Goal: Information Seeking & Learning: Learn about a topic

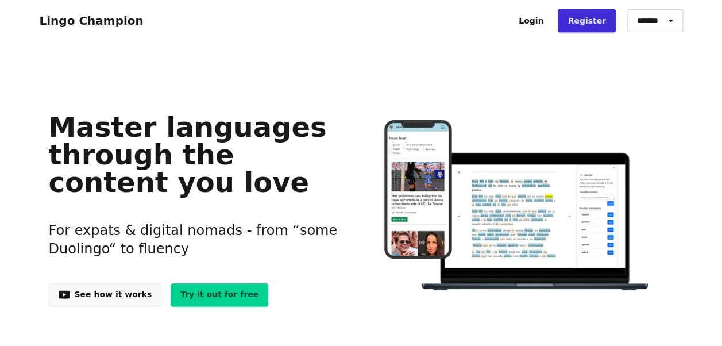
click at [539, 19] on link "Login" at bounding box center [531, 20] width 44 height 23
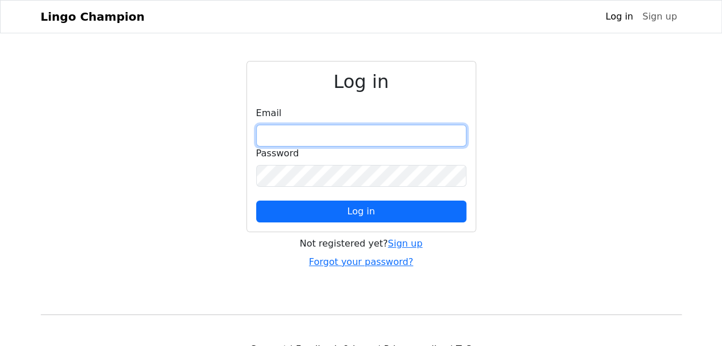
click at [289, 133] on input "email" at bounding box center [361, 136] width 210 height 22
type input "**********"
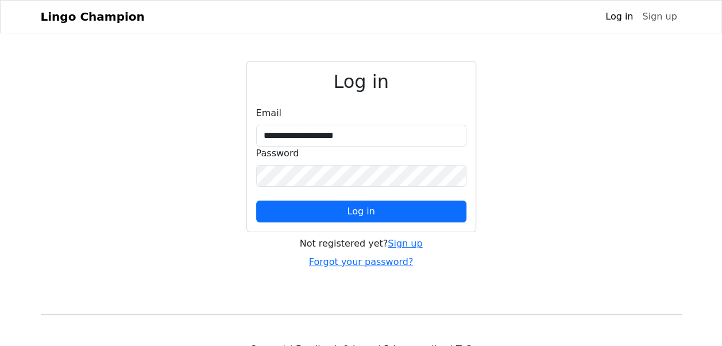
click at [335, 204] on button "Log in" at bounding box center [361, 212] width 210 height 22
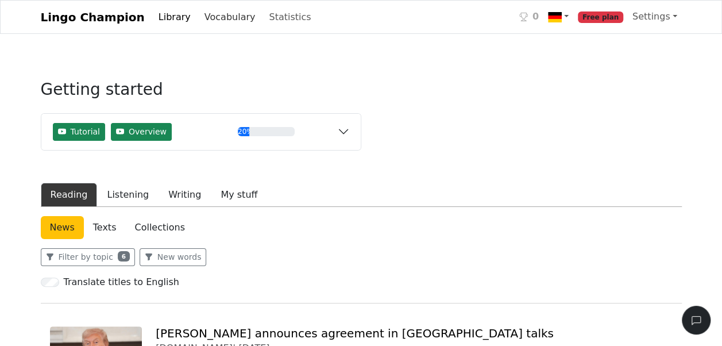
click at [205, 17] on link "Vocabulary" at bounding box center [230, 17] width 60 height 23
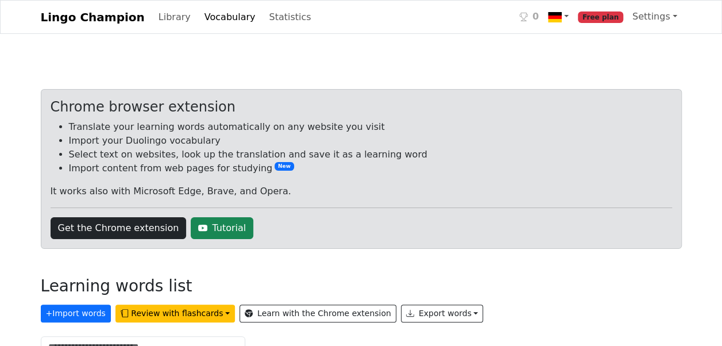
scroll to position [184, 0]
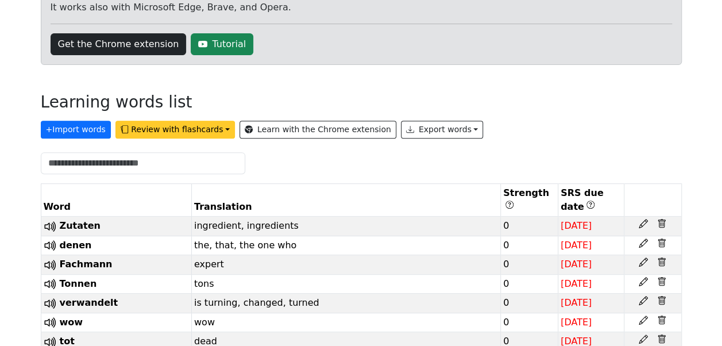
click at [128, 122] on button "Review with flashcards" at bounding box center [176, 130] width 120 height 18
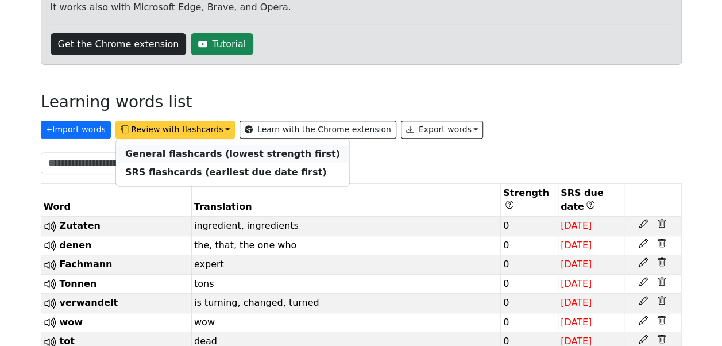
click at [148, 155] on strong "General flashcards (lowest strength first)" at bounding box center [232, 153] width 215 height 11
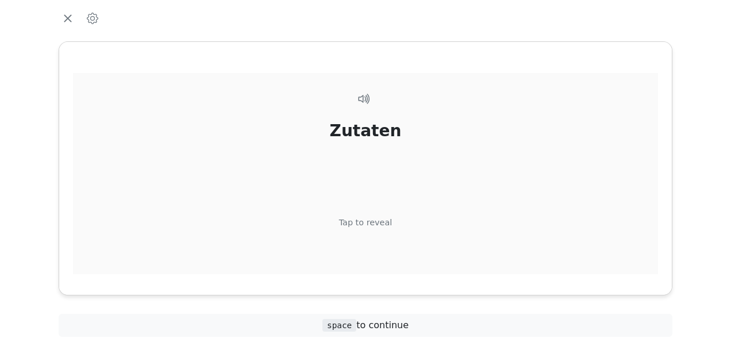
click at [372, 224] on div "Tap to reveal" at bounding box center [365, 223] width 53 height 13
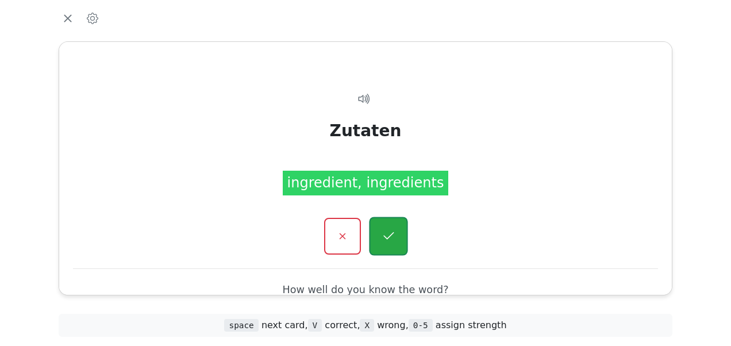
click at [392, 228] on button "button" at bounding box center [388, 236] width 39 height 39
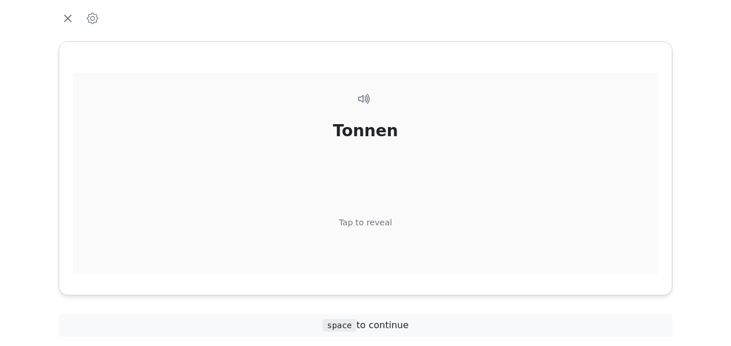
click at [377, 222] on div "Tap to reveal" at bounding box center [365, 223] width 53 height 13
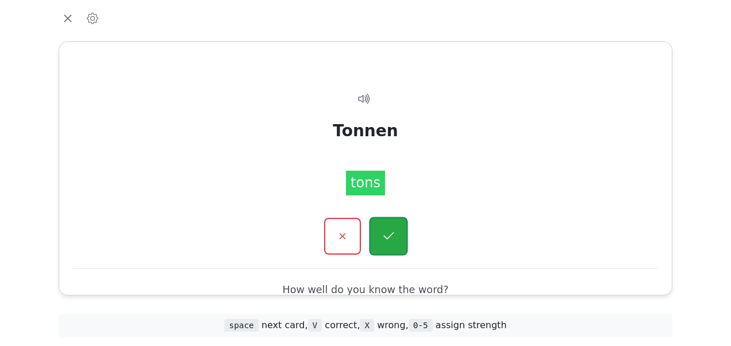
click at [391, 233] on icon "button" at bounding box center [388, 235] width 10 height 7
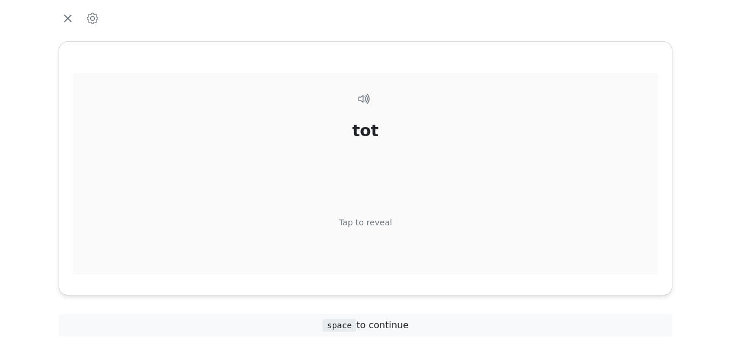
click at [379, 218] on div "Tap to reveal" at bounding box center [365, 223] width 53 height 13
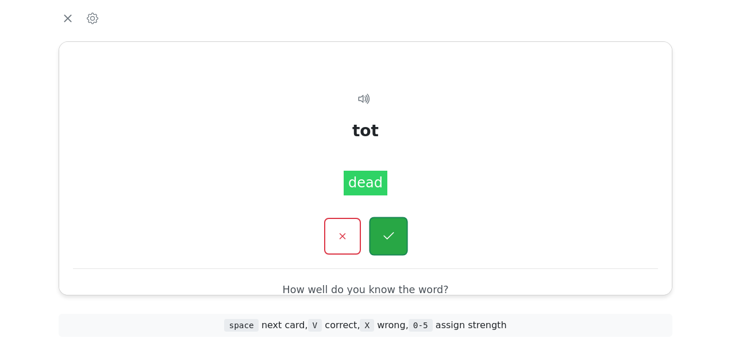
click at [392, 231] on icon "button" at bounding box center [388, 236] width 14 height 14
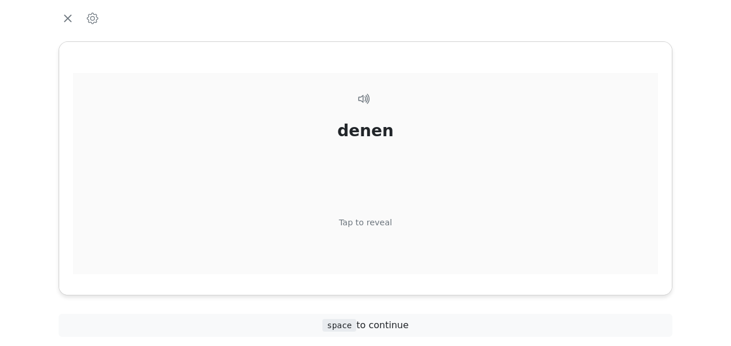
click at [378, 223] on div "Tap to reveal" at bounding box center [365, 223] width 53 height 13
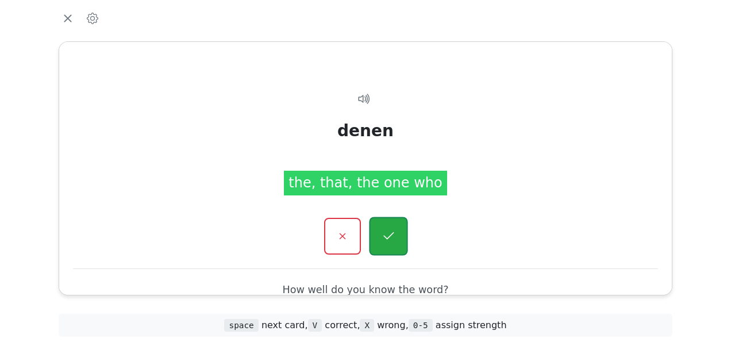
click at [387, 229] on icon "button" at bounding box center [388, 236] width 14 height 14
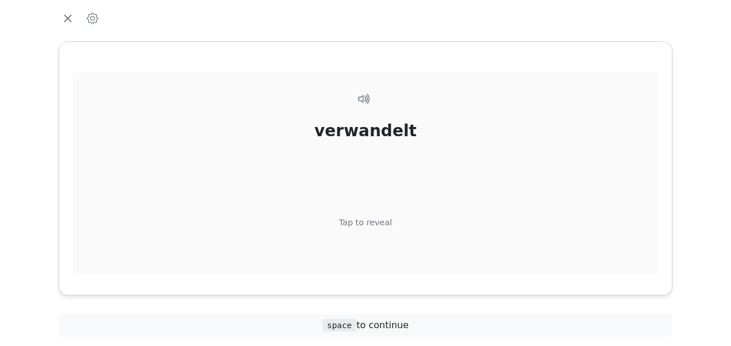
click at [378, 221] on div "Tap to reveal" at bounding box center [365, 223] width 53 height 13
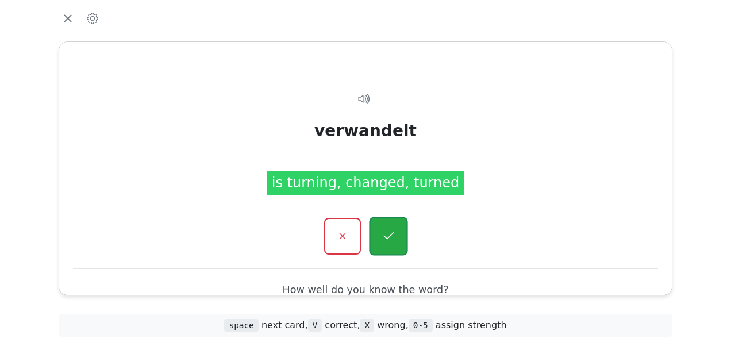
click at [387, 234] on icon "button" at bounding box center [388, 236] width 14 height 14
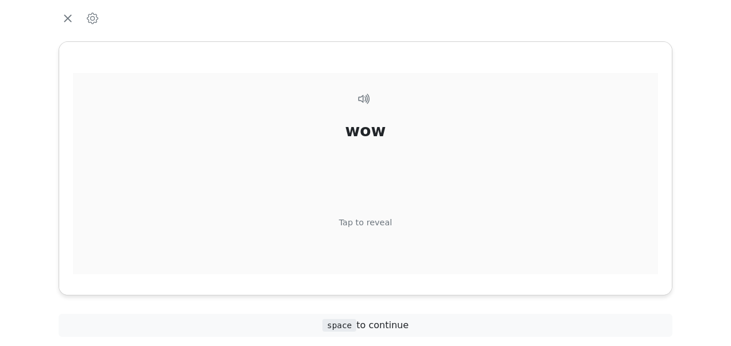
click at [387, 222] on div "Tap to reveal" at bounding box center [365, 223] width 53 height 13
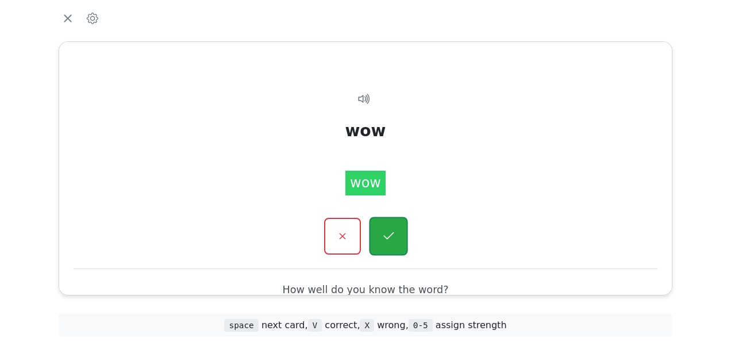
click at [393, 236] on icon "button" at bounding box center [388, 236] width 14 height 14
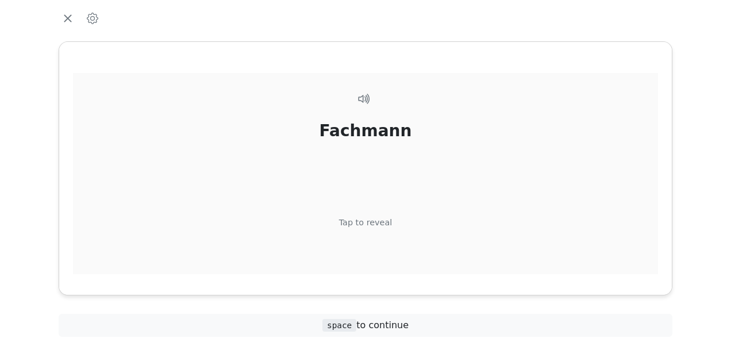
click at [383, 221] on div "Tap to reveal" at bounding box center [365, 223] width 53 height 13
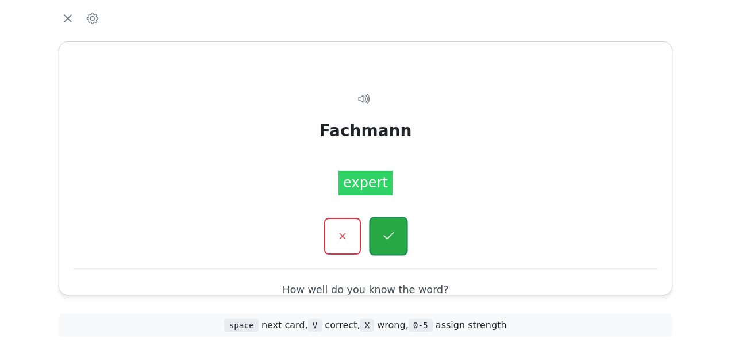
click at [390, 234] on icon "button" at bounding box center [388, 236] width 14 height 14
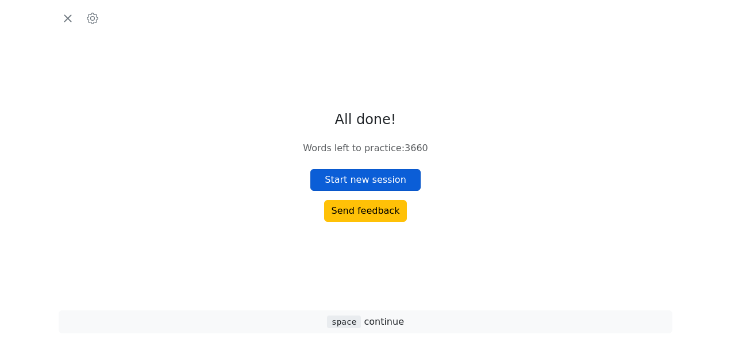
click at [384, 182] on button "Start new session" at bounding box center [365, 180] width 110 height 22
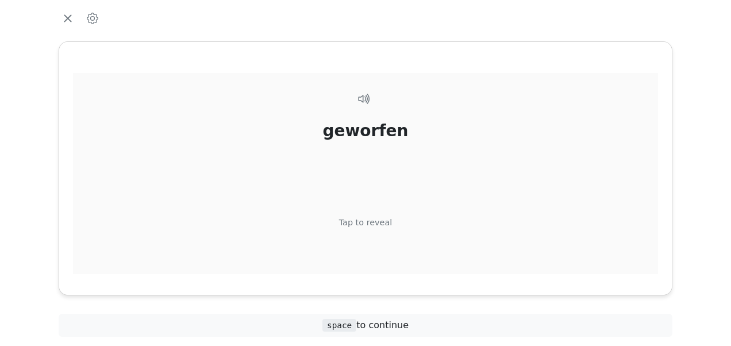
click at [379, 218] on div "Tap to reveal" at bounding box center [365, 223] width 53 height 13
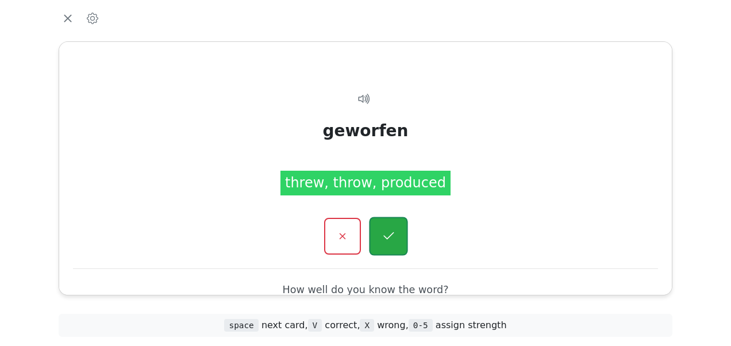
click at [389, 225] on button "button" at bounding box center [388, 236] width 39 height 39
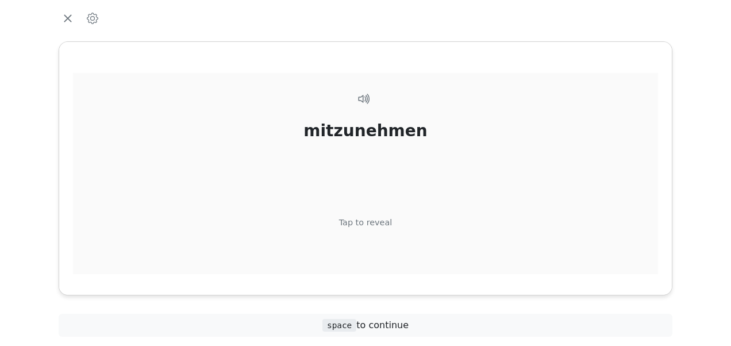
click at [379, 220] on div "Tap to reveal" at bounding box center [365, 223] width 53 height 13
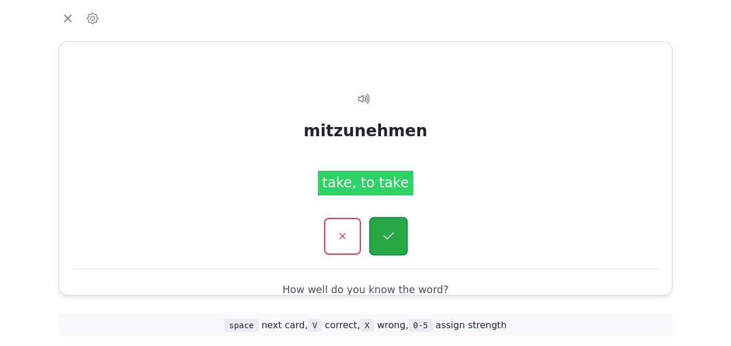
click at [386, 226] on button "button" at bounding box center [388, 236] width 39 height 39
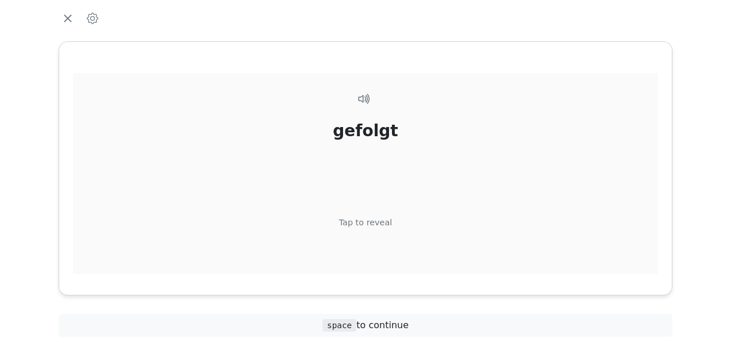
click at [379, 219] on div "Tap to reveal" at bounding box center [365, 223] width 53 height 13
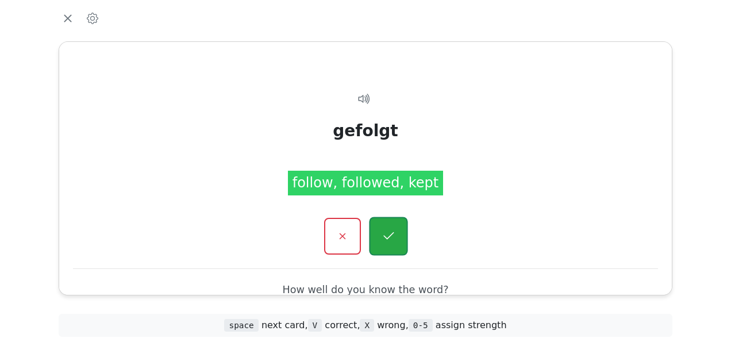
click at [387, 228] on button "button" at bounding box center [388, 236] width 39 height 39
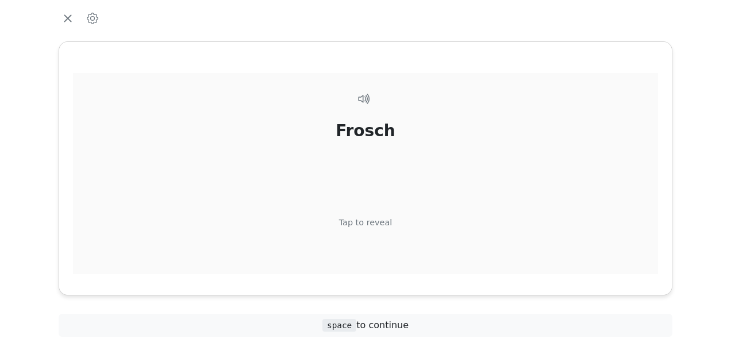
click at [381, 222] on div "Tap to reveal" at bounding box center [365, 223] width 53 height 13
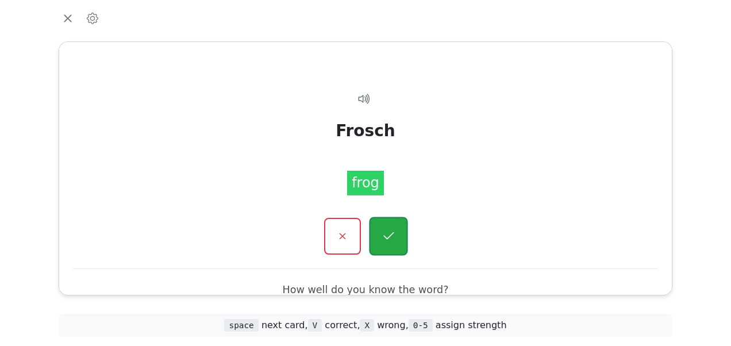
click at [392, 233] on icon "button" at bounding box center [388, 235] width 10 height 7
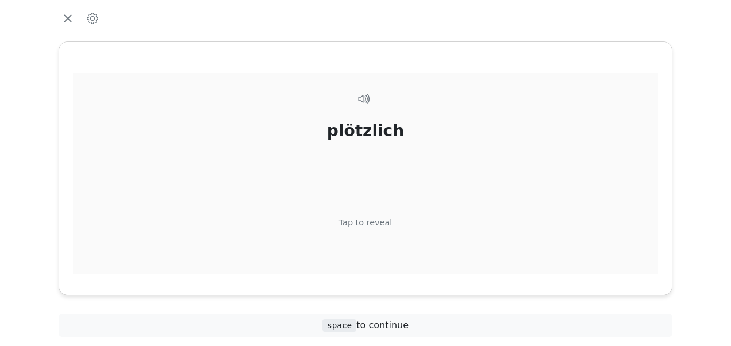
click at [383, 222] on div "Tap to reveal" at bounding box center [365, 223] width 53 height 13
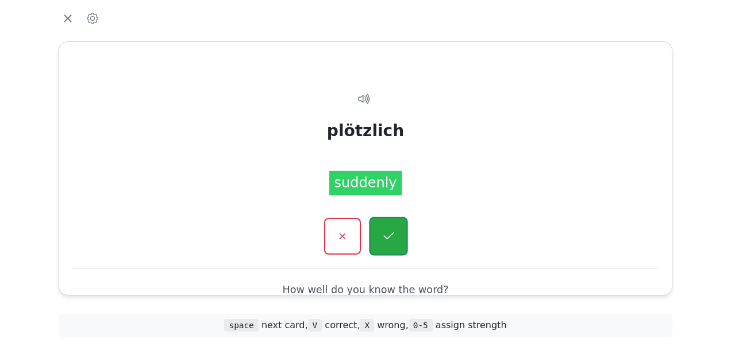
click at [386, 231] on icon "button" at bounding box center [388, 236] width 14 height 14
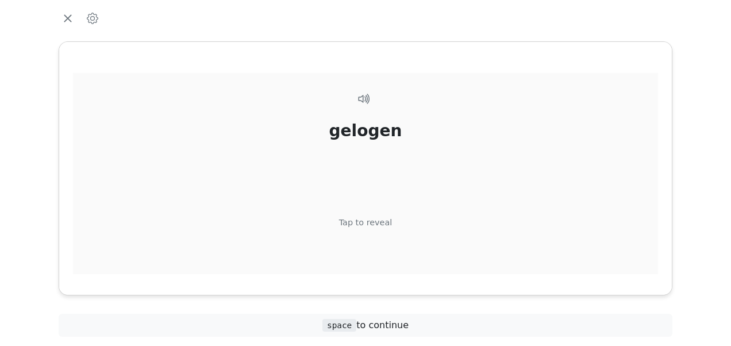
click at [378, 221] on div "Tap to reveal" at bounding box center [365, 223] width 53 height 13
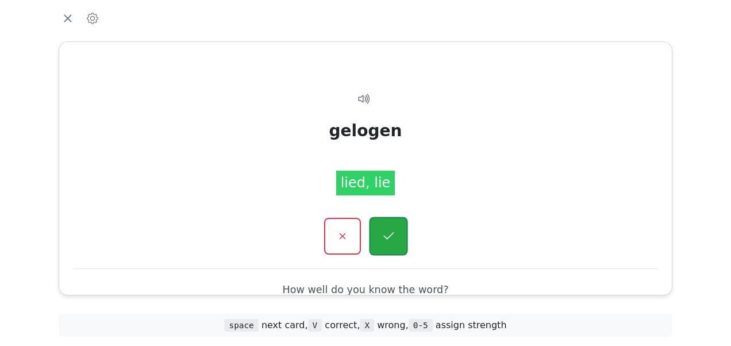
click at [386, 228] on button "button" at bounding box center [388, 236] width 39 height 39
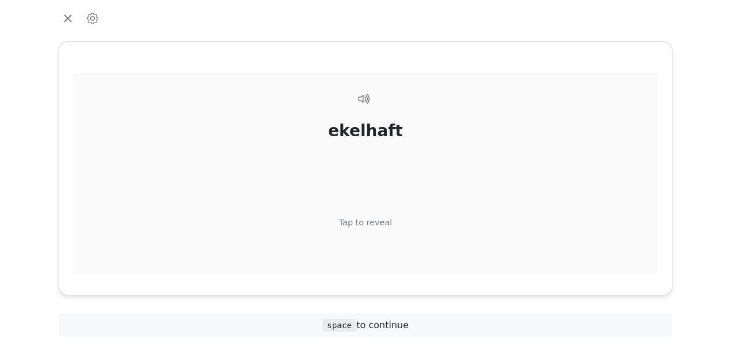
click at [376, 219] on div "Tap to reveal" at bounding box center [365, 223] width 53 height 13
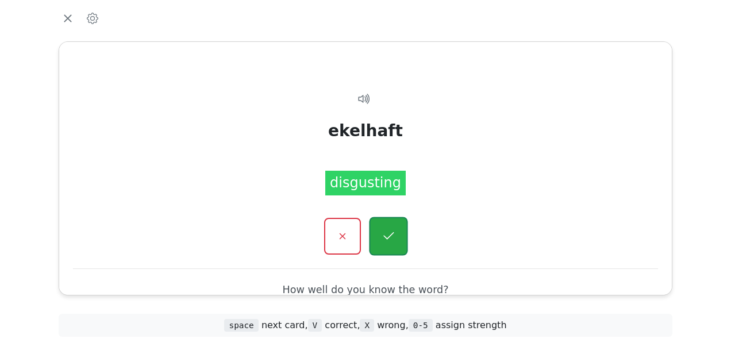
click at [378, 231] on button "button" at bounding box center [388, 236] width 39 height 39
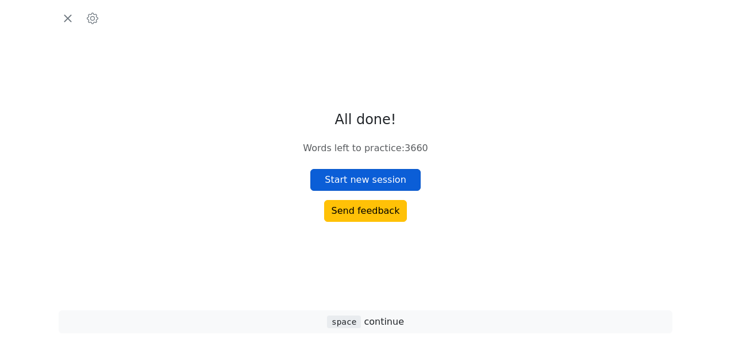
click at [377, 186] on button "Start new session" at bounding box center [365, 180] width 110 height 22
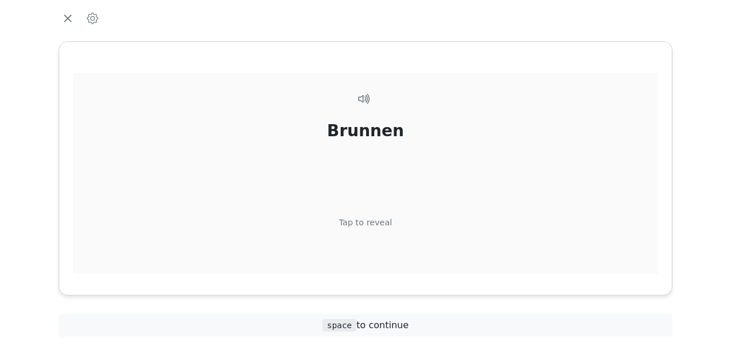
click at [368, 221] on div "Tap to reveal" at bounding box center [365, 223] width 53 height 13
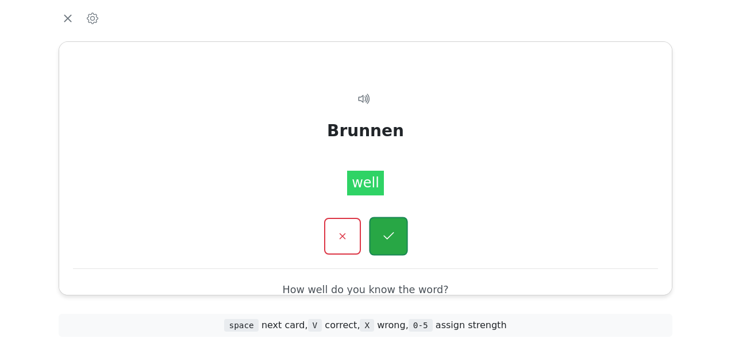
click at [384, 224] on button "button" at bounding box center [388, 236] width 39 height 39
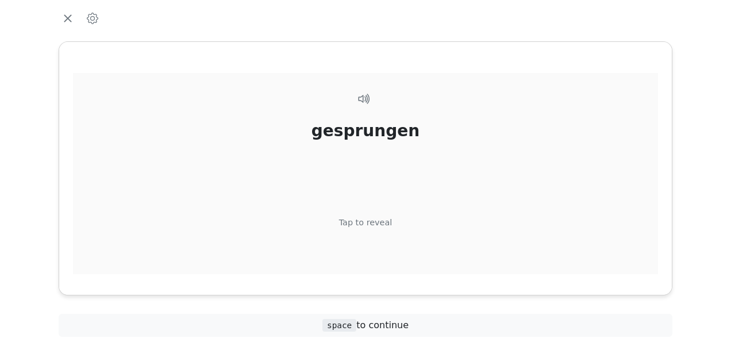
click at [375, 222] on div "Tap to reveal" at bounding box center [365, 223] width 53 height 13
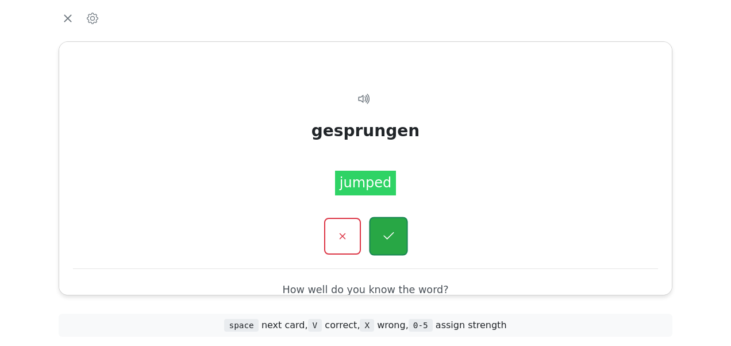
click at [392, 234] on icon "button" at bounding box center [388, 236] width 14 height 14
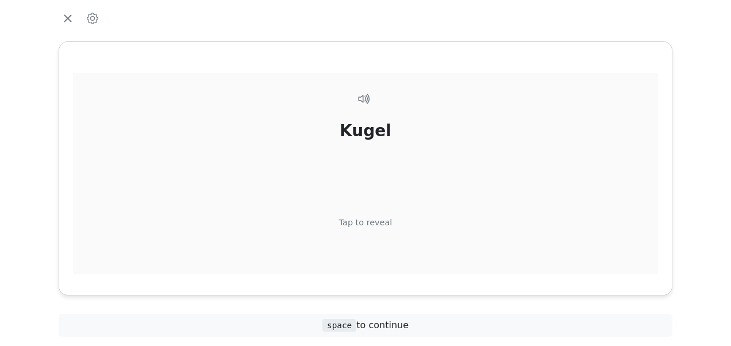
click at [383, 217] on div "Tap to reveal" at bounding box center [365, 223] width 53 height 13
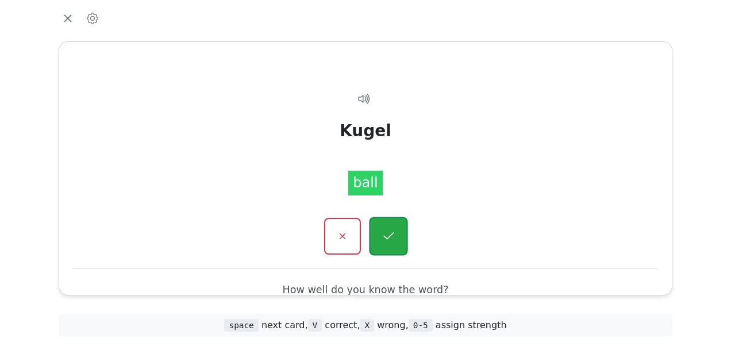
click at [384, 228] on button "button" at bounding box center [388, 236] width 39 height 39
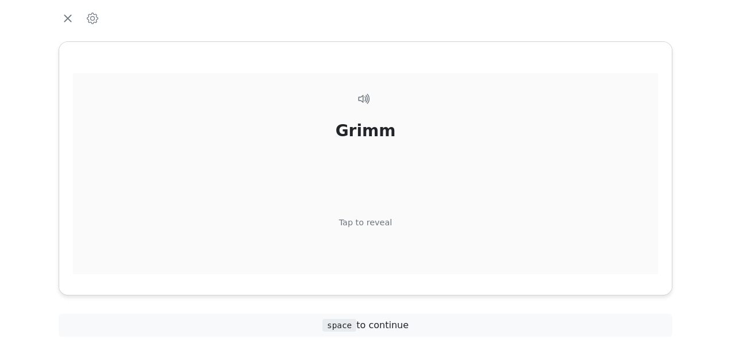
click at [380, 222] on div "Tap to reveal" at bounding box center [365, 223] width 53 height 13
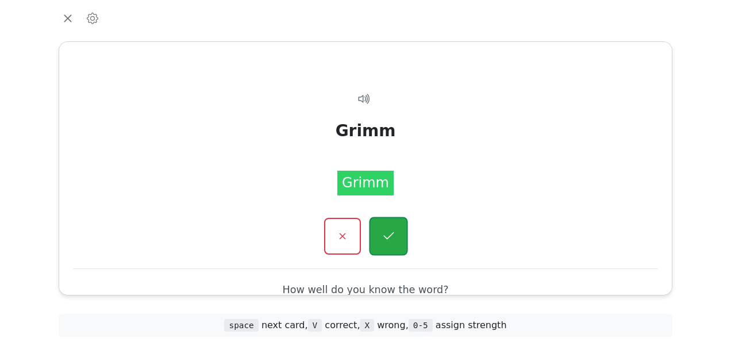
click at [389, 232] on icon "button" at bounding box center [388, 236] width 14 height 14
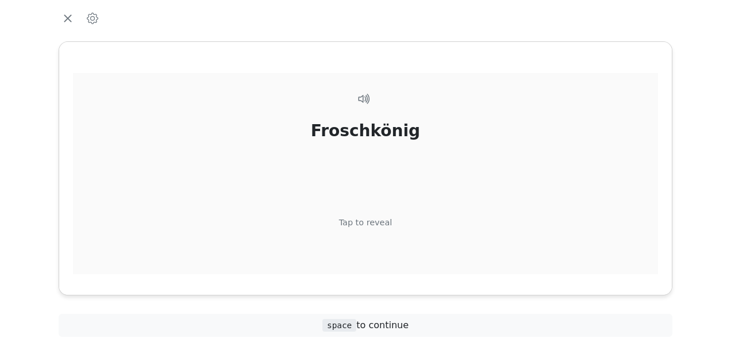
click at [379, 217] on div "Tap to reveal" at bounding box center [365, 223] width 53 height 13
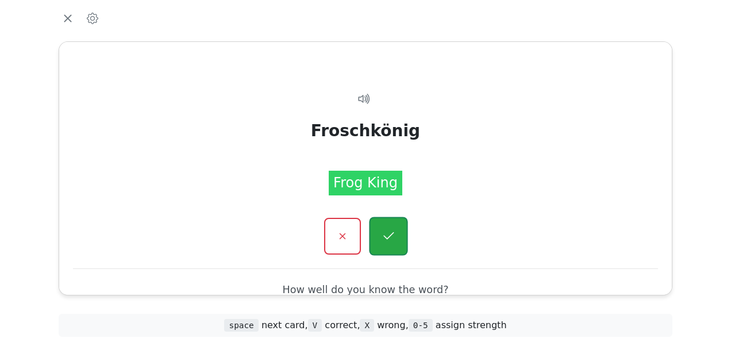
click at [389, 229] on icon "button" at bounding box center [388, 236] width 14 height 14
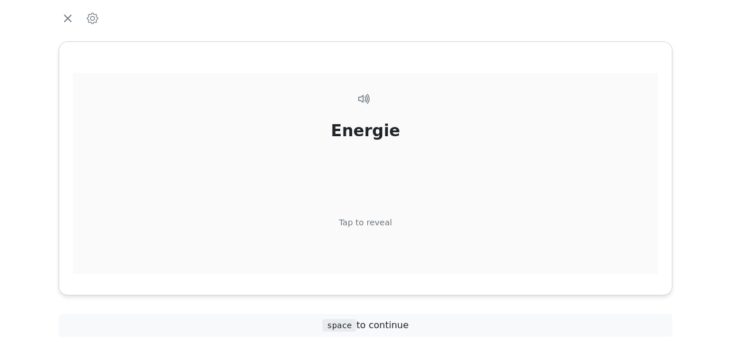
click at [378, 227] on div "Tap to reveal" at bounding box center [365, 223] width 53 height 13
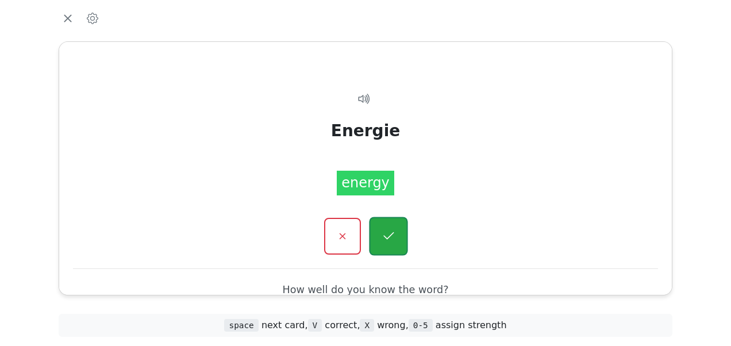
click at [390, 236] on icon "button" at bounding box center [388, 235] width 10 height 7
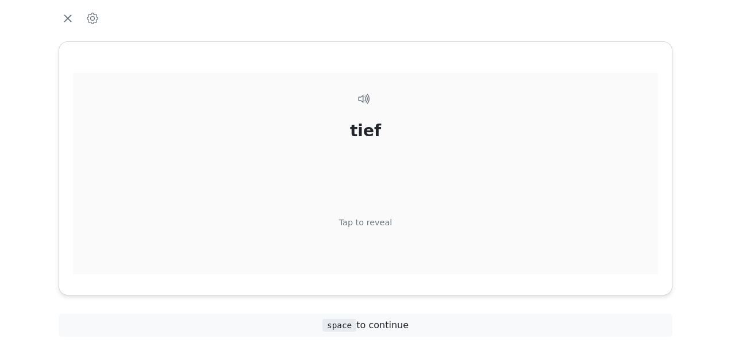
click at [380, 222] on div "Tap to reveal" at bounding box center [365, 223] width 53 height 13
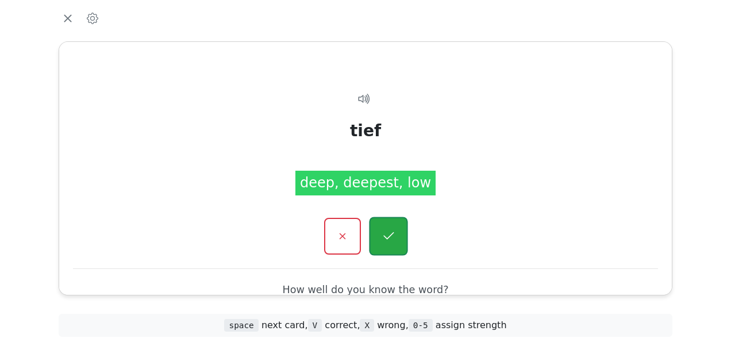
click at [392, 234] on icon "button" at bounding box center [388, 236] width 14 height 14
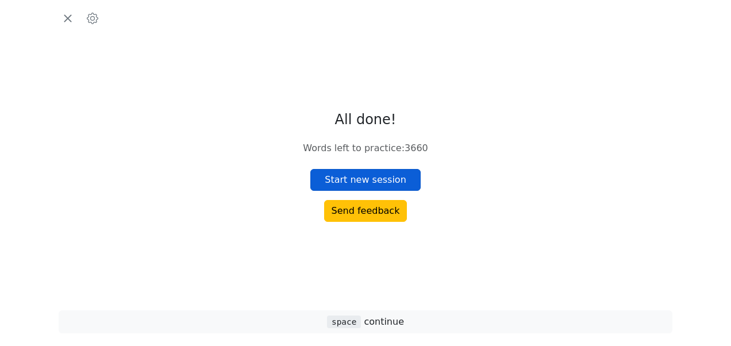
click at [378, 180] on button "Start new session" at bounding box center [365, 180] width 110 height 22
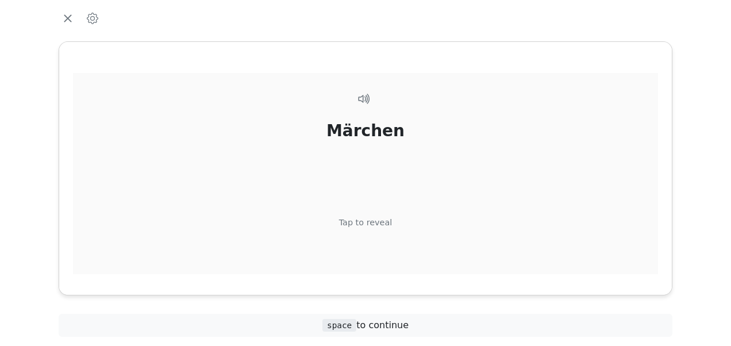
click at [374, 214] on div "Märchen Tap to reveal" at bounding box center [365, 194] width 585 height 242
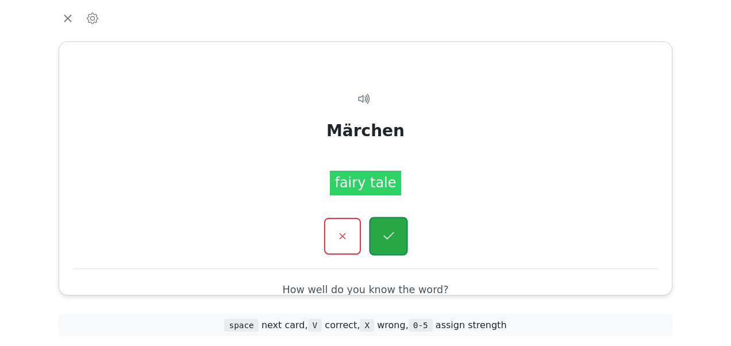
click at [394, 225] on button "button" at bounding box center [388, 236] width 39 height 39
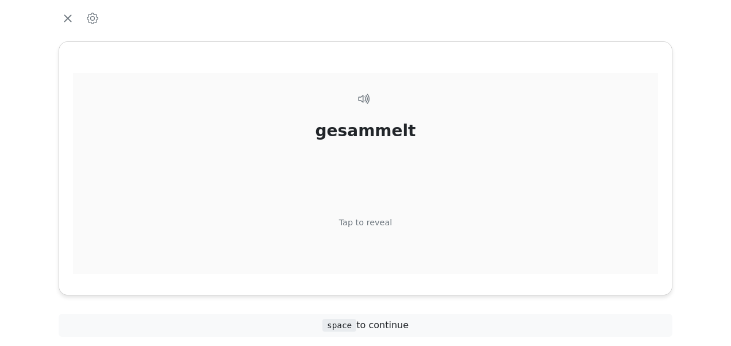
click at [380, 221] on div "Tap to reveal" at bounding box center [365, 223] width 53 height 13
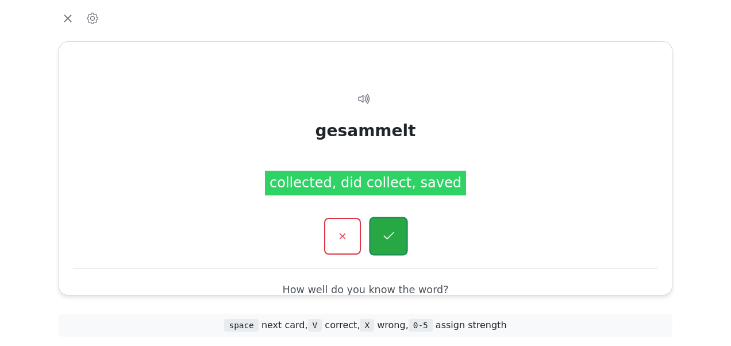
click at [383, 229] on icon "button" at bounding box center [388, 236] width 14 height 14
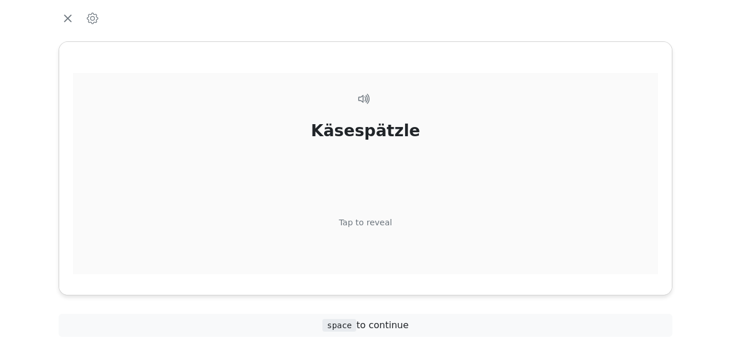
click at [383, 220] on div "Tap to reveal" at bounding box center [365, 223] width 53 height 13
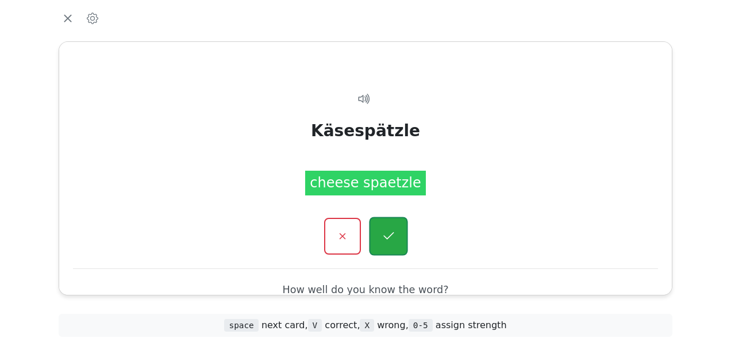
click at [385, 228] on button "button" at bounding box center [388, 236] width 39 height 39
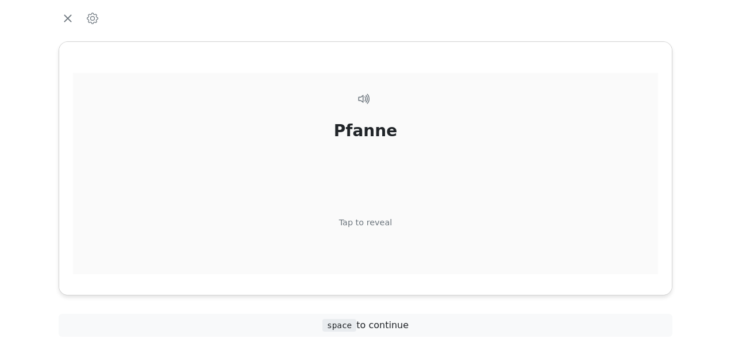
click at [379, 218] on div "Tap to reveal" at bounding box center [365, 223] width 53 height 13
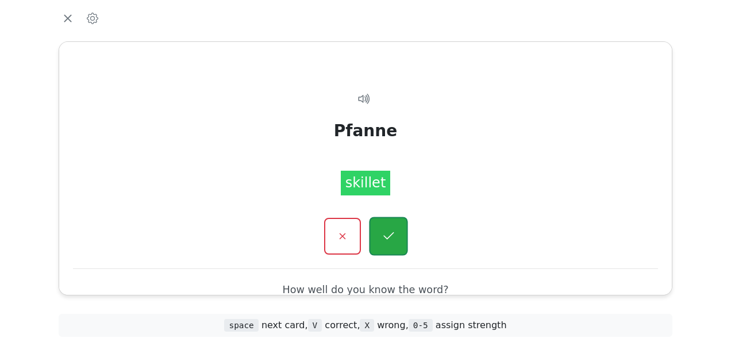
click at [387, 233] on icon "button" at bounding box center [388, 236] width 14 height 14
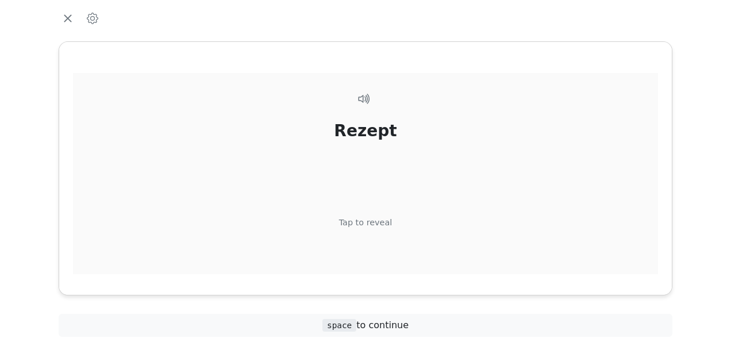
click at [376, 217] on div "Tap to reveal" at bounding box center [365, 223] width 53 height 13
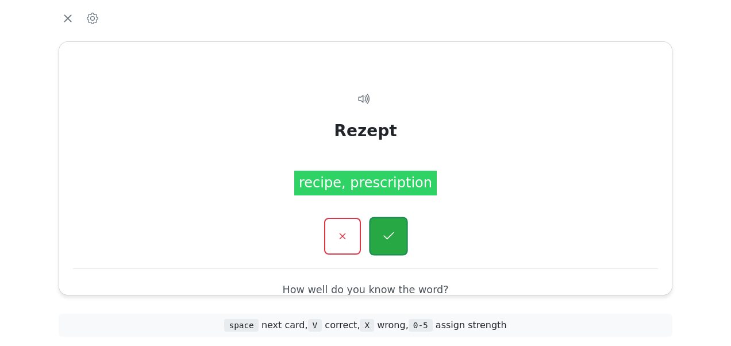
click at [385, 226] on button "button" at bounding box center [388, 236] width 39 height 39
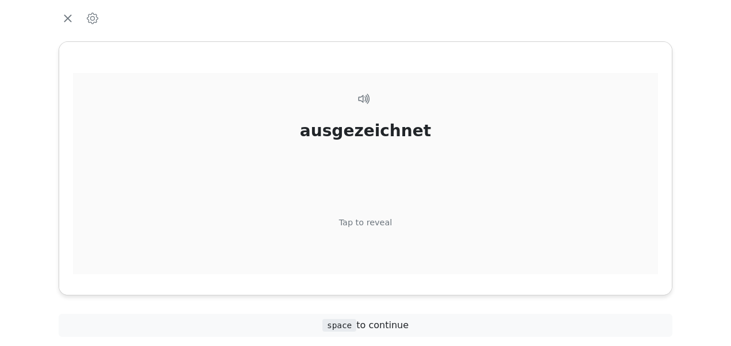
click at [380, 220] on div "Tap to reveal" at bounding box center [365, 223] width 53 height 13
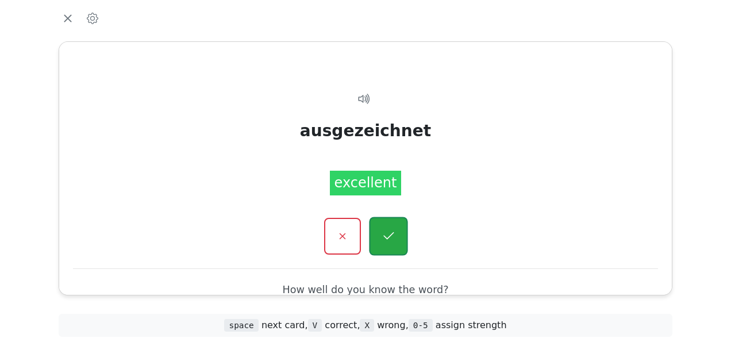
click at [387, 230] on icon "button" at bounding box center [388, 236] width 14 height 14
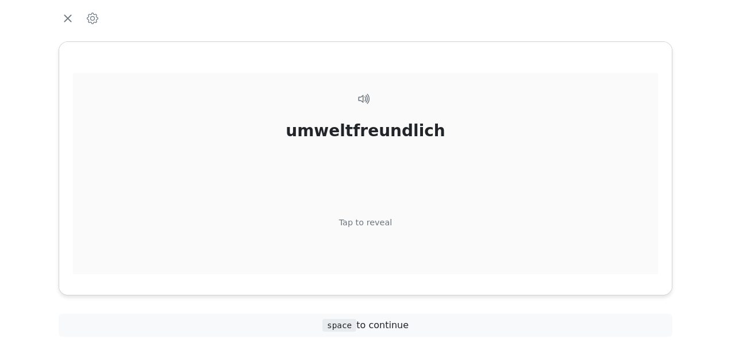
click at [383, 224] on div "Tap to reveal" at bounding box center [365, 223] width 53 height 13
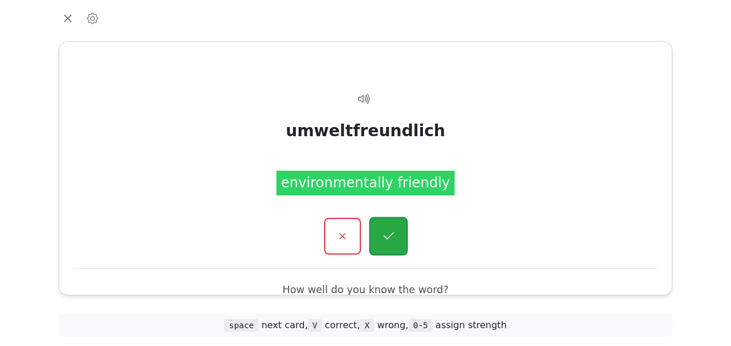
click at [389, 229] on icon "button" at bounding box center [388, 236] width 14 height 14
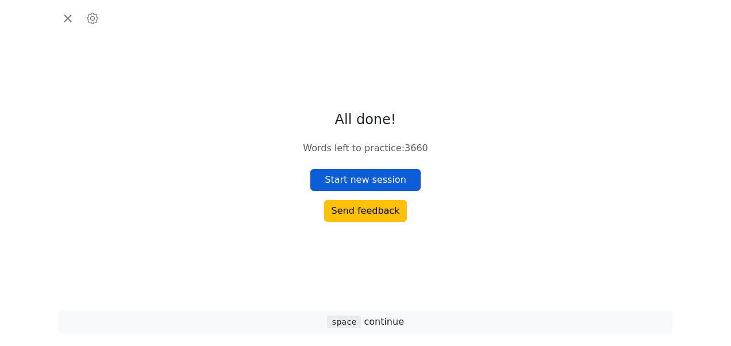
click at [378, 179] on button "Start new session" at bounding box center [365, 180] width 110 height 22
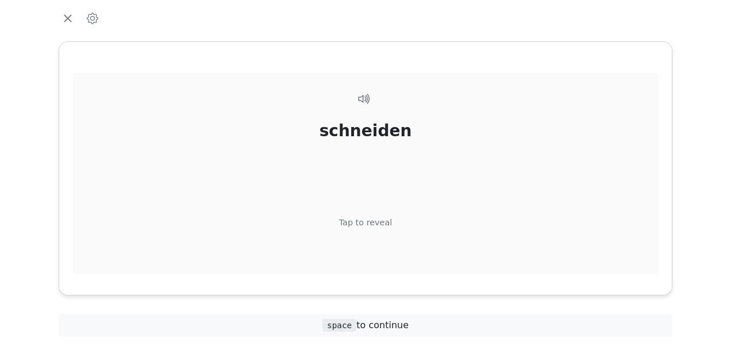
click at [377, 220] on div "Tap to reveal" at bounding box center [365, 223] width 53 height 13
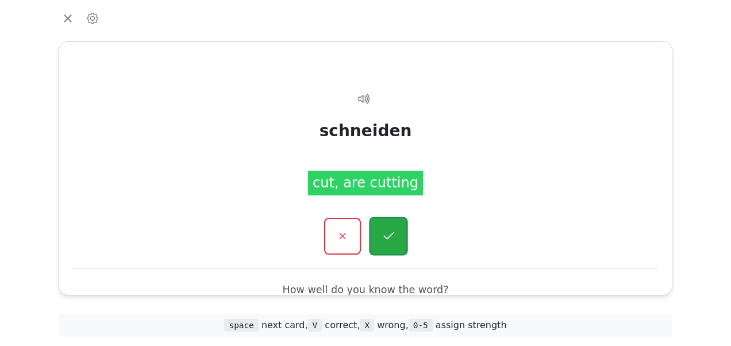
click at [383, 224] on button "button" at bounding box center [388, 236] width 39 height 39
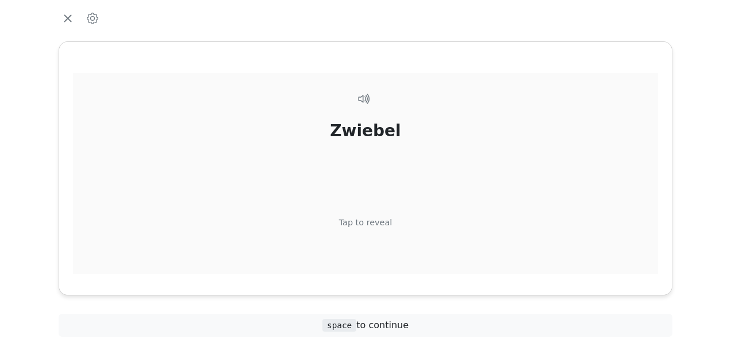
click at [381, 220] on div "Tap to reveal" at bounding box center [365, 223] width 53 height 13
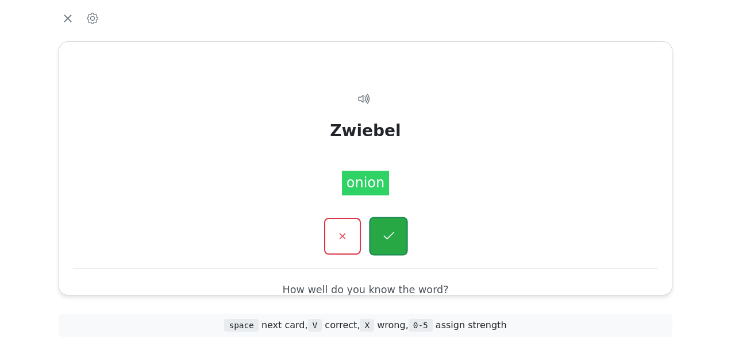
click at [383, 223] on button "button" at bounding box center [388, 236] width 39 height 39
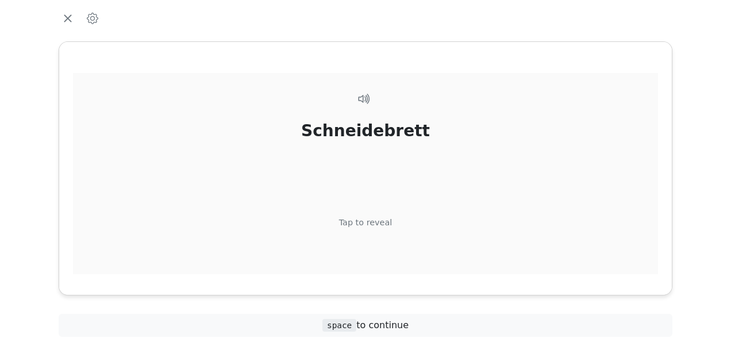
click at [379, 217] on div "Tap to reveal" at bounding box center [365, 223] width 53 height 13
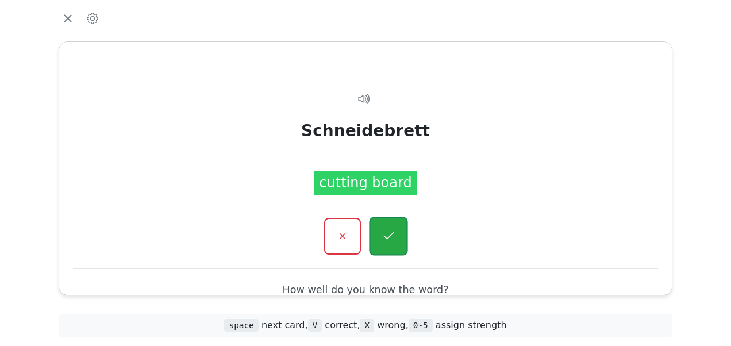
click at [385, 224] on button "button" at bounding box center [388, 236] width 39 height 39
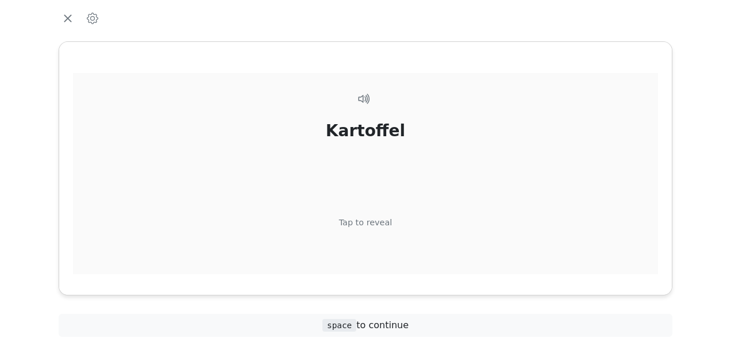
click at [380, 218] on div "Tap to reveal" at bounding box center [365, 223] width 53 height 13
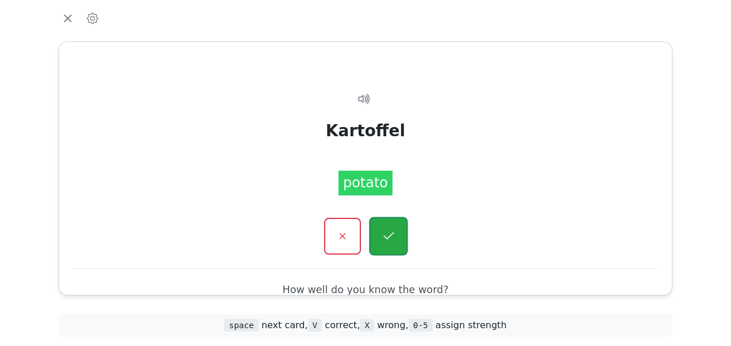
click at [385, 227] on button "button" at bounding box center [388, 236] width 39 height 39
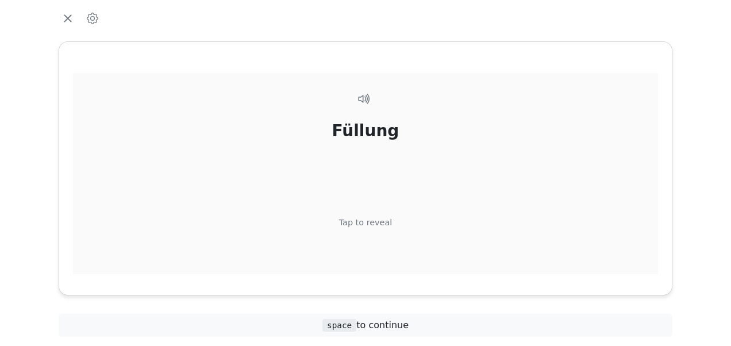
click at [380, 217] on div "Tap to reveal" at bounding box center [365, 223] width 53 height 13
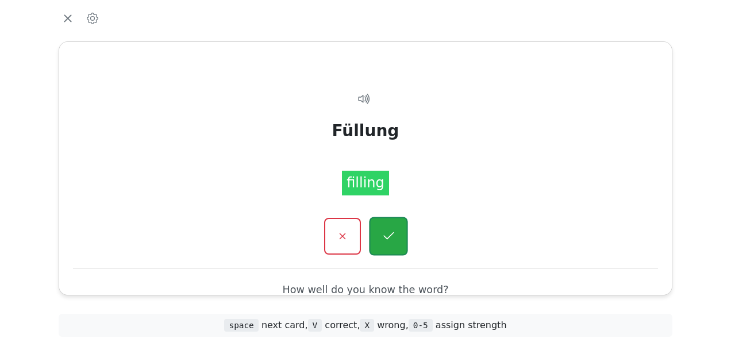
click at [385, 225] on button "button" at bounding box center [388, 236] width 39 height 39
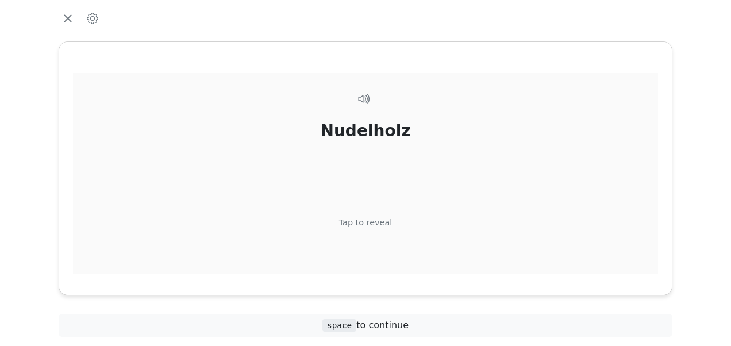
click at [379, 223] on div "Tap to reveal" at bounding box center [365, 223] width 53 height 13
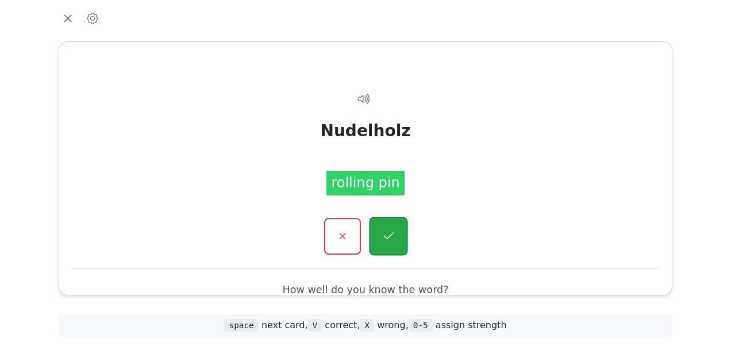
click at [390, 231] on icon "button" at bounding box center [388, 236] width 14 height 14
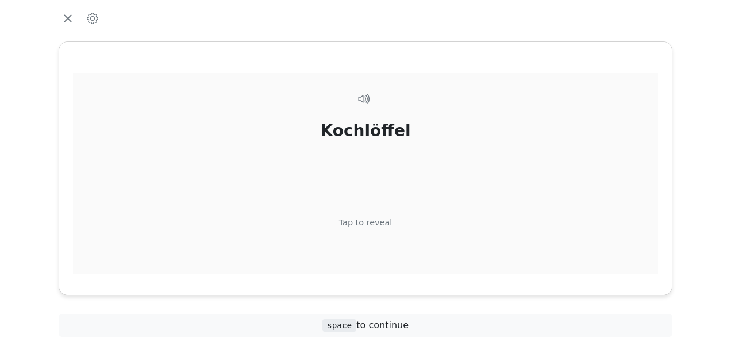
click at [384, 220] on div "Tap to reveal" at bounding box center [365, 223] width 53 height 13
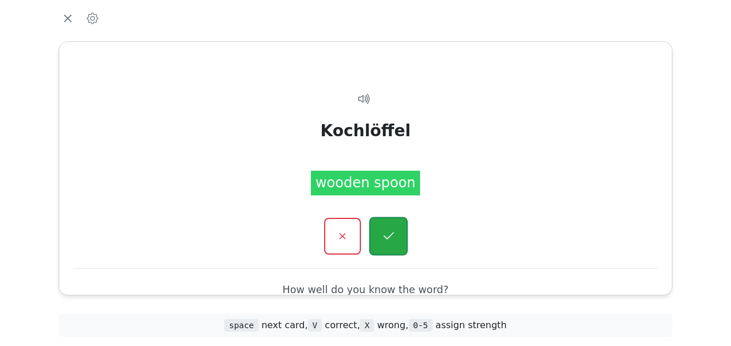
click at [382, 228] on button "button" at bounding box center [388, 236] width 39 height 39
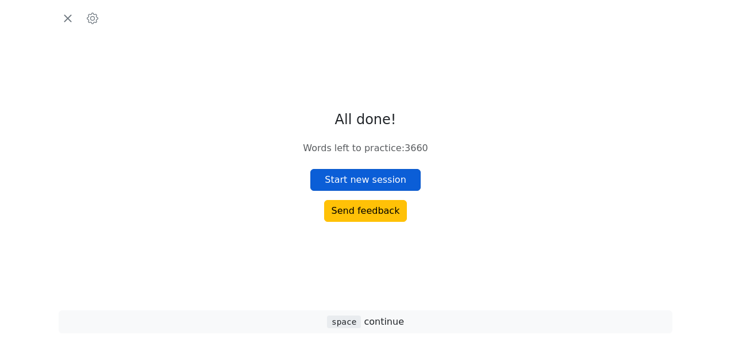
click at [376, 183] on button "Start new session" at bounding box center [365, 180] width 110 height 22
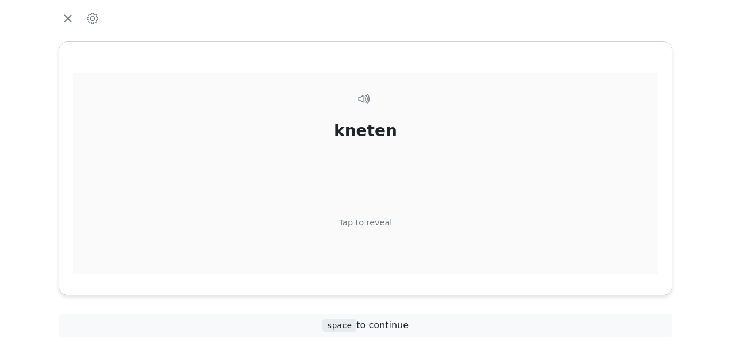
click at [377, 221] on div "Tap to reveal" at bounding box center [365, 223] width 53 height 13
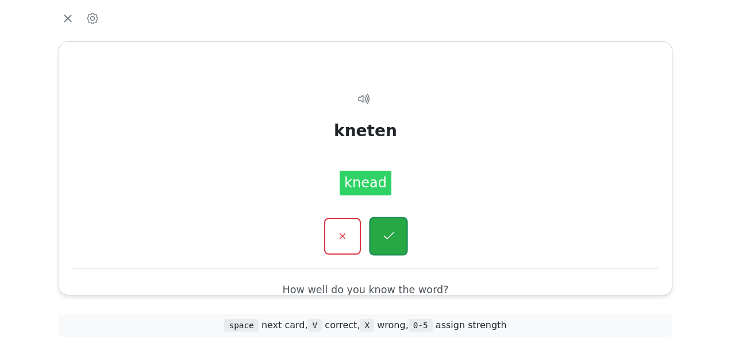
click at [391, 234] on icon "button" at bounding box center [388, 236] width 14 height 14
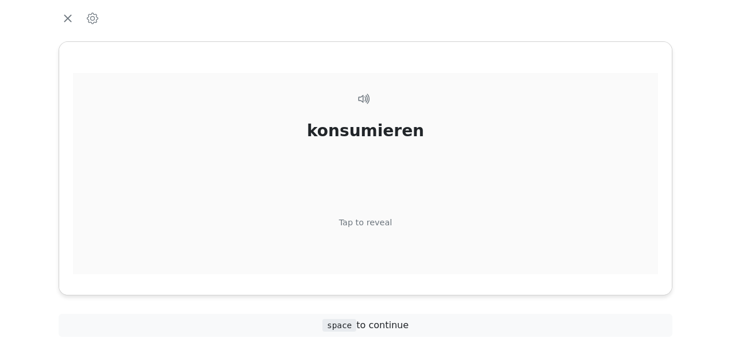
click at [371, 217] on div "Tap to reveal" at bounding box center [365, 223] width 53 height 13
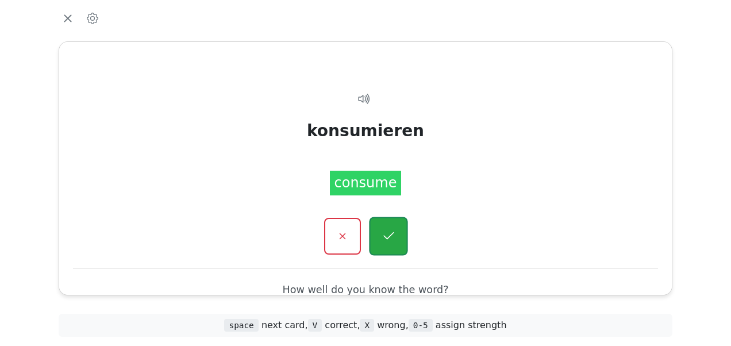
click at [380, 230] on button "button" at bounding box center [388, 236] width 39 height 39
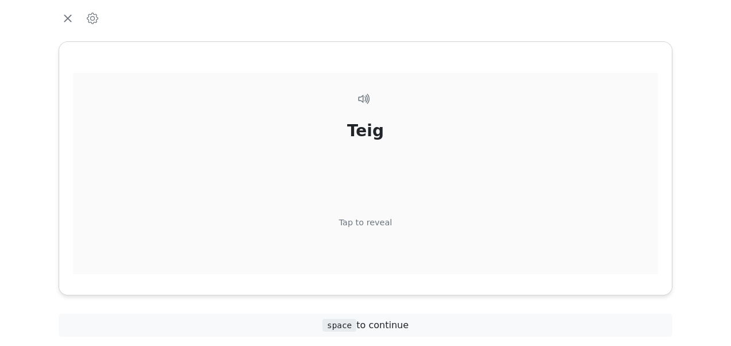
click at [375, 217] on div "Tap to reveal" at bounding box center [365, 223] width 53 height 13
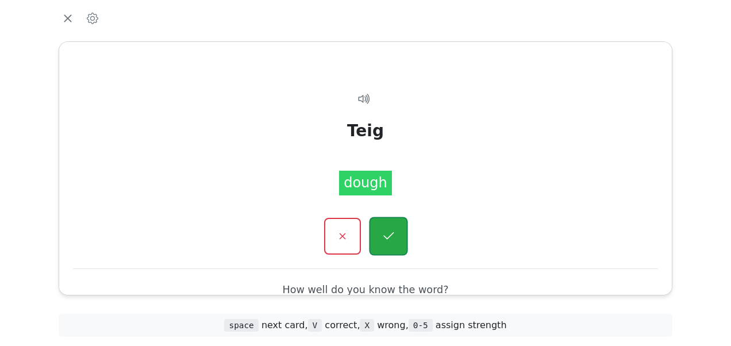
click at [384, 234] on icon "button" at bounding box center [388, 235] width 10 height 7
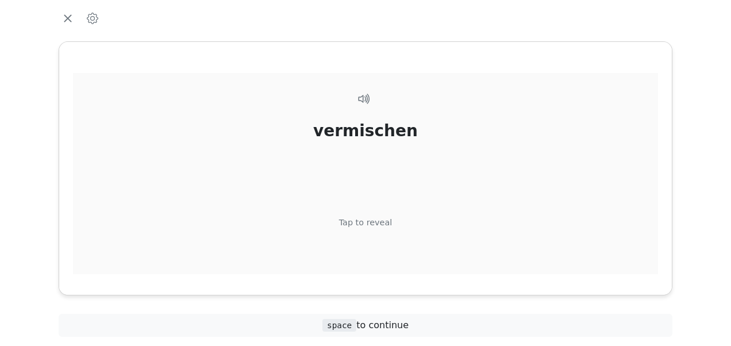
click at [380, 219] on div "Tap to reveal" at bounding box center [365, 223] width 53 height 13
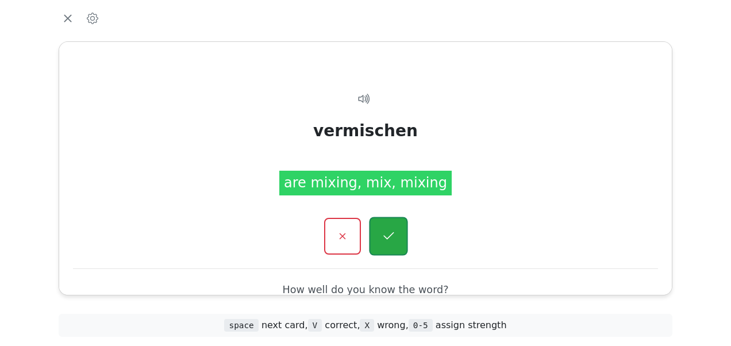
click at [388, 229] on icon "button" at bounding box center [388, 236] width 14 height 14
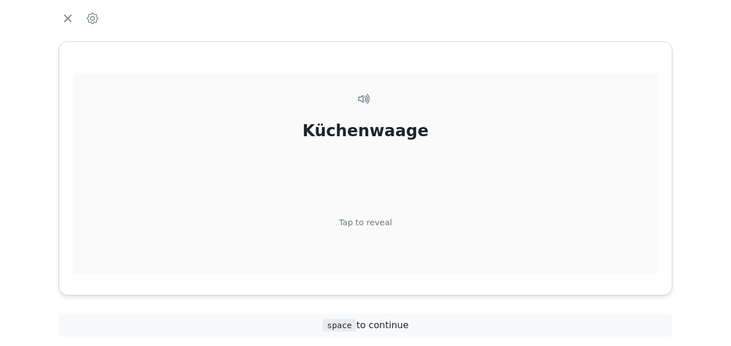
click at [379, 215] on div "Küchenwaage Tap to reveal" at bounding box center [365, 194] width 585 height 242
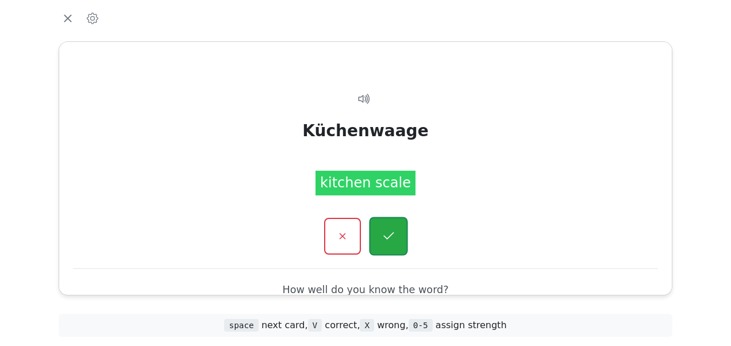
click at [384, 230] on icon "button" at bounding box center [388, 236] width 14 height 14
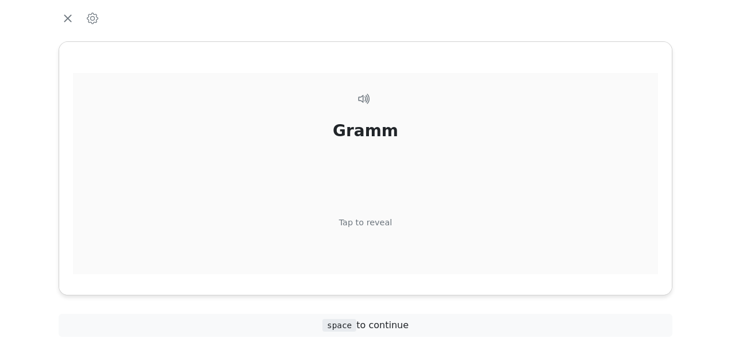
click at [371, 220] on div "Tap to reveal" at bounding box center [365, 223] width 53 height 13
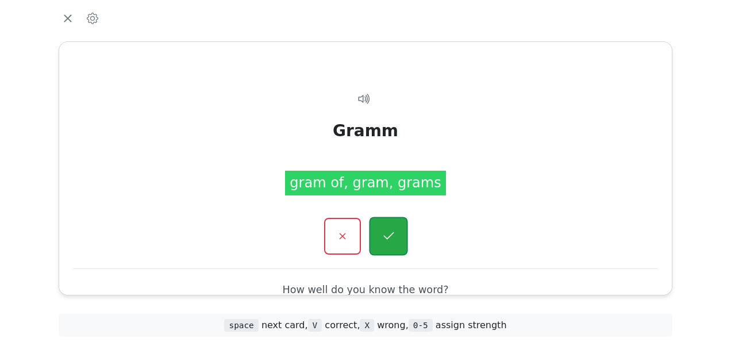
click at [380, 229] on button "button" at bounding box center [388, 236] width 39 height 39
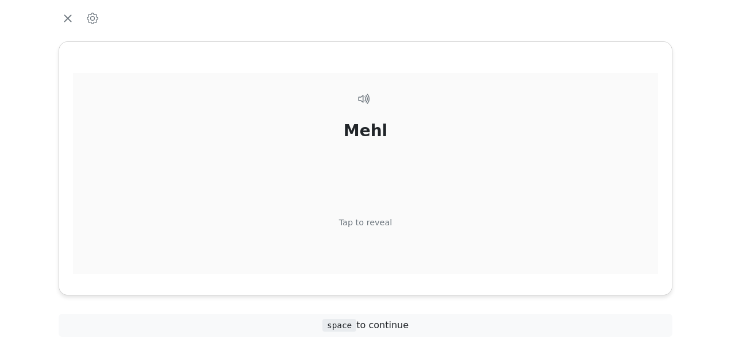
click at [378, 215] on div "[PERSON_NAME] Tap to reveal" at bounding box center [365, 194] width 585 height 242
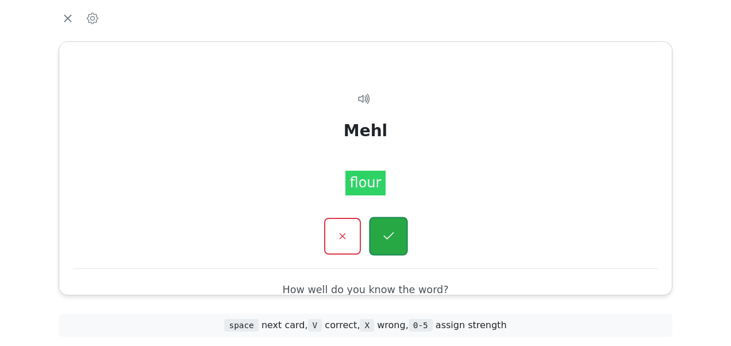
click at [380, 228] on button "button" at bounding box center [388, 236] width 39 height 39
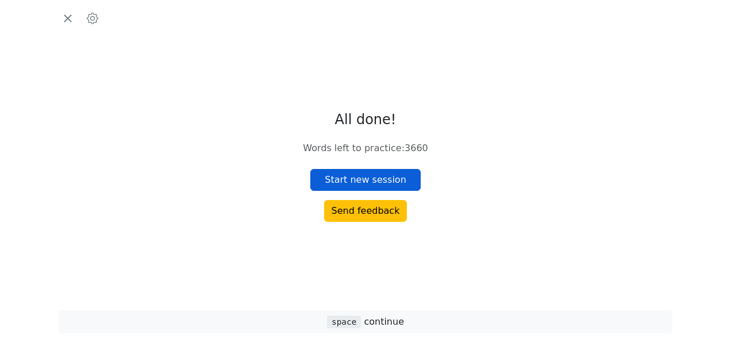
click at [368, 183] on button "Start new session" at bounding box center [365, 180] width 110 height 22
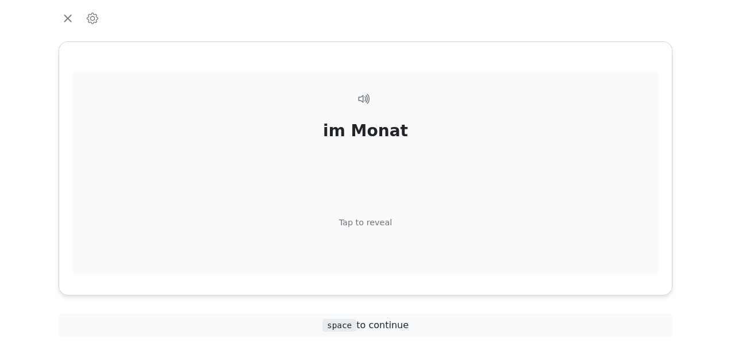
click at [383, 220] on div "Tap to reveal" at bounding box center [365, 223] width 53 height 13
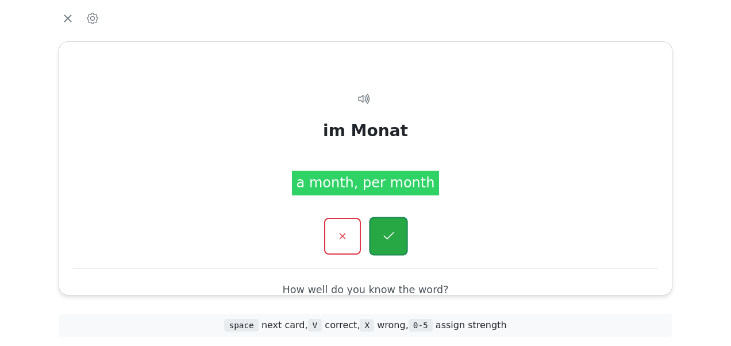
click at [384, 228] on button "button" at bounding box center [388, 236] width 39 height 39
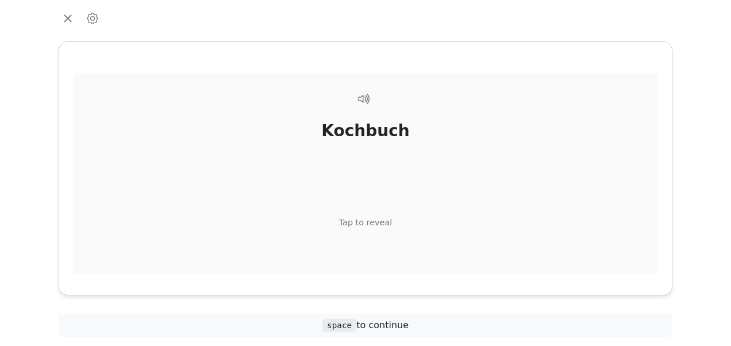
click at [374, 220] on div "Tap to reveal" at bounding box center [365, 223] width 53 height 13
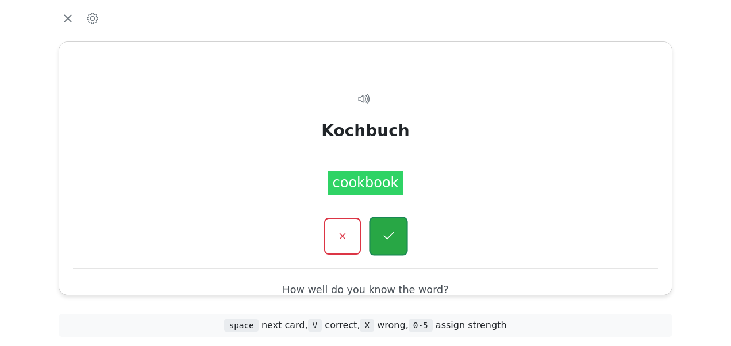
click at [381, 233] on button "button" at bounding box center [388, 236] width 39 height 39
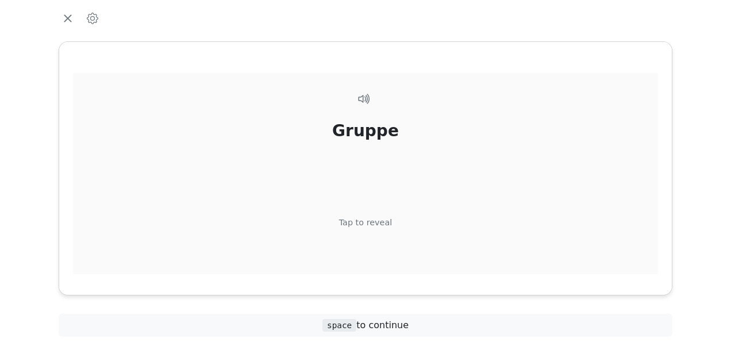
click at [374, 221] on div "Tap to reveal" at bounding box center [365, 223] width 53 height 13
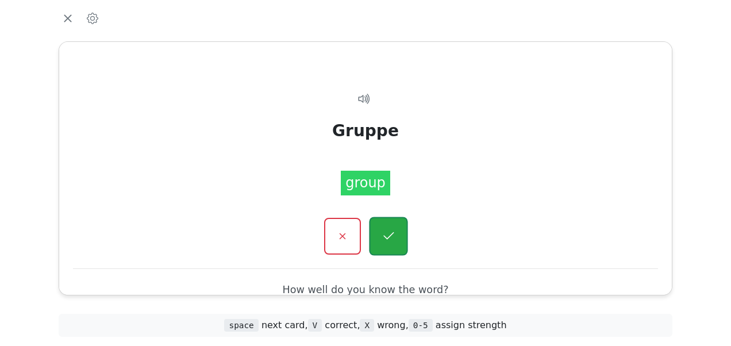
click at [383, 229] on icon "button" at bounding box center [388, 236] width 14 height 14
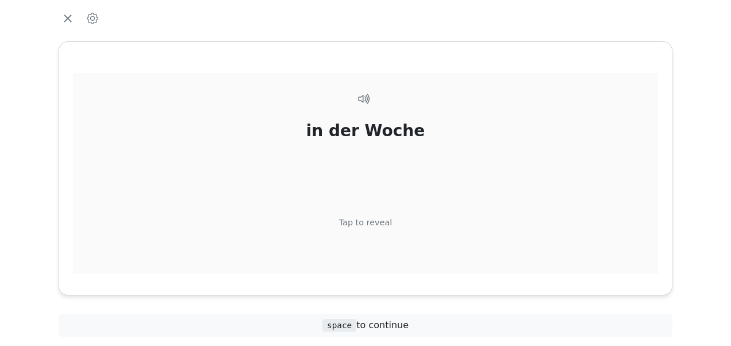
click at [372, 218] on div "Tap to reveal" at bounding box center [365, 223] width 53 height 13
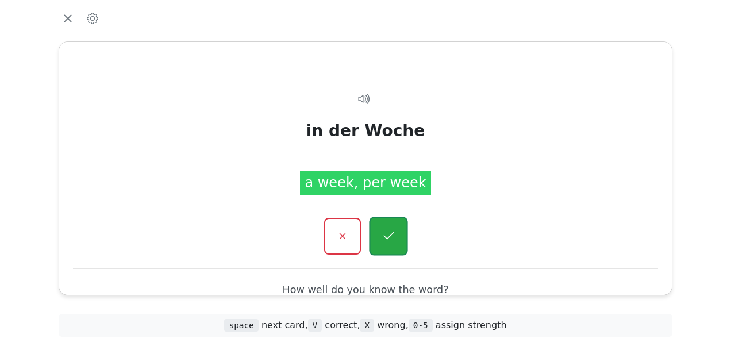
click at [380, 225] on button "button" at bounding box center [388, 236] width 39 height 39
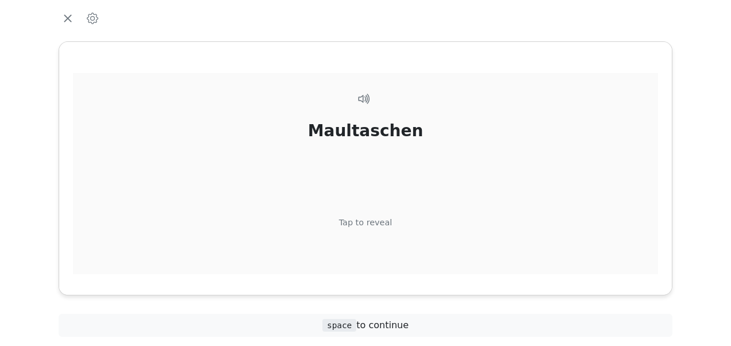
click at [380, 223] on div "Tap to reveal" at bounding box center [365, 223] width 53 height 13
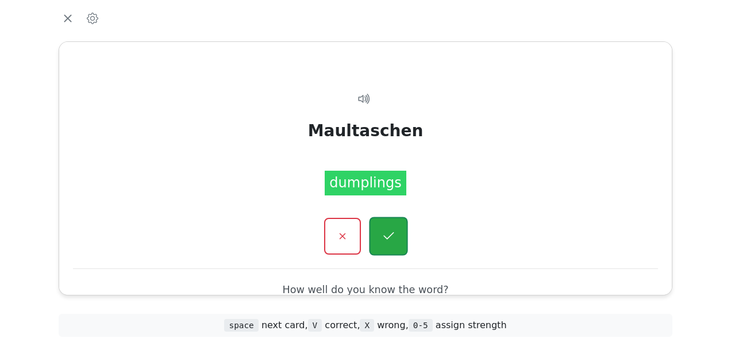
click at [386, 234] on icon "button" at bounding box center [388, 236] width 14 height 14
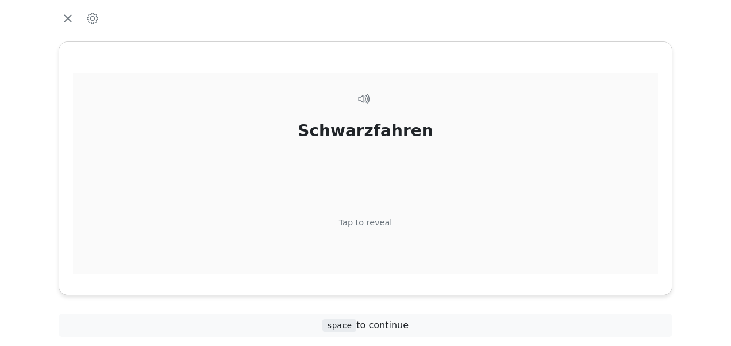
click at [375, 221] on div "Tap to reveal" at bounding box center [365, 223] width 53 height 13
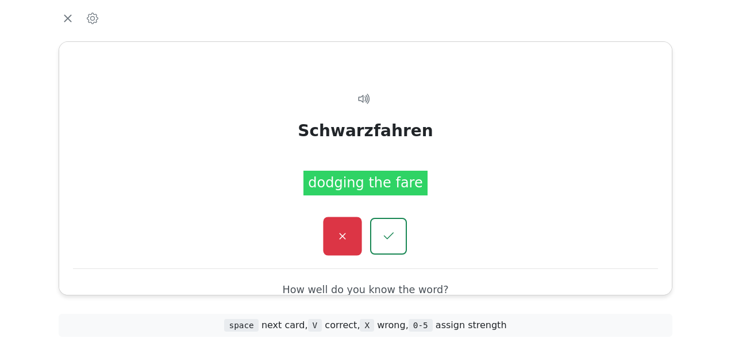
click at [339, 237] on icon "button" at bounding box center [342, 236] width 14 height 14
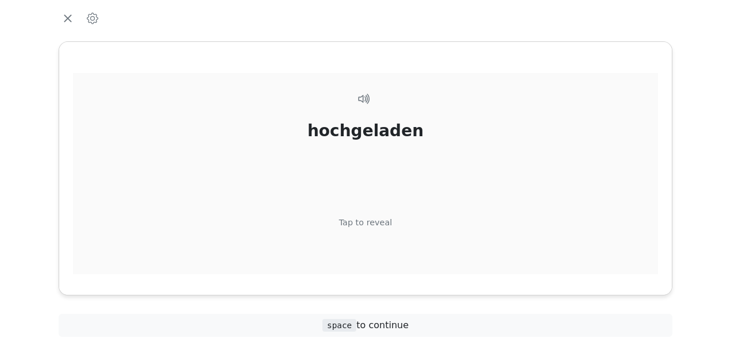
click at [374, 220] on div "Tap to reveal" at bounding box center [365, 223] width 53 height 13
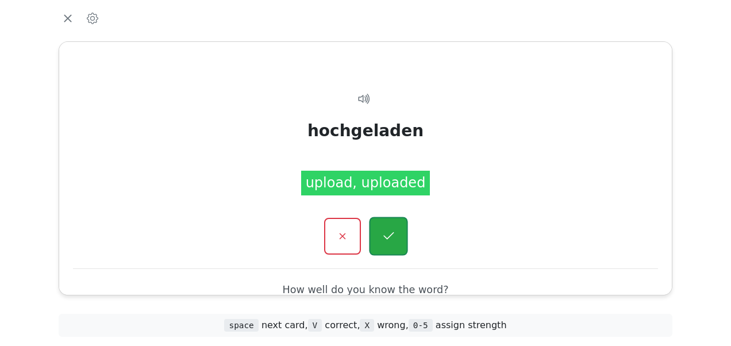
click at [384, 226] on button "button" at bounding box center [388, 236] width 39 height 39
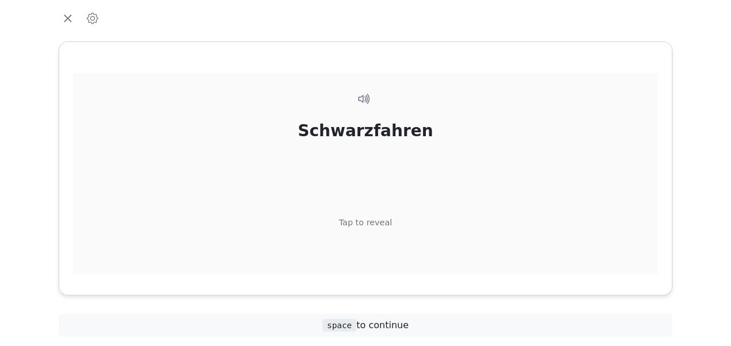
click at [383, 221] on div "Tap to reveal" at bounding box center [365, 223] width 53 height 13
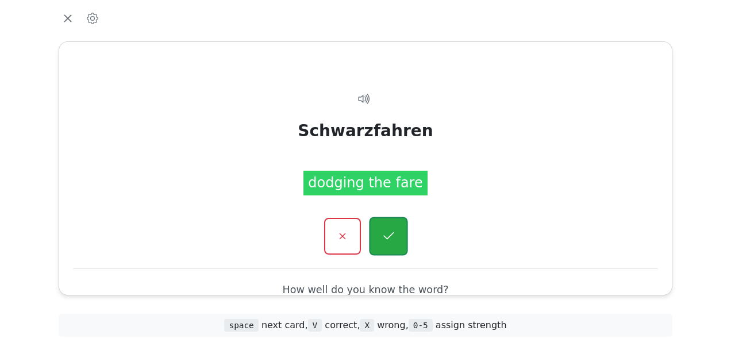
click at [386, 226] on button "button" at bounding box center [388, 236] width 39 height 39
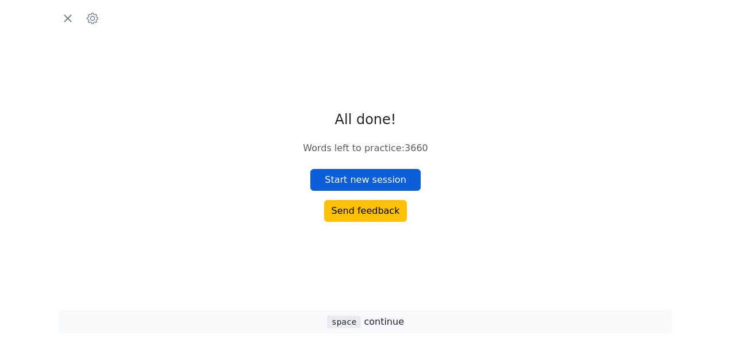
click at [382, 177] on button "Start new session" at bounding box center [365, 180] width 110 height 22
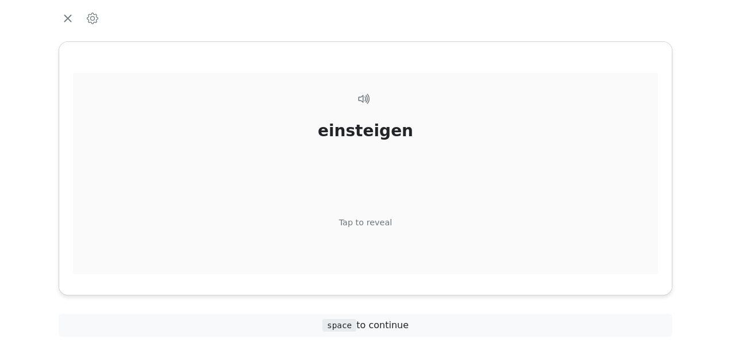
click at [376, 221] on div "Tap to reveal" at bounding box center [365, 223] width 53 height 13
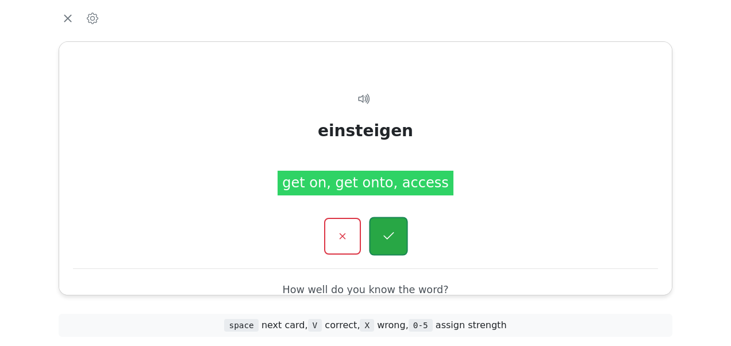
click at [384, 224] on button "button" at bounding box center [388, 236] width 39 height 39
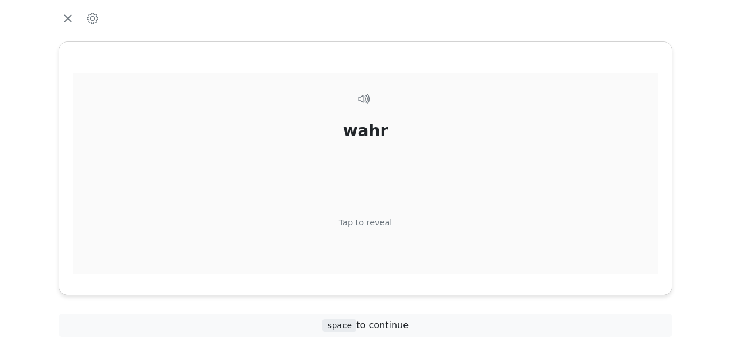
click at [377, 220] on div "Tap to reveal" at bounding box center [365, 223] width 53 height 13
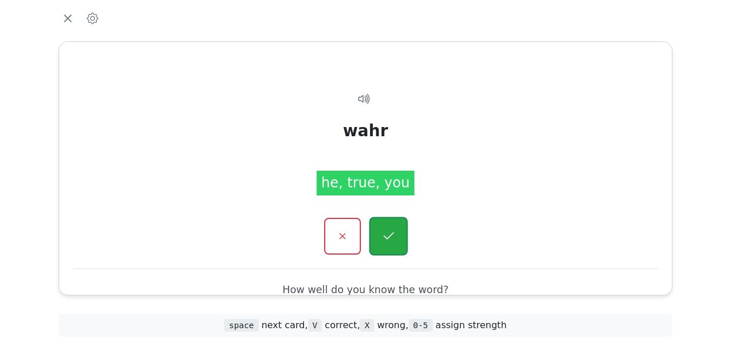
click at [382, 241] on icon "button" at bounding box center [388, 236] width 14 height 14
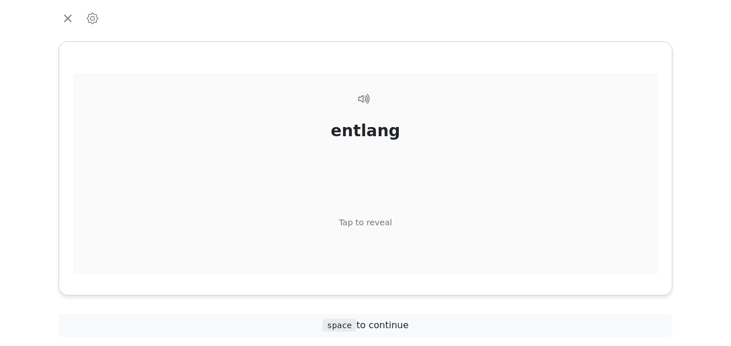
click at [355, 217] on div "Tap to reveal" at bounding box center [365, 223] width 53 height 13
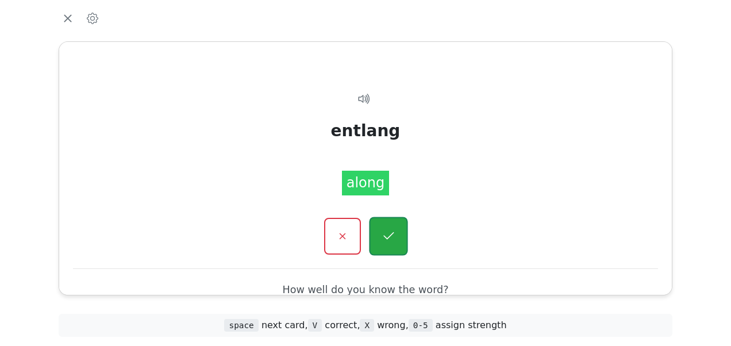
click at [380, 238] on button "button" at bounding box center [388, 236] width 39 height 39
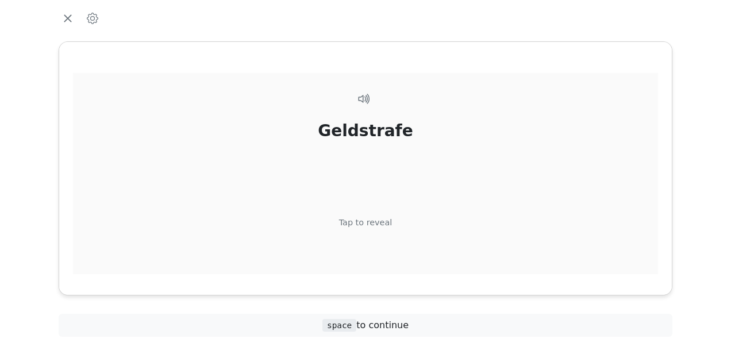
click at [372, 224] on div "Tap to reveal" at bounding box center [365, 223] width 53 height 13
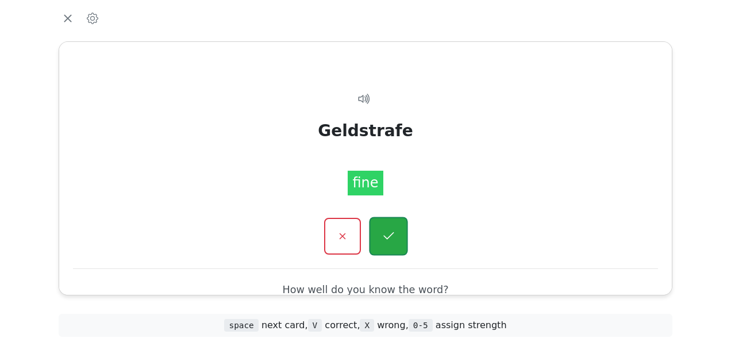
click at [377, 227] on button "button" at bounding box center [388, 236] width 39 height 39
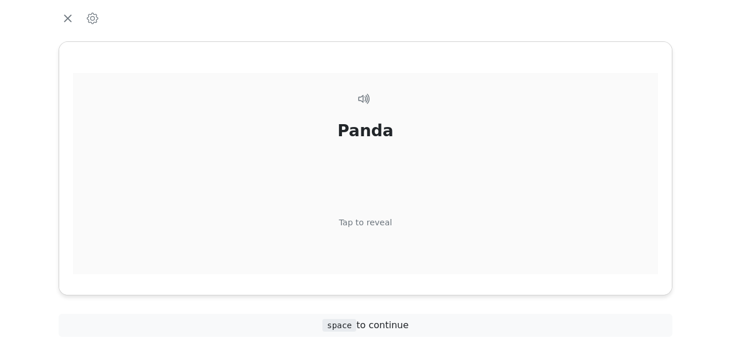
click at [375, 223] on div "Tap to reveal" at bounding box center [365, 223] width 53 height 13
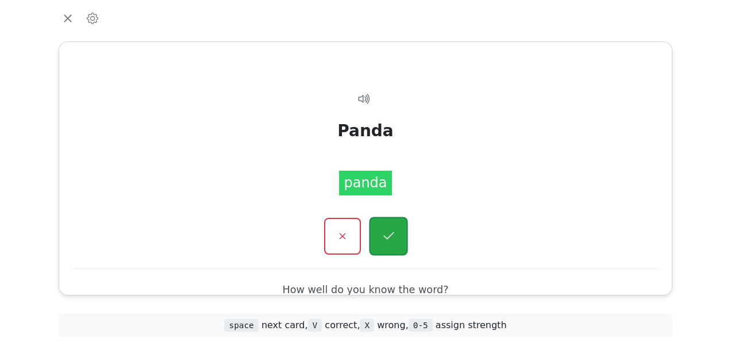
click at [387, 233] on icon "button" at bounding box center [388, 236] width 14 height 14
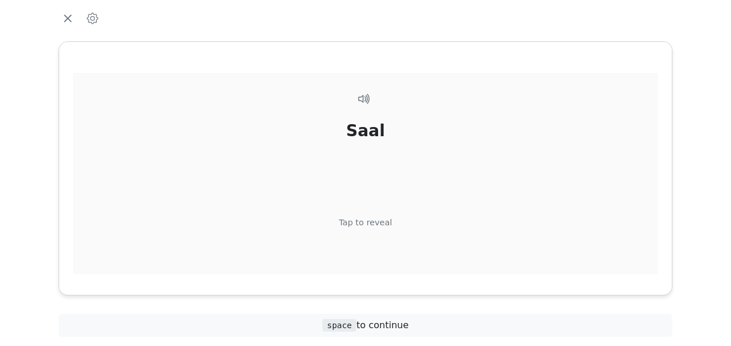
click at [374, 220] on div "Tap to reveal" at bounding box center [365, 223] width 53 height 13
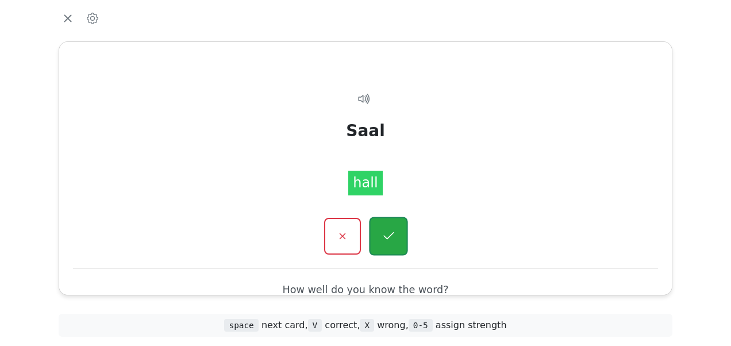
click at [384, 231] on icon "button" at bounding box center [388, 236] width 14 height 14
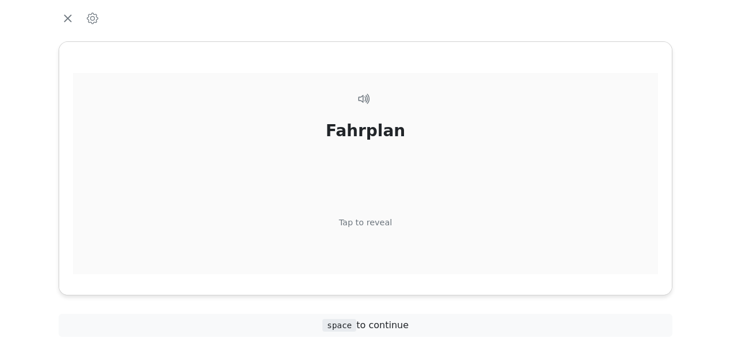
click at [377, 222] on div "Tap to reveal" at bounding box center [365, 223] width 53 height 13
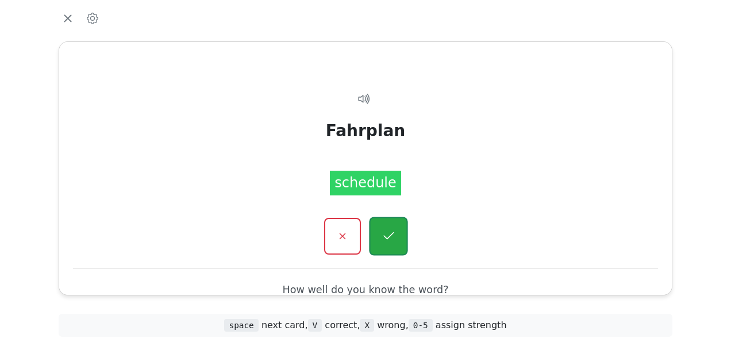
click at [384, 231] on icon "button" at bounding box center [388, 236] width 14 height 14
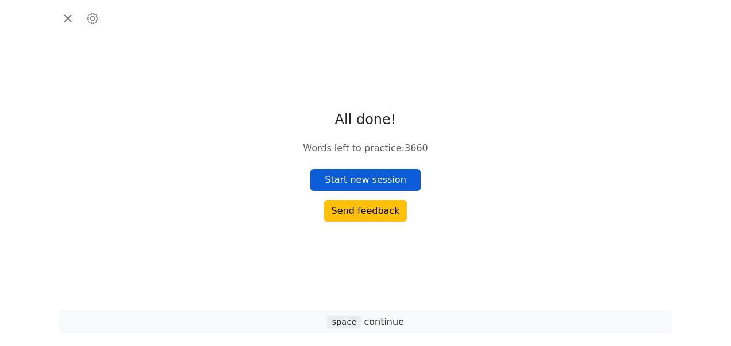
click at [360, 180] on button "Start new session" at bounding box center [365, 180] width 110 height 22
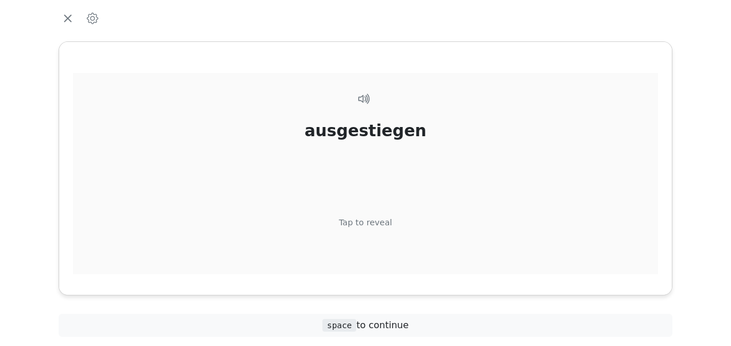
click at [371, 222] on div "Tap to reveal" at bounding box center [365, 223] width 53 height 13
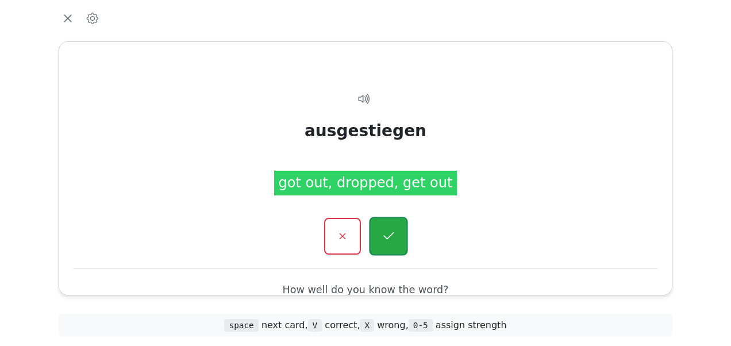
click at [384, 234] on icon "button" at bounding box center [388, 235] width 10 height 7
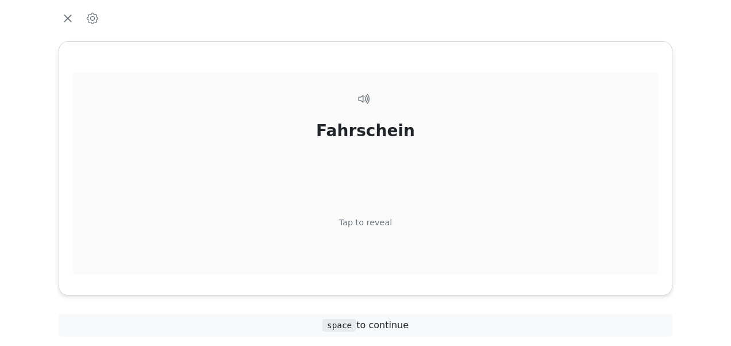
click at [376, 224] on div "Tap to reveal" at bounding box center [365, 223] width 53 height 13
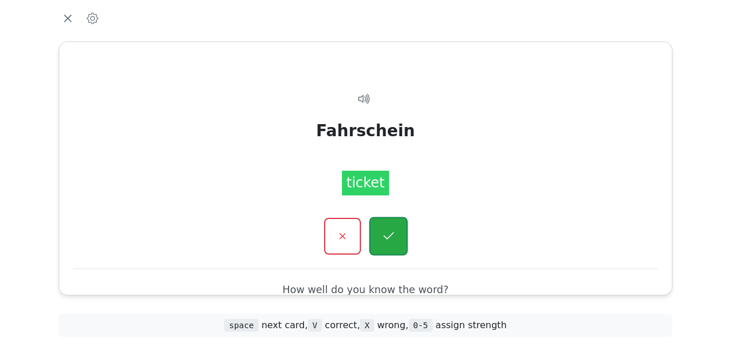
click at [391, 232] on icon "button" at bounding box center [388, 236] width 14 height 14
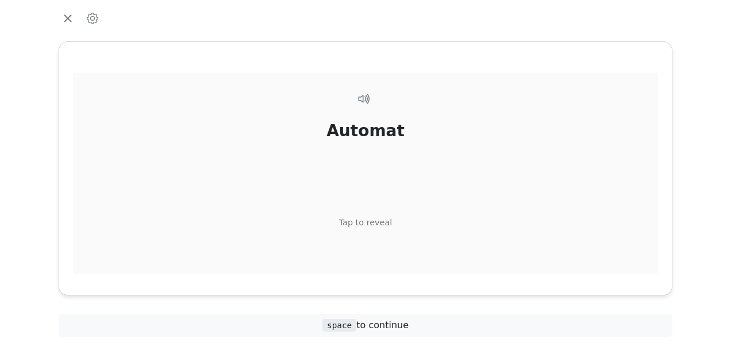
click at [382, 220] on div "Tap to reveal" at bounding box center [365, 223] width 53 height 13
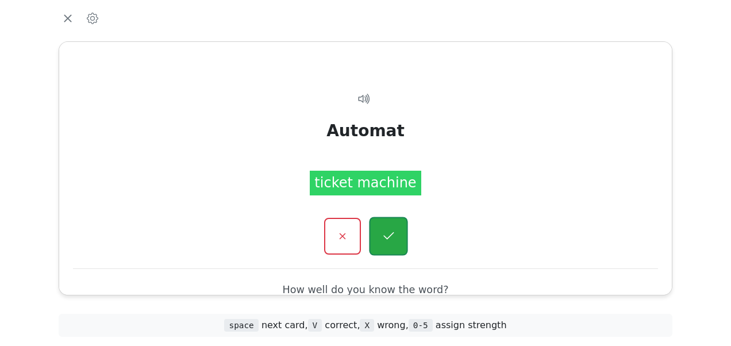
click at [386, 229] on icon "button" at bounding box center [388, 236] width 14 height 14
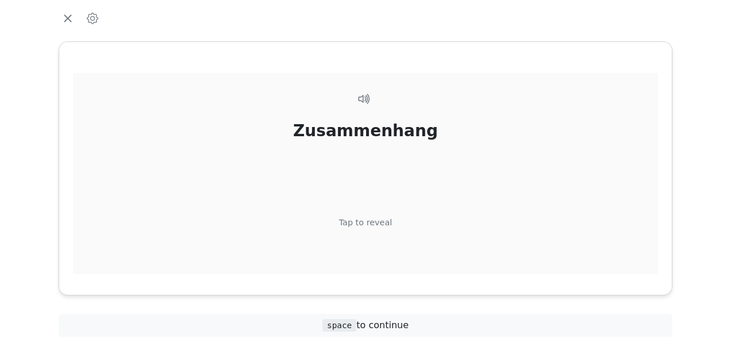
click at [384, 220] on div "Tap to reveal" at bounding box center [365, 223] width 53 height 13
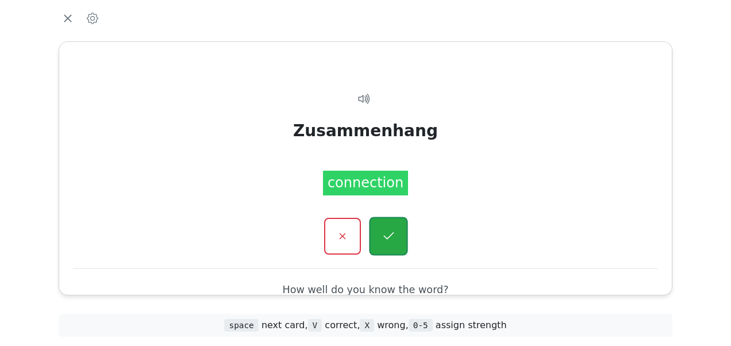
click at [388, 229] on icon "button" at bounding box center [388, 236] width 14 height 14
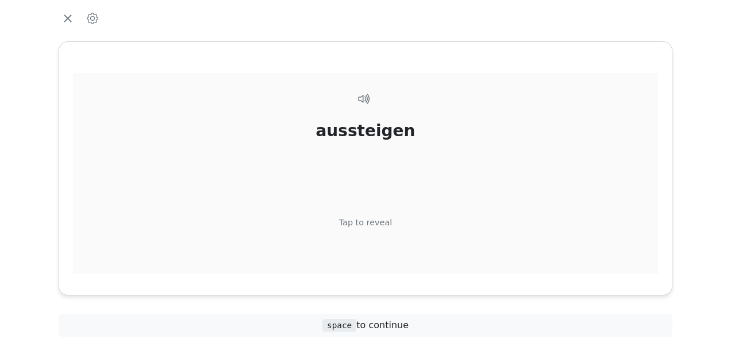
click at [384, 221] on div "Tap to reveal" at bounding box center [365, 223] width 53 height 13
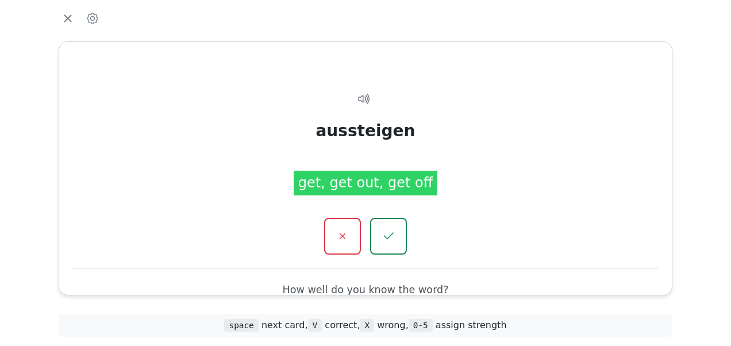
click at [384, 221] on button "button" at bounding box center [388, 236] width 37 height 37
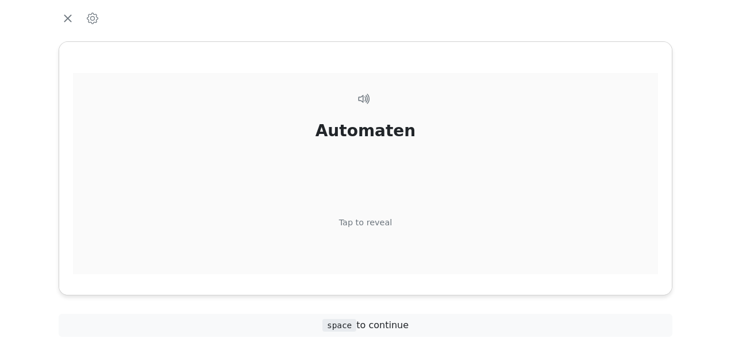
click at [380, 221] on div "Tap to reveal" at bounding box center [365, 223] width 53 height 13
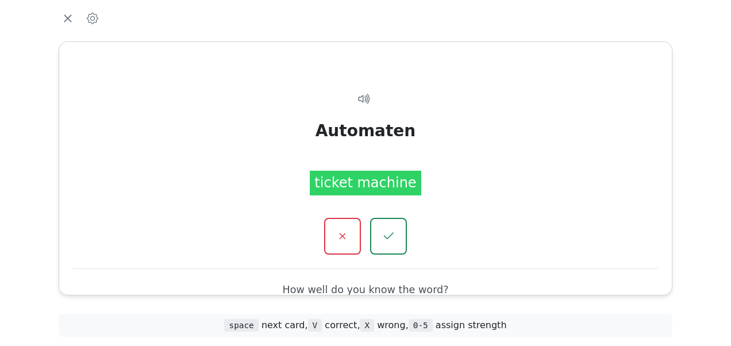
click at [380, 221] on button "button" at bounding box center [388, 236] width 37 height 37
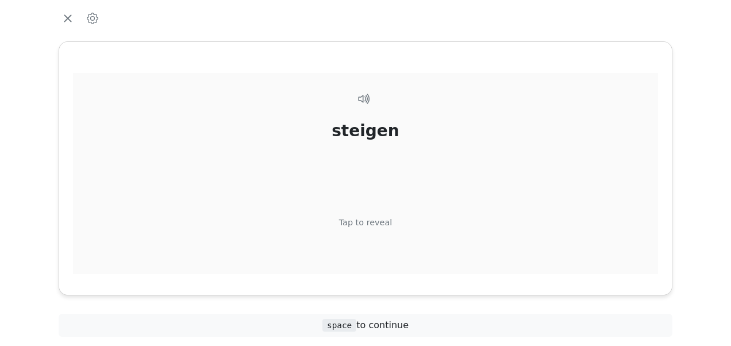
click at [382, 218] on div "Tap to reveal" at bounding box center [365, 223] width 53 height 13
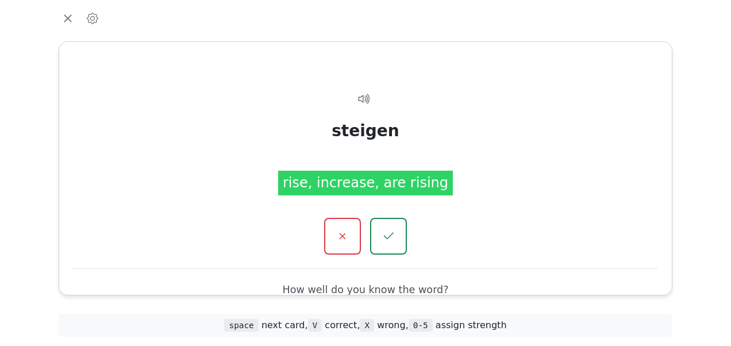
click at [382, 218] on button "button" at bounding box center [388, 236] width 37 height 37
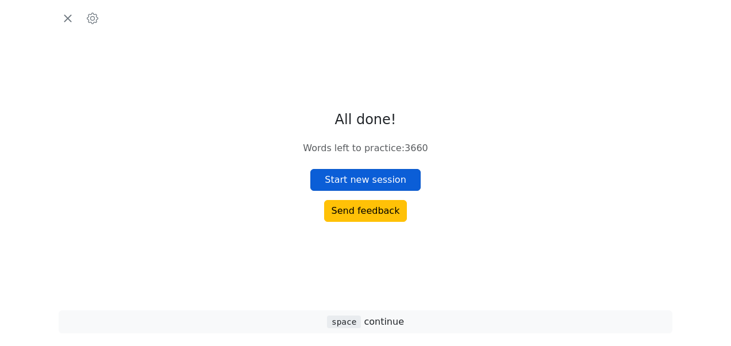
click at [375, 184] on button "Start new session" at bounding box center [365, 180] width 110 height 22
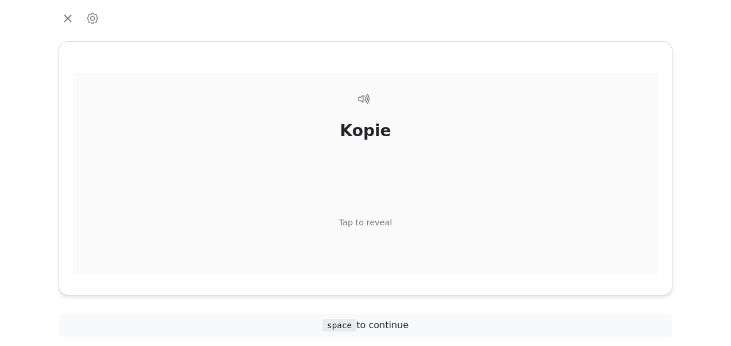
click at [376, 220] on div "Tap to reveal" at bounding box center [365, 223] width 53 height 13
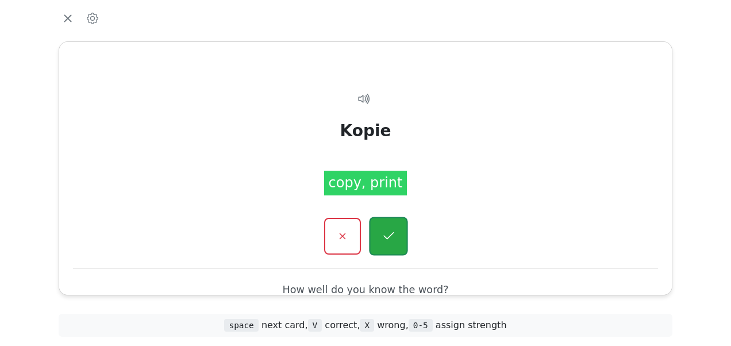
click at [385, 232] on icon "button" at bounding box center [388, 236] width 14 height 14
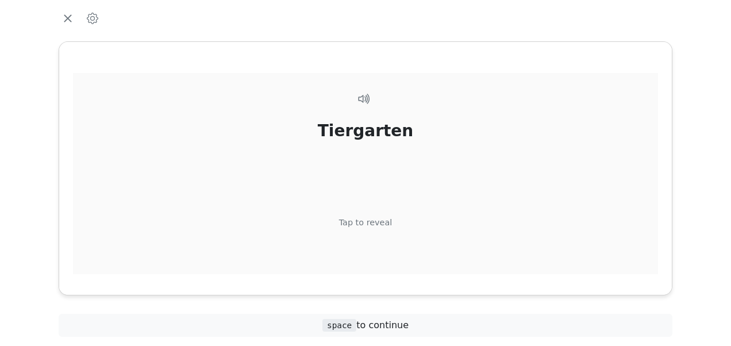
click at [381, 217] on div "Tap to reveal" at bounding box center [365, 223] width 53 height 13
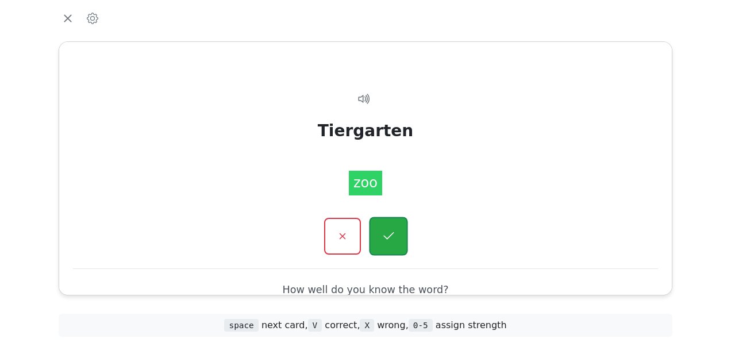
click at [385, 228] on button "button" at bounding box center [388, 236] width 39 height 39
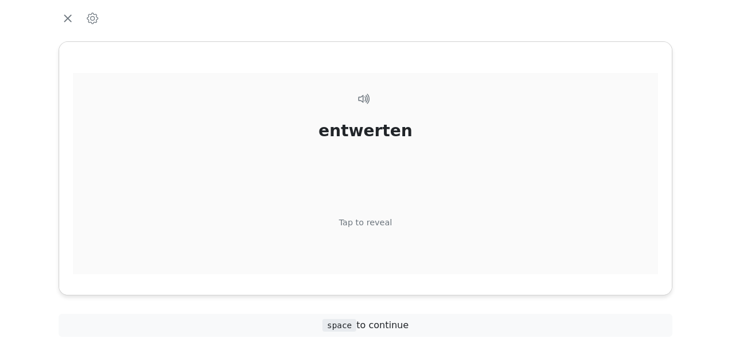
click at [380, 216] on div "entwerten Tap to reveal" at bounding box center [365, 194] width 585 height 242
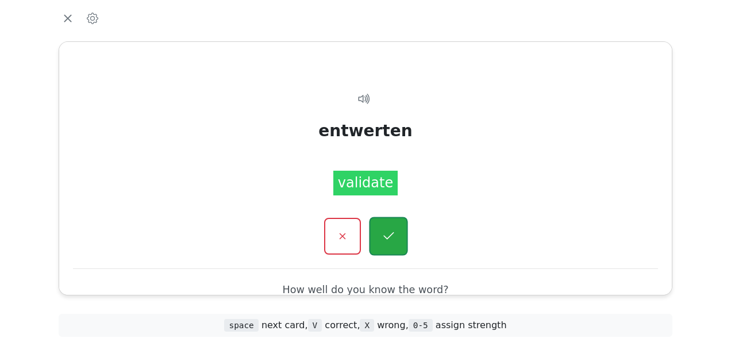
click at [386, 224] on button "button" at bounding box center [388, 236] width 39 height 39
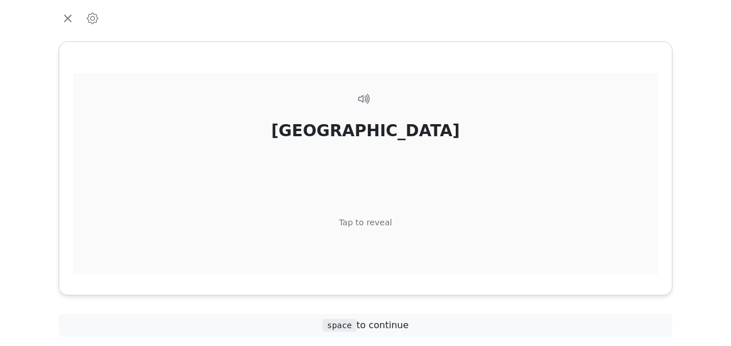
click at [375, 221] on div "Tap to reveal" at bounding box center [365, 223] width 53 height 13
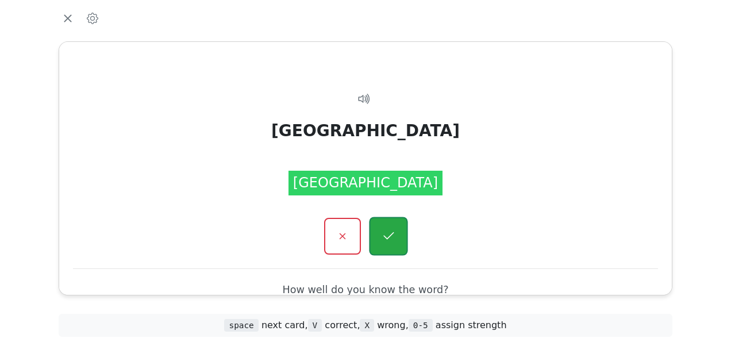
click at [385, 224] on button "button" at bounding box center [388, 236] width 39 height 39
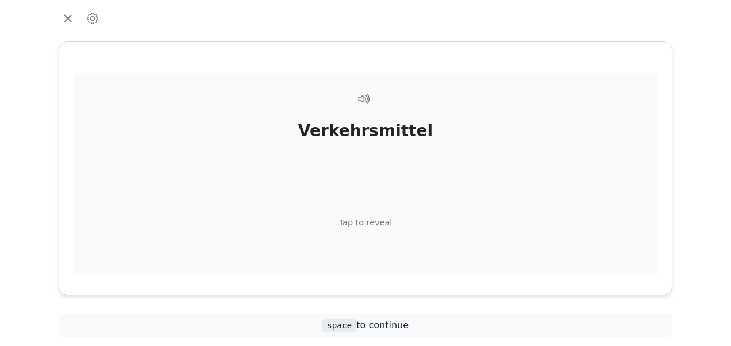
click at [379, 222] on div "Tap to reveal" at bounding box center [365, 223] width 53 height 13
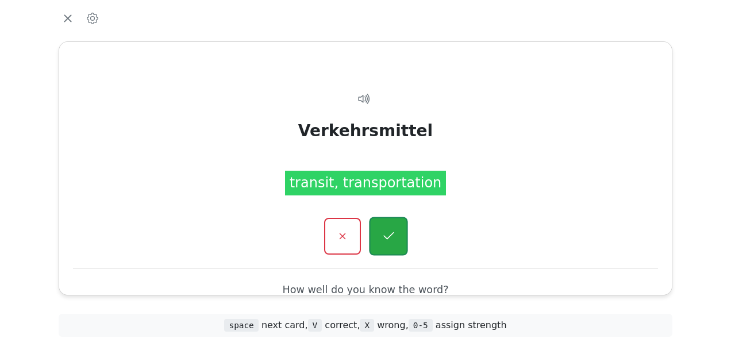
click at [384, 228] on button "button" at bounding box center [388, 236] width 39 height 39
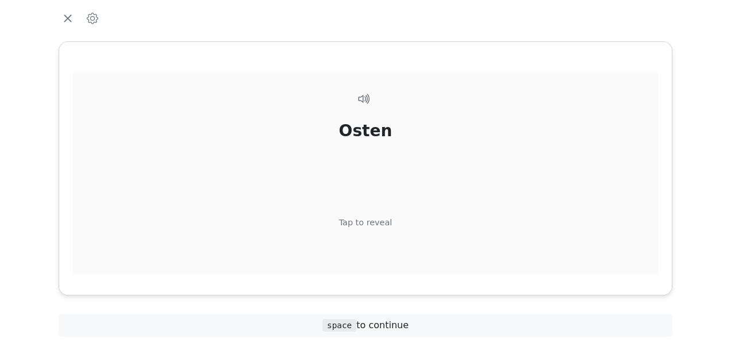
click at [382, 218] on div "Tap to reveal" at bounding box center [365, 223] width 53 height 13
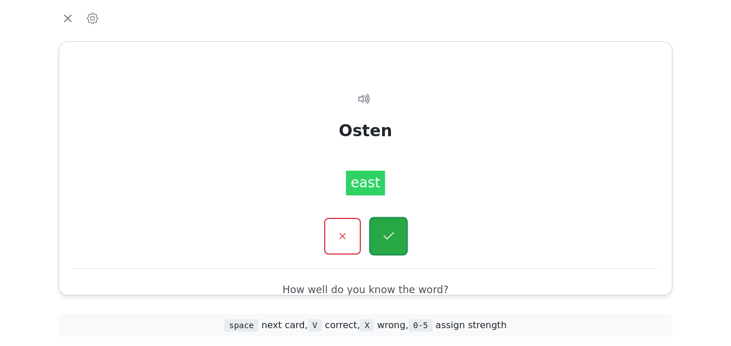
click at [383, 223] on button "button" at bounding box center [388, 236] width 39 height 39
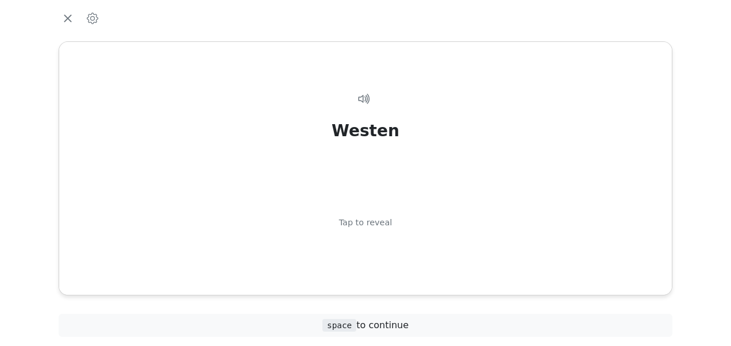
click at [383, 223] on div "Tap to reveal" at bounding box center [365, 223] width 53 height 13
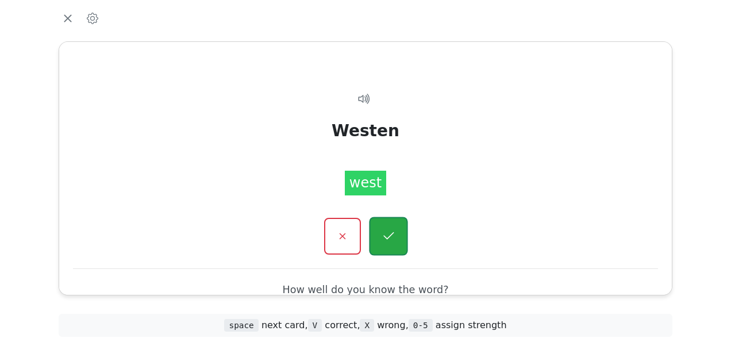
click at [383, 224] on button "button" at bounding box center [388, 236] width 39 height 39
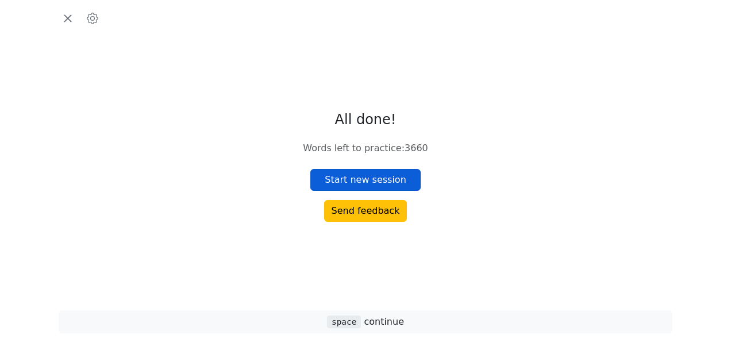
click at [384, 184] on button "Start new session" at bounding box center [365, 180] width 110 height 22
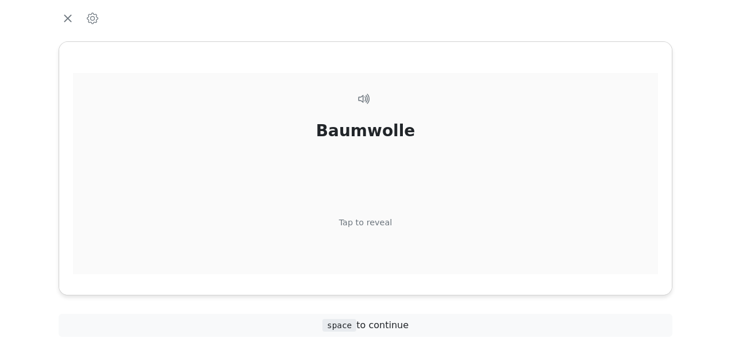
click at [378, 218] on div "Tap to reveal" at bounding box center [365, 223] width 53 height 13
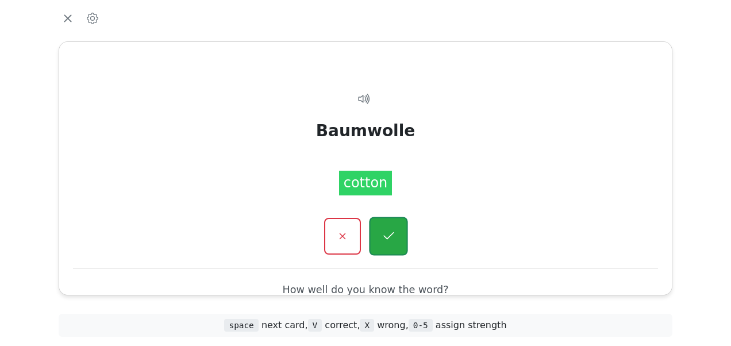
click at [387, 226] on button "button" at bounding box center [388, 236] width 39 height 39
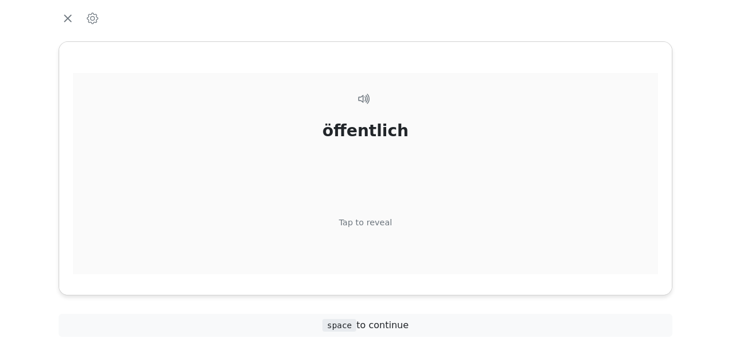
click at [381, 222] on div "Tap to reveal" at bounding box center [365, 223] width 53 height 13
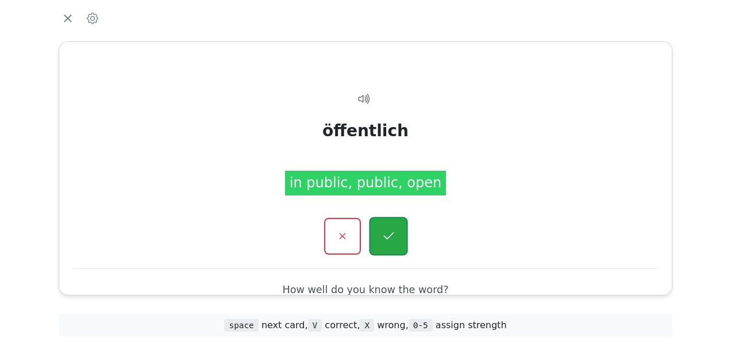
click at [387, 231] on icon "button" at bounding box center [388, 236] width 14 height 14
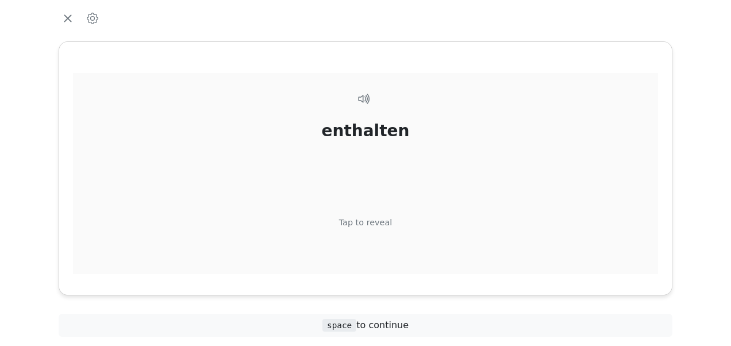
click at [380, 221] on div "Tap to reveal" at bounding box center [365, 223] width 53 height 13
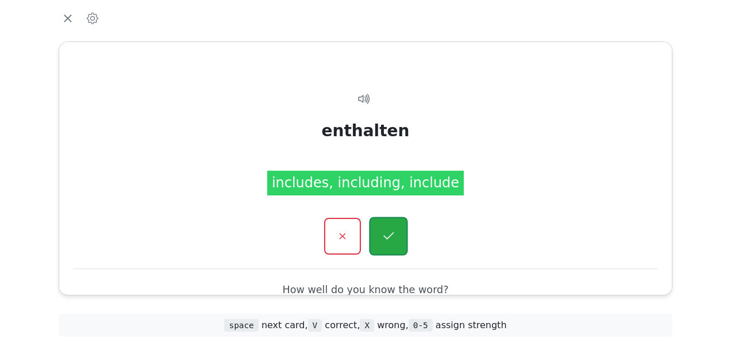
click at [386, 229] on icon "button" at bounding box center [388, 236] width 14 height 14
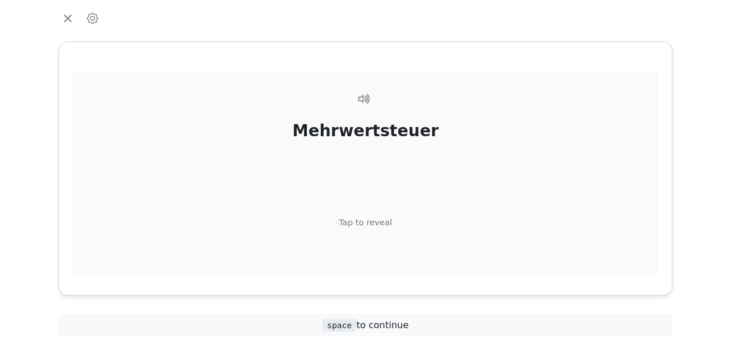
click at [375, 222] on div "Tap to reveal" at bounding box center [365, 223] width 53 height 13
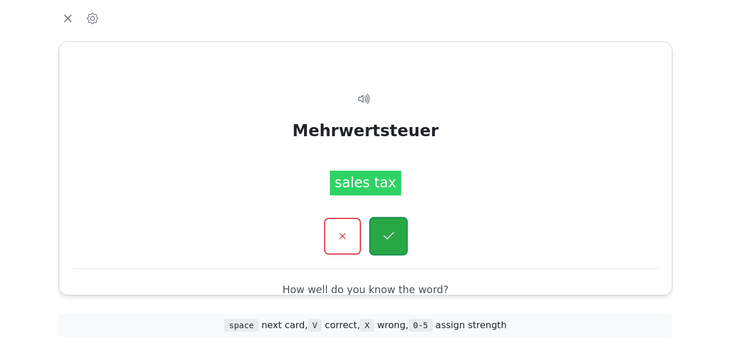
click at [387, 233] on icon "button" at bounding box center [388, 236] width 14 height 14
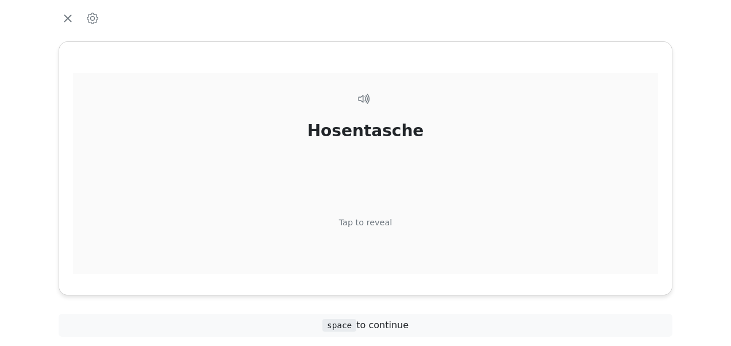
click at [380, 222] on div "Tap to reveal" at bounding box center [365, 223] width 53 height 13
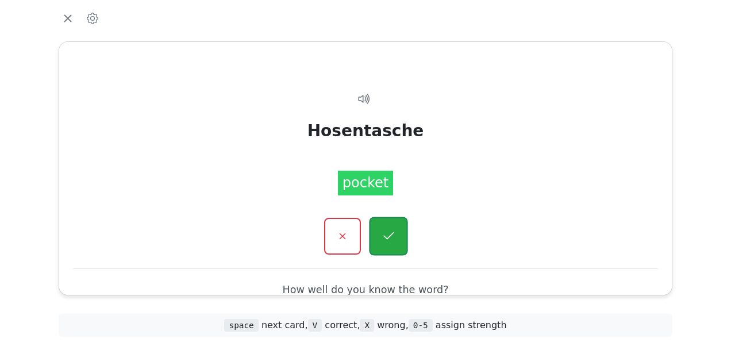
click at [383, 232] on icon "button" at bounding box center [388, 236] width 14 height 14
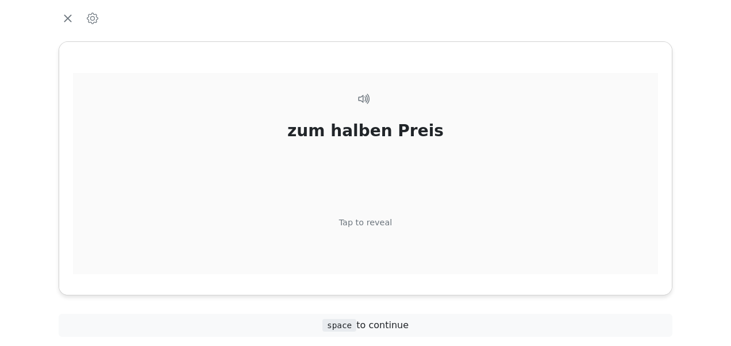
click at [379, 219] on div "Tap to reveal" at bounding box center [365, 223] width 53 height 13
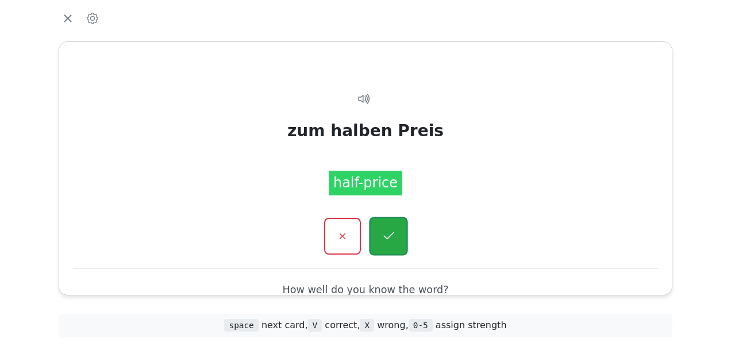
click at [389, 231] on icon "button" at bounding box center [388, 236] width 14 height 14
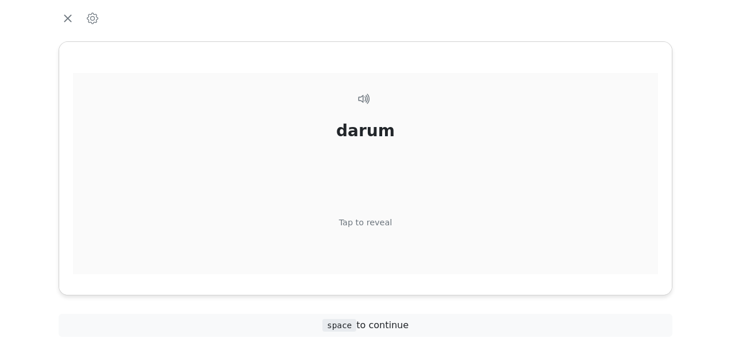
click at [382, 221] on div "Tap to reveal" at bounding box center [365, 223] width 53 height 13
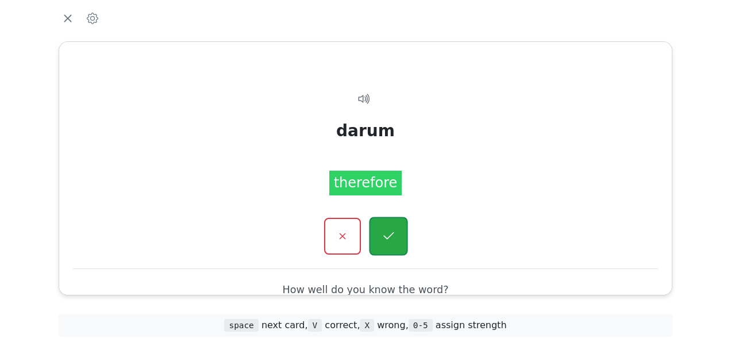
click at [382, 231] on icon "button" at bounding box center [388, 236] width 14 height 14
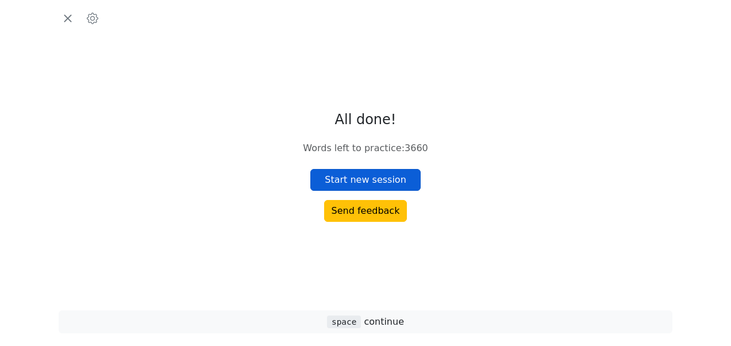
click at [390, 177] on button "Start new session" at bounding box center [365, 180] width 110 height 22
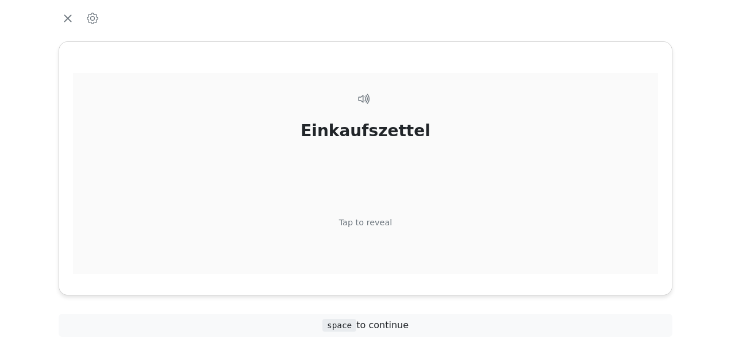
click at [378, 220] on div "Tap to reveal" at bounding box center [365, 223] width 53 height 13
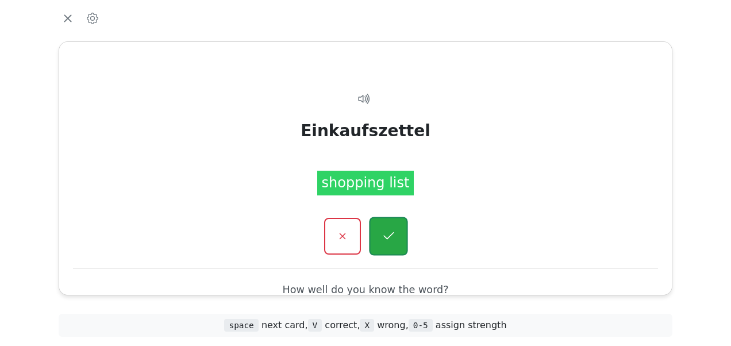
click at [394, 229] on icon "button" at bounding box center [388, 236] width 14 height 14
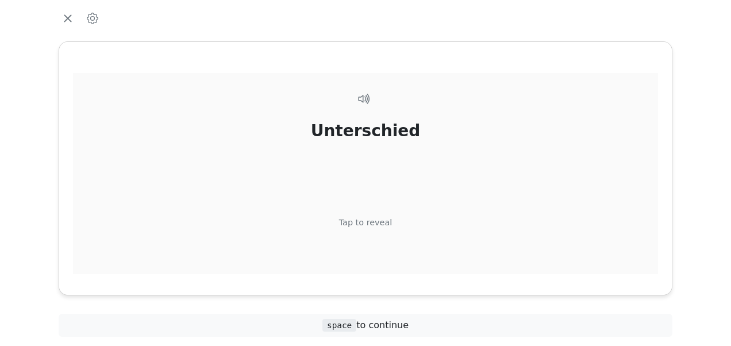
click at [369, 223] on div "Tap to reveal" at bounding box center [365, 223] width 53 height 13
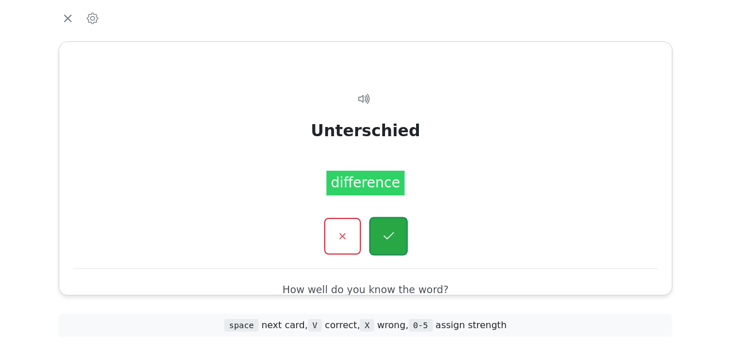
click at [396, 232] on button "button" at bounding box center [388, 236] width 39 height 39
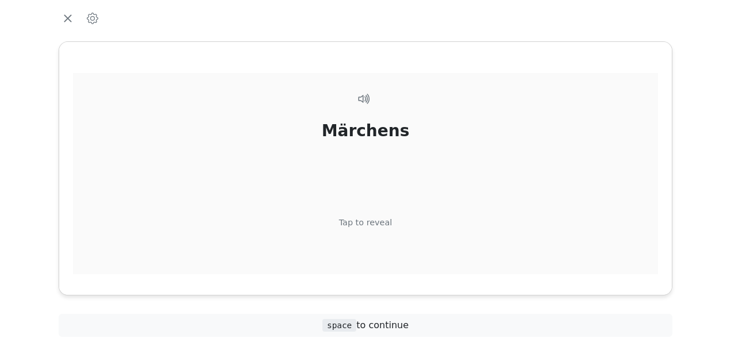
click at [381, 221] on div "Tap to reveal" at bounding box center [365, 223] width 53 height 13
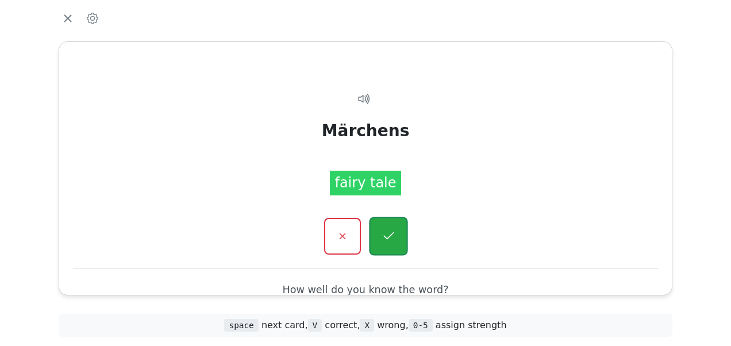
click at [381, 232] on icon "button" at bounding box center [388, 236] width 14 height 14
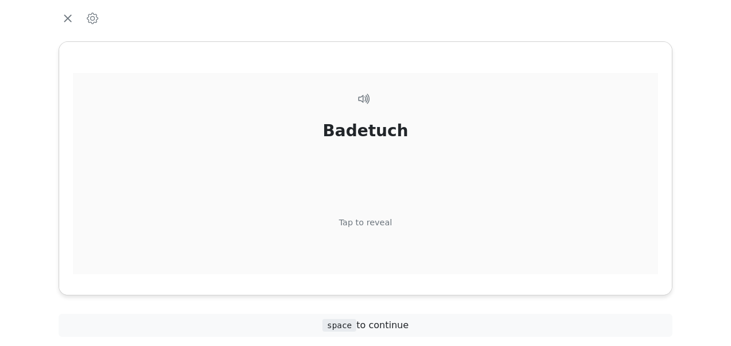
click at [375, 222] on div "Tap to reveal" at bounding box center [365, 223] width 53 height 13
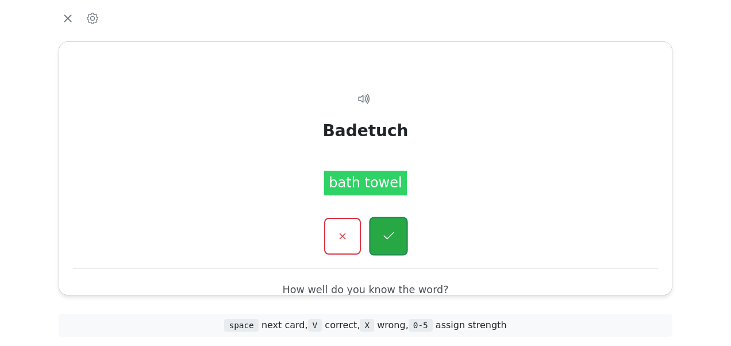
click at [392, 232] on icon "button" at bounding box center [388, 236] width 14 height 14
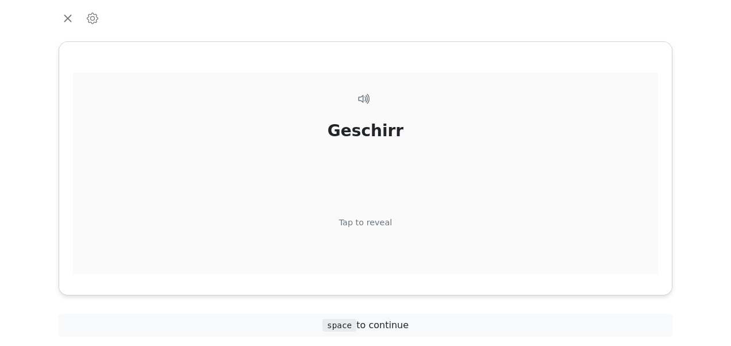
click at [377, 220] on div "Tap to reveal" at bounding box center [365, 223] width 53 height 13
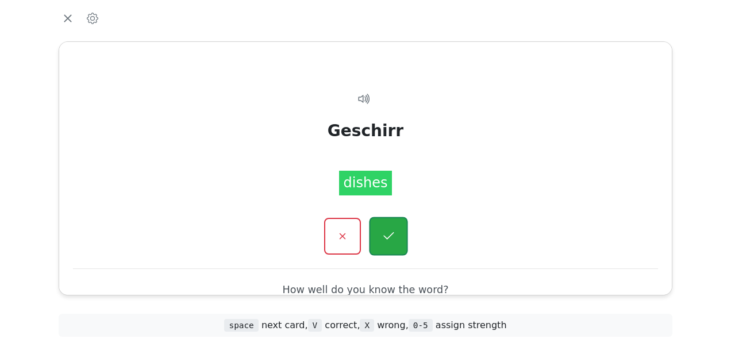
click at [379, 229] on button "button" at bounding box center [388, 236] width 39 height 39
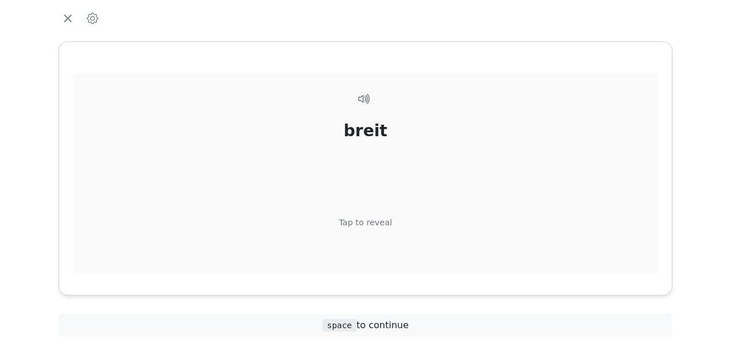
click at [378, 220] on div "Tap to reveal" at bounding box center [365, 223] width 53 height 13
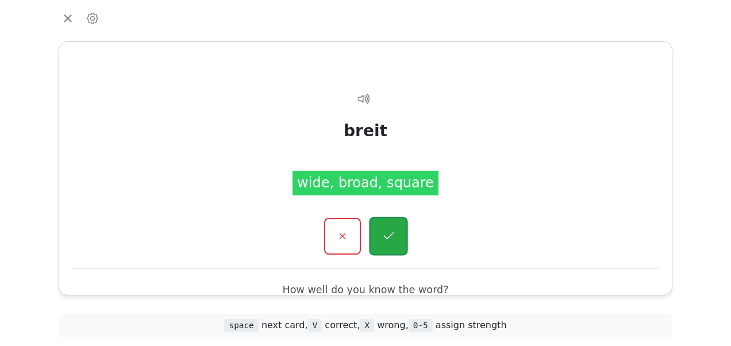
click at [385, 230] on icon "button" at bounding box center [388, 236] width 14 height 14
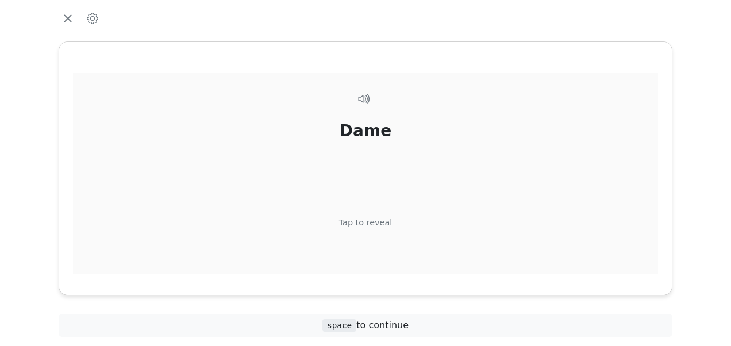
click at [380, 219] on div "Tap to reveal" at bounding box center [365, 223] width 53 height 13
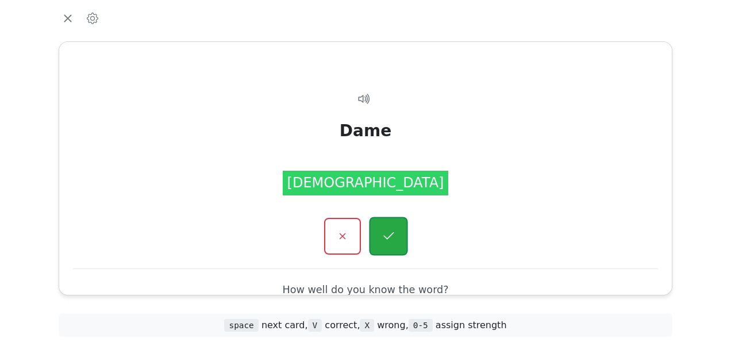
click at [389, 229] on icon "button" at bounding box center [388, 236] width 14 height 14
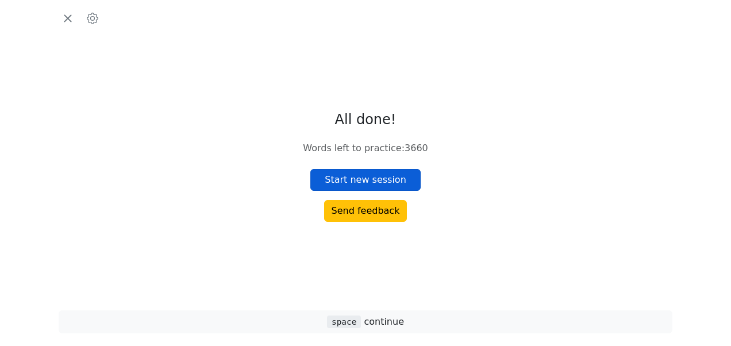
click at [380, 185] on button "Start new session" at bounding box center [365, 180] width 110 height 22
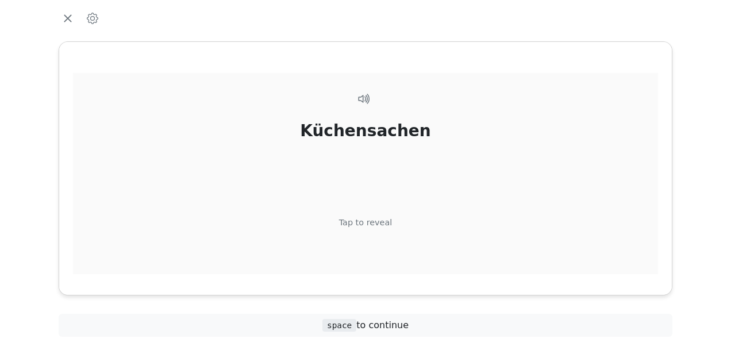
click at [362, 222] on div "Tap to reveal" at bounding box center [365, 223] width 53 height 13
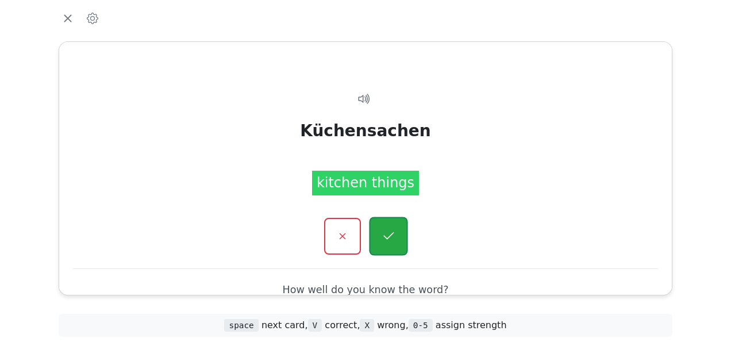
click at [387, 232] on icon "button" at bounding box center [388, 236] width 14 height 14
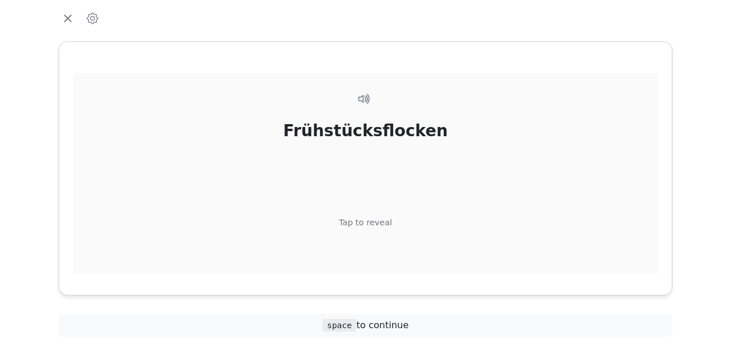
click at [377, 224] on div "Tap to reveal" at bounding box center [365, 223] width 53 height 13
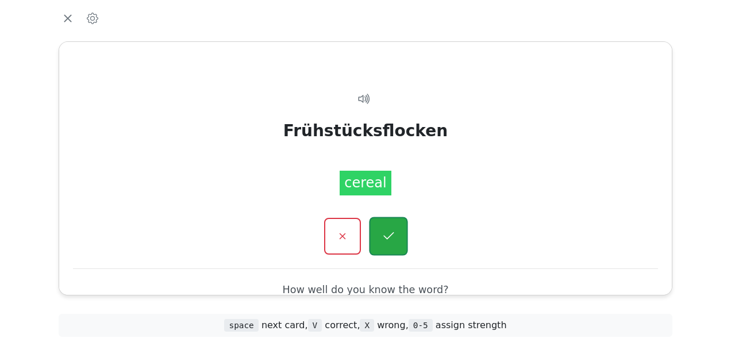
click at [381, 231] on icon "button" at bounding box center [388, 236] width 14 height 14
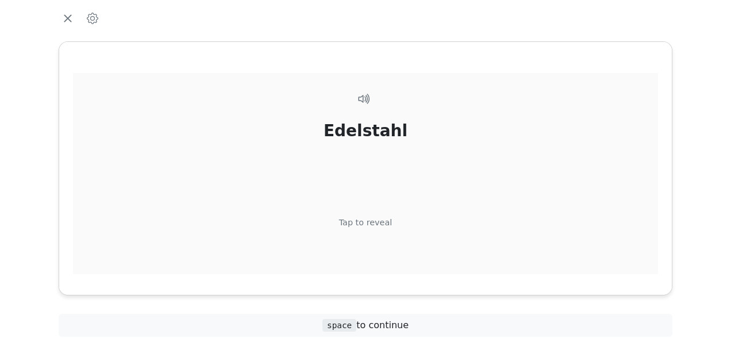
click at [374, 218] on div "Tap to reveal" at bounding box center [365, 223] width 53 height 13
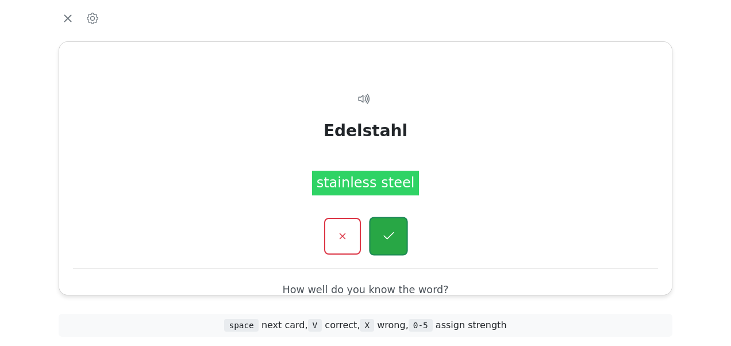
click at [382, 231] on icon "button" at bounding box center [388, 236] width 14 height 14
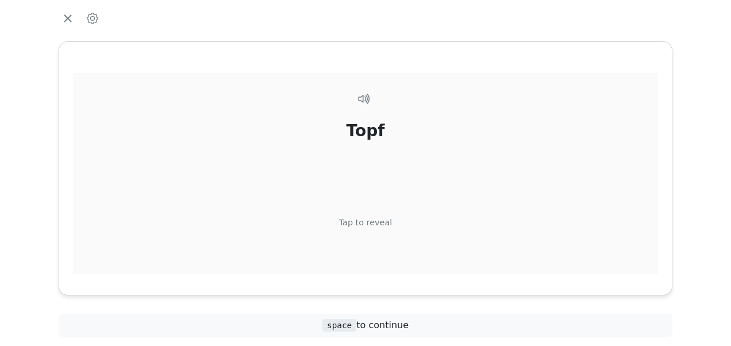
click at [380, 221] on div "Tap to reveal" at bounding box center [365, 223] width 53 height 13
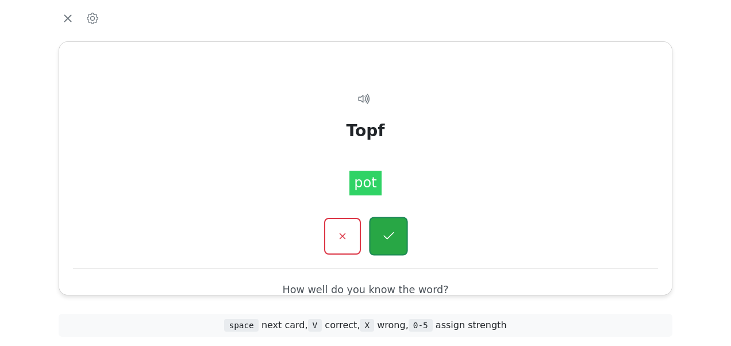
click at [386, 231] on icon "button" at bounding box center [388, 236] width 14 height 14
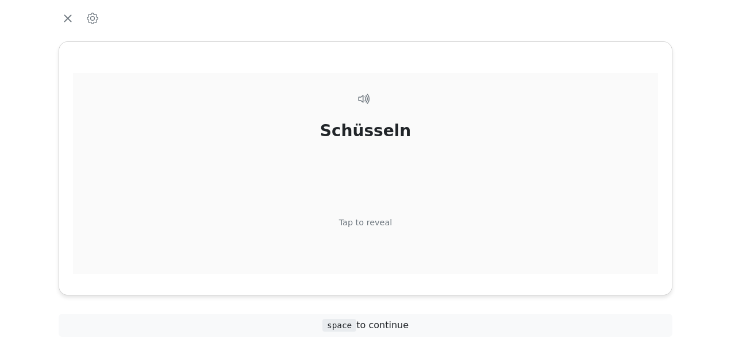
click at [371, 220] on div "Tap to reveal" at bounding box center [365, 223] width 53 height 13
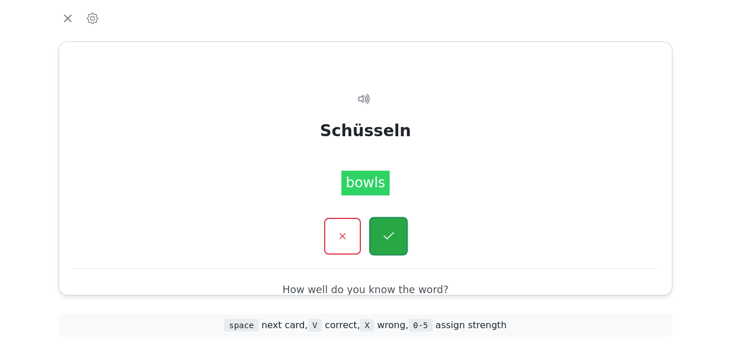
click at [380, 228] on button "button" at bounding box center [388, 236] width 39 height 39
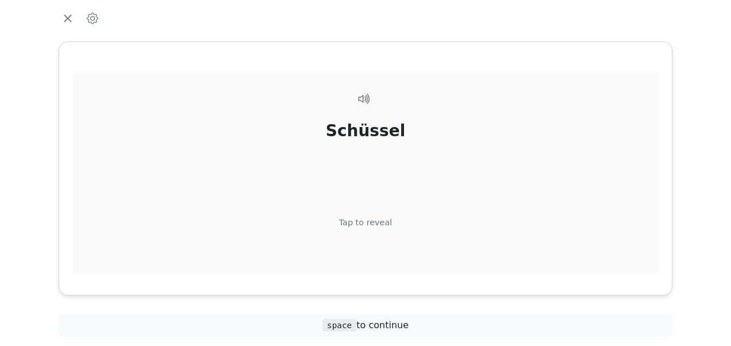
click at [375, 217] on div "Tap to reveal" at bounding box center [365, 223] width 53 height 13
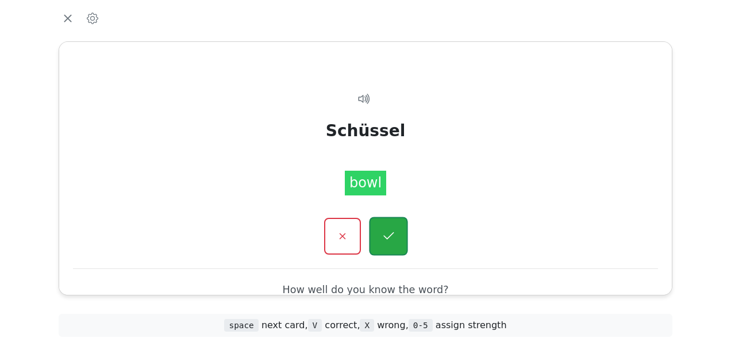
click at [389, 230] on icon "button" at bounding box center [388, 236] width 14 height 14
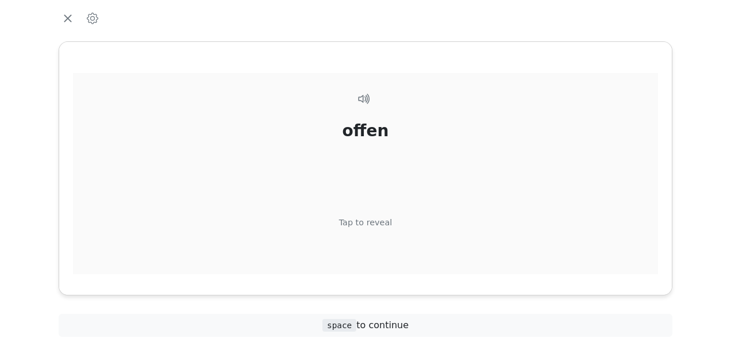
click at [372, 221] on div "Tap to reveal" at bounding box center [365, 223] width 53 height 13
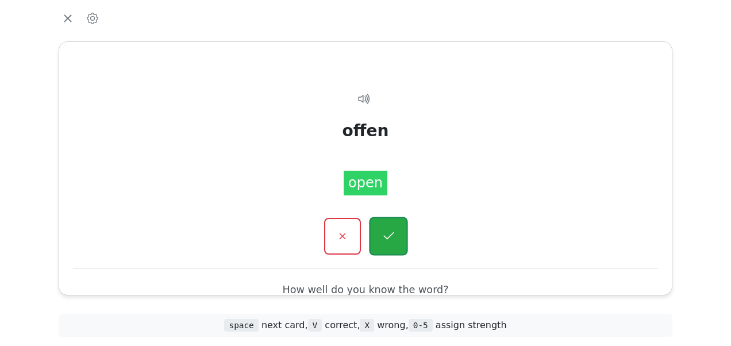
click at [379, 230] on button "button" at bounding box center [388, 236] width 39 height 39
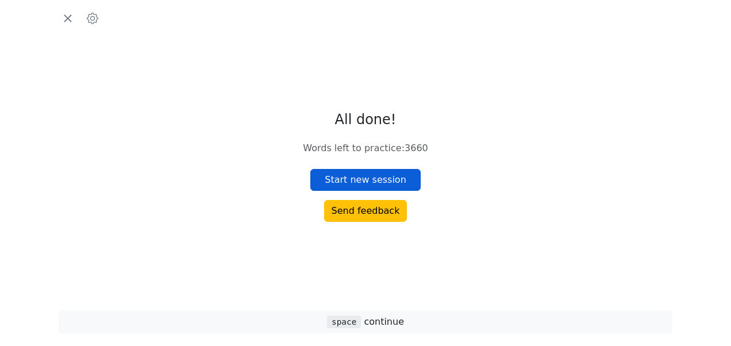
click at [366, 189] on button "Start new session" at bounding box center [365, 180] width 110 height 22
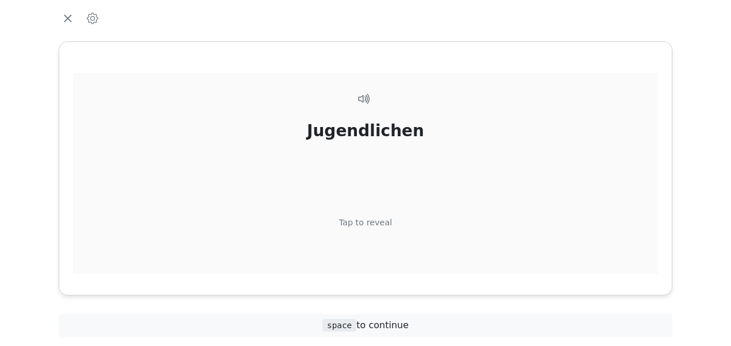
click at [372, 222] on div "Tap to reveal" at bounding box center [365, 223] width 53 height 13
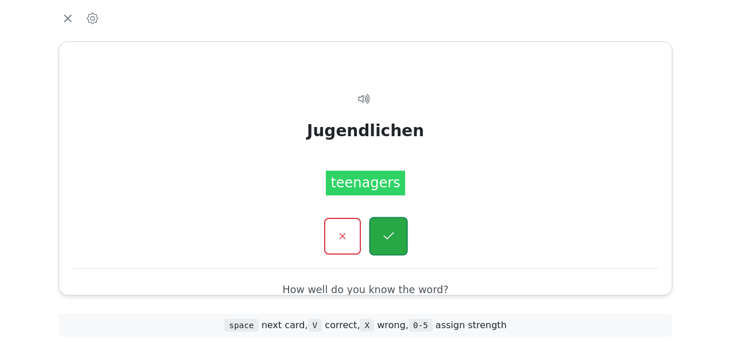
click at [377, 217] on button "button" at bounding box center [388, 236] width 39 height 39
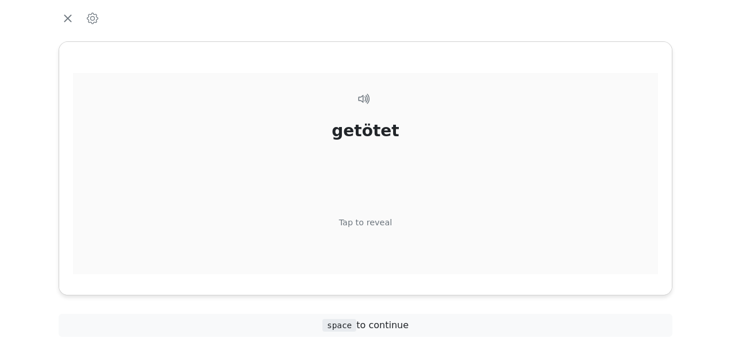
click at [375, 222] on div "Tap to reveal" at bounding box center [365, 223] width 53 height 13
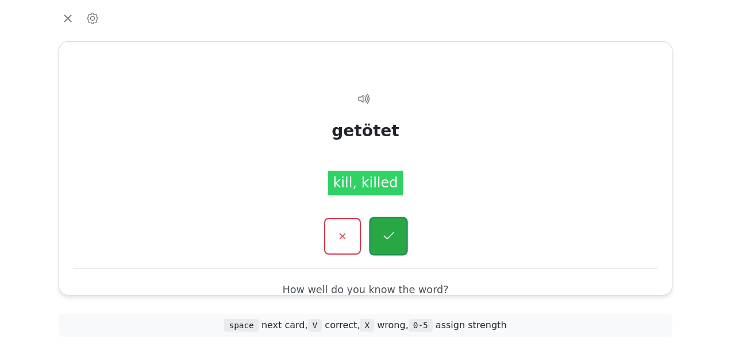
drag, startPoint x: 375, startPoint y: 222, endPoint x: 384, endPoint y: 229, distance: 11.8
click at [384, 229] on icon "button" at bounding box center [388, 236] width 14 height 14
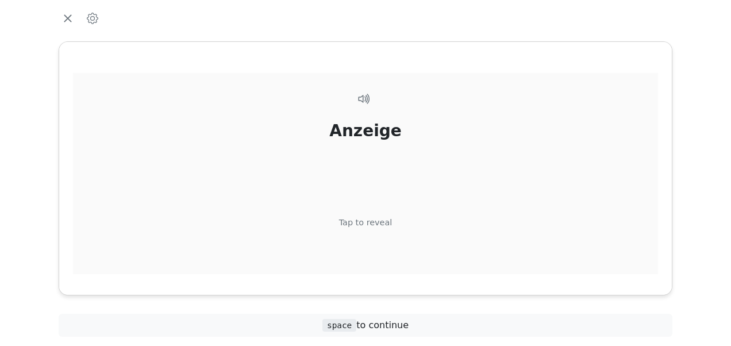
click at [376, 221] on div "Tap to reveal" at bounding box center [365, 223] width 53 height 13
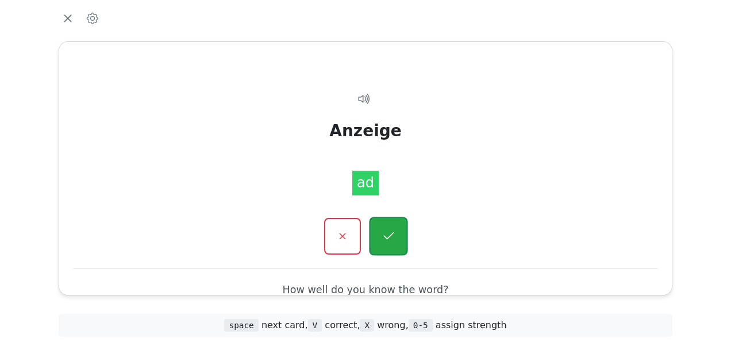
click at [380, 220] on button "button" at bounding box center [388, 236] width 39 height 39
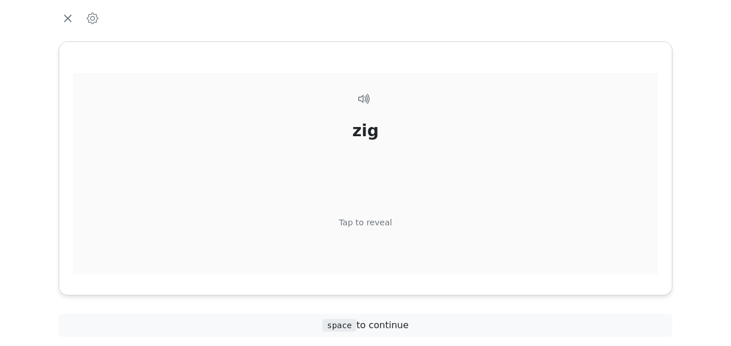
click at [372, 218] on div "Tap to reveal" at bounding box center [365, 223] width 53 height 13
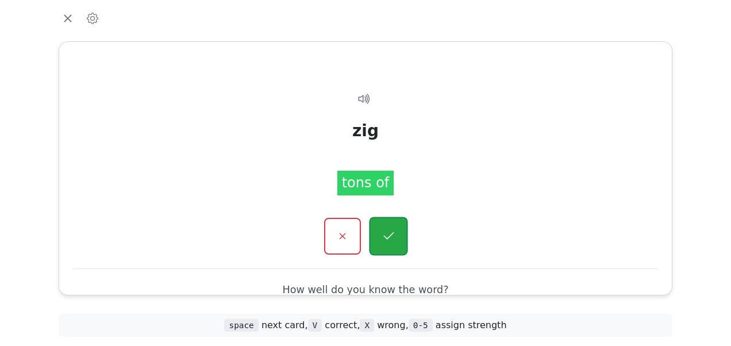
click at [385, 225] on button "button" at bounding box center [388, 236] width 39 height 39
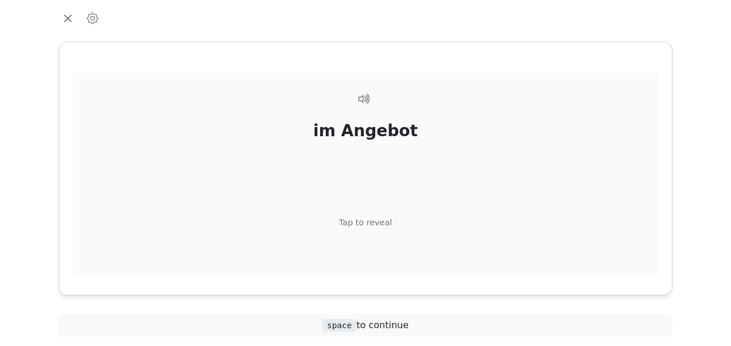
click at [376, 222] on div "Tap to reveal" at bounding box center [365, 223] width 53 height 13
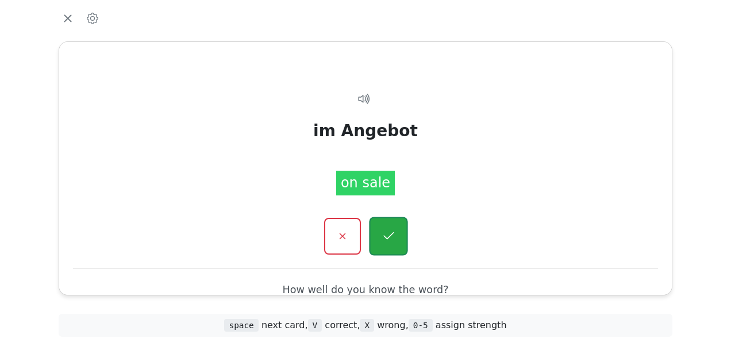
click at [383, 225] on button "button" at bounding box center [388, 236] width 39 height 39
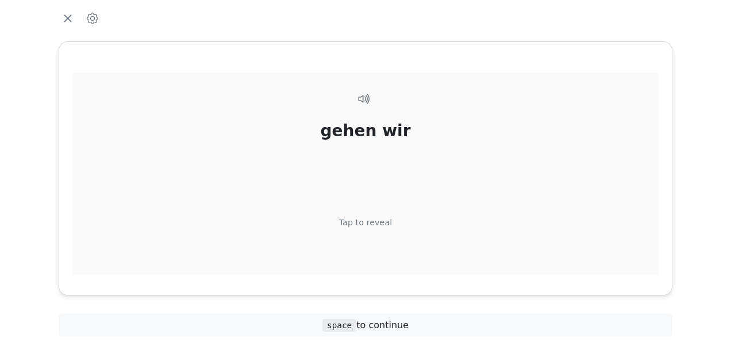
click at [374, 217] on div "Tap to reveal" at bounding box center [365, 223] width 53 height 13
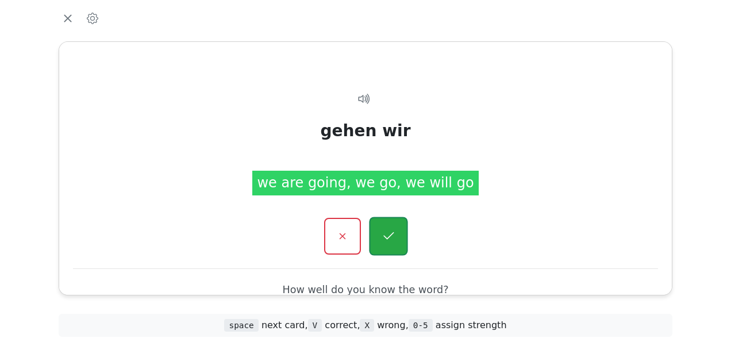
click at [382, 224] on button "button" at bounding box center [388, 236] width 39 height 39
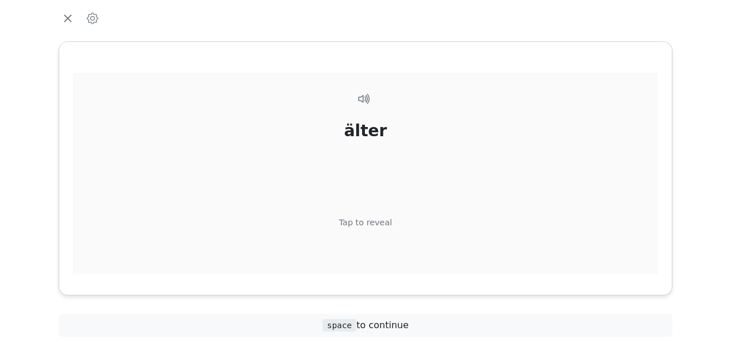
click at [378, 218] on div "Tap to reveal" at bounding box center [365, 223] width 53 height 13
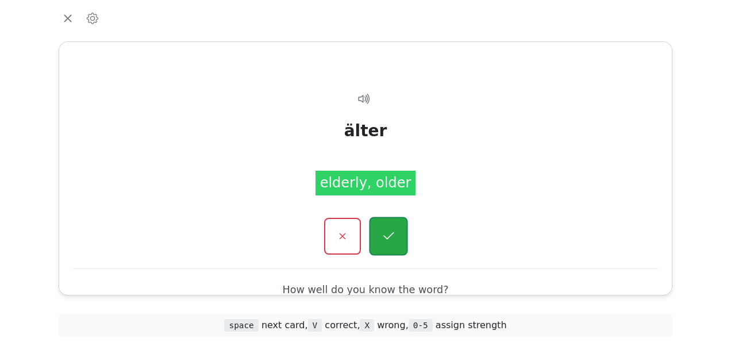
click at [382, 228] on button "button" at bounding box center [388, 236] width 39 height 39
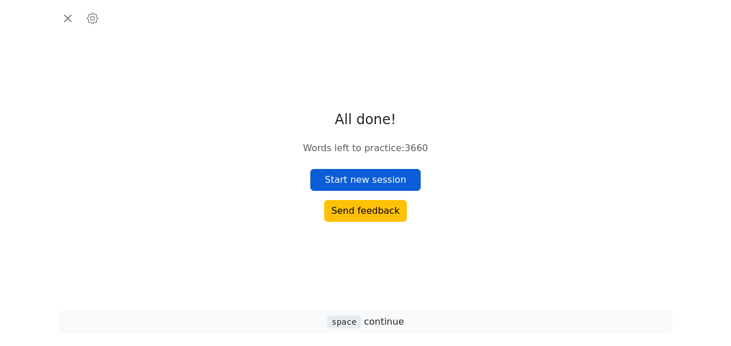
click at [379, 180] on button "Start new session" at bounding box center [365, 180] width 110 height 22
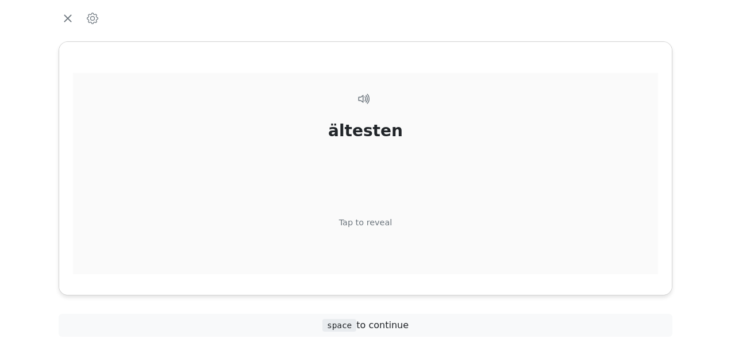
click at [370, 216] on div "ältesten Tap to reveal" at bounding box center [365, 194] width 585 height 242
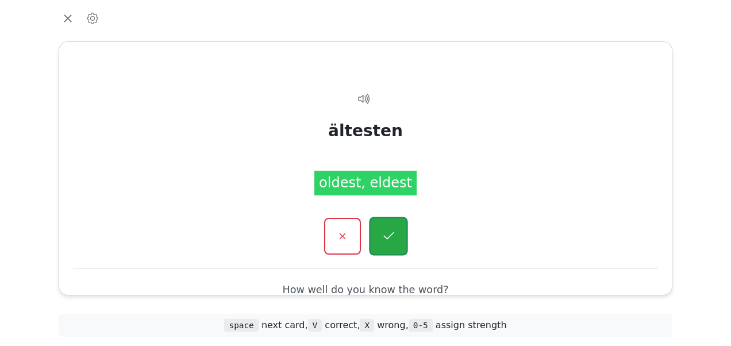
click at [382, 222] on button "button" at bounding box center [388, 236] width 39 height 39
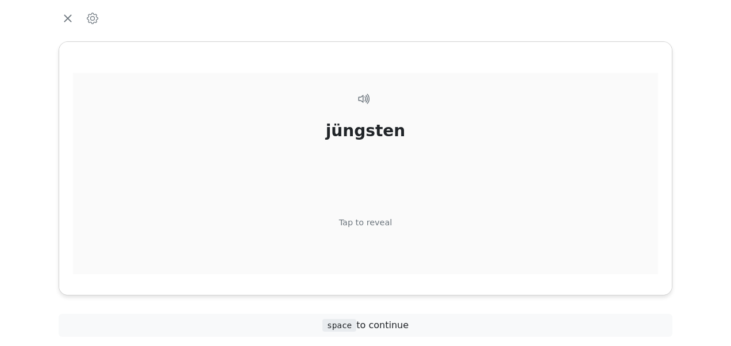
click at [378, 219] on div "Tap to reveal" at bounding box center [365, 223] width 53 height 13
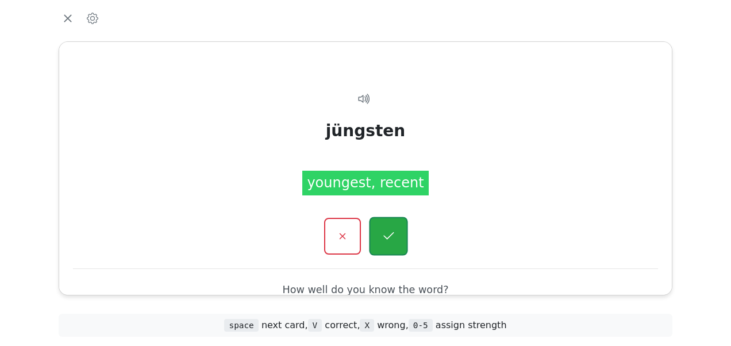
click at [386, 229] on icon "button" at bounding box center [388, 236] width 14 height 14
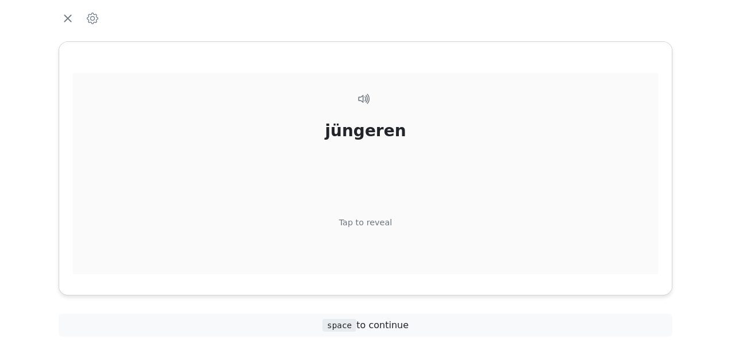
click at [377, 215] on div "jüngeren Tap to reveal" at bounding box center [365, 194] width 585 height 242
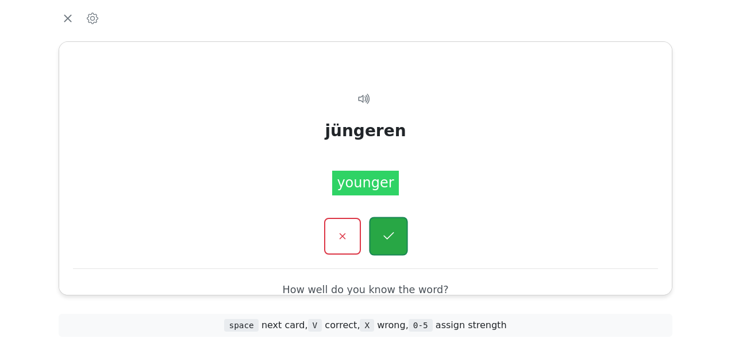
click at [381, 226] on button "button" at bounding box center [388, 236] width 39 height 39
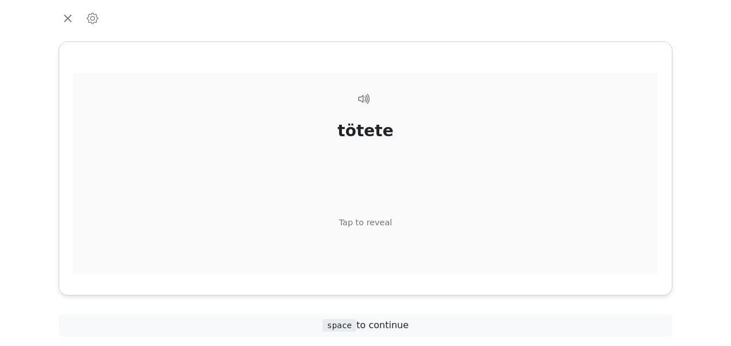
click at [378, 218] on div "Tap to reveal" at bounding box center [365, 223] width 53 height 13
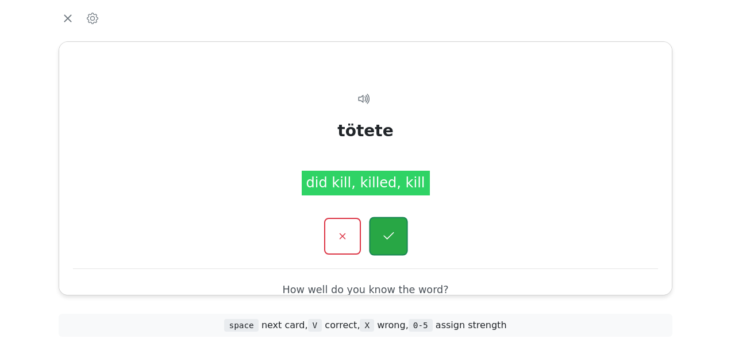
click at [384, 226] on button "button" at bounding box center [388, 236] width 39 height 39
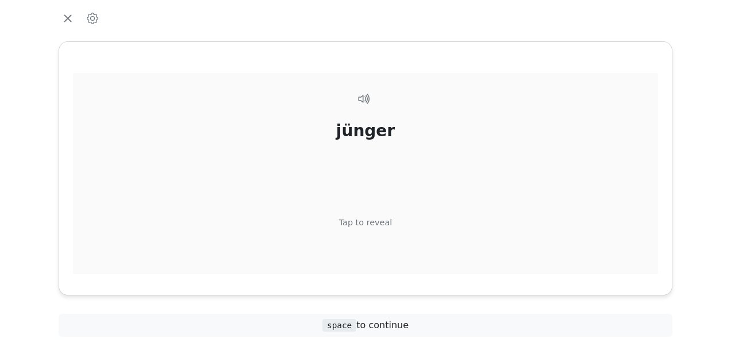
click at [376, 222] on div "Tap to reveal" at bounding box center [365, 223] width 53 height 13
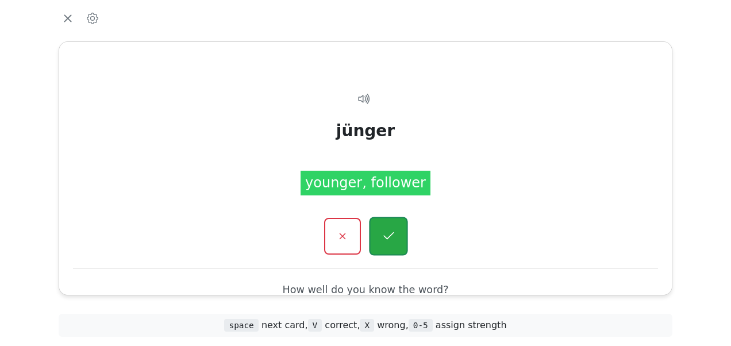
click at [378, 232] on button "button" at bounding box center [388, 236] width 39 height 39
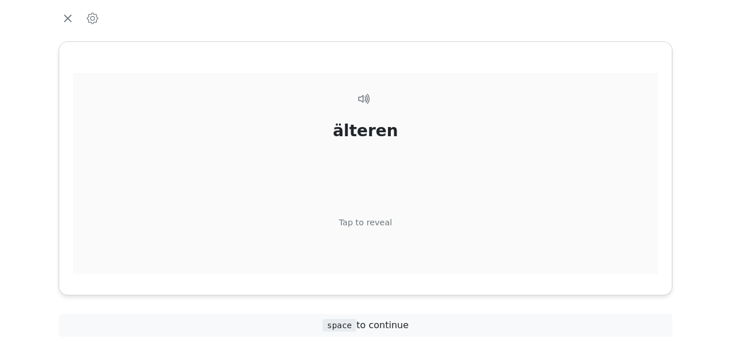
click at [370, 218] on div "Tap to reveal" at bounding box center [365, 223] width 53 height 13
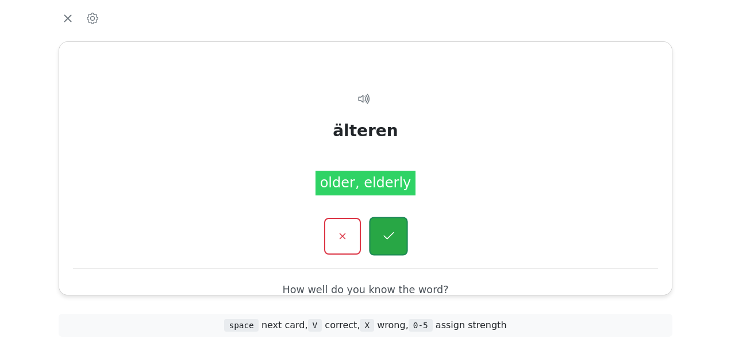
click at [380, 229] on button "button" at bounding box center [388, 236] width 39 height 39
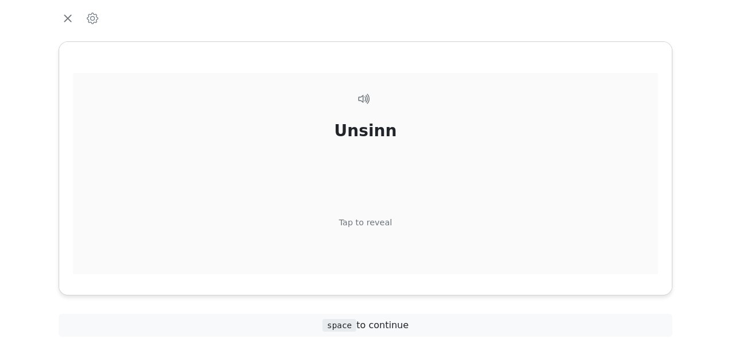
click at [376, 218] on div "Tap to reveal" at bounding box center [365, 223] width 53 height 13
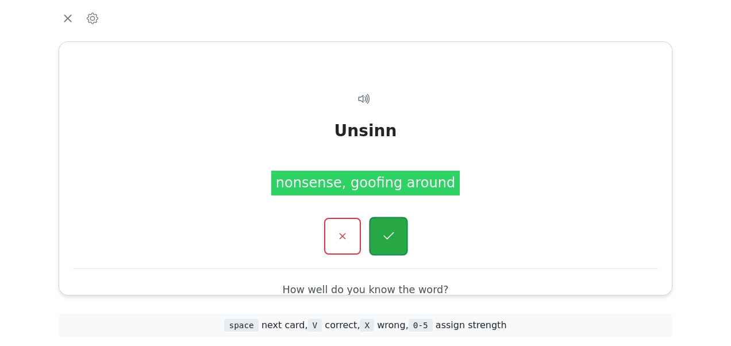
click at [379, 230] on button "button" at bounding box center [388, 236] width 39 height 39
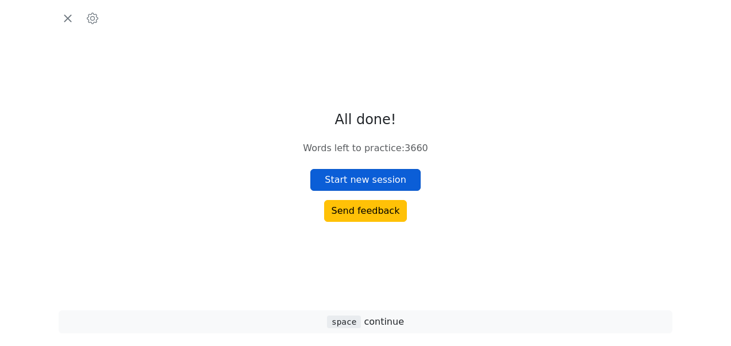
click at [372, 174] on button "Start new session" at bounding box center [365, 180] width 110 height 22
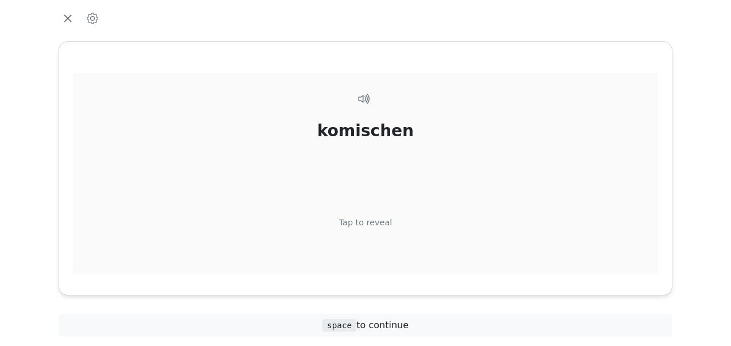
click at [370, 220] on div "Tap to reveal" at bounding box center [365, 223] width 53 height 13
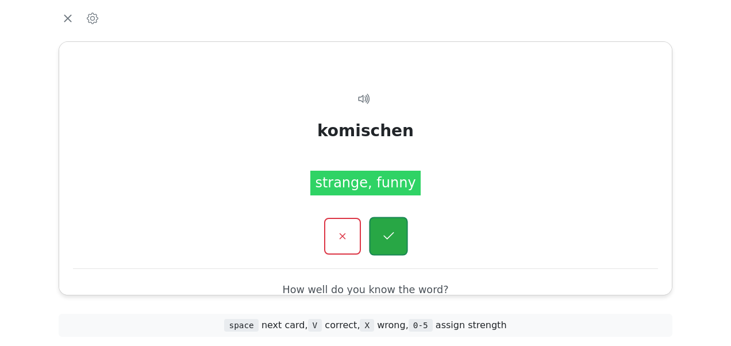
click at [380, 226] on button "button" at bounding box center [388, 236] width 39 height 39
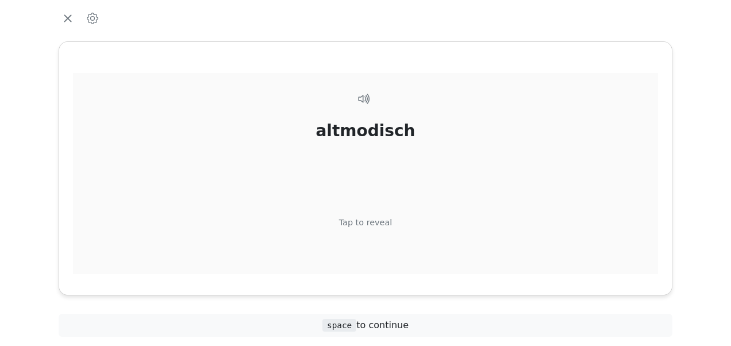
click at [377, 217] on div "Tap to reveal" at bounding box center [365, 223] width 53 height 13
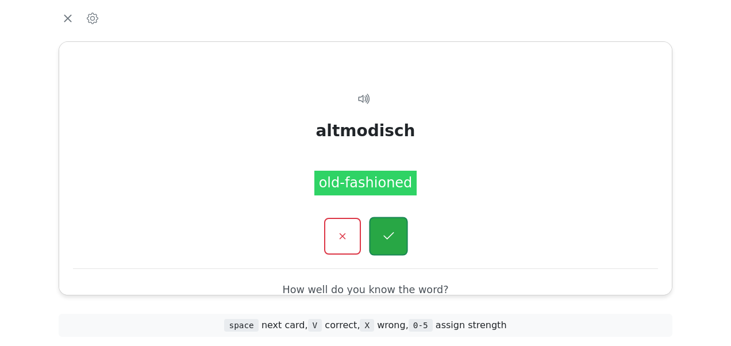
click at [385, 225] on button "button" at bounding box center [388, 236] width 39 height 39
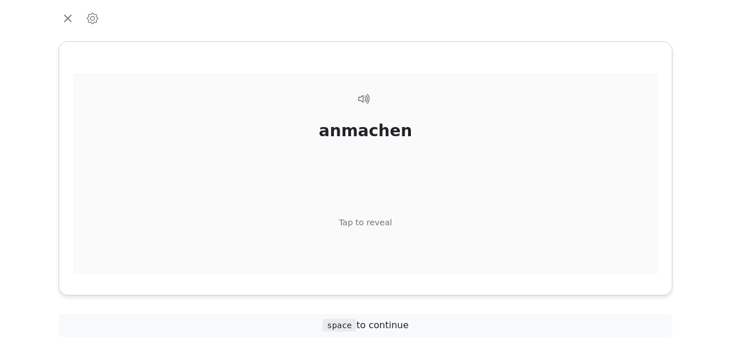
click at [376, 223] on div "Tap to reveal" at bounding box center [365, 223] width 53 height 13
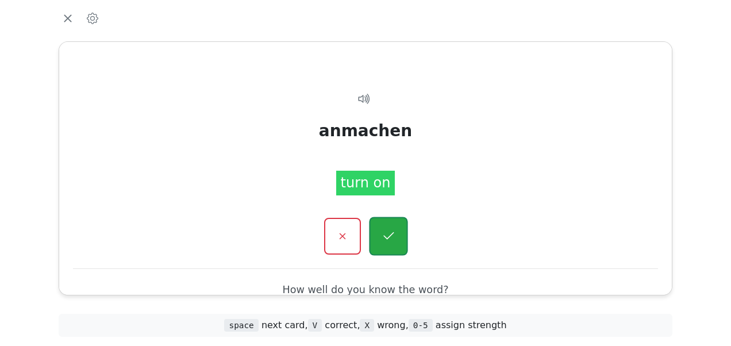
click at [380, 225] on button "button" at bounding box center [388, 236] width 39 height 39
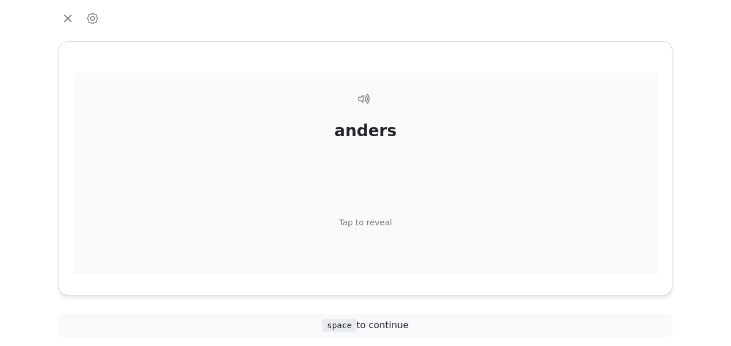
click at [376, 221] on div "Tap to reveal" at bounding box center [365, 223] width 53 height 13
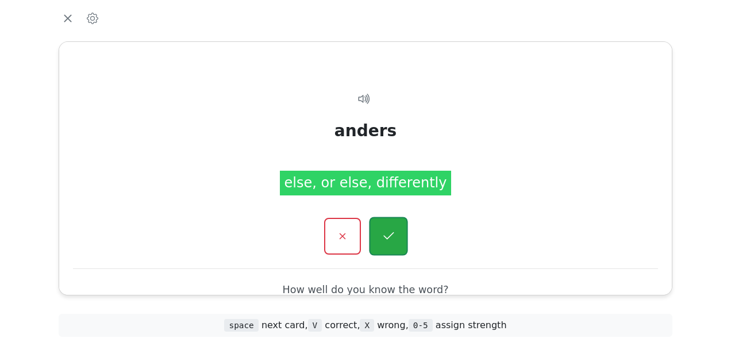
click at [384, 234] on icon "button" at bounding box center [388, 236] width 14 height 14
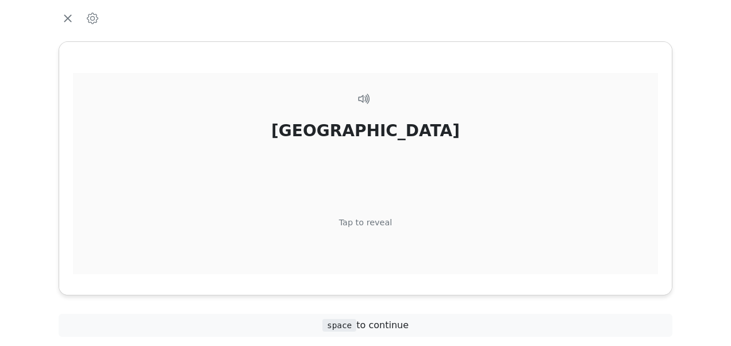
click at [378, 223] on div "Tap to reveal" at bounding box center [365, 223] width 53 height 13
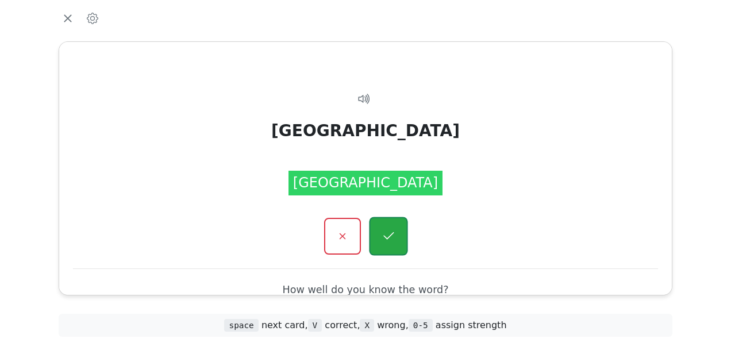
click at [383, 231] on icon "button" at bounding box center [388, 236] width 14 height 14
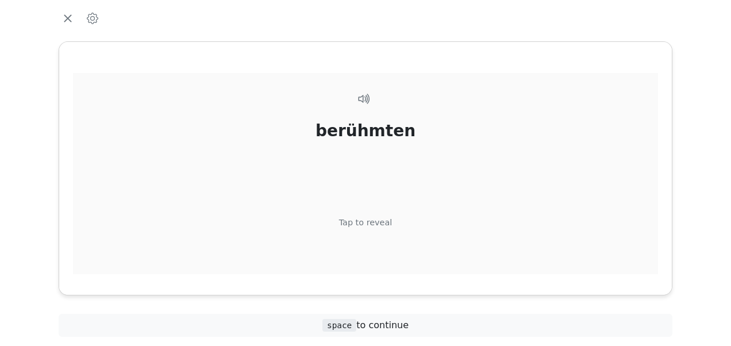
click at [375, 220] on div "Tap to reveal" at bounding box center [365, 223] width 53 height 13
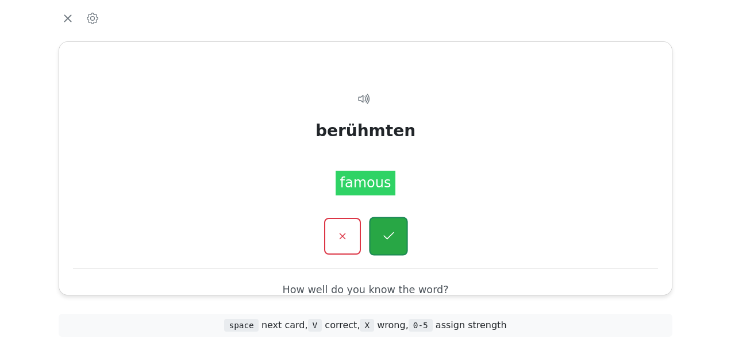
click at [379, 228] on button "button" at bounding box center [388, 236] width 39 height 39
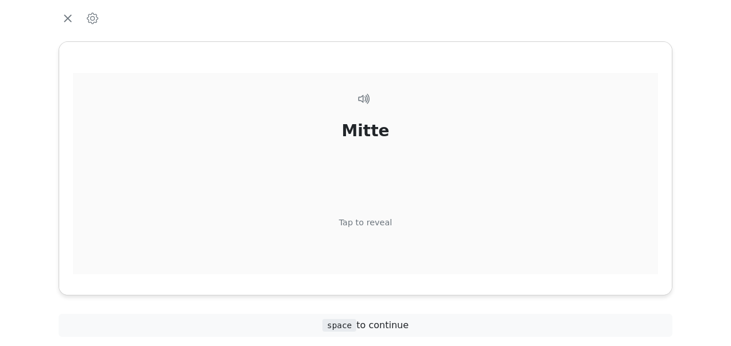
click at [371, 216] on div "Mitte Tap to reveal" at bounding box center [365, 194] width 585 height 242
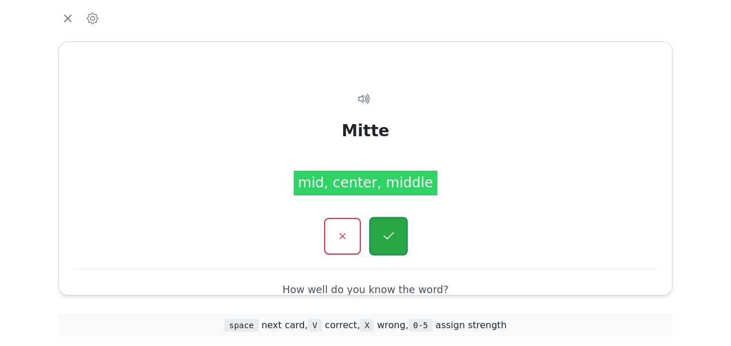
click at [378, 226] on button "button" at bounding box center [388, 236] width 39 height 39
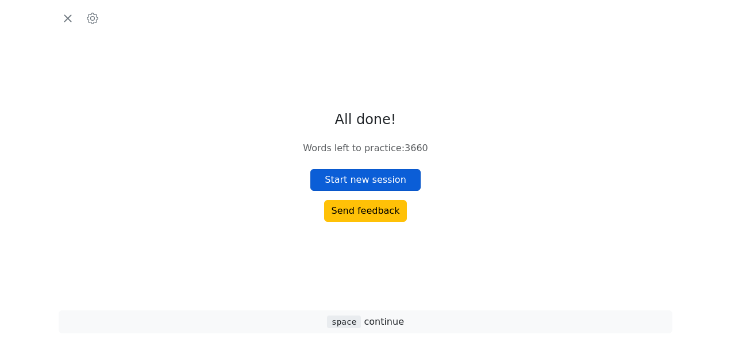
click at [364, 178] on button "Start new session" at bounding box center [365, 180] width 110 height 22
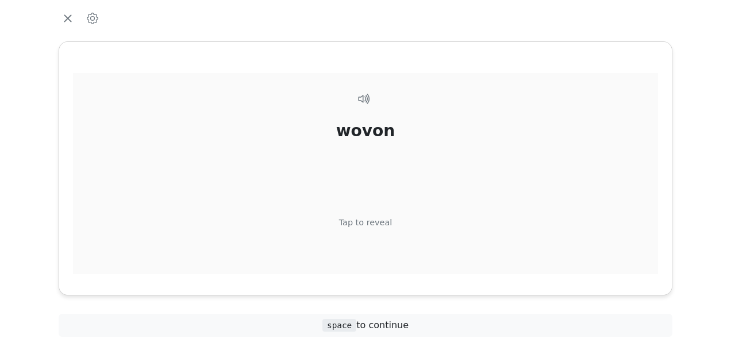
click at [364, 222] on div "Tap to reveal" at bounding box center [365, 223] width 53 height 13
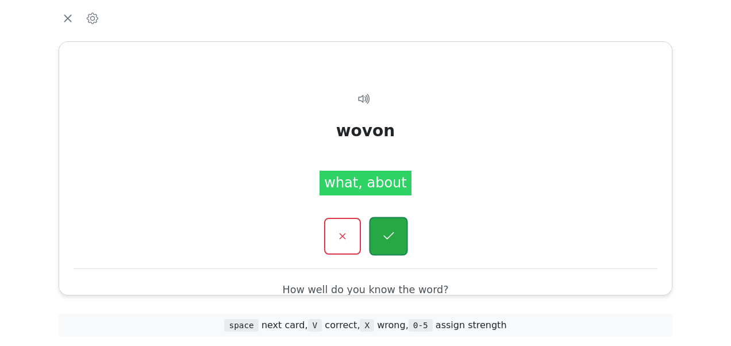
click at [387, 233] on icon "button" at bounding box center [388, 236] width 14 height 14
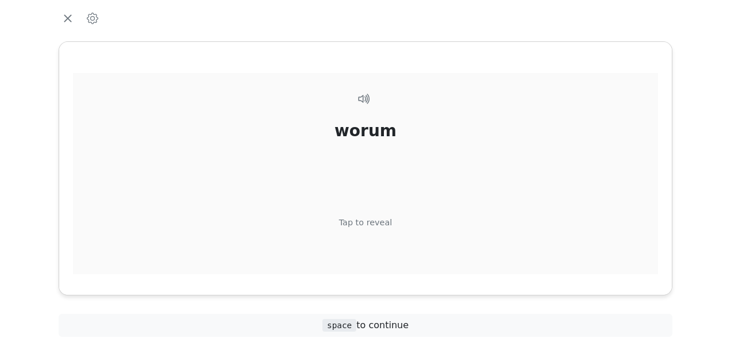
click at [358, 220] on div "Tap to reveal" at bounding box center [365, 223] width 53 height 13
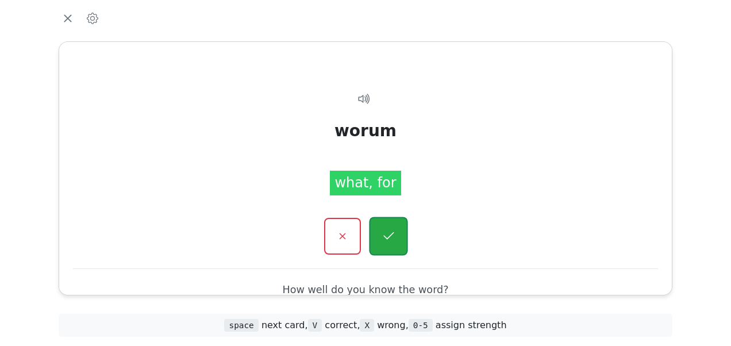
click at [386, 229] on icon "button" at bounding box center [388, 236] width 14 height 14
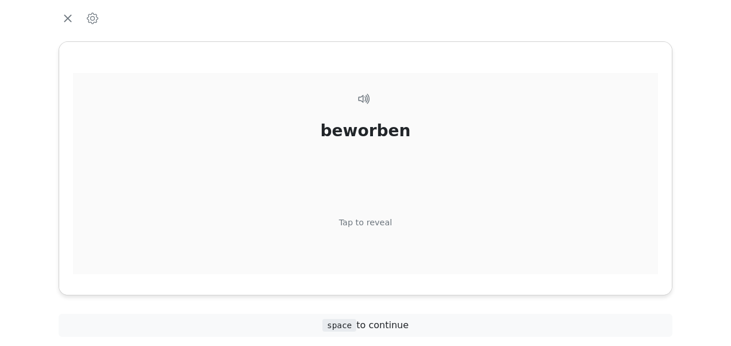
click at [367, 221] on div "Tap to reveal" at bounding box center [365, 223] width 53 height 13
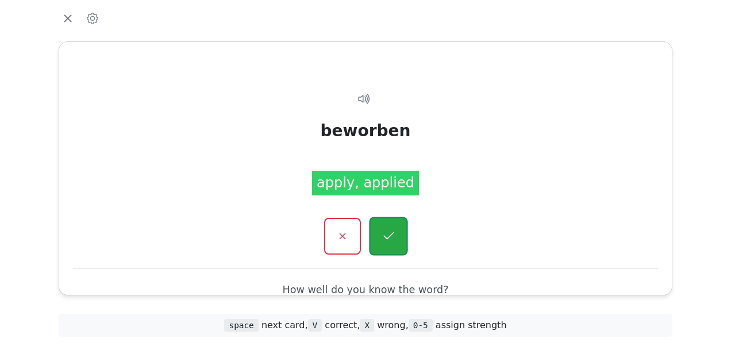
click at [384, 228] on button "button" at bounding box center [388, 236] width 39 height 39
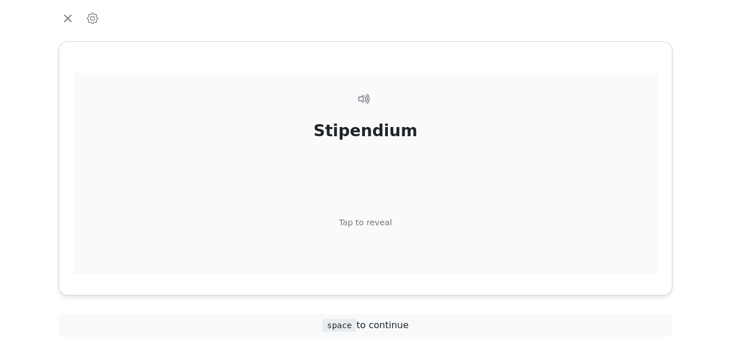
click at [371, 220] on div "Tap to reveal" at bounding box center [365, 223] width 53 height 13
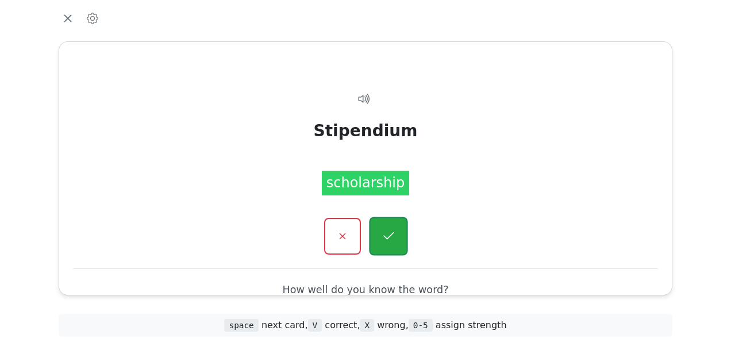
click at [384, 226] on button "button" at bounding box center [388, 236] width 39 height 39
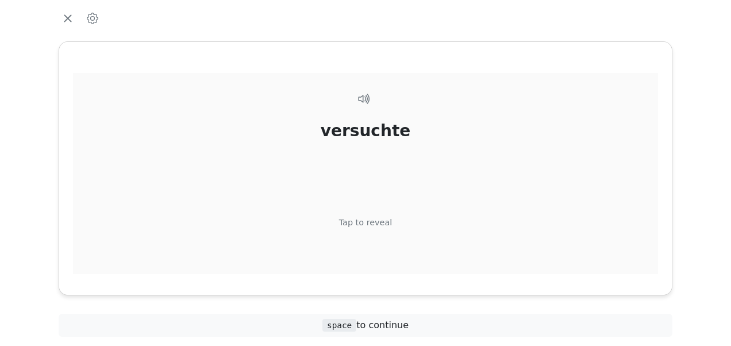
click at [369, 221] on div "Tap to reveal" at bounding box center [365, 223] width 53 height 13
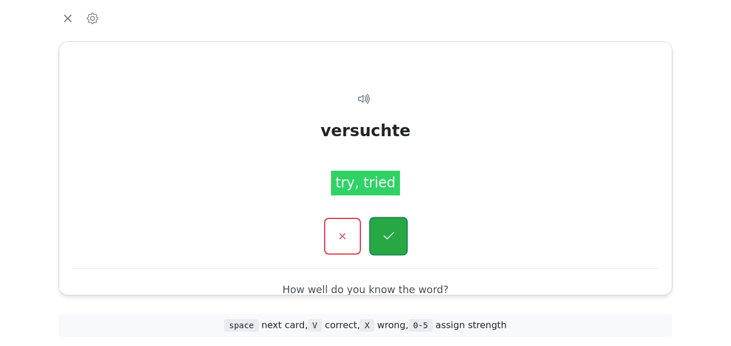
click at [383, 226] on button "button" at bounding box center [388, 236] width 39 height 39
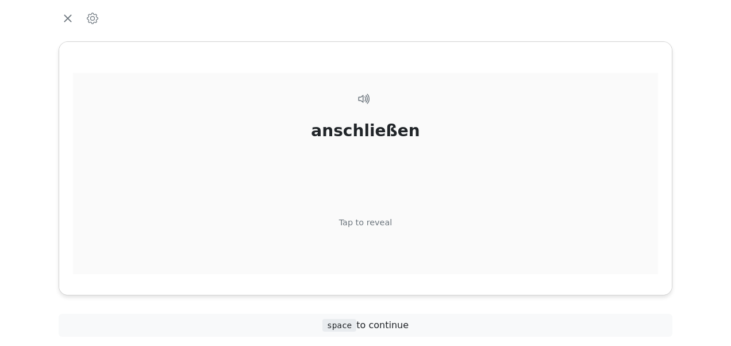
click at [379, 223] on div "Tap to reveal" at bounding box center [365, 223] width 53 height 13
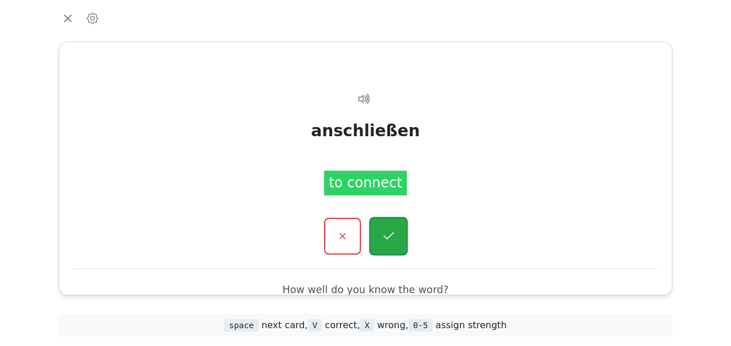
click at [383, 234] on icon "button" at bounding box center [388, 236] width 14 height 14
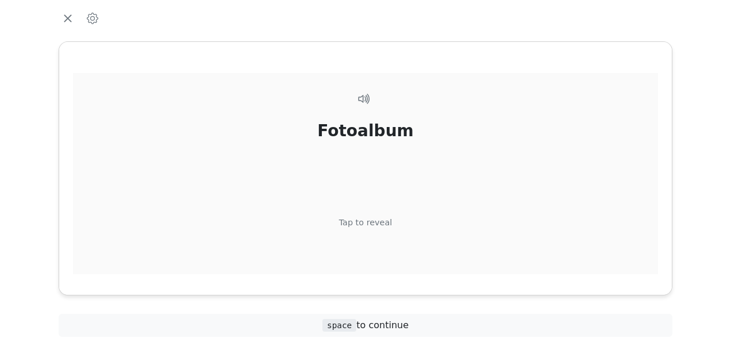
click at [368, 218] on div "Tap to reveal" at bounding box center [365, 223] width 53 height 13
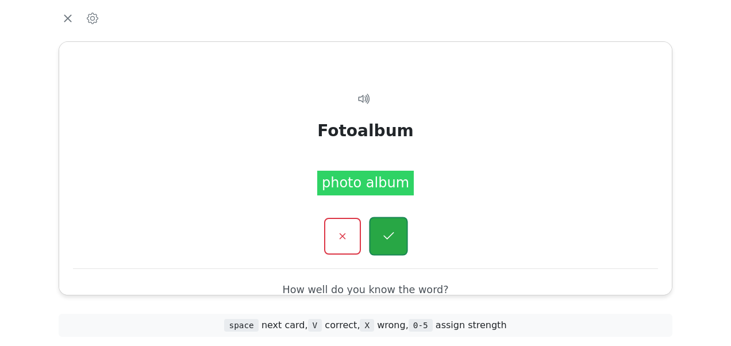
click at [379, 231] on button "button" at bounding box center [388, 236] width 39 height 39
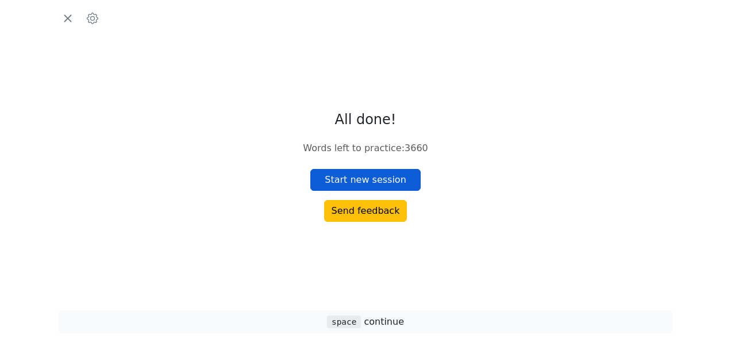
click at [376, 177] on button "Start new session" at bounding box center [365, 180] width 110 height 22
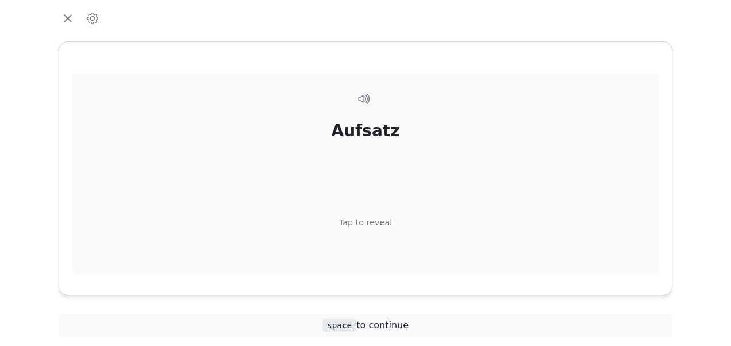
click at [369, 222] on div "Tap to reveal" at bounding box center [365, 223] width 53 height 13
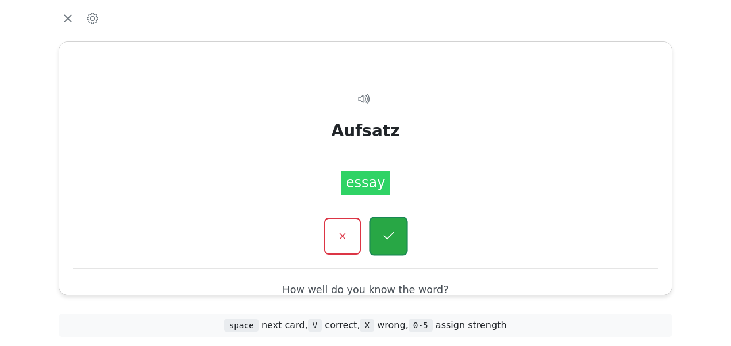
click at [379, 228] on button "button" at bounding box center [388, 236] width 39 height 39
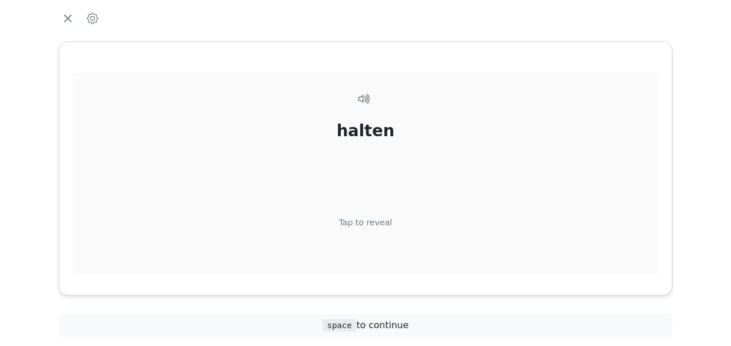
click at [371, 218] on div "Tap to reveal" at bounding box center [365, 223] width 53 height 13
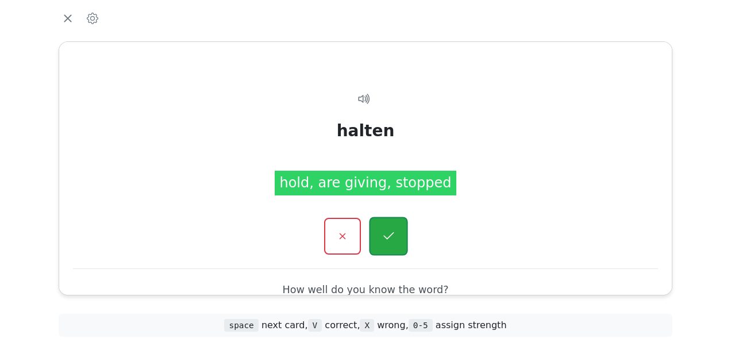
click at [384, 220] on button "button" at bounding box center [388, 236] width 39 height 39
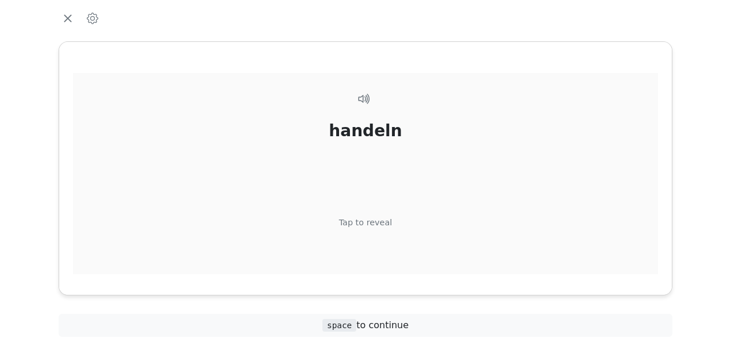
click at [367, 217] on div "Tap to reveal" at bounding box center [365, 223] width 53 height 13
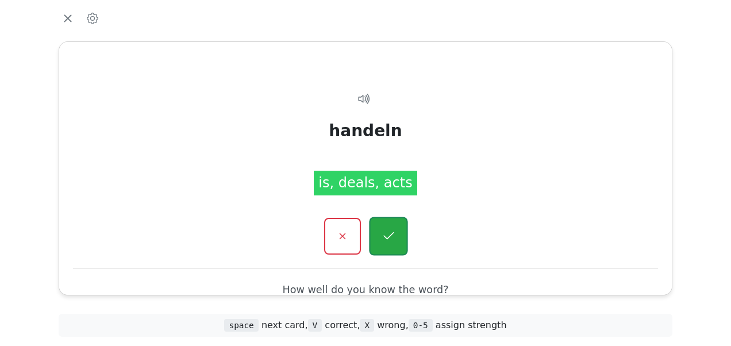
click at [394, 237] on icon "button" at bounding box center [388, 236] width 14 height 14
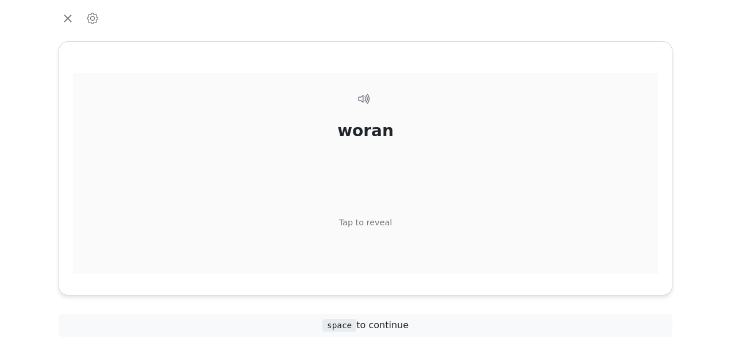
click at [374, 220] on div "Tap to reveal" at bounding box center [365, 223] width 53 height 13
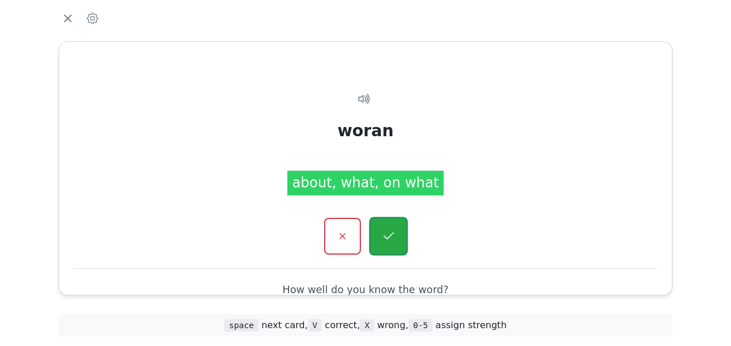
click at [373, 228] on button "button" at bounding box center [388, 236] width 39 height 39
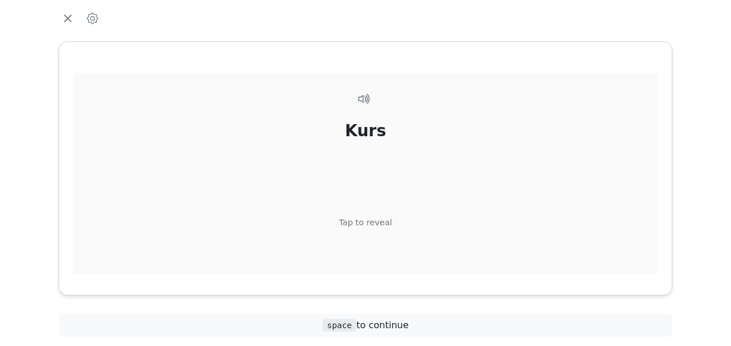
click at [374, 216] on div "Kurs Tap to reveal" at bounding box center [365, 194] width 585 height 242
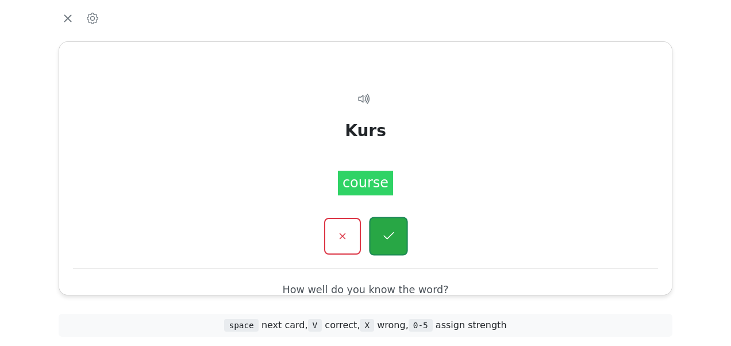
click at [392, 230] on icon "button" at bounding box center [388, 236] width 14 height 14
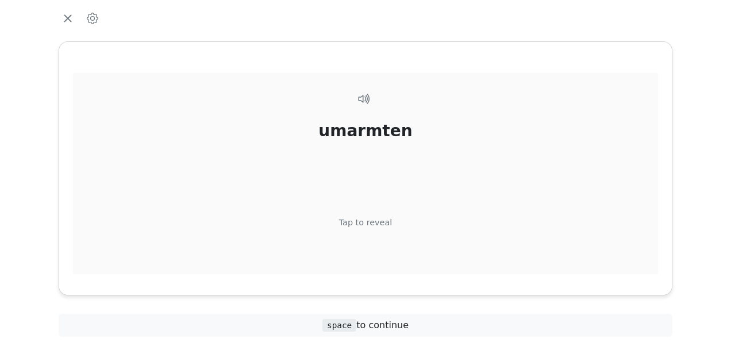
click at [371, 217] on div "Tap to reveal" at bounding box center [365, 223] width 53 height 13
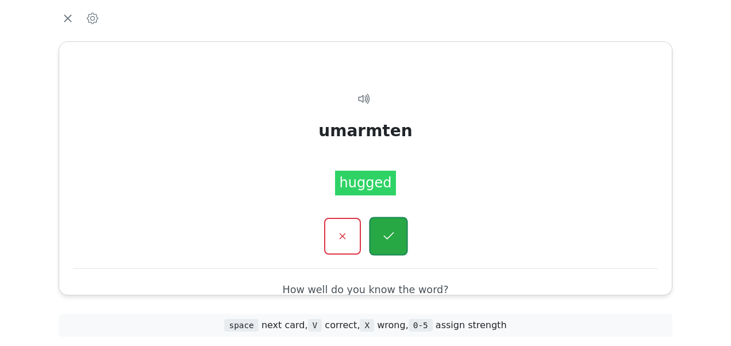
click at [380, 234] on button "button" at bounding box center [388, 236] width 39 height 39
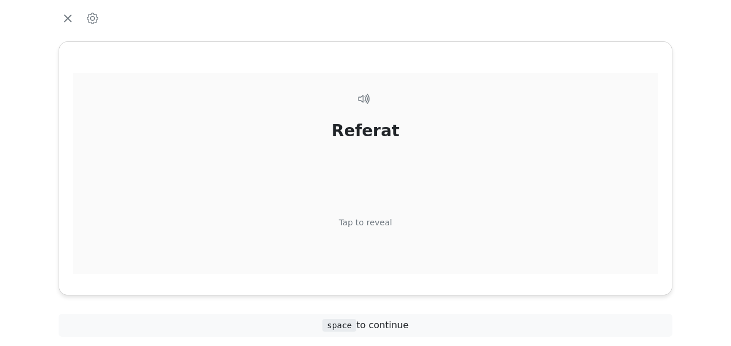
click at [366, 216] on div "Referat Tap to reveal" at bounding box center [365, 194] width 585 height 242
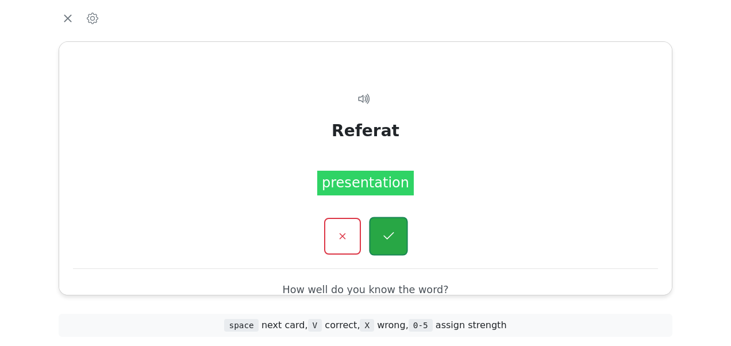
click at [382, 230] on icon "button" at bounding box center [388, 236] width 14 height 14
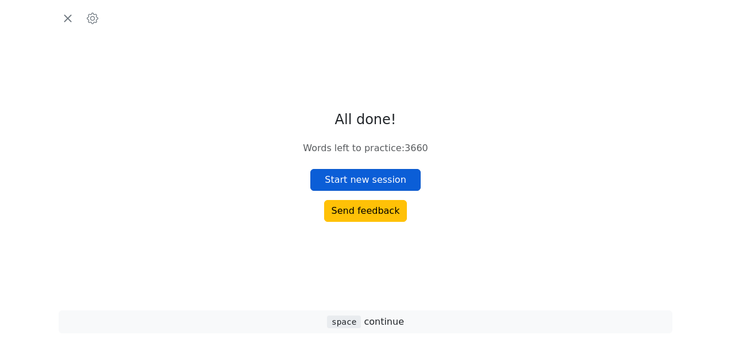
click at [363, 181] on button "Start new session" at bounding box center [365, 180] width 110 height 22
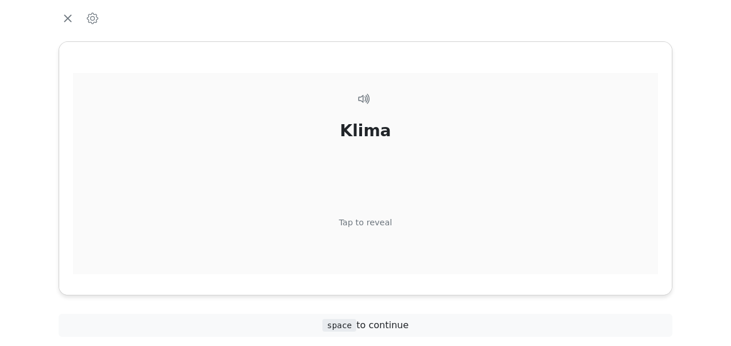
click at [368, 217] on div "Tap to reveal" at bounding box center [365, 223] width 53 height 13
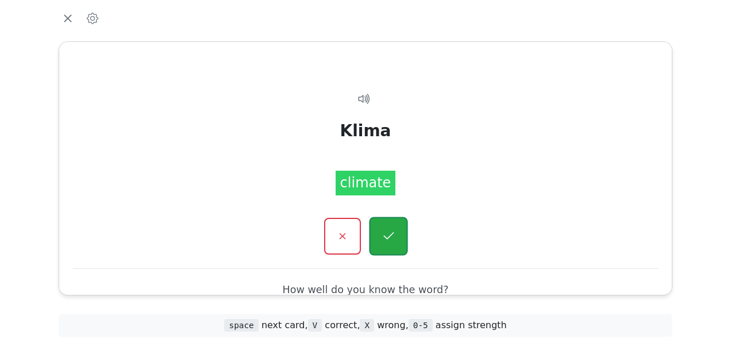
click at [375, 227] on button "button" at bounding box center [388, 236] width 39 height 39
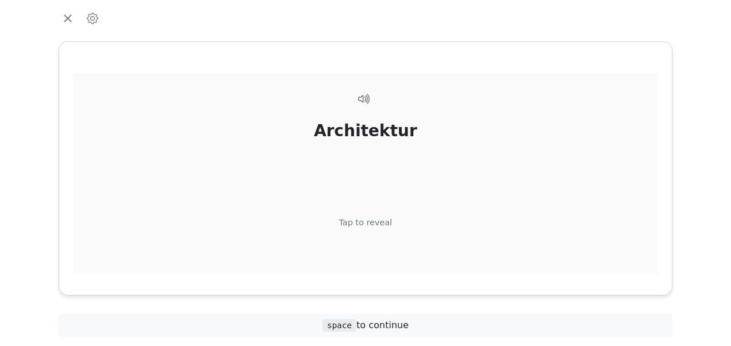
click at [350, 134] on div "Architektur" at bounding box center [365, 131] width 103 height 24
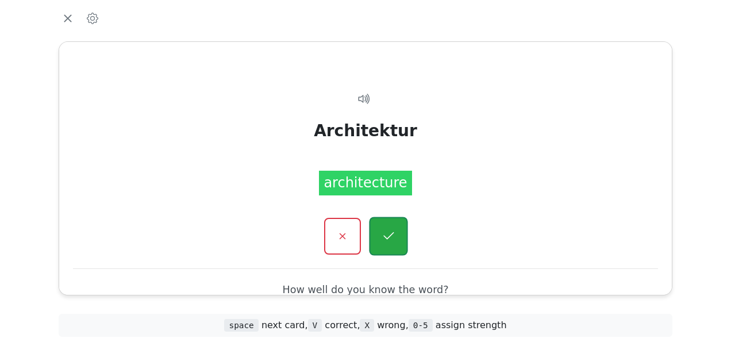
click at [387, 233] on icon "button" at bounding box center [388, 236] width 14 height 14
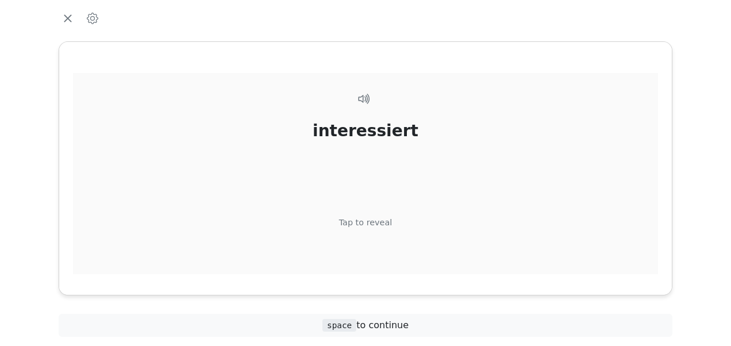
click at [378, 220] on div "Tap to reveal" at bounding box center [365, 223] width 53 height 13
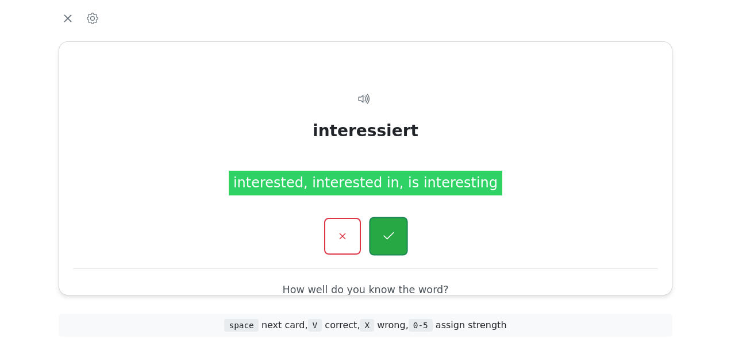
click at [380, 230] on button "button" at bounding box center [388, 236] width 39 height 39
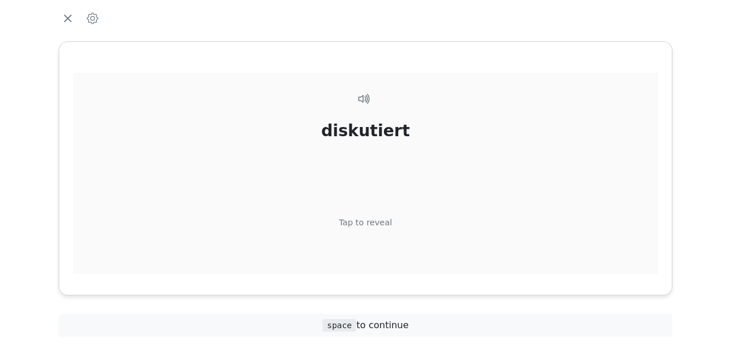
click at [366, 219] on div "Tap to reveal" at bounding box center [365, 223] width 53 height 13
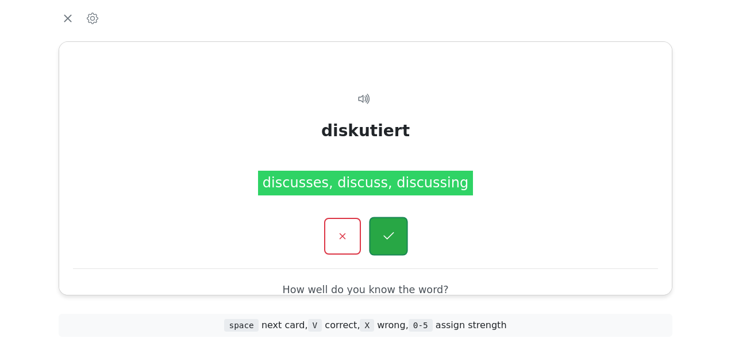
click at [382, 230] on icon "button" at bounding box center [388, 236] width 14 height 14
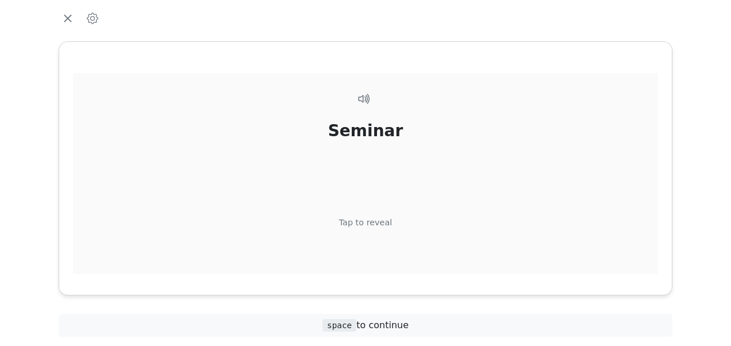
click at [369, 217] on div "Tap to reveal" at bounding box center [365, 223] width 53 height 13
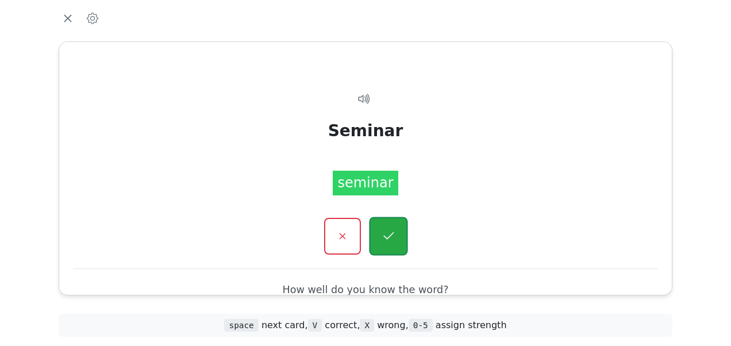
click at [379, 227] on button "button" at bounding box center [388, 236] width 39 height 39
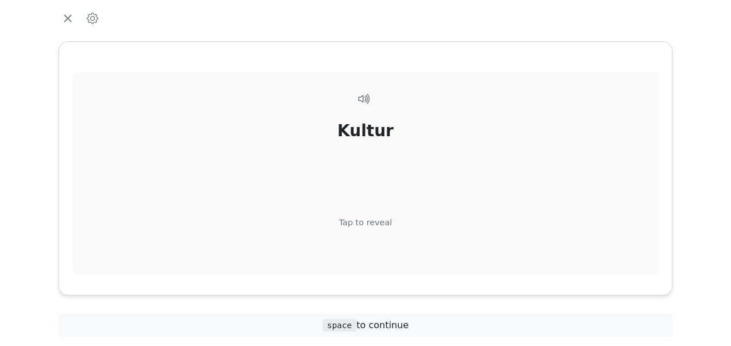
click at [368, 222] on div "Tap to reveal" at bounding box center [365, 223] width 53 height 13
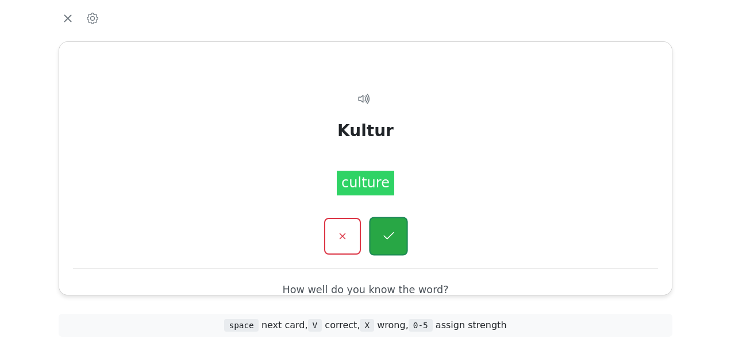
click at [383, 233] on icon "button" at bounding box center [388, 236] width 14 height 14
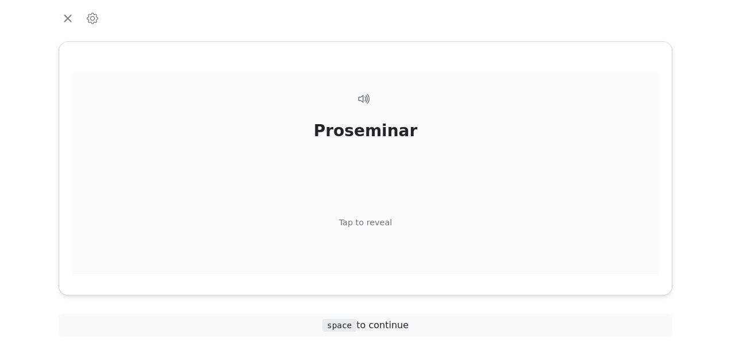
click at [374, 223] on div "Tap to reveal" at bounding box center [365, 223] width 53 height 13
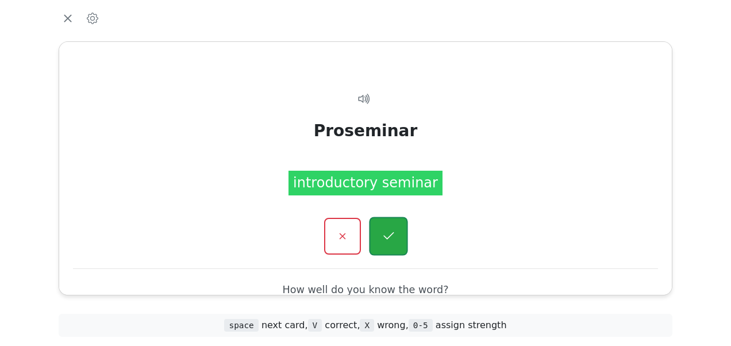
click at [387, 236] on icon "button" at bounding box center [388, 236] width 14 height 14
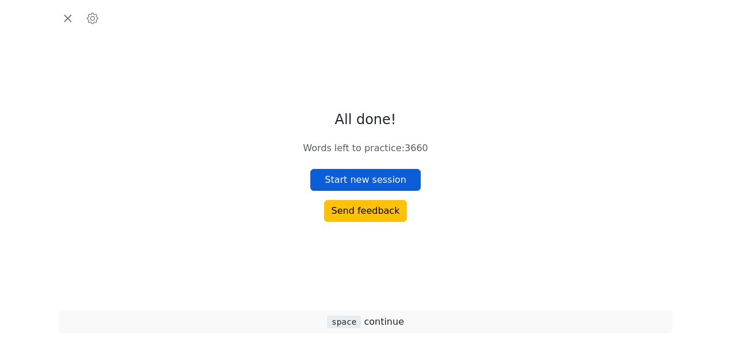
click at [362, 180] on button "Start new session" at bounding box center [365, 180] width 110 height 22
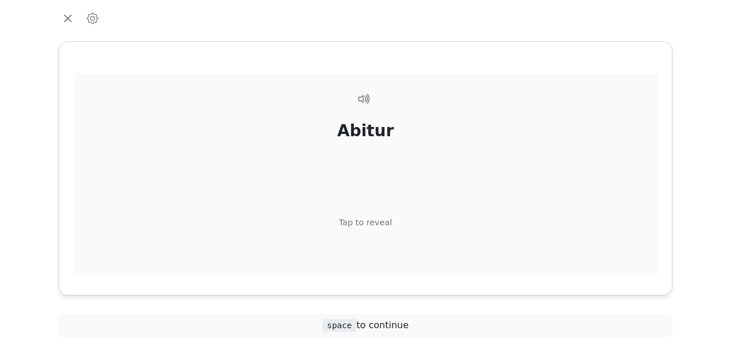
click at [370, 222] on div "Tap to reveal" at bounding box center [365, 223] width 53 height 13
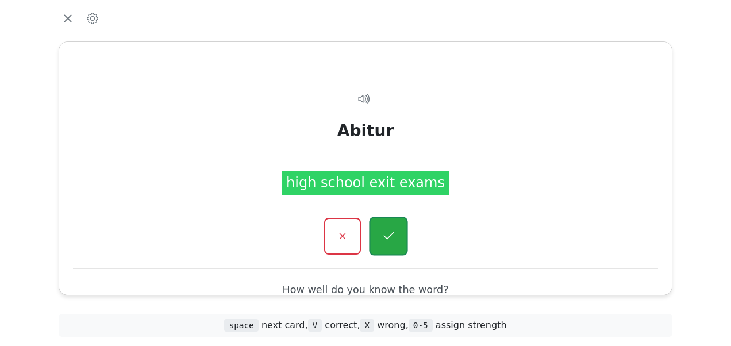
click at [383, 236] on icon "button" at bounding box center [388, 236] width 14 height 14
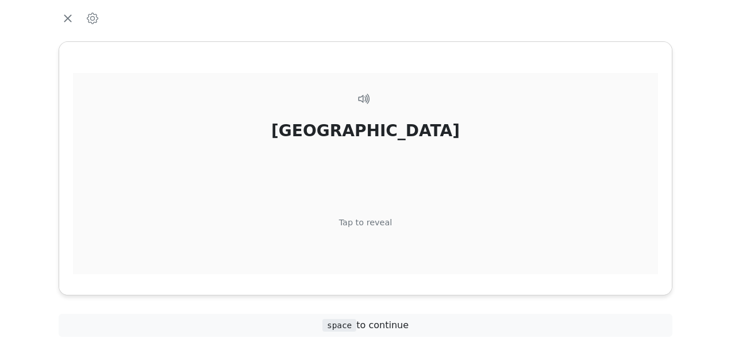
click at [368, 224] on div "Tap to reveal" at bounding box center [365, 223] width 53 height 13
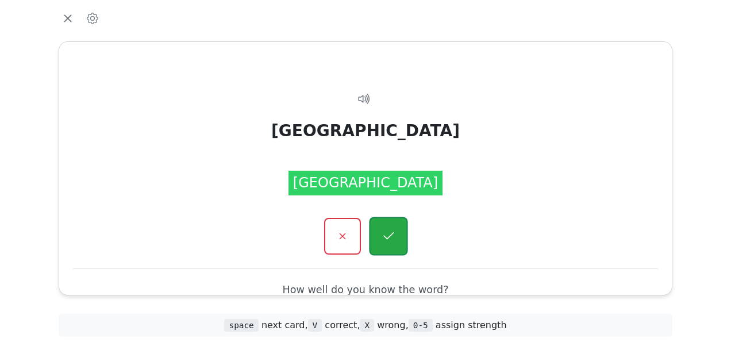
click at [383, 237] on icon "button" at bounding box center [388, 236] width 14 height 14
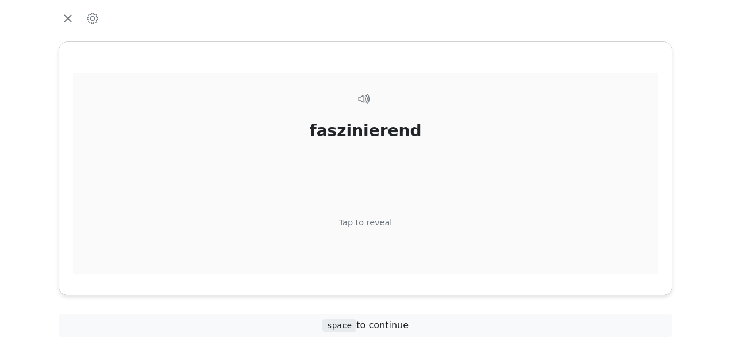
click at [374, 223] on div "Tap to reveal" at bounding box center [365, 223] width 53 height 13
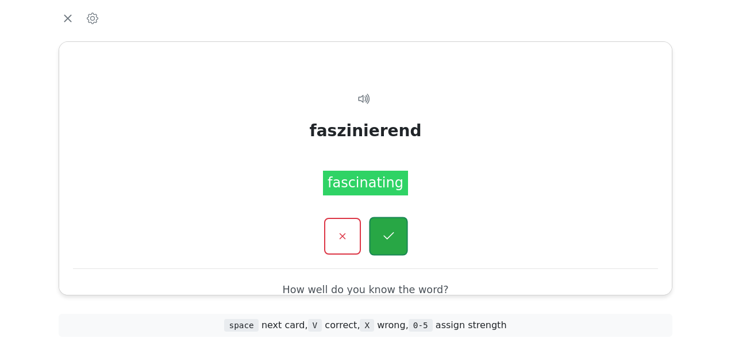
click at [386, 234] on icon "button" at bounding box center [388, 236] width 14 height 14
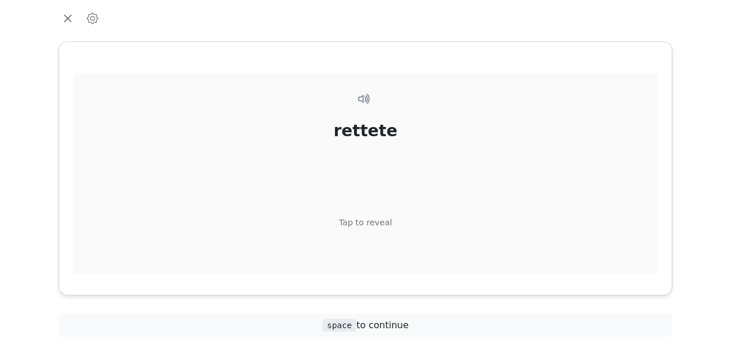
click at [373, 219] on div "Tap to reveal" at bounding box center [365, 223] width 53 height 13
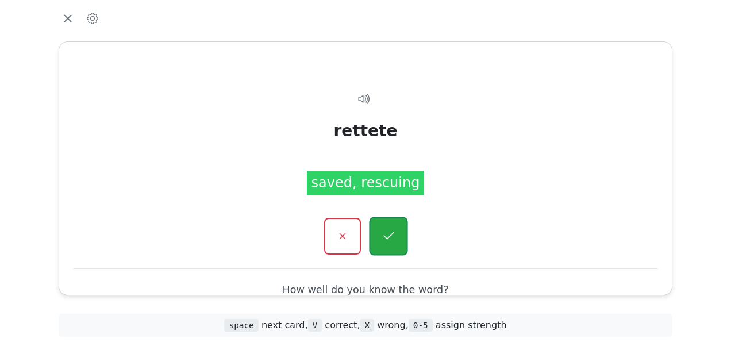
click at [376, 226] on button "button" at bounding box center [388, 236] width 39 height 39
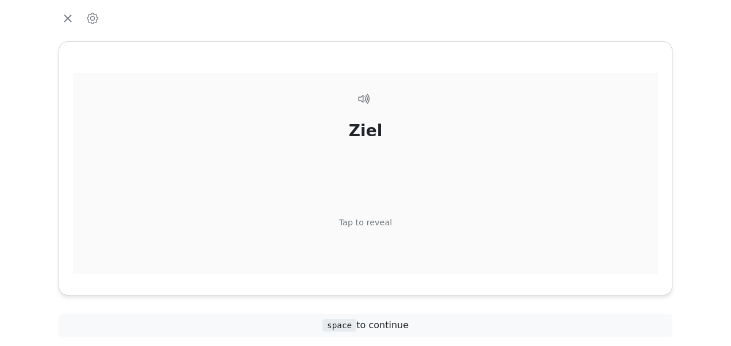
click at [379, 225] on div "Tap to reveal" at bounding box center [365, 223] width 53 height 13
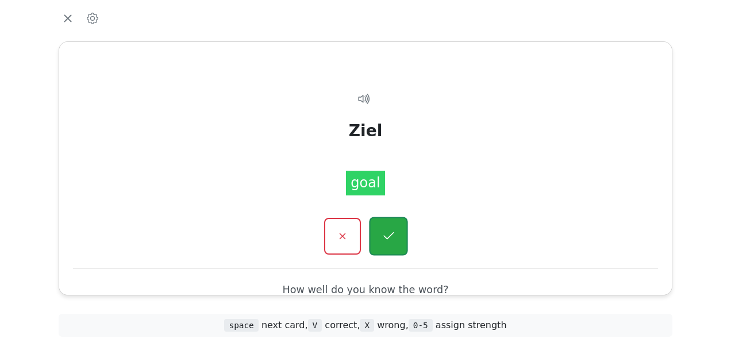
click at [384, 232] on icon "button" at bounding box center [388, 236] width 14 height 14
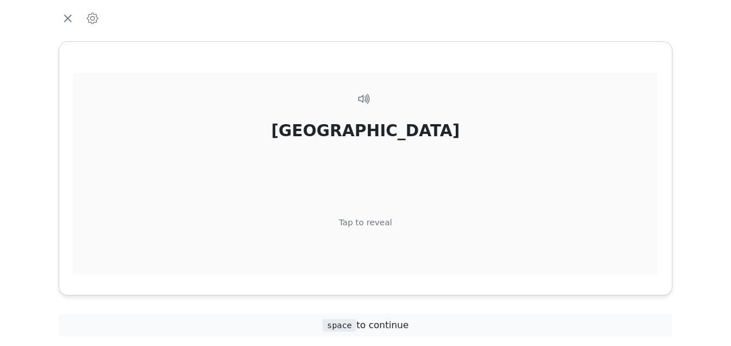
click at [379, 225] on div "Tap to reveal" at bounding box center [365, 223] width 53 height 13
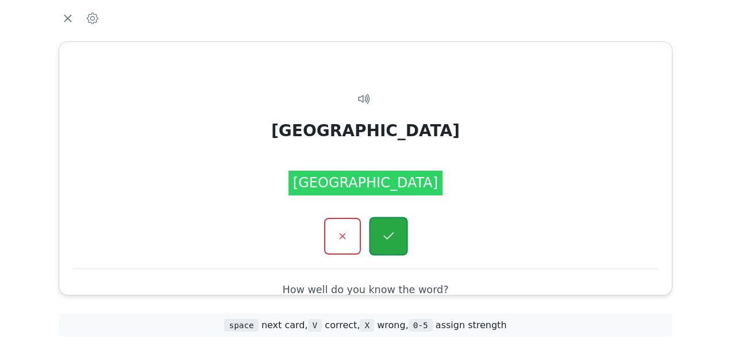
click at [390, 232] on icon "button" at bounding box center [388, 236] width 14 height 14
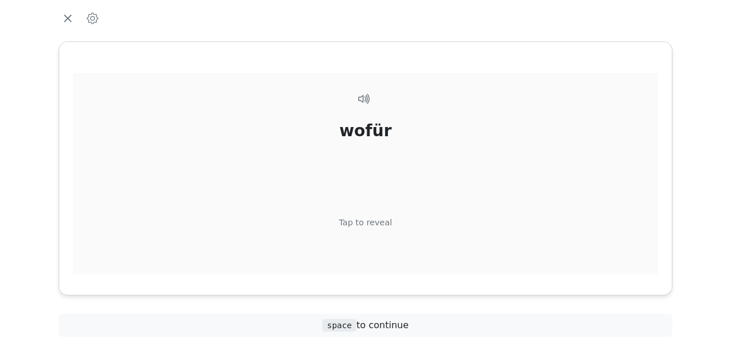
click at [378, 222] on div "Tap to reveal" at bounding box center [365, 223] width 53 height 13
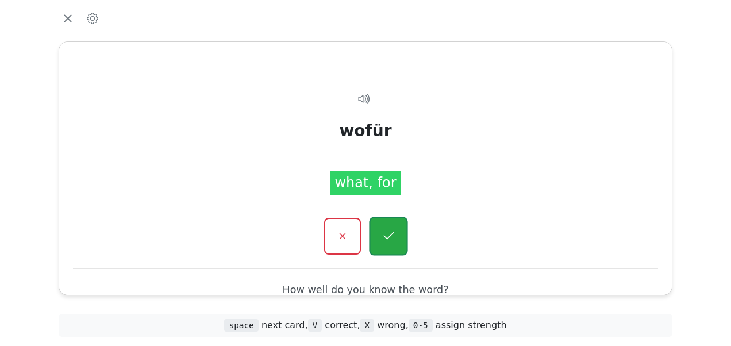
click at [382, 229] on icon "button" at bounding box center [388, 236] width 14 height 14
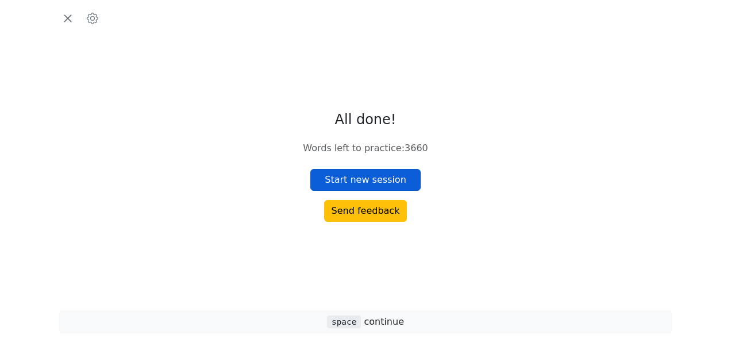
click at [362, 178] on button "Start new session" at bounding box center [365, 180] width 110 height 22
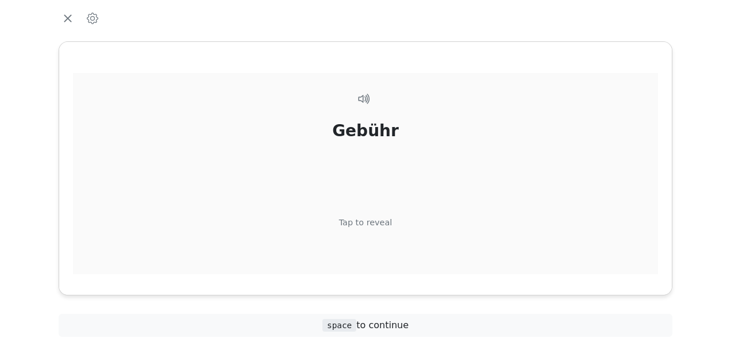
click at [353, 219] on div "Tap to reveal" at bounding box center [365, 223] width 53 height 13
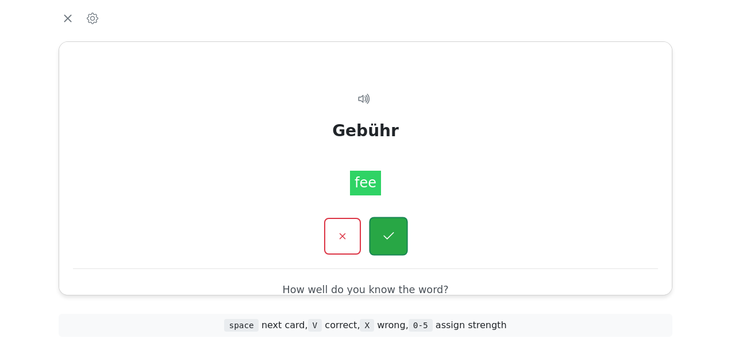
click at [382, 234] on icon "button" at bounding box center [388, 236] width 14 height 14
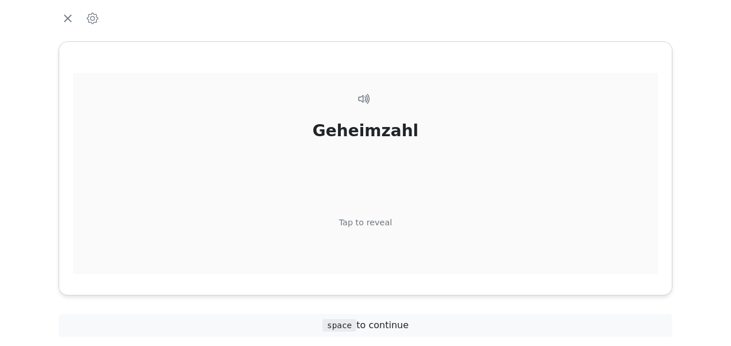
click at [369, 218] on div "Tap to reveal" at bounding box center [365, 223] width 53 height 13
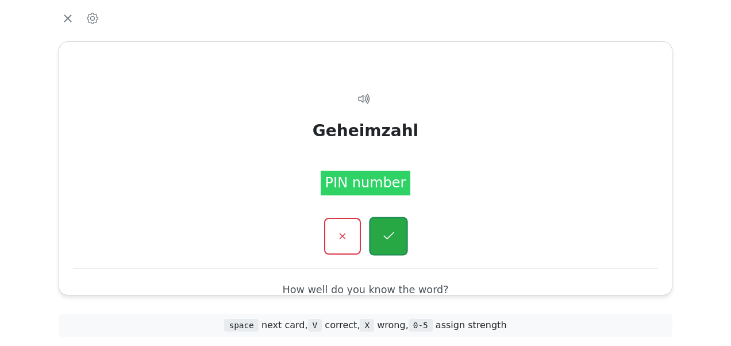
click at [386, 234] on icon "button" at bounding box center [388, 236] width 14 height 14
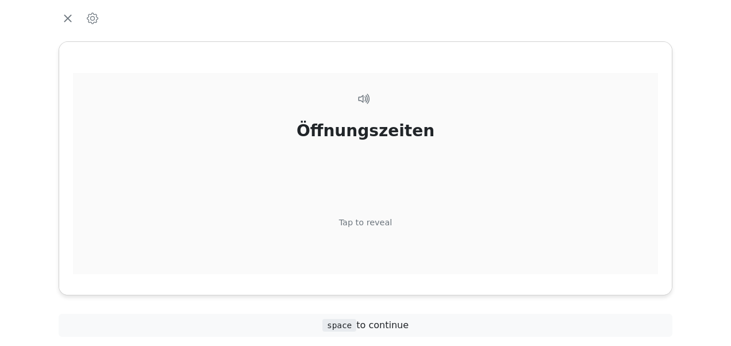
click at [357, 220] on div "Tap to reveal" at bounding box center [365, 223] width 53 height 13
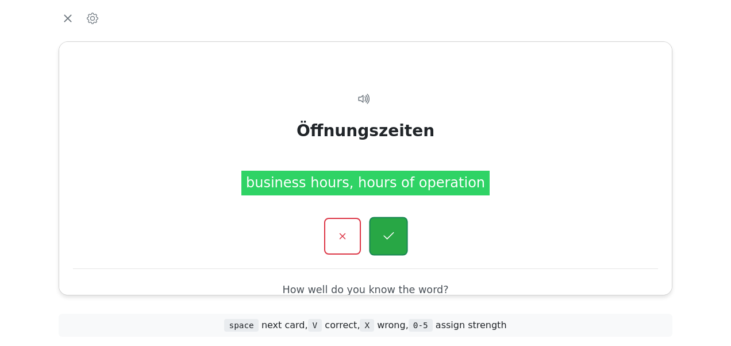
click at [380, 235] on button "button" at bounding box center [388, 236] width 39 height 39
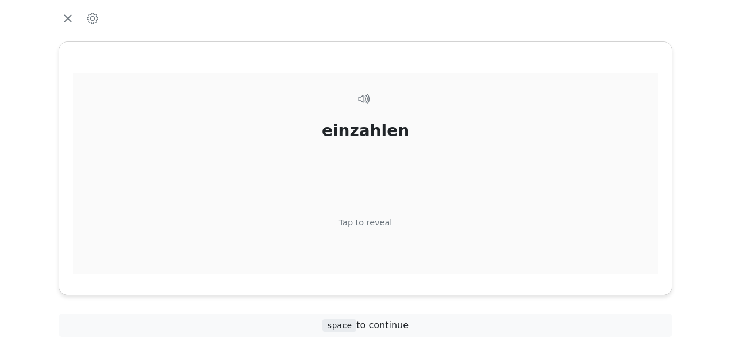
click at [374, 223] on div "Tap to reveal" at bounding box center [365, 223] width 53 height 13
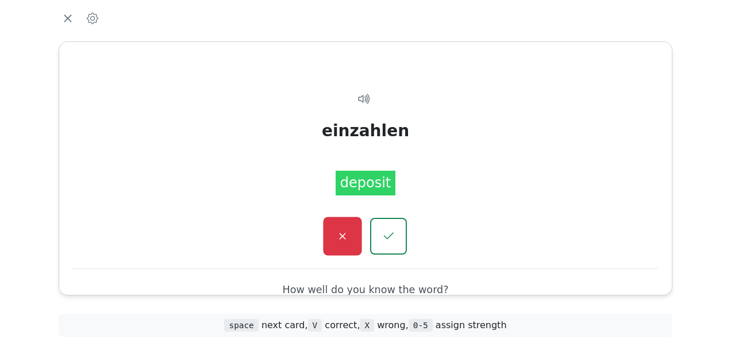
click at [356, 239] on button "button" at bounding box center [342, 236] width 39 height 39
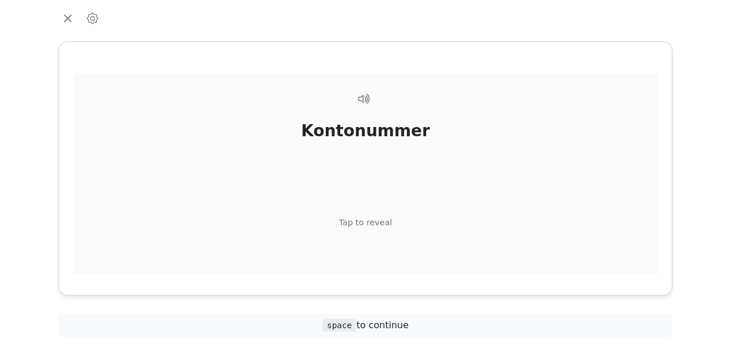
click at [374, 221] on div "Tap to reveal" at bounding box center [365, 223] width 53 height 13
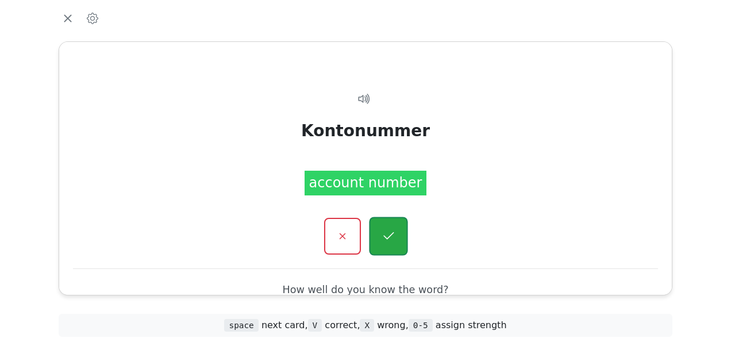
click at [380, 234] on button "button" at bounding box center [388, 236] width 39 height 39
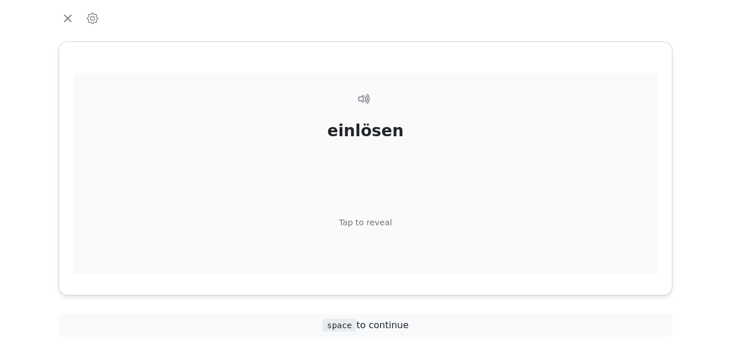
click at [372, 221] on div "Tap to reveal" at bounding box center [365, 223] width 53 height 13
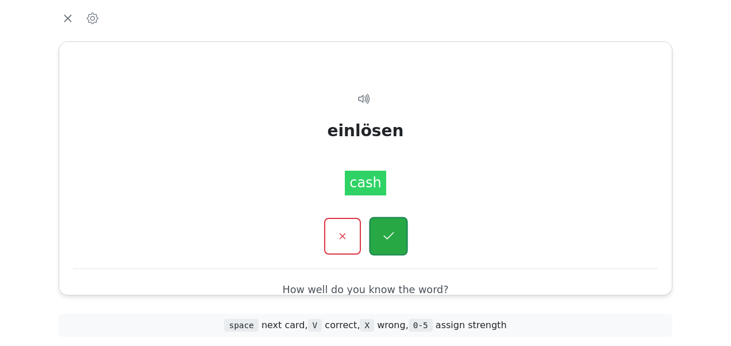
click at [377, 226] on button "button" at bounding box center [388, 236] width 39 height 39
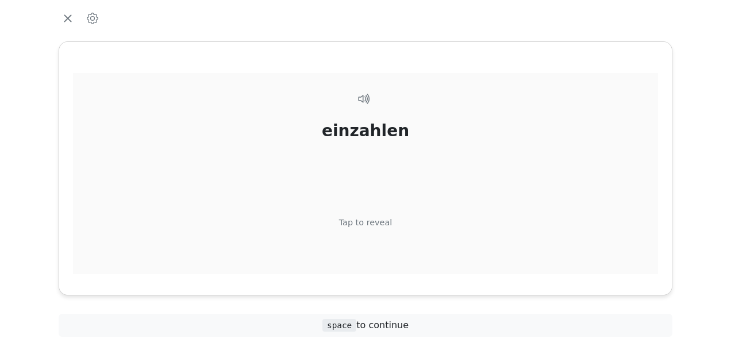
click at [372, 221] on div "Tap to reveal" at bounding box center [365, 223] width 53 height 13
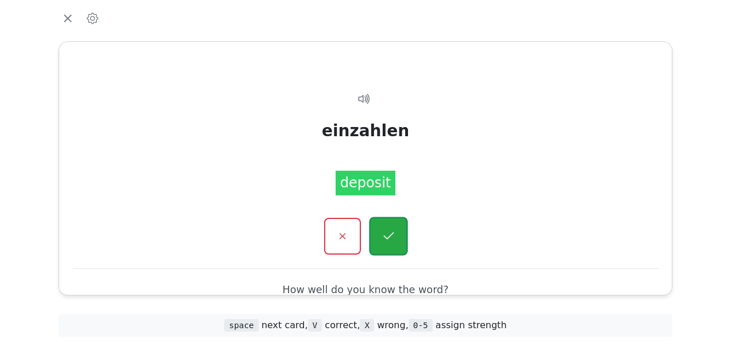
click at [379, 234] on button "button" at bounding box center [388, 236] width 39 height 39
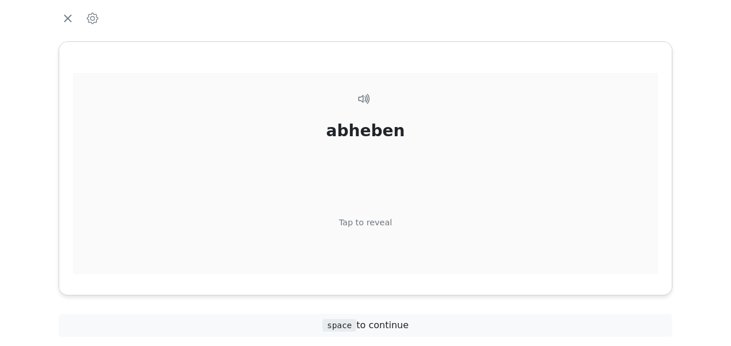
click at [368, 220] on div "Tap to reveal" at bounding box center [365, 223] width 53 height 13
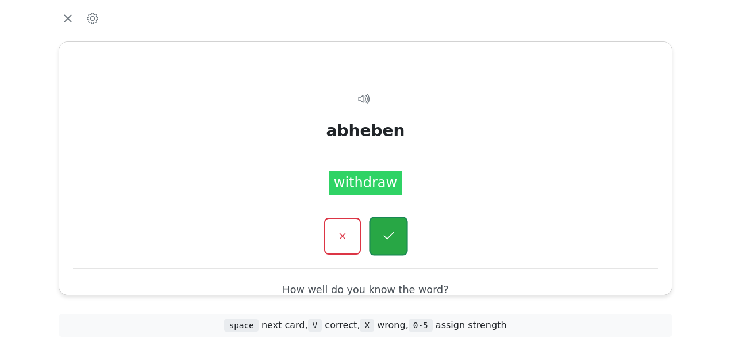
click at [382, 234] on icon "button" at bounding box center [388, 236] width 14 height 14
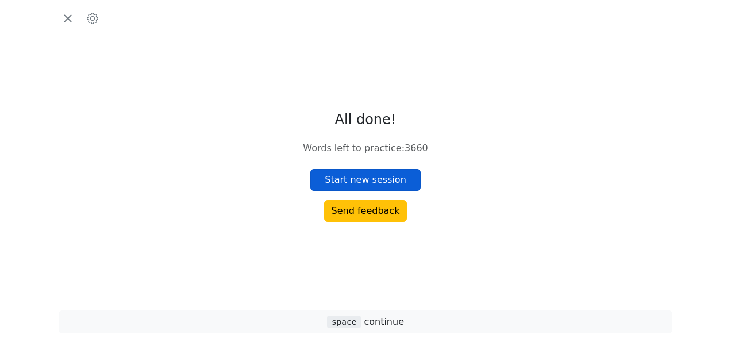
click at [349, 179] on button "Start new session" at bounding box center [365, 180] width 110 height 22
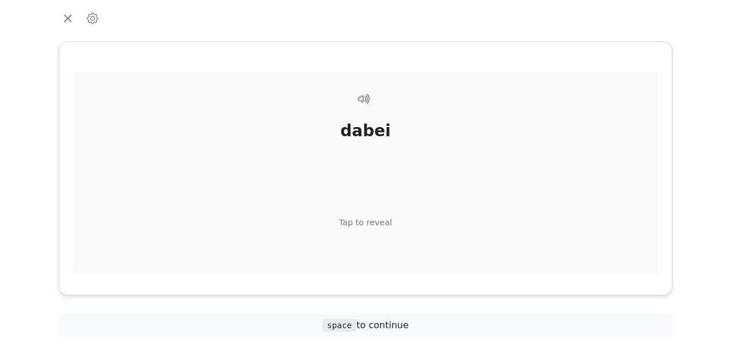
click at [367, 220] on div "Tap to reveal" at bounding box center [365, 223] width 53 height 13
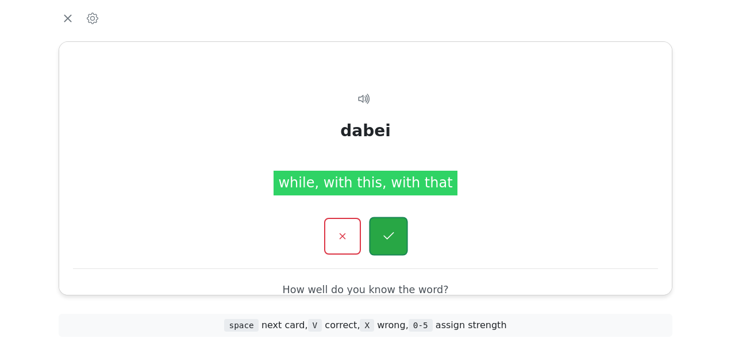
click at [381, 228] on button "button" at bounding box center [388, 236] width 39 height 39
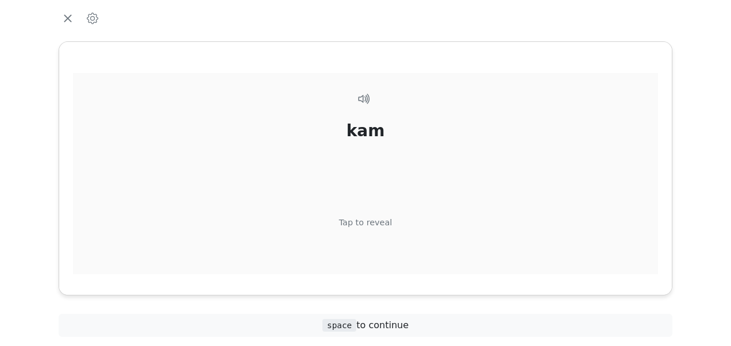
click at [374, 222] on div "Tap to reveal" at bounding box center [365, 223] width 53 height 13
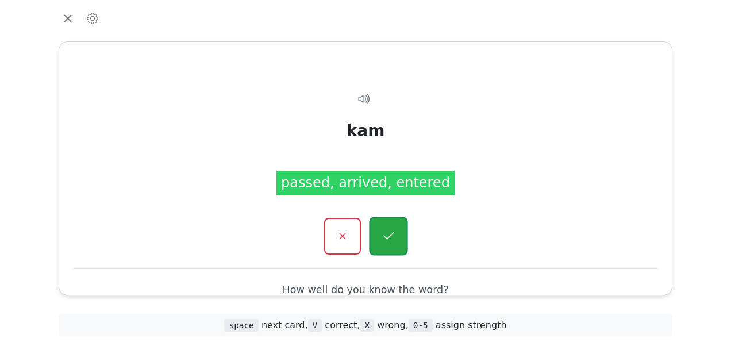
click at [386, 230] on icon "button" at bounding box center [388, 236] width 14 height 14
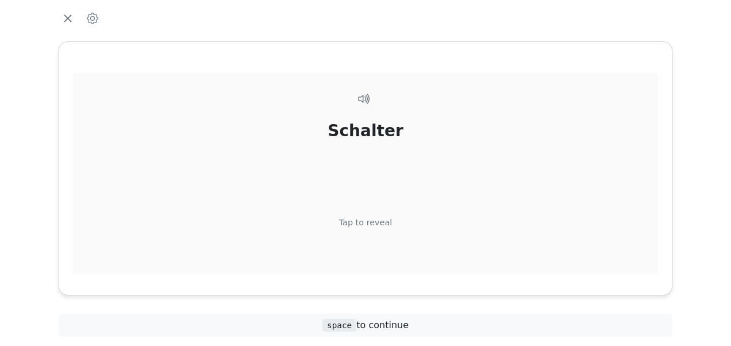
click at [374, 220] on div "Tap to reveal" at bounding box center [365, 223] width 53 height 13
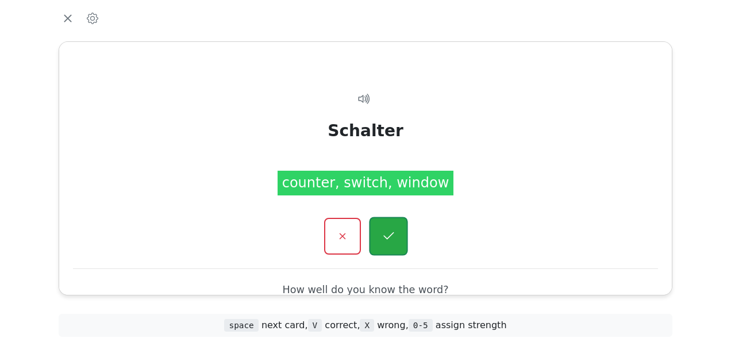
click at [382, 232] on icon "button" at bounding box center [388, 236] width 14 height 14
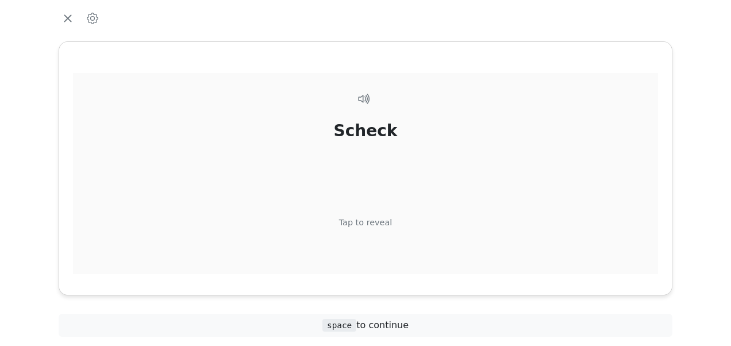
click at [373, 221] on div "Tap to reveal" at bounding box center [365, 223] width 53 height 13
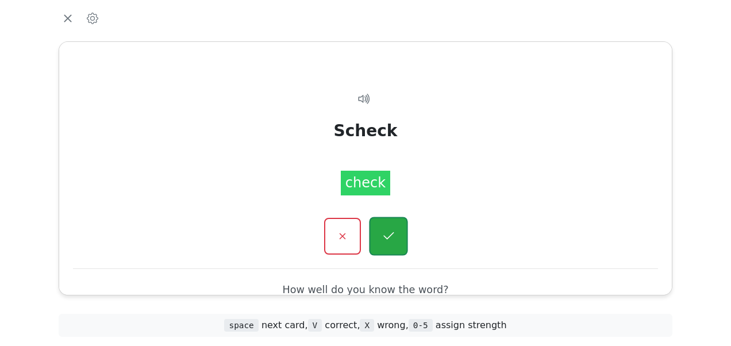
click at [378, 232] on button "button" at bounding box center [388, 236] width 39 height 39
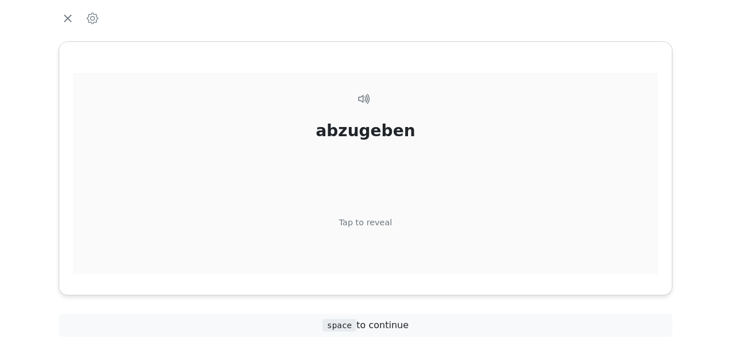
click at [369, 224] on div "Tap to reveal" at bounding box center [365, 223] width 53 height 13
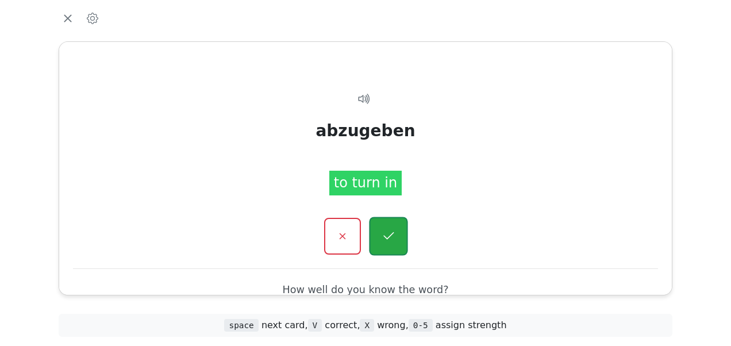
click at [380, 240] on button "button" at bounding box center [388, 236] width 39 height 39
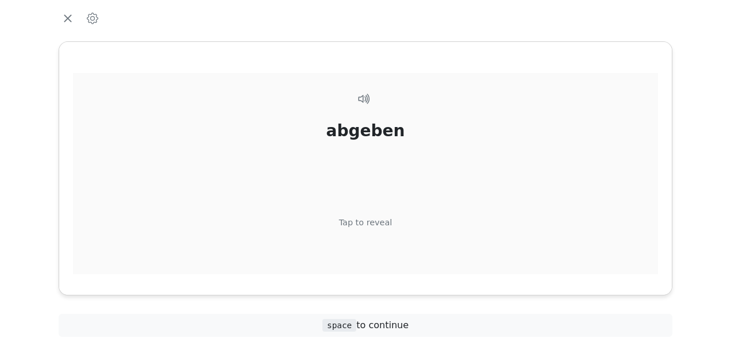
click at [373, 226] on div "Tap to reveal" at bounding box center [365, 223] width 53 height 13
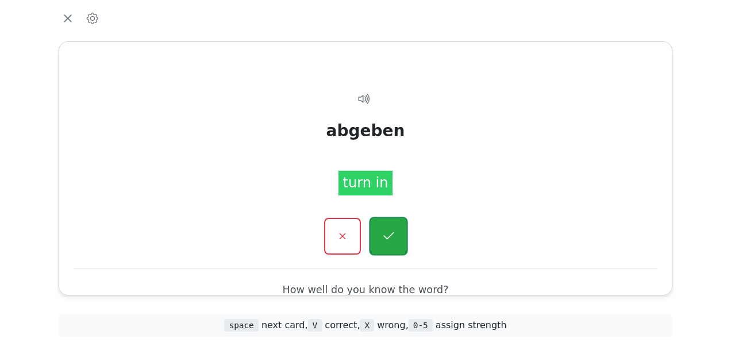
click at [387, 241] on icon "button" at bounding box center [388, 236] width 14 height 14
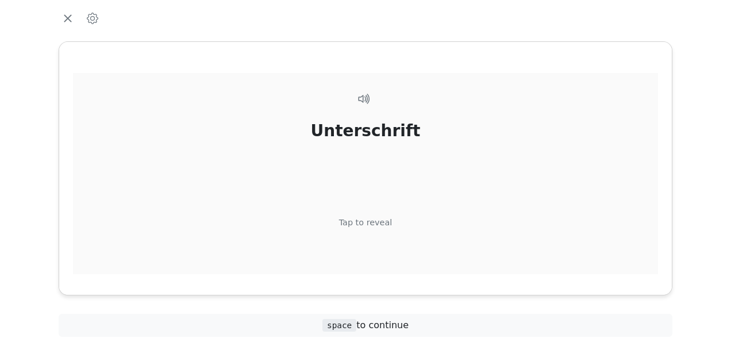
click at [370, 222] on div "Tap to reveal" at bounding box center [365, 223] width 53 height 13
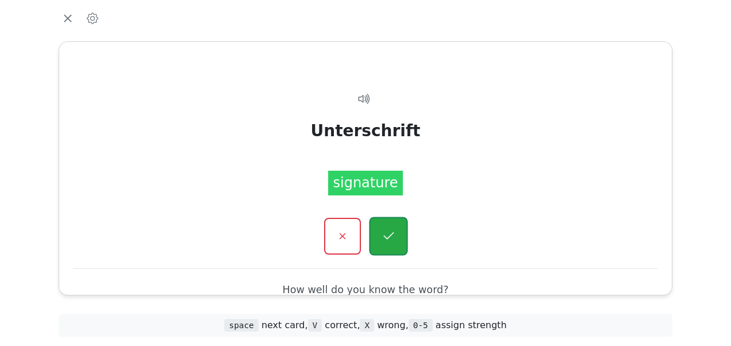
click at [376, 232] on button "button" at bounding box center [388, 236] width 39 height 39
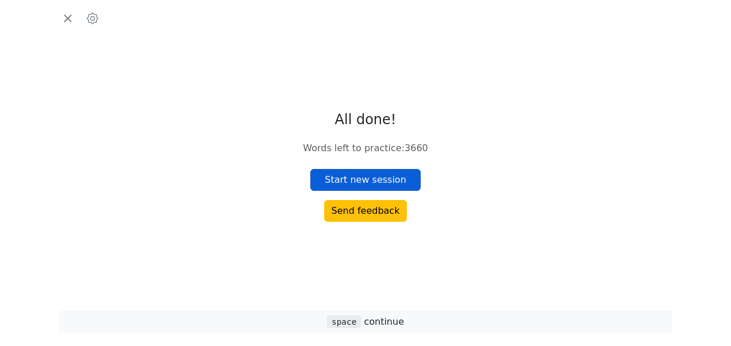
click at [367, 180] on button "Start new session" at bounding box center [365, 180] width 110 height 22
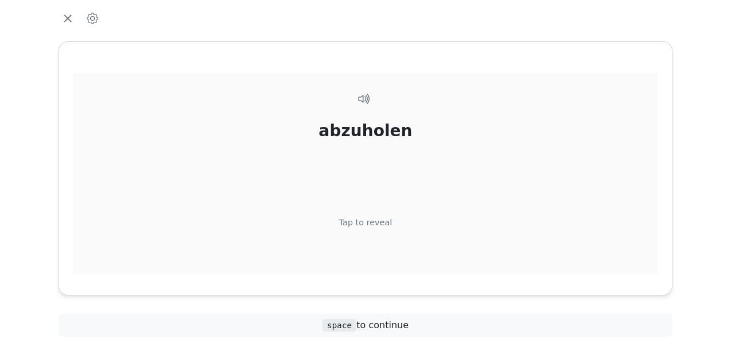
click at [364, 222] on div "Tap to reveal" at bounding box center [365, 223] width 53 height 13
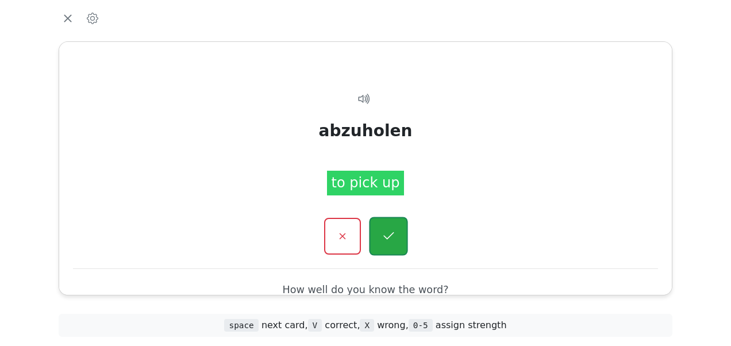
click at [391, 225] on button "button" at bounding box center [388, 236] width 39 height 39
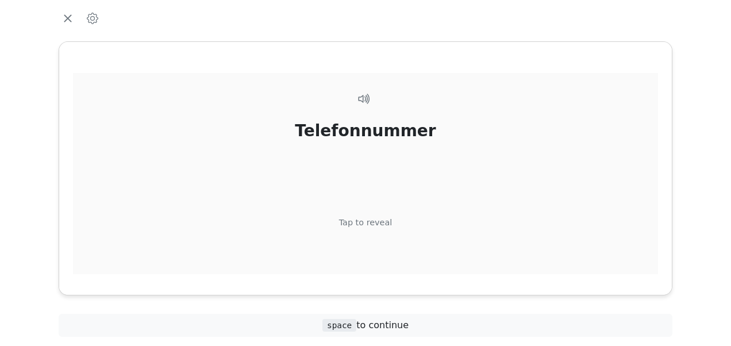
click at [379, 222] on div "Tap to reveal" at bounding box center [365, 223] width 53 height 13
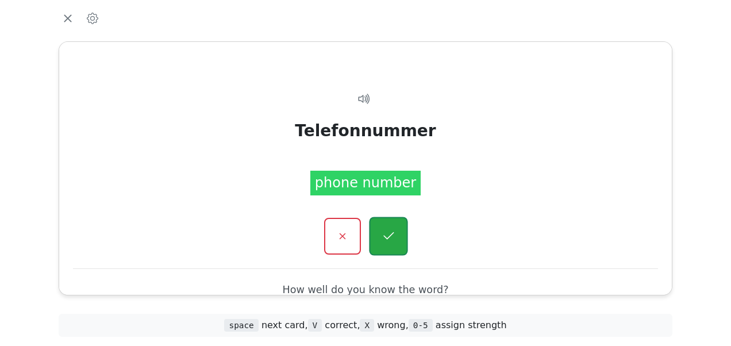
click at [380, 230] on button "button" at bounding box center [388, 236] width 39 height 39
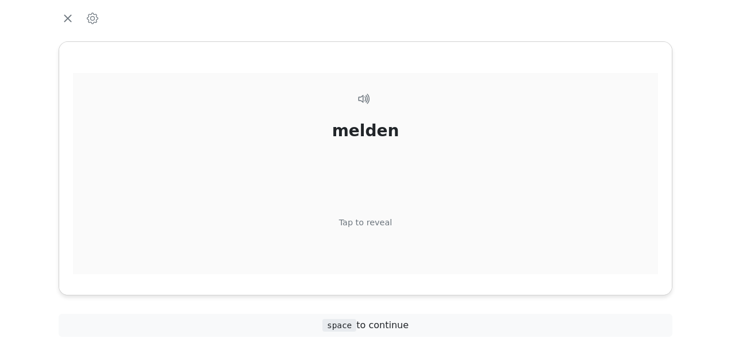
click at [377, 224] on div "Tap to reveal" at bounding box center [365, 223] width 53 height 13
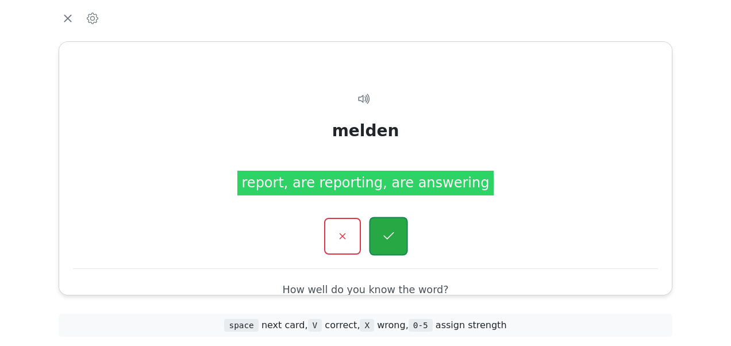
click at [387, 230] on icon "button" at bounding box center [388, 236] width 14 height 14
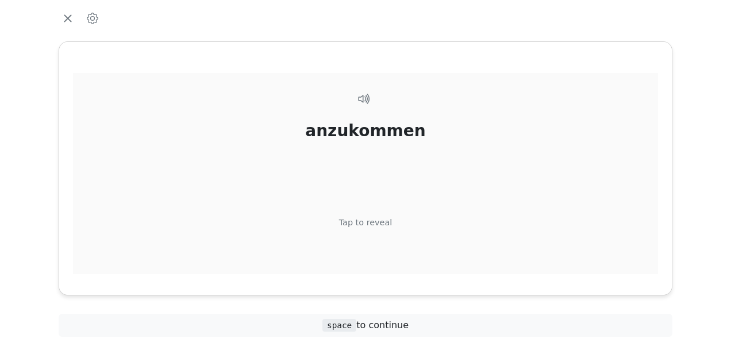
click at [375, 221] on div "Tap to reveal" at bounding box center [365, 223] width 53 height 13
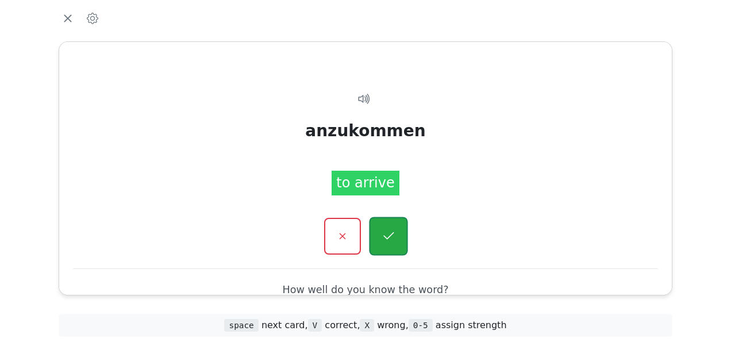
click at [378, 230] on button "button" at bounding box center [388, 236] width 39 height 39
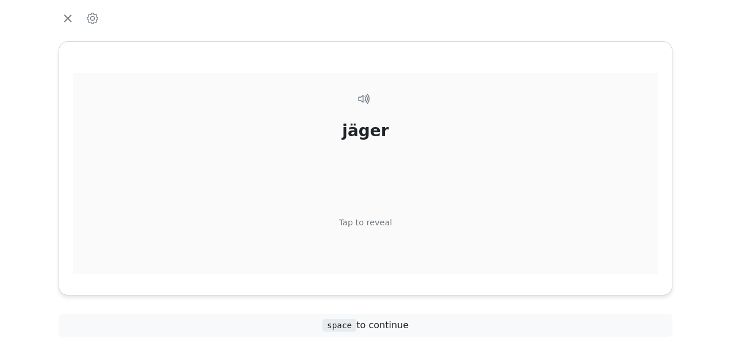
click at [374, 218] on div "Tap to reveal" at bounding box center [365, 223] width 53 height 13
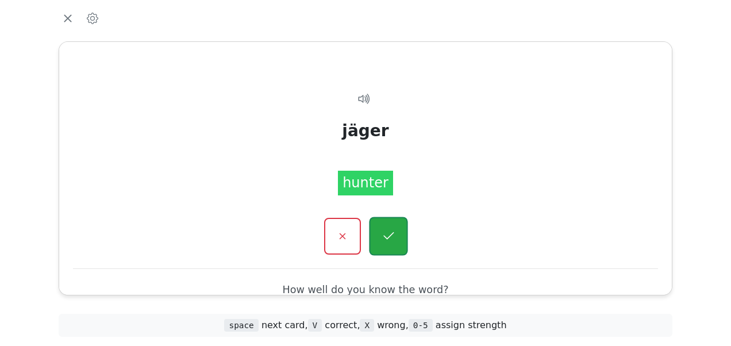
click at [384, 233] on icon "button" at bounding box center [388, 236] width 14 height 14
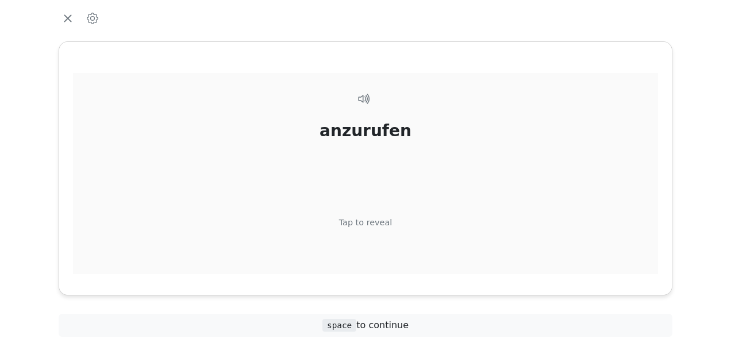
click at [371, 218] on div "Tap to reveal" at bounding box center [365, 223] width 53 height 13
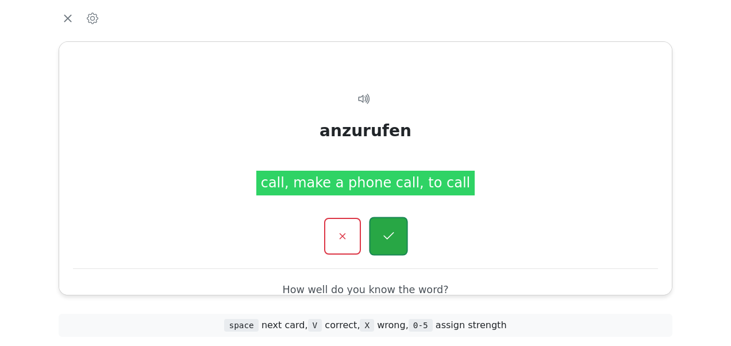
click at [383, 230] on icon "button" at bounding box center [388, 236] width 14 height 14
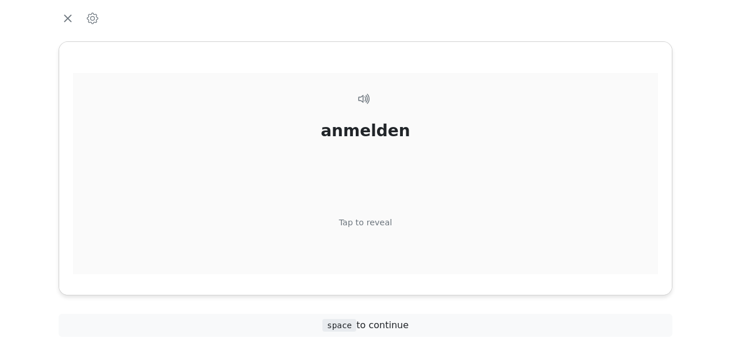
click at [376, 218] on div "Tap to reveal" at bounding box center [365, 223] width 53 height 13
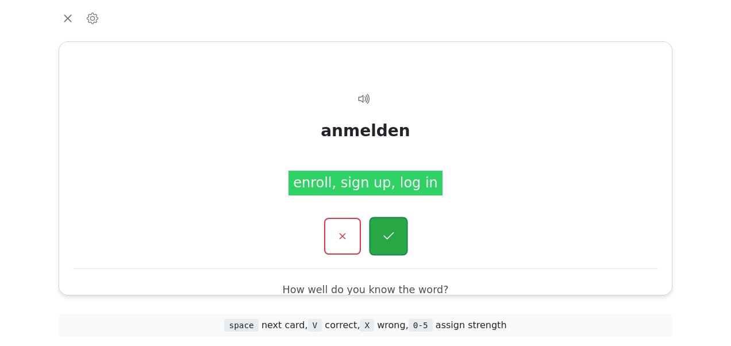
click at [387, 226] on button "button" at bounding box center [388, 236] width 39 height 39
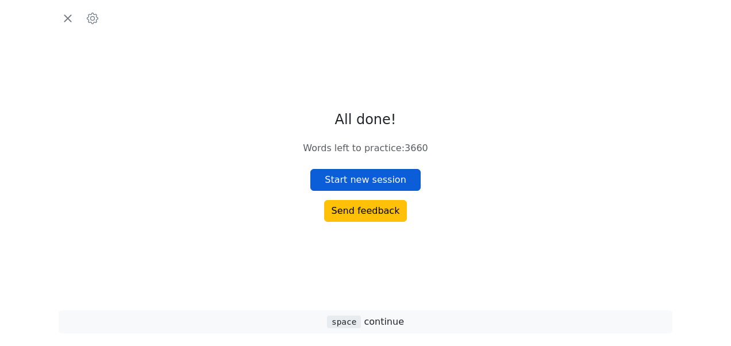
click at [379, 182] on button "Start new session" at bounding box center [365, 180] width 110 height 22
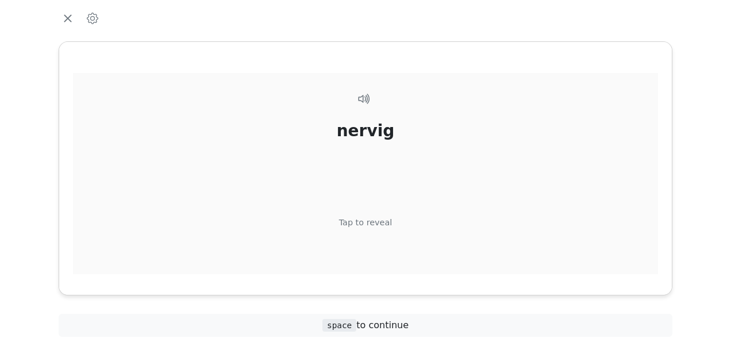
click at [369, 222] on div "Tap to reveal" at bounding box center [365, 223] width 53 height 13
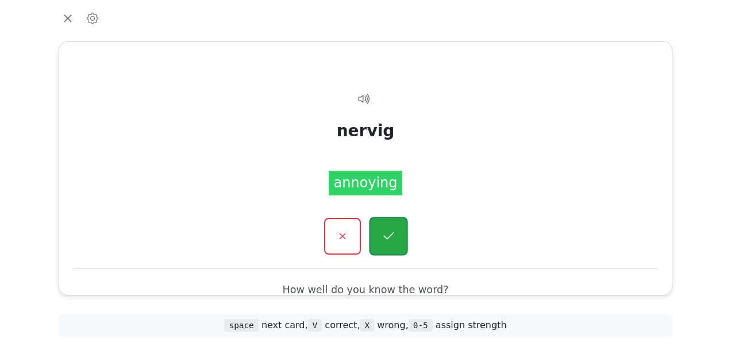
click at [379, 228] on button "button" at bounding box center [388, 236] width 39 height 39
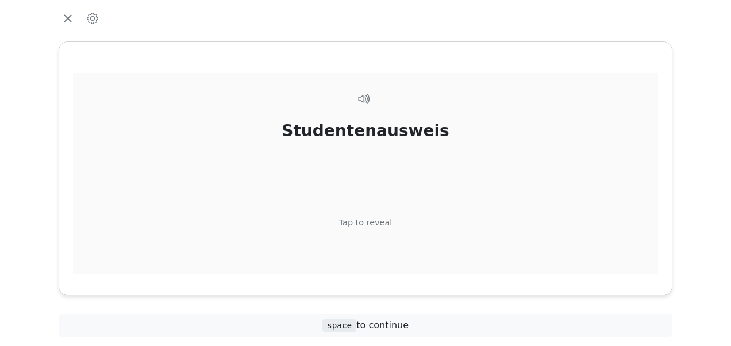
click at [367, 218] on div "Tap to reveal" at bounding box center [365, 223] width 53 height 13
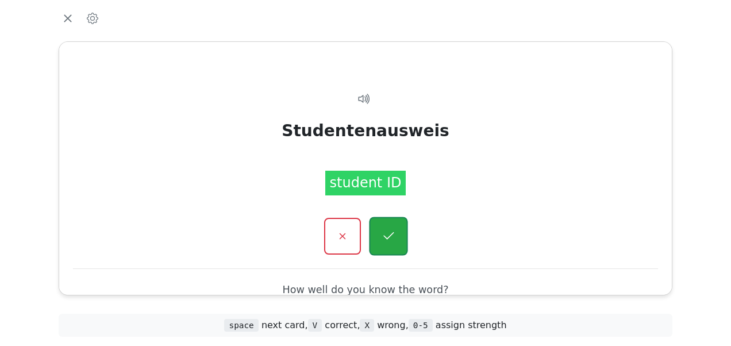
click at [383, 229] on icon "button" at bounding box center [388, 236] width 14 height 14
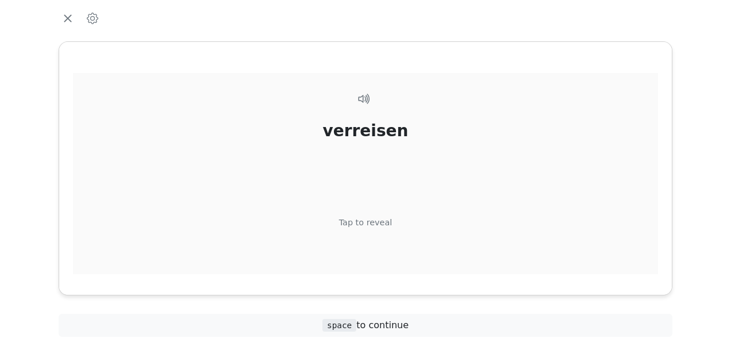
click at [376, 223] on div "Tap to reveal" at bounding box center [365, 223] width 53 height 13
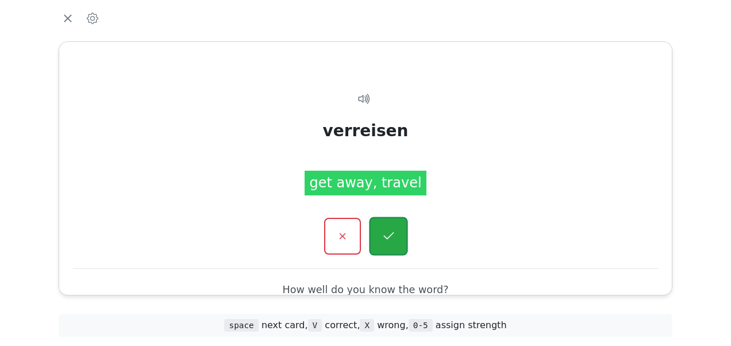
click at [383, 232] on icon "button" at bounding box center [388, 236] width 14 height 14
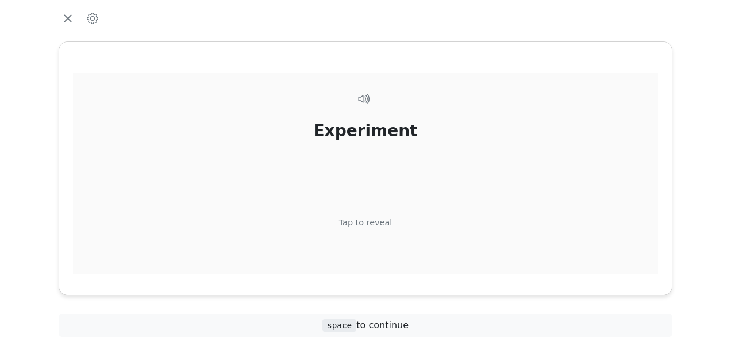
click at [372, 221] on div "Tap to reveal" at bounding box center [365, 223] width 53 height 13
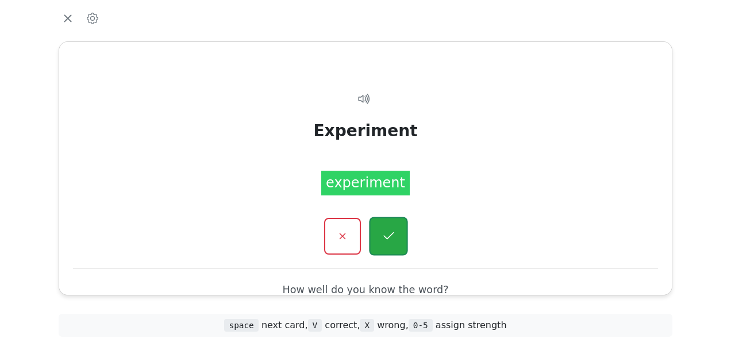
click at [389, 234] on icon "button" at bounding box center [388, 236] width 14 height 14
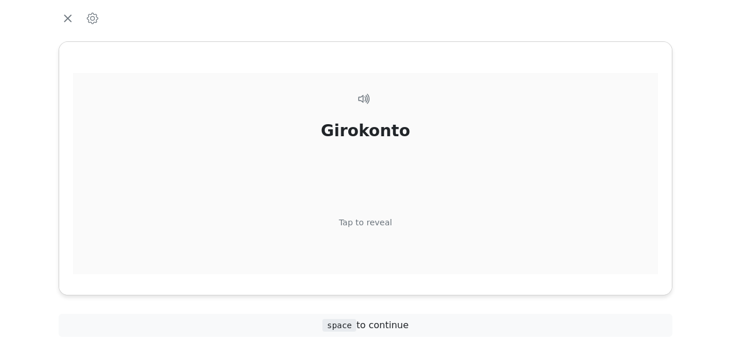
click at [374, 221] on div "Tap to reveal" at bounding box center [365, 223] width 53 height 13
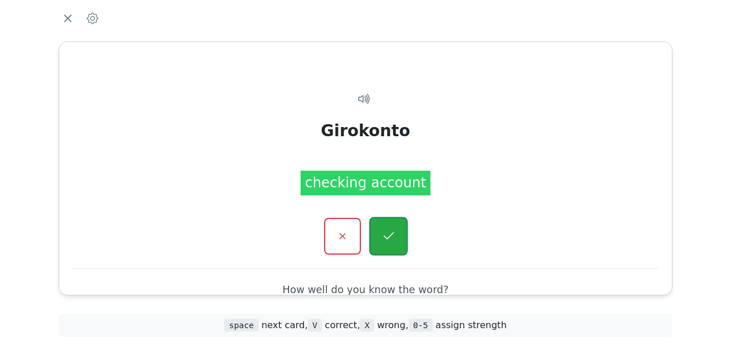
click at [385, 236] on icon "button" at bounding box center [388, 235] width 10 height 7
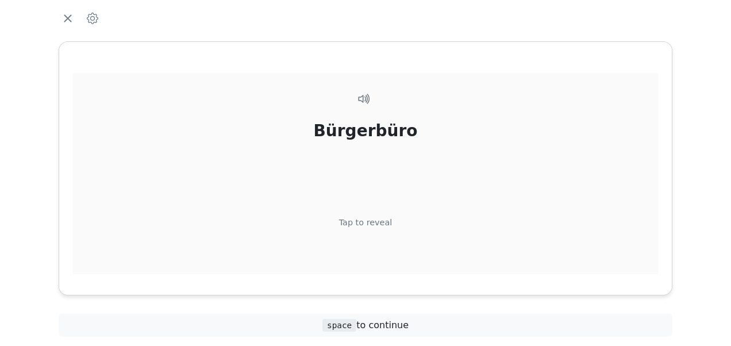
click at [367, 220] on div "Tap to reveal" at bounding box center [365, 223] width 53 height 13
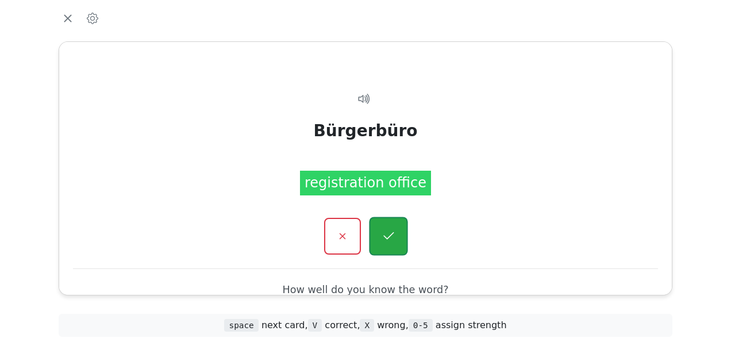
click at [379, 234] on button "button" at bounding box center [388, 236] width 39 height 39
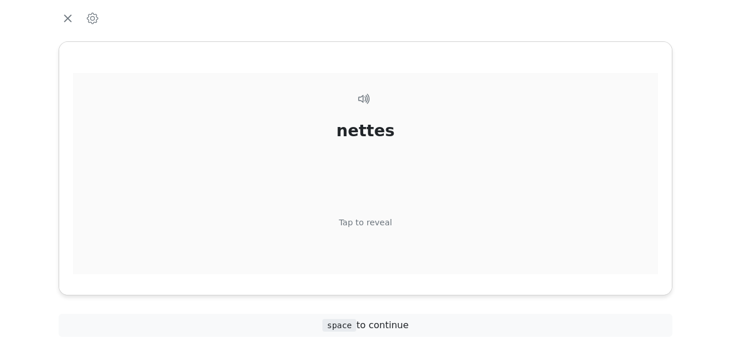
click at [370, 221] on div "Tap to reveal" at bounding box center [365, 223] width 53 height 13
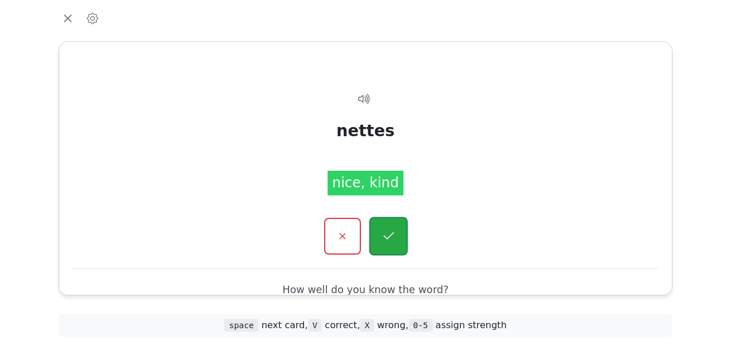
click at [382, 237] on icon "button" at bounding box center [388, 236] width 14 height 14
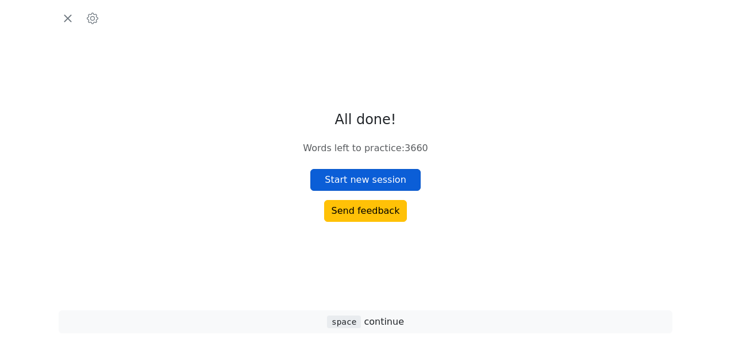
click at [351, 182] on button "Start new session" at bounding box center [365, 180] width 110 height 22
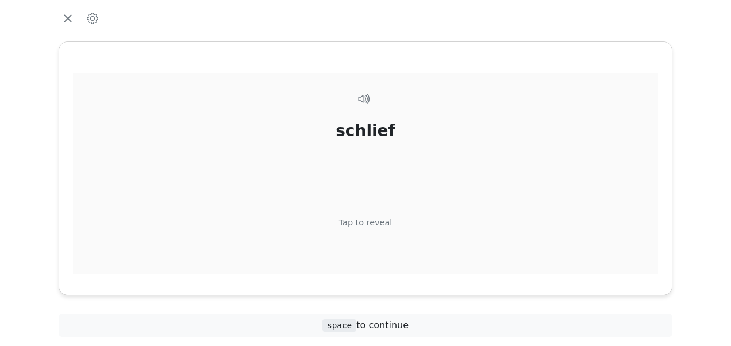
click at [364, 221] on div "Tap to reveal" at bounding box center [365, 223] width 53 height 13
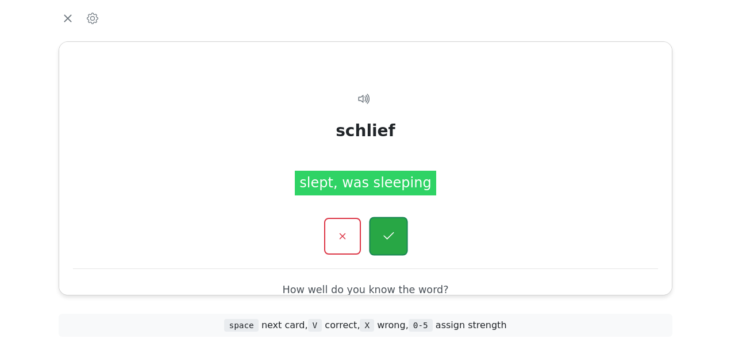
click at [384, 233] on icon "button" at bounding box center [388, 236] width 14 height 14
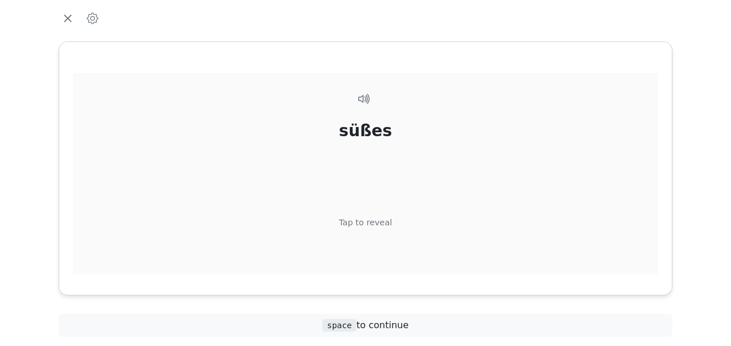
click at [370, 218] on div "Tap to reveal" at bounding box center [365, 223] width 53 height 13
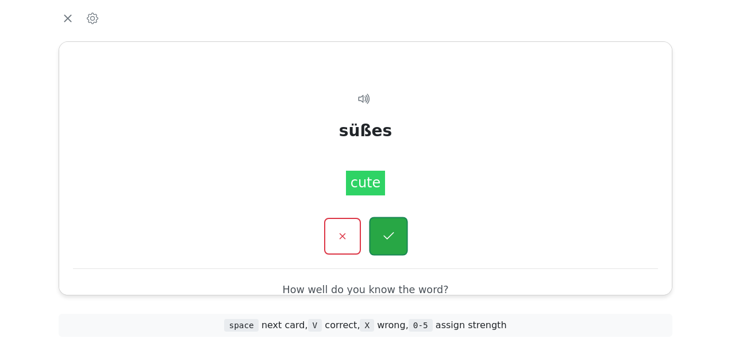
click at [385, 229] on icon "button" at bounding box center [388, 236] width 14 height 14
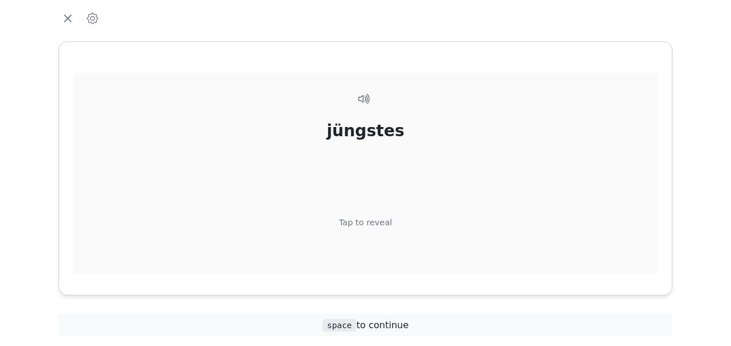
click at [366, 222] on div "Tap to reveal" at bounding box center [365, 223] width 53 height 13
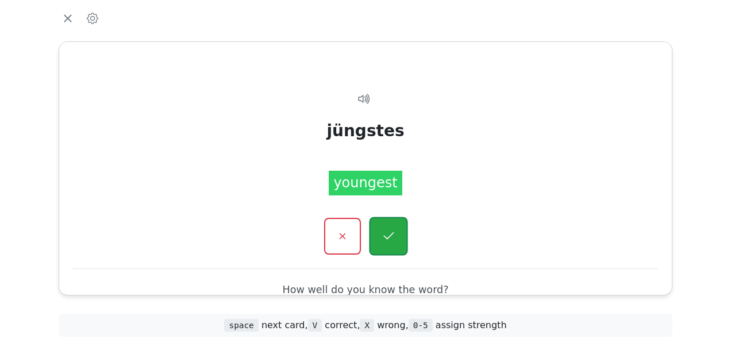
click at [383, 229] on icon "button" at bounding box center [388, 236] width 14 height 14
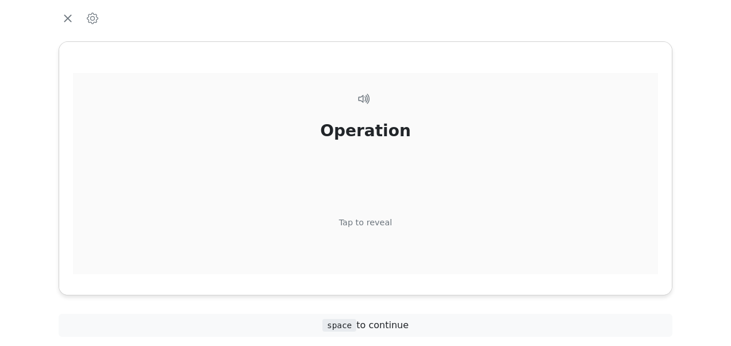
click at [366, 220] on div "Tap to reveal" at bounding box center [365, 223] width 53 height 13
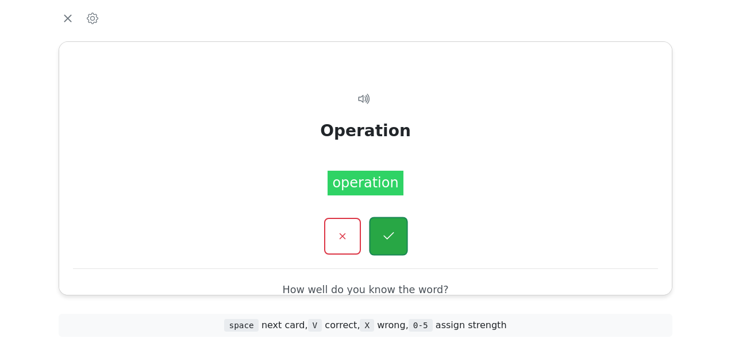
click at [377, 232] on button "button" at bounding box center [388, 236] width 39 height 39
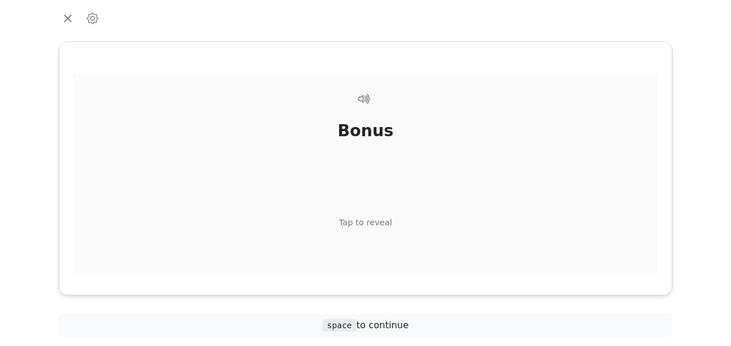
click at [363, 217] on div "Tap to reveal" at bounding box center [365, 223] width 53 height 13
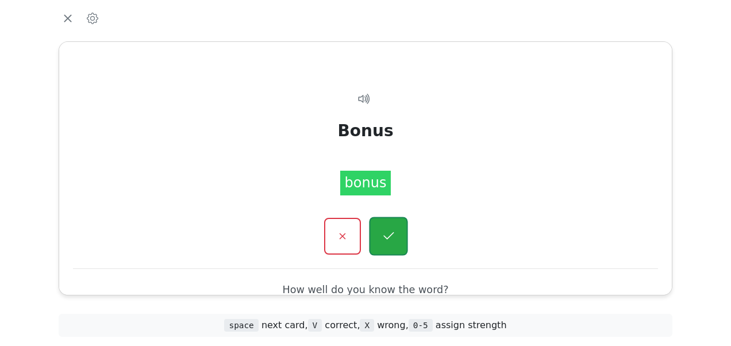
click at [381, 224] on button "button" at bounding box center [388, 236] width 39 height 39
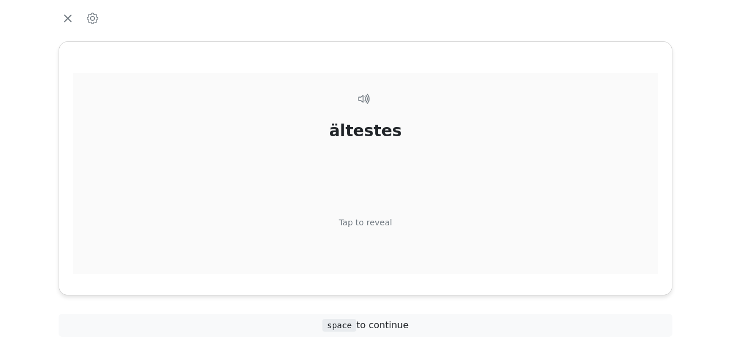
click at [370, 222] on div "Tap to reveal" at bounding box center [365, 223] width 53 height 13
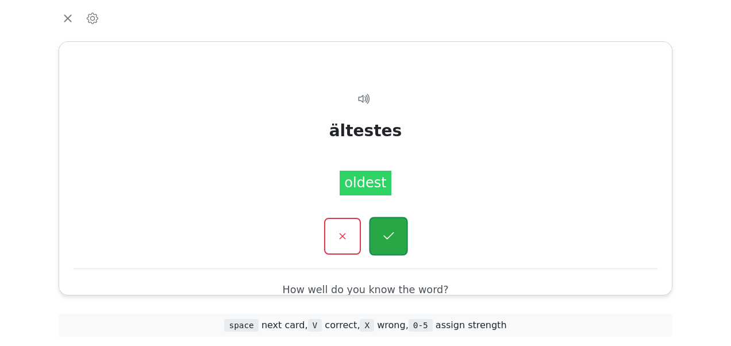
click at [383, 228] on button "button" at bounding box center [388, 236] width 39 height 39
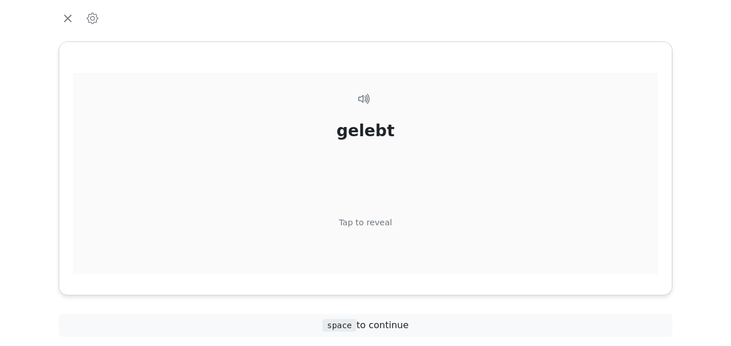
click at [367, 220] on div "Tap to reveal" at bounding box center [365, 223] width 53 height 13
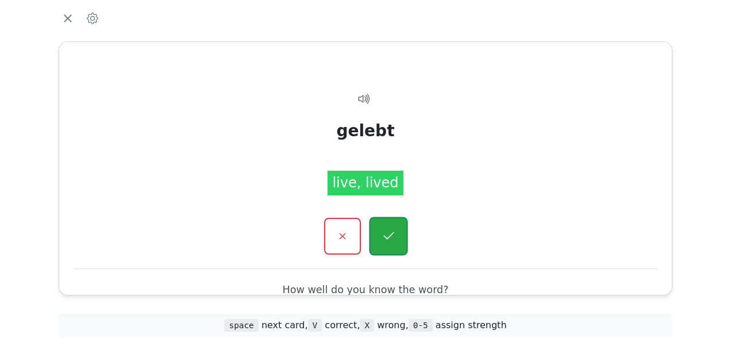
click at [378, 225] on button "button" at bounding box center [388, 236] width 39 height 39
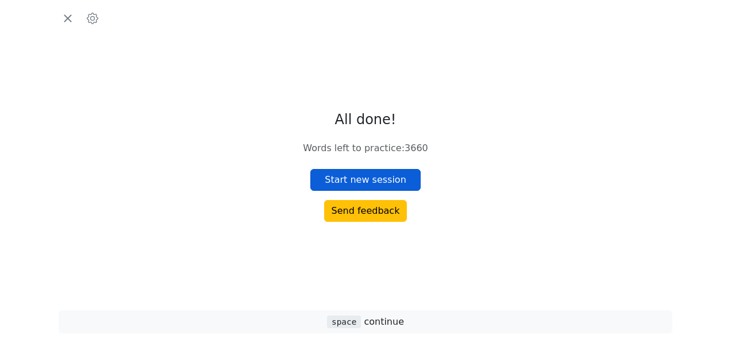
click at [359, 175] on button "Start new session" at bounding box center [365, 180] width 110 height 22
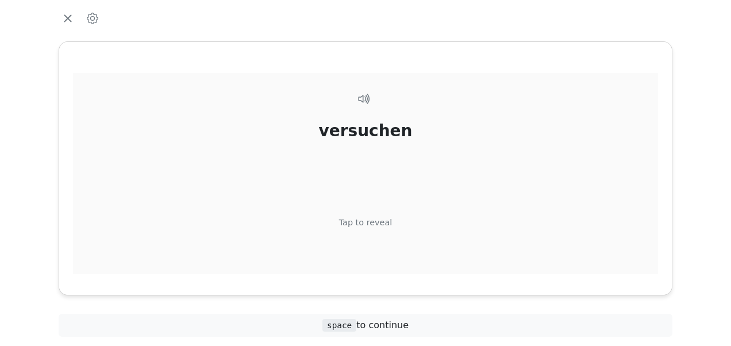
click at [353, 220] on div "Tap to reveal" at bounding box center [365, 223] width 53 height 13
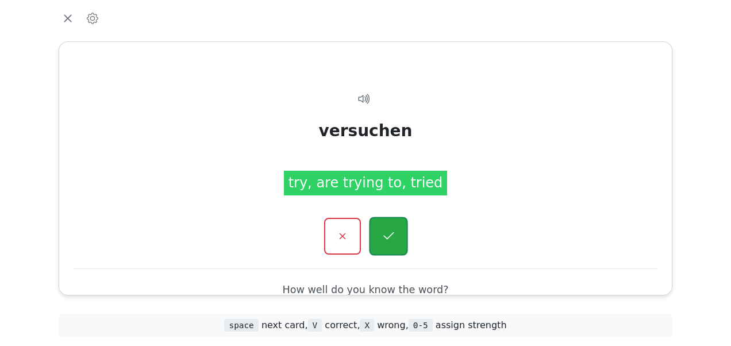
click at [375, 227] on button "button" at bounding box center [388, 236] width 39 height 39
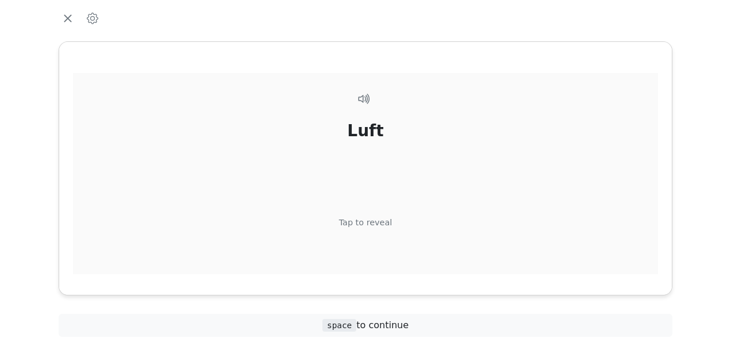
click at [369, 216] on div "[PERSON_NAME] Tap to reveal" at bounding box center [365, 194] width 585 height 242
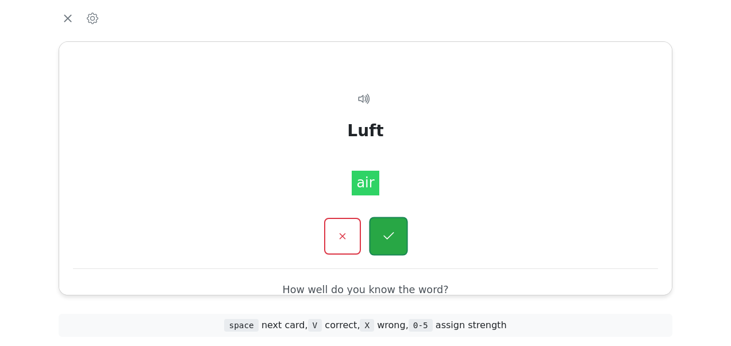
click at [379, 225] on button "button" at bounding box center [388, 236] width 39 height 39
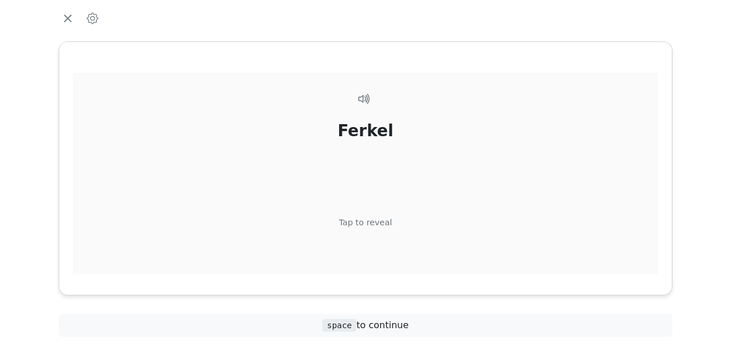
click at [371, 217] on div "Tap to reveal" at bounding box center [365, 223] width 53 height 13
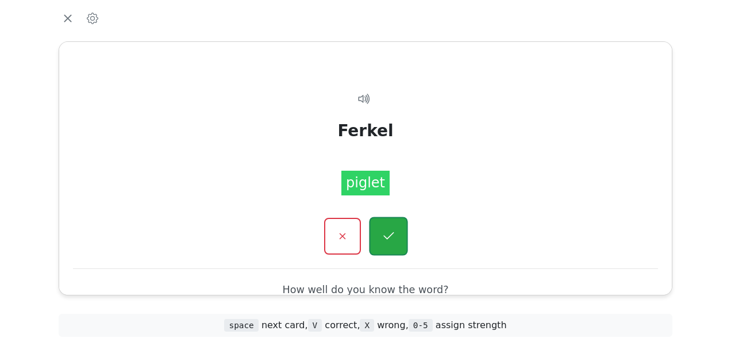
click at [383, 225] on button "button" at bounding box center [388, 236] width 39 height 39
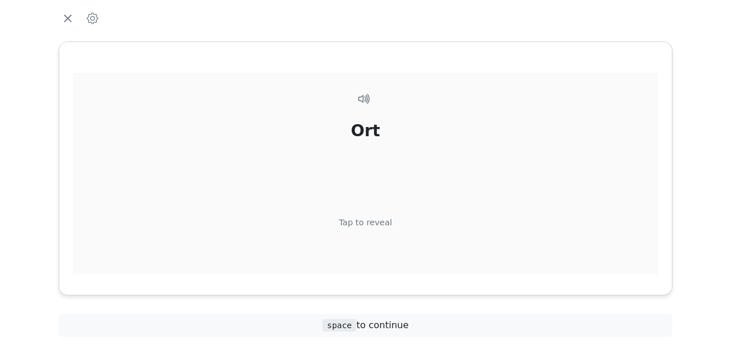
click at [372, 220] on div "Tap to reveal" at bounding box center [365, 223] width 53 height 13
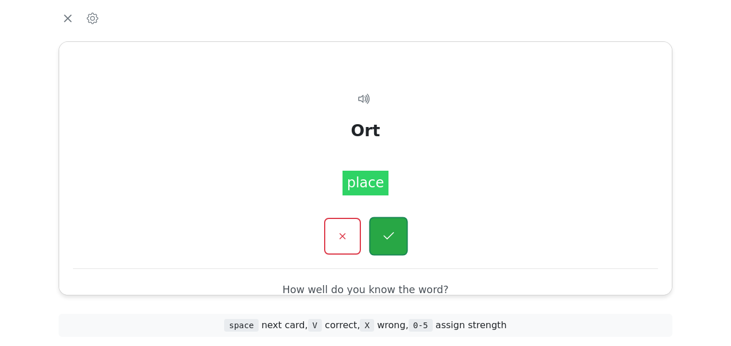
click at [383, 231] on icon "button" at bounding box center [388, 236] width 14 height 14
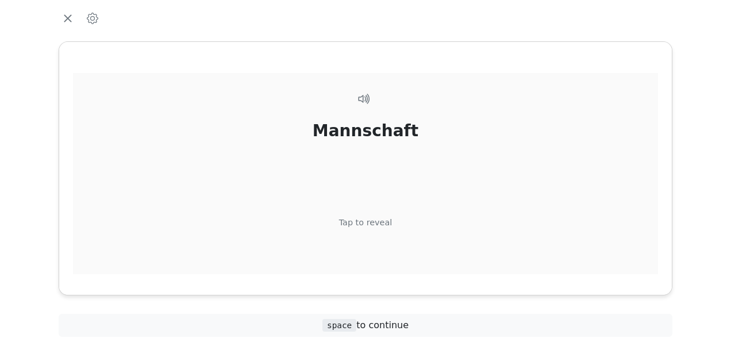
click at [366, 214] on div "Mannschaft Tap to reveal" at bounding box center [365, 194] width 585 height 242
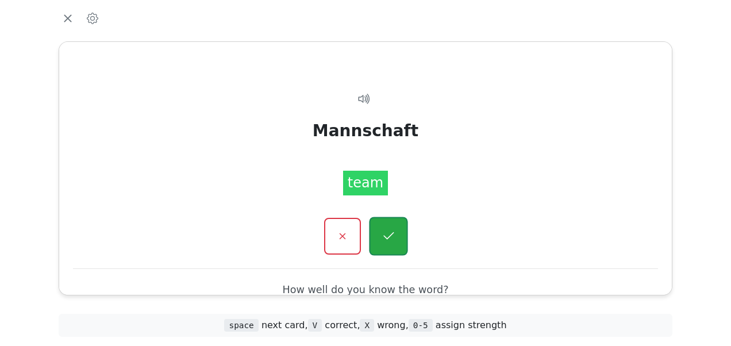
click at [385, 228] on button "button" at bounding box center [388, 236] width 39 height 39
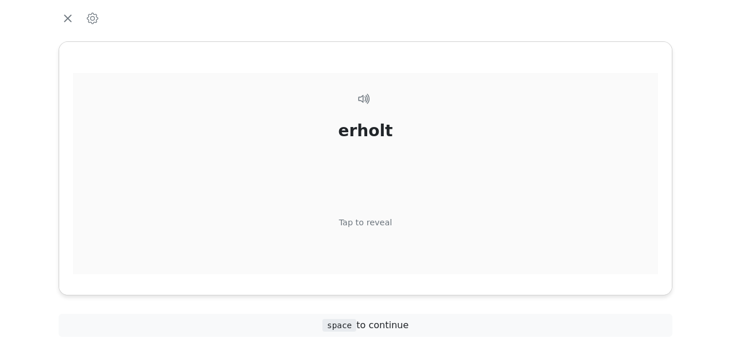
click at [370, 223] on div "Tap to reveal" at bounding box center [365, 223] width 53 height 13
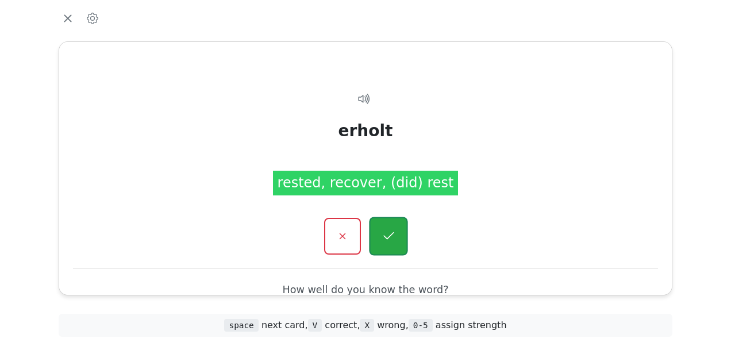
click at [380, 226] on button "button" at bounding box center [388, 236] width 39 height 39
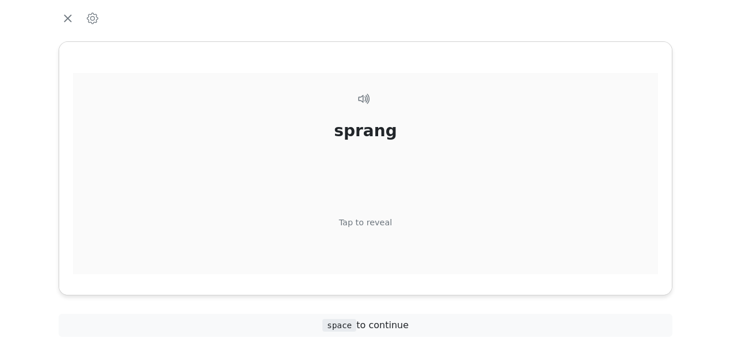
click at [375, 220] on div "Tap to reveal" at bounding box center [365, 223] width 53 height 13
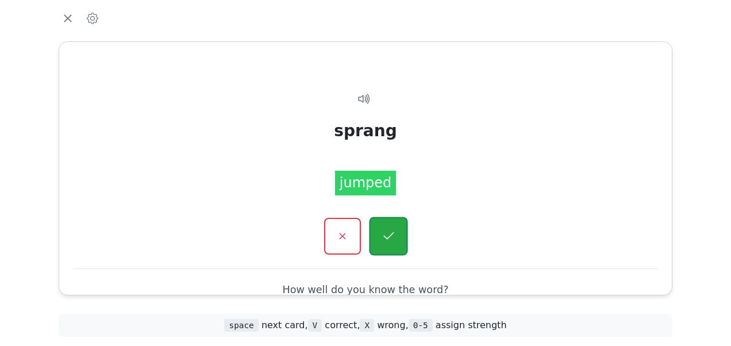
click at [385, 232] on icon "button" at bounding box center [388, 236] width 14 height 14
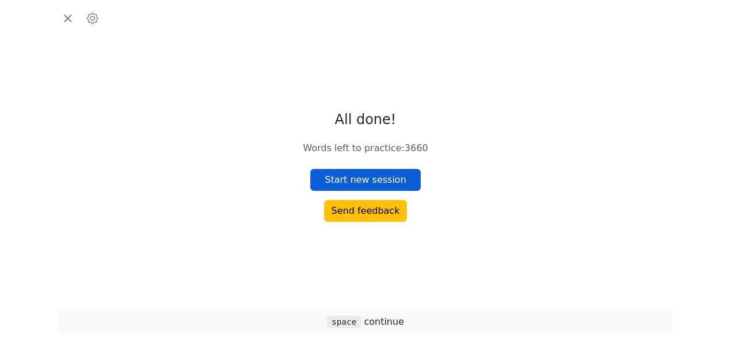
click at [366, 175] on button "Start new session" at bounding box center [365, 180] width 110 height 22
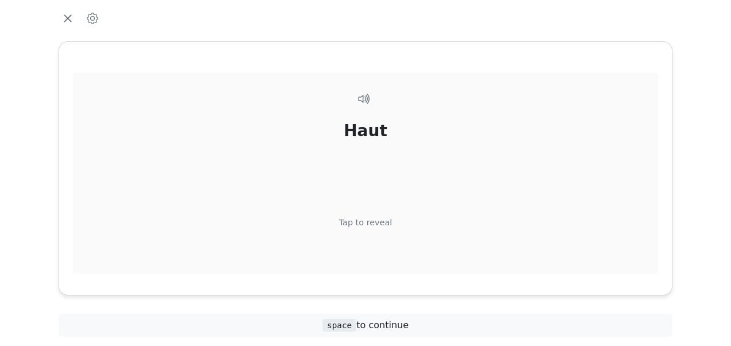
click at [360, 218] on div "Tap to reveal" at bounding box center [365, 223] width 53 height 13
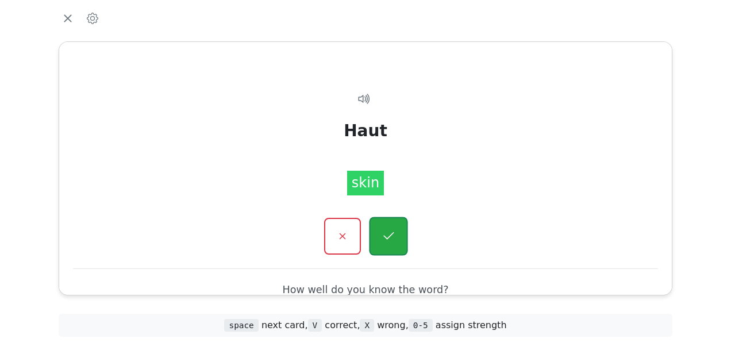
click at [383, 226] on button "button" at bounding box center [388, 236] width 39 height 39
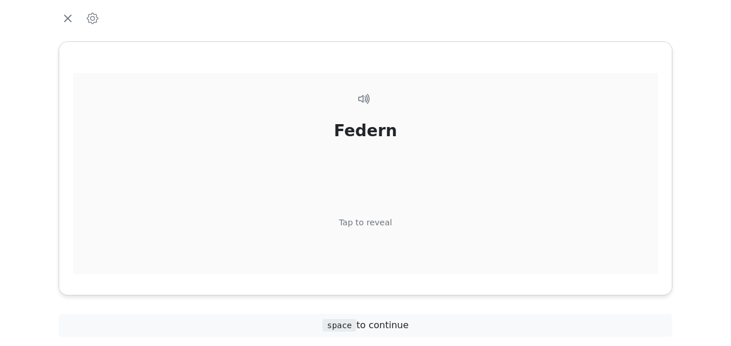
click at [377, 221] on div "Tap to reveal" at bounding box center [365, 223] width 53 height 13
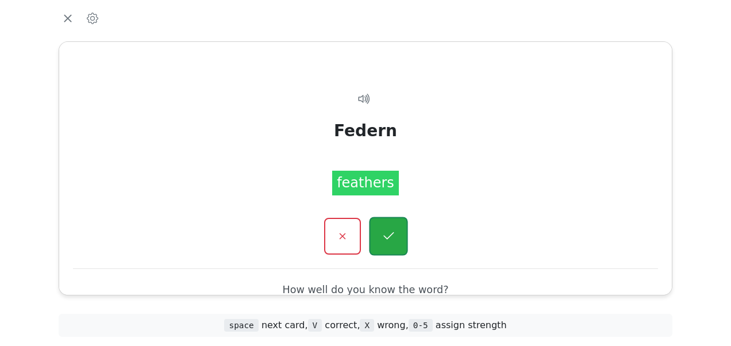
click at [384, 230] on icon "button" at bounding box center [388, 236] width 14 height 14
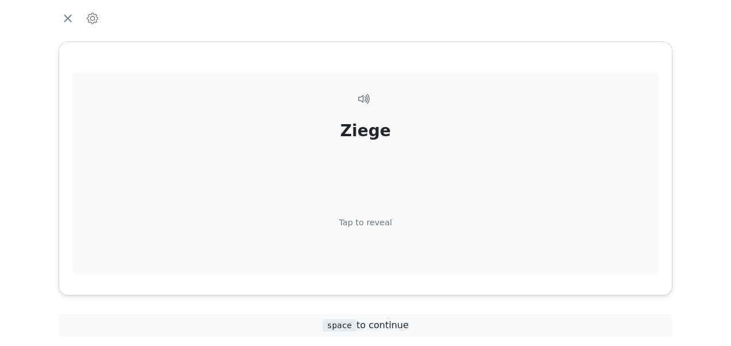
click at [376, 217] on div "Tap to reveal" at bounding box center [365, 223] width 53 height 13
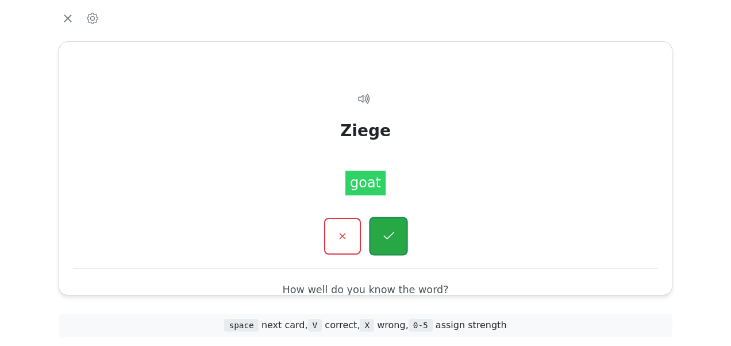
click at [380, 226] on button "button" at bounding box center [388, 236] width 39 height 39
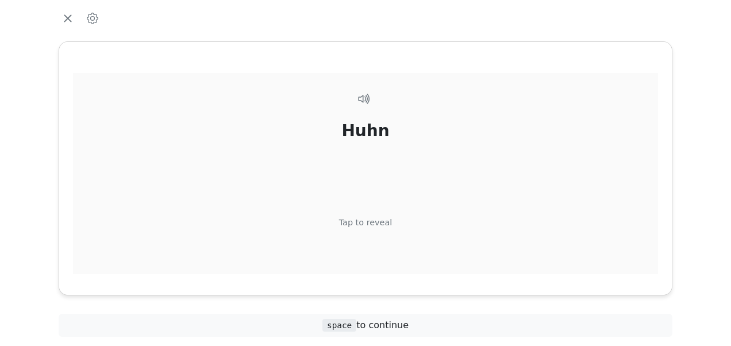
click at [375, 214] on div "[PERSON_NAME] Tap to reveal" at bounding box center [365, 194] width 585 height 242
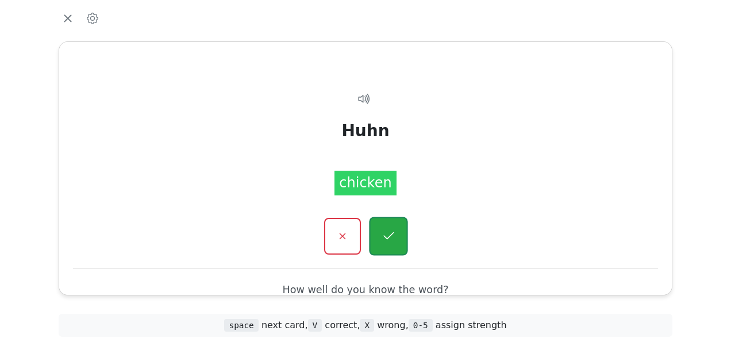
click at [382, 229] on icon "button" at bounding box center [388, 236] width 14 height 14
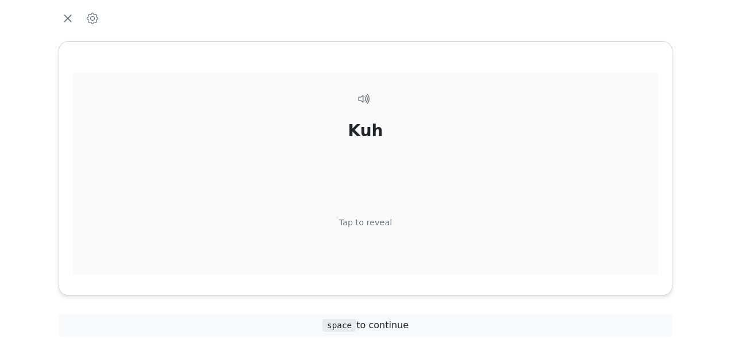
click at [372, 215] on div "Kuh Tap to reveal" at bounding box center [365, 194] width 585 height 242
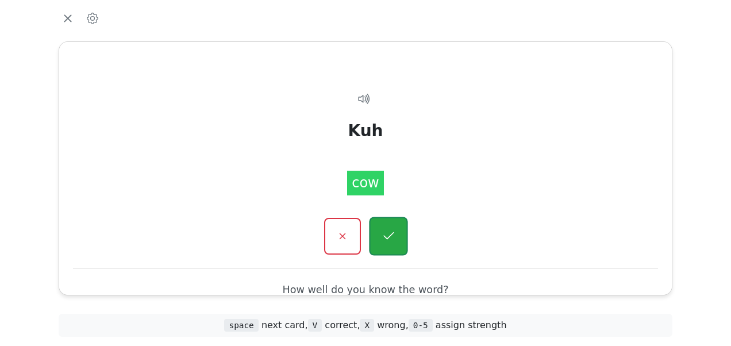
click at [380, 230] on button "button" at bounding box center [388, 236] width 39 height 39
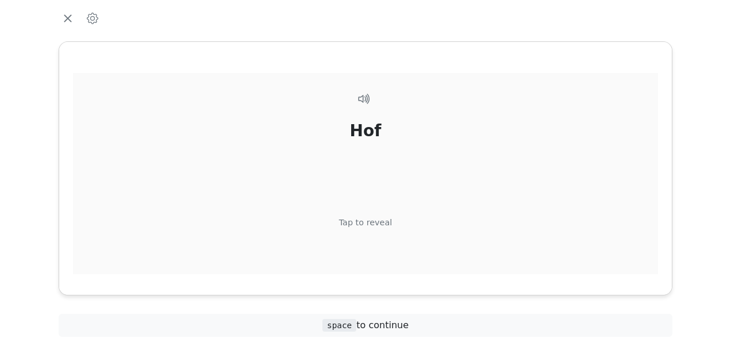
click at [372, 217] on div "Tap to reveal" at bounding box center [365, 223] width 53 height 13
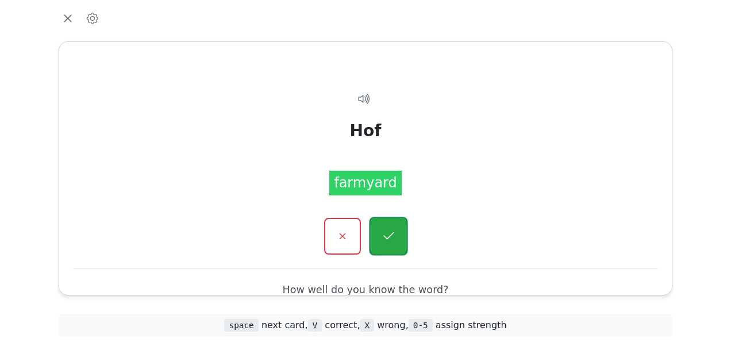
click at [378, 228] on button "button" at bounding box center [388, 236] width 39 height 39
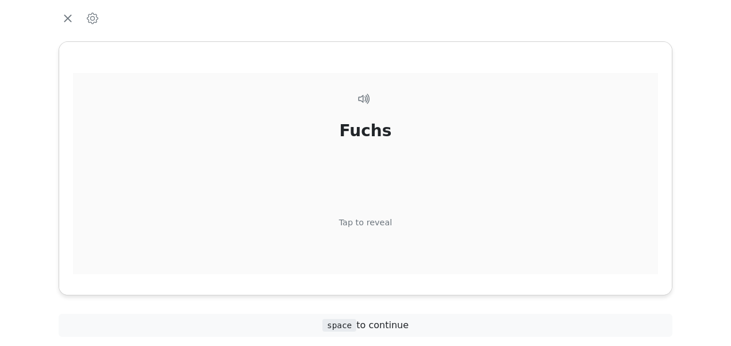
click at [374, 220] on div "Tap to reveal" at bounding box center [365, 223] width 53 height 13
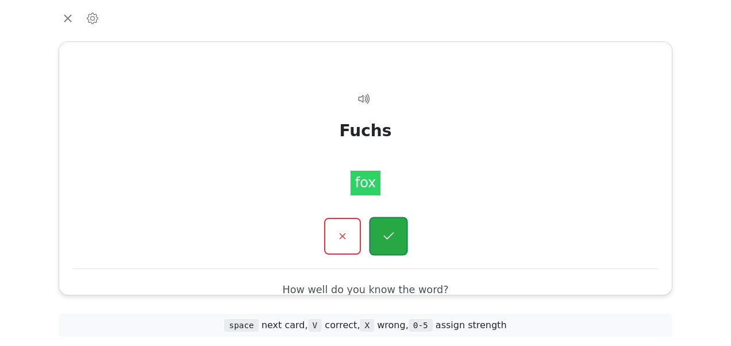
click at [387, 234] on icon "button" at bounding box center [388, 236] width 14 height 14
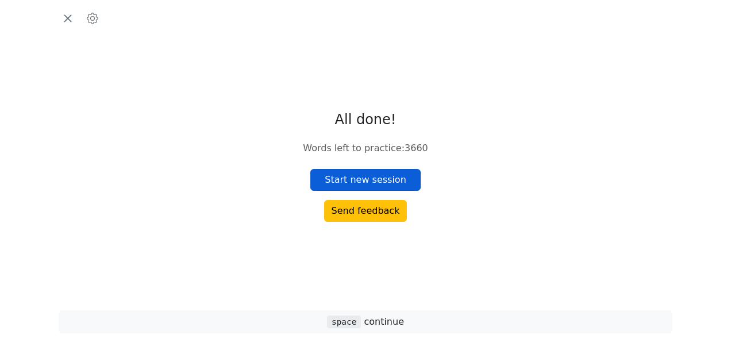
click at [357, 172] on button "Start new session" at bounding box center [365, 180] width 110 height 22
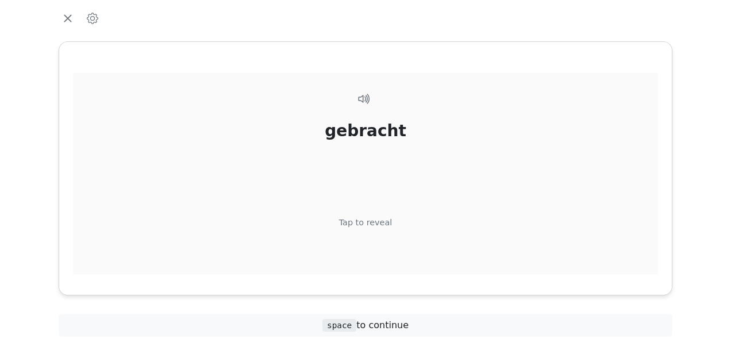
click at [372, 217] on div "Tap to reveal" at bounding box center [365, 223] width 53 height 13
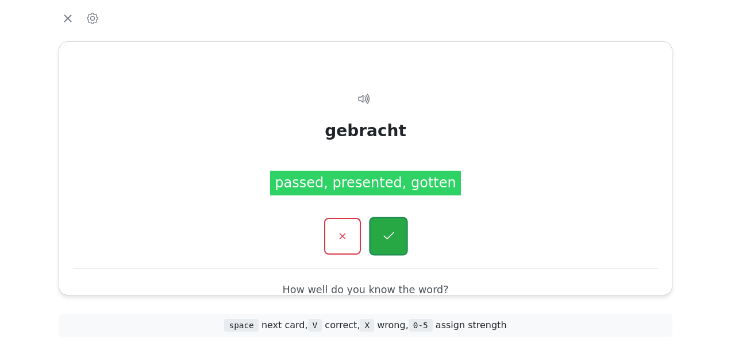
click at [387, 241] on icon "button" at bounding box center [388, 236] width 14 height 14
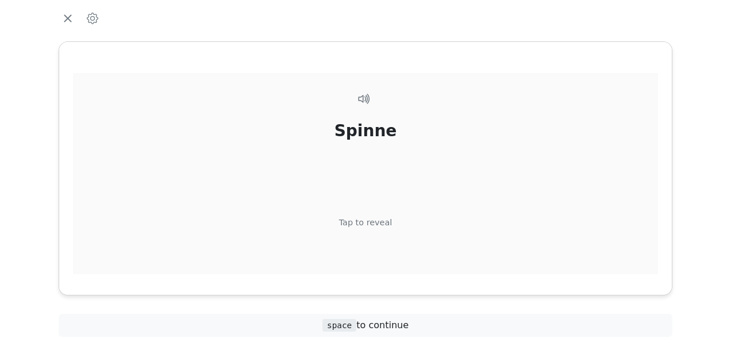
click at [374, 225] on div "Tap to reveal" at bounding box center [365, 223] width 53 height 13
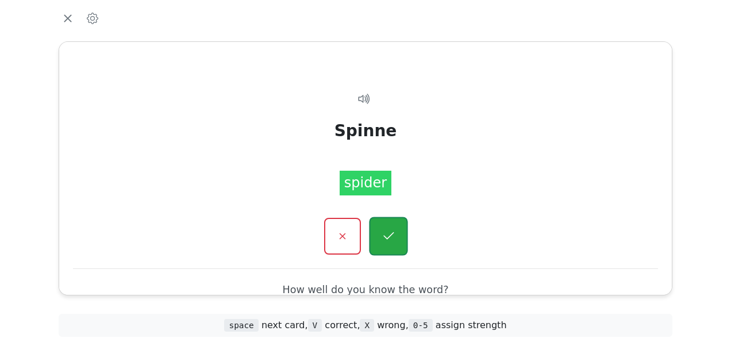
click at [383, 234] on icon "button" at bounding box center [388, 236] width 14 height 14
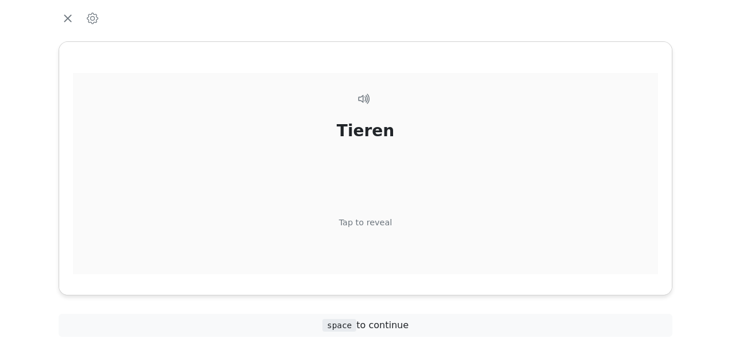
click at [370, 221] on div "Tap to reveal" at bounding box center [365, 223] width 53 height 13
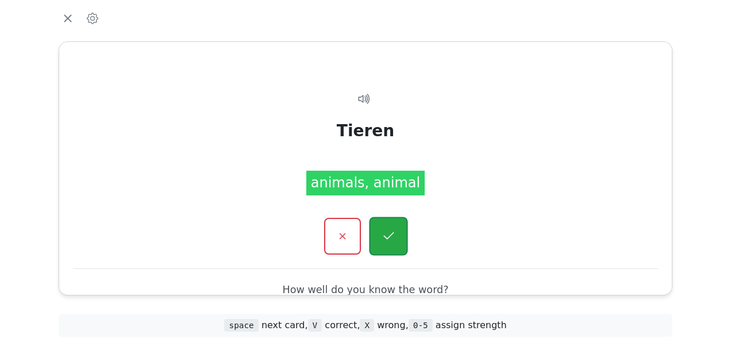
click at [380, 233] on button "button" at bounding box center [388, 236] width 39 height 39
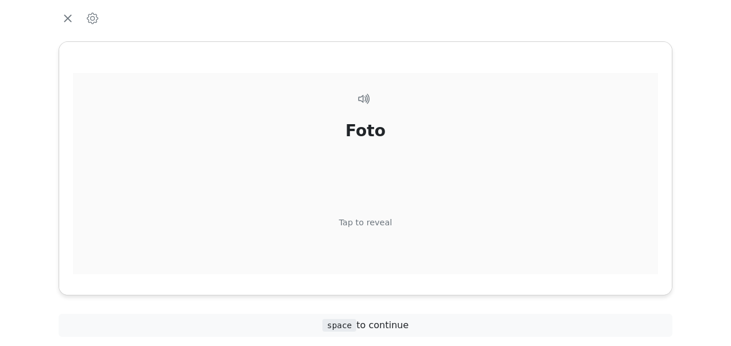
click at [375, 217] on div "Tap to reveal" at bounding box center [365, 223] width 53 height 13
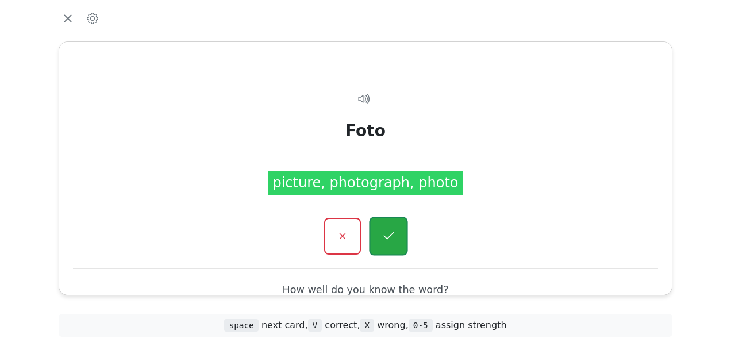
click at [380, 223] on button "button" at bounding box center [388, 236] width 39 height 39
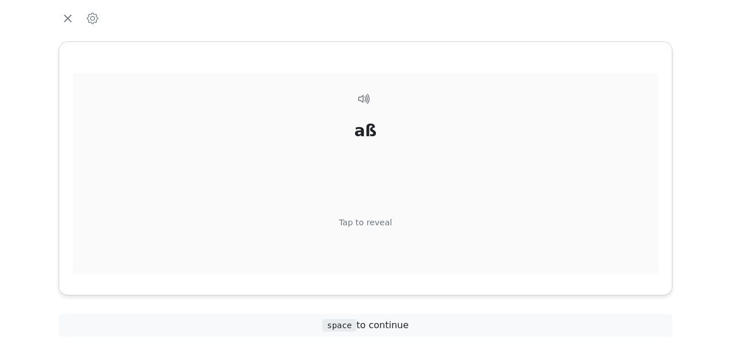
click at [374, 215] on div "aß Tap to reveal" at bounding box center [365, 194] width 585 height 242
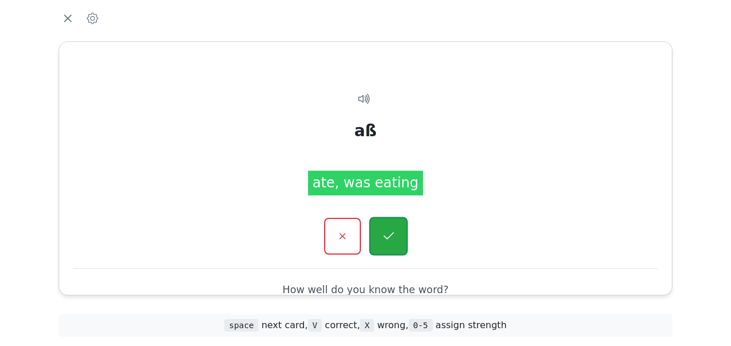
click at [384, 230] on icon "button" at bounding box center [388, 236] width 14 height 14
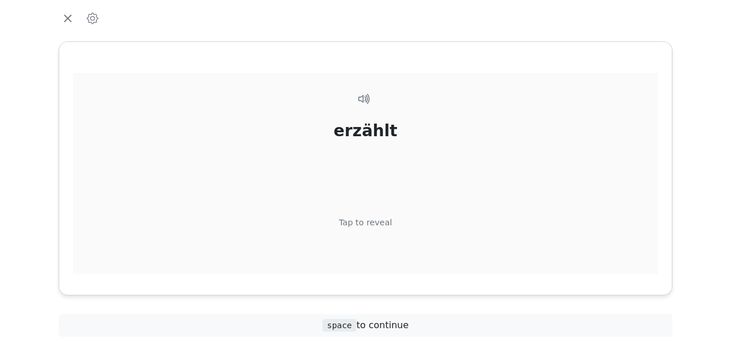
click at [374, 222] on div "Tap to reveal" at bounding box center [365, 223] width 53 height 13
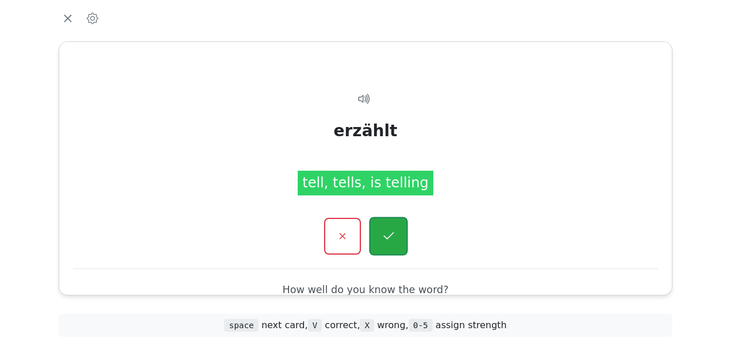
click at [382, 230] on icon "button" at bounding box center [388, 236] width 14 height 14
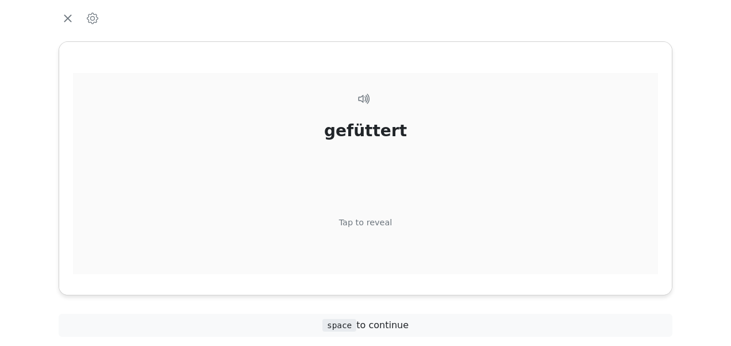
click at [368, 220] on div "Tap to reveal" at bounding box center [365, 223] width 53 height 13
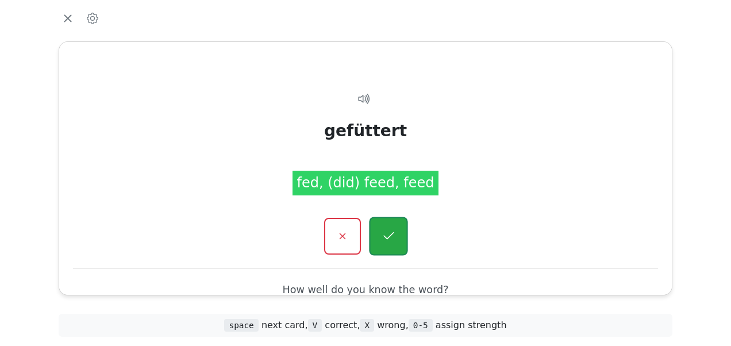
click at [384, 234] on icon "button" at bounding box center [388, 236] width 14 height 14
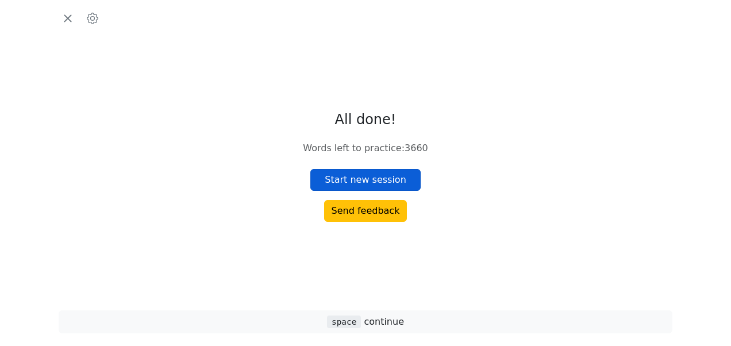
click at [357, 179] on button "Start new session" at bounding box center [365, 180] width 110 height 22
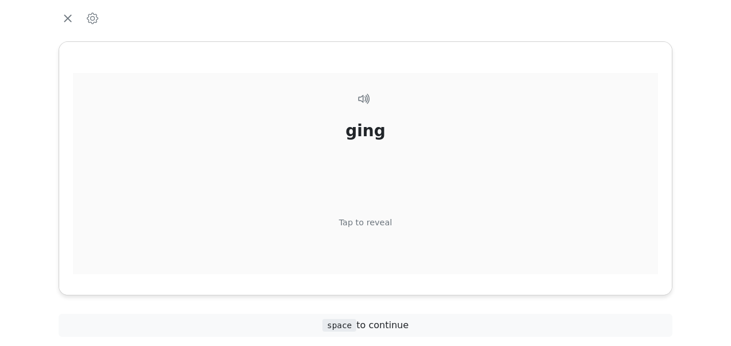
click at [371, 222] on div "Tap to reveal" at bounding box center [365, 223] width 53 height 13
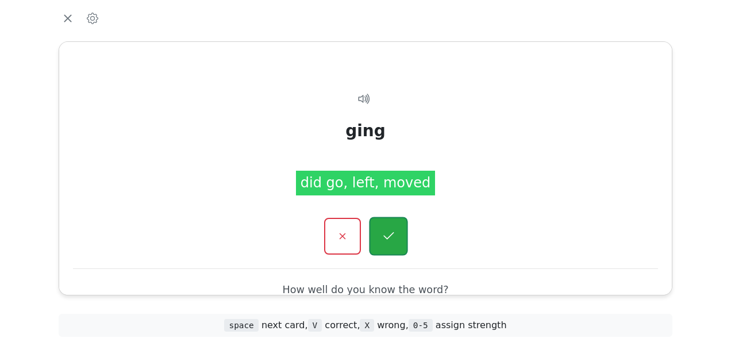
click at [379, 233] on button "button" at bounding box center [388, 236] width 39 height 39
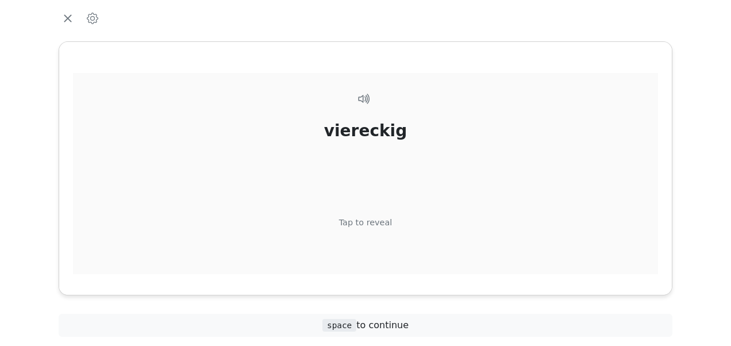
click at [369, 227] on div "Tap to reveal" at bounding box center [365, 223] width 53 height 13
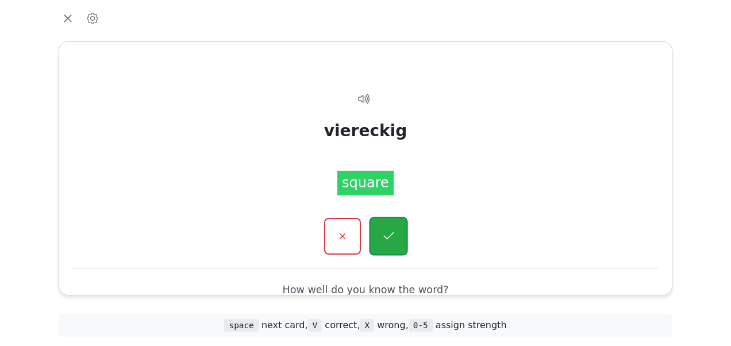
click at [381, 236] on icon "button" at bounding box center [388, 236] width 14 height 14
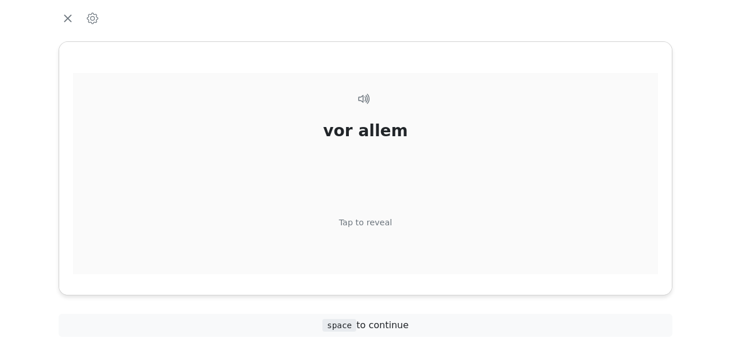
click at [374, 218] on div "Tap to reveal" at bounding box center [365, 223] width 53 height 13
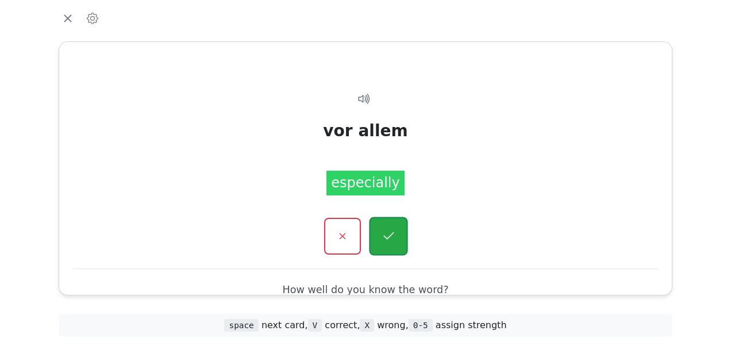
click at [384, 226] on button "button" at bounding box center [388, 236] width 39 height 39
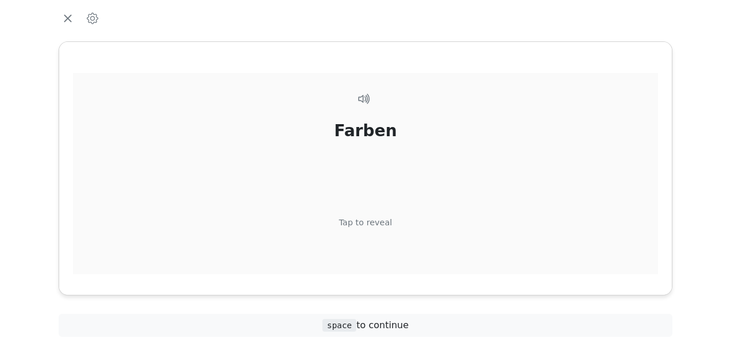
click at [380, 224] on div "Tap to reveal" at bounding box center [365, 223] width 53 height 13
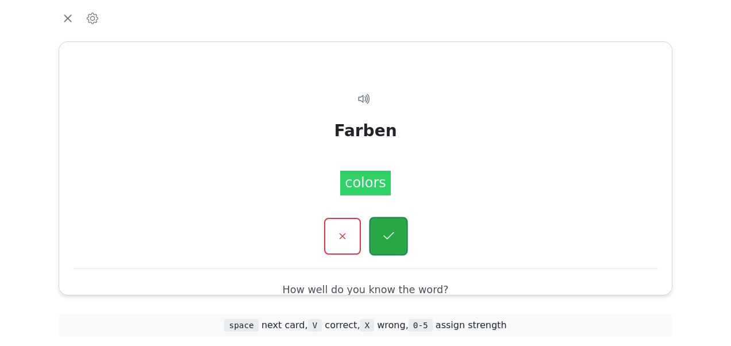
drag, startPoint x: 380, startPoint y: 224, endPoint x: 383, endPoint y: 238, distance: 14.1
click at [383, 238] on icon "button" at bounding box center [388, 236] width 14 height 14
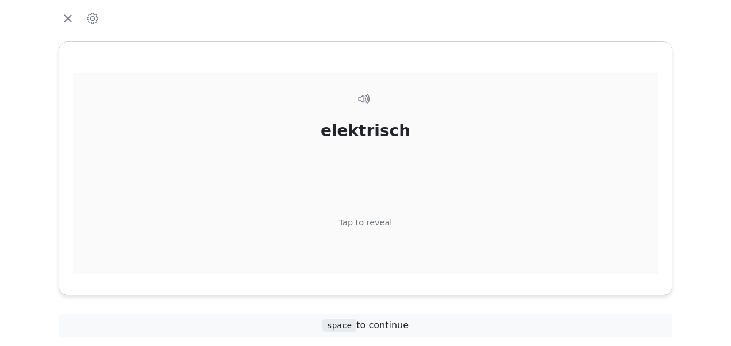
click at [378, 222] on div "Tap to reveal" at bounding box center [365, 223] width 53 height 13
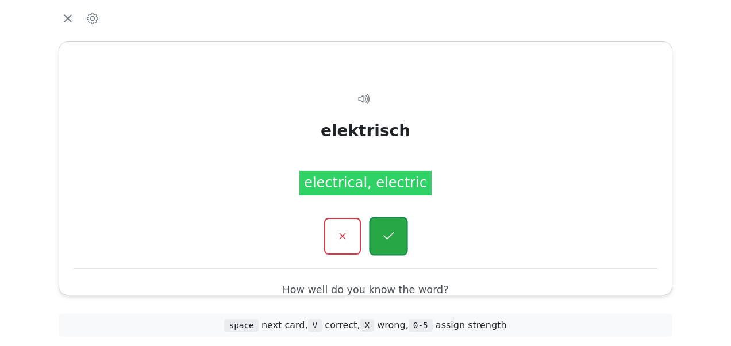
click at [387, 231] on icon "button" at bounding box center [388, 236] width 14 height 14
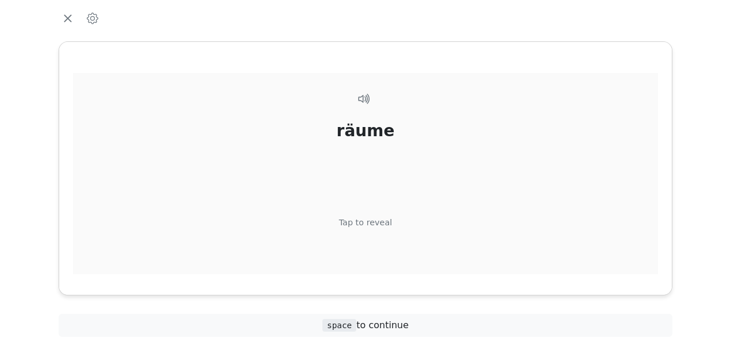
click at [378, 221] on div "Tap to reveal" at bounding box center [365, 223] width 53 height 13
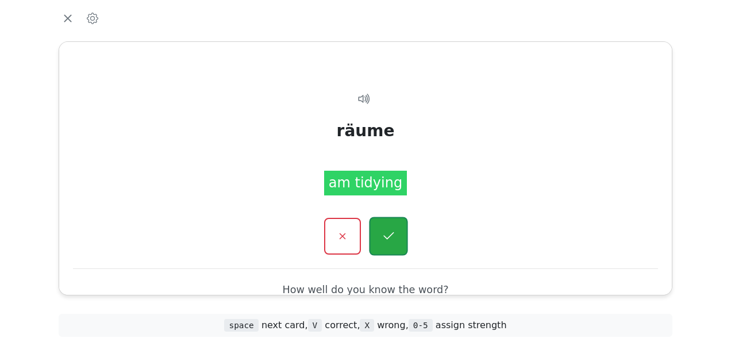
click at [386, 233] on icon "button" at bounding box center [388, 236] width 14 height 14
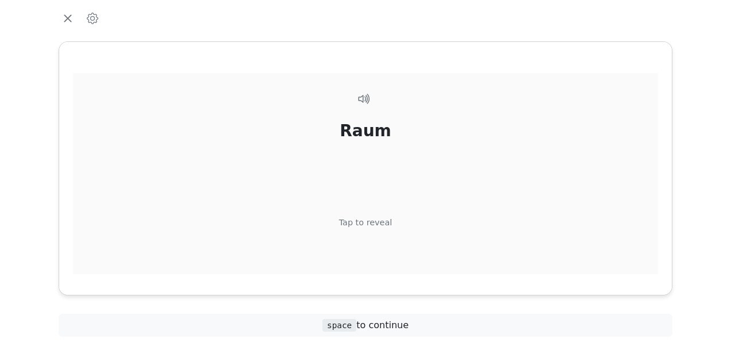
click at [370, 224] on div "Tap to reveal" at bounding box center [365, 223] width 53 height 13
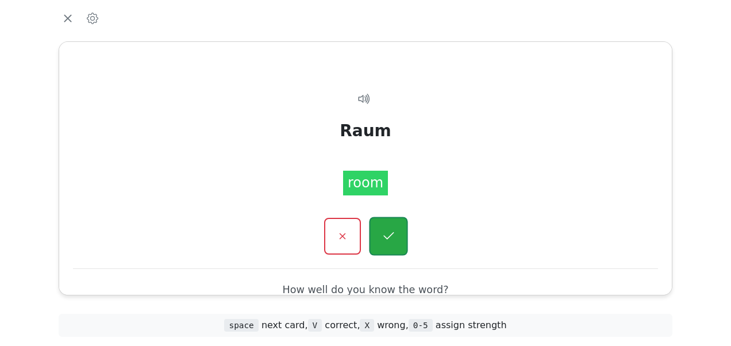
click at [381, 233] on icon "button" at bounding box center [388, 236] width 14 height 14
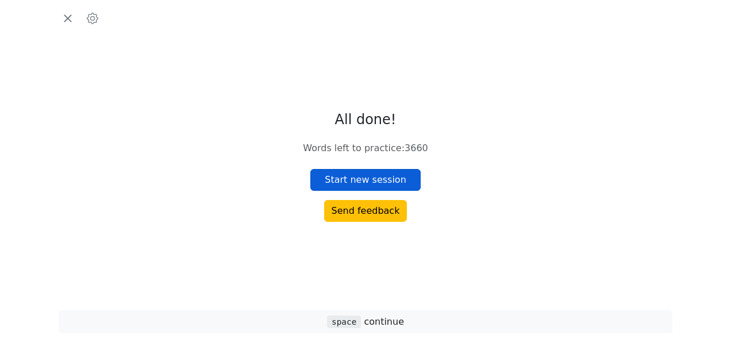
click at [362, 179] on button "Start new session" at bounding box center [365, 180] width 110 height 22
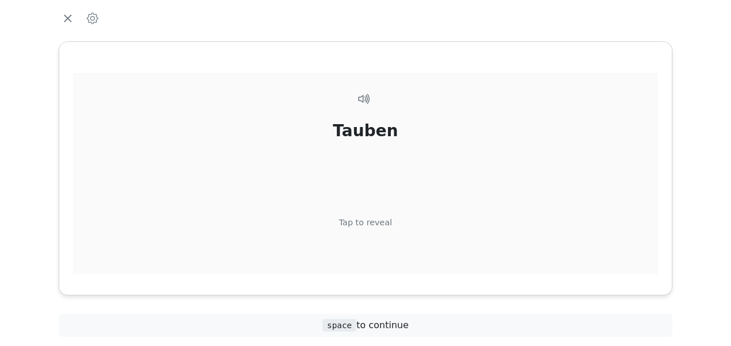
click at [376, 222] on div "Tap to reveal" at bounding box center [365, 223] width 53 height 13
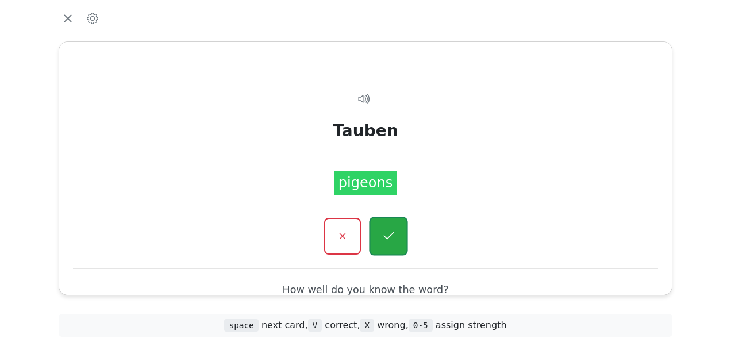
click at [380, 228] on button "button" at bounding box center [388, 236] width 39 height 39
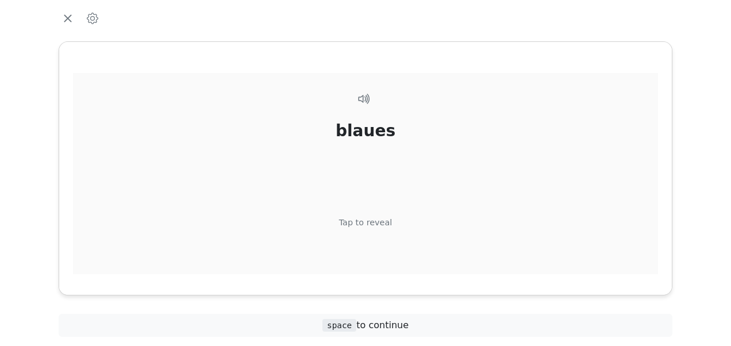
click at [370, 215] on div "blaues Tap to reveal" at bounding box center [365, 194] width 585 height 242
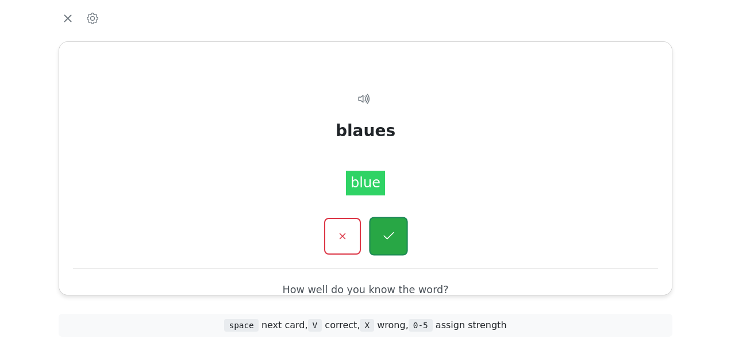
click at [382, 233] on icon "button" at bounding box center [388, 236] width 14 height 14
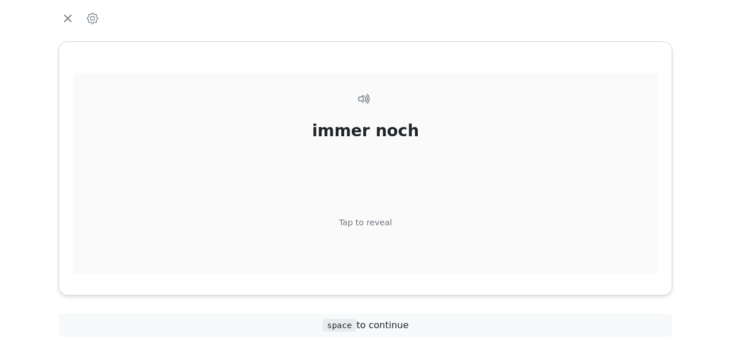
click at [368, 220] on div "Tap to reveal" at bounding box center [365, 223] width 53 height 13
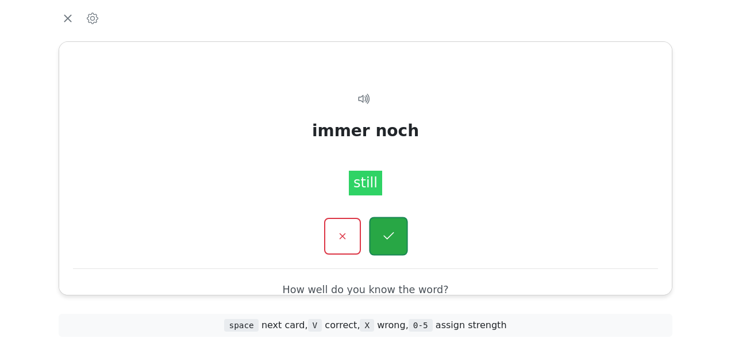
click at [379, 230] on button "button" at bounding box center [388, 236] width 39 height 39
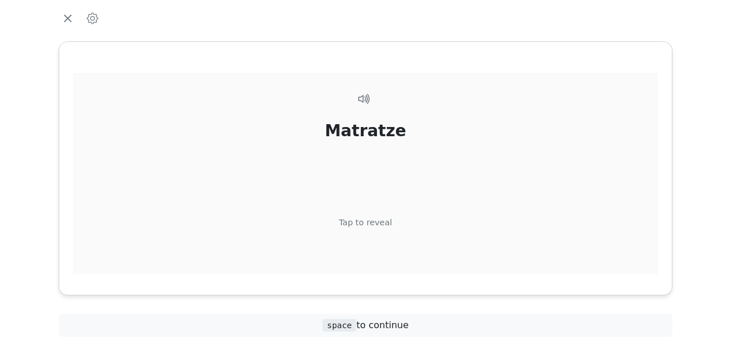
click at [372, 221] on div "Tap to reveal" at bounding box center [365, 223] width 53 height 13
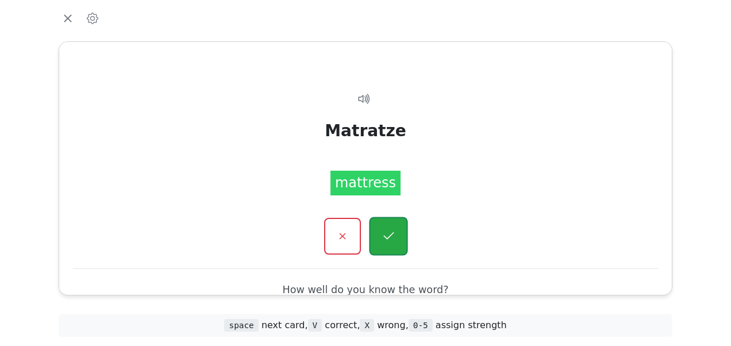
click at [385, 241] on icon "button" at bounding box center [388, 236] width 14 height 14
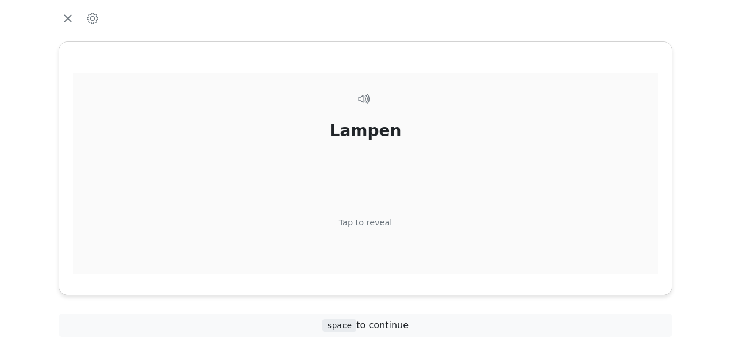
click at [374, 221] on div "Tap to reveal" at bounding box center [365, 223] width 53 height 13
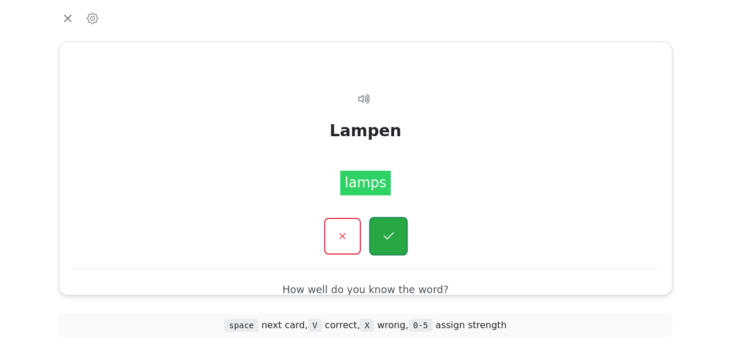
click at [390, 234] on icon "button" at bounding box center [388, 236] width 14 height 14
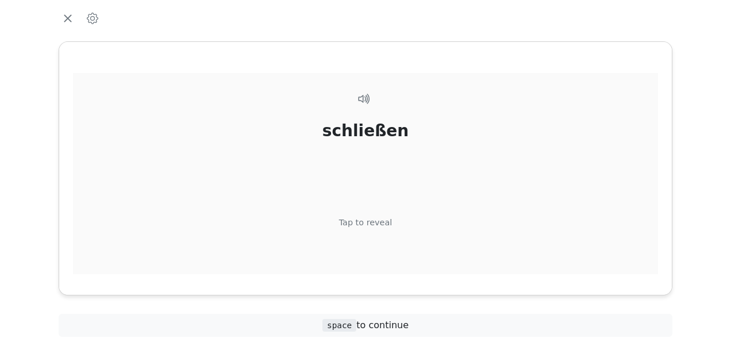
click at [374, 221] on div "Tap to reveal" at bounding box center [365, 223] width 53 height 13
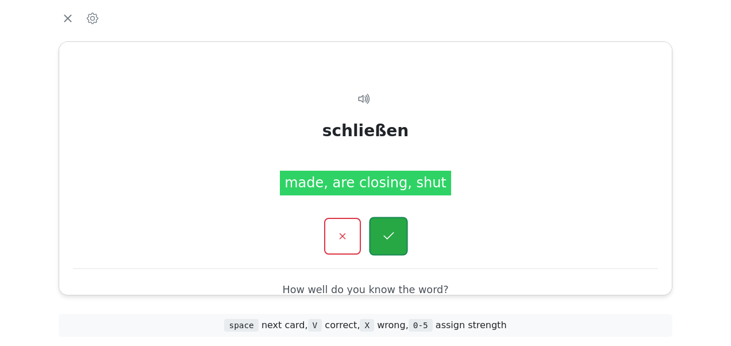
click at [384, 230] on icon "button" at bounding box center [388, 236] width 14 height 14
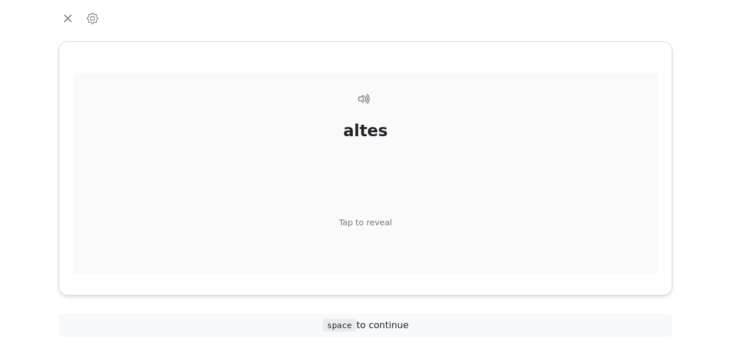
click at [371, 220] on div "Tap to reveal" at bounding box center [365, 223] width 53 height 13
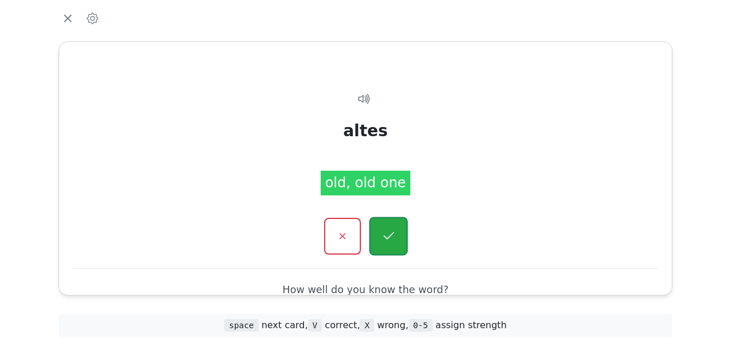
click at [384, 233] on icon "button" at bounding box center [388, 236] width 14 height 14
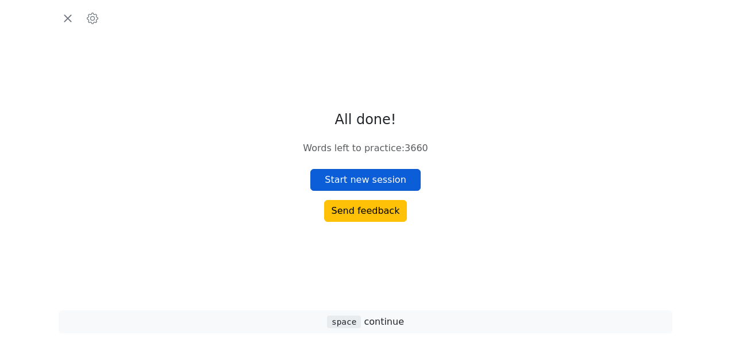
click at [368, 178] on button "Start new session" at bounding box center [365, 180] width 110 height 22
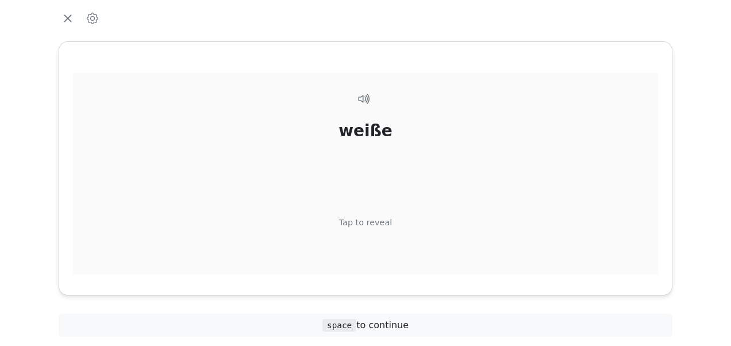
click at [375, 222] on div "Tap to reveal" at bounding box center [365, 223] width 53 height 13
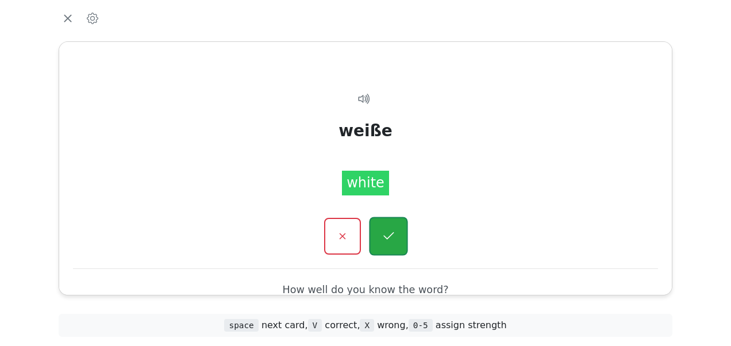
click at [385, 233] on icon "button" at bounding box center [388, 236] width 14 height 14
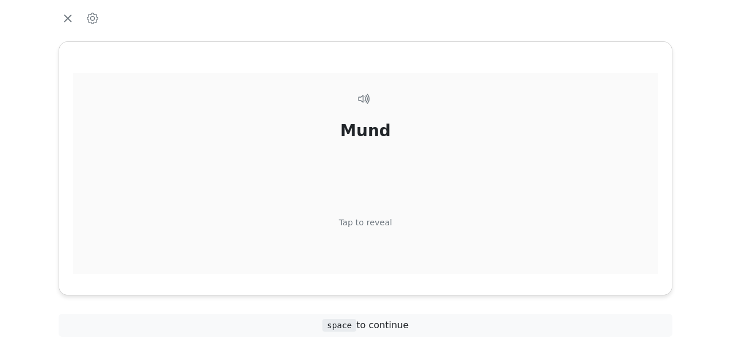
click at [369, 221] on div "Tap to reveal" at bounding box center [365, 223] width 53 height 13
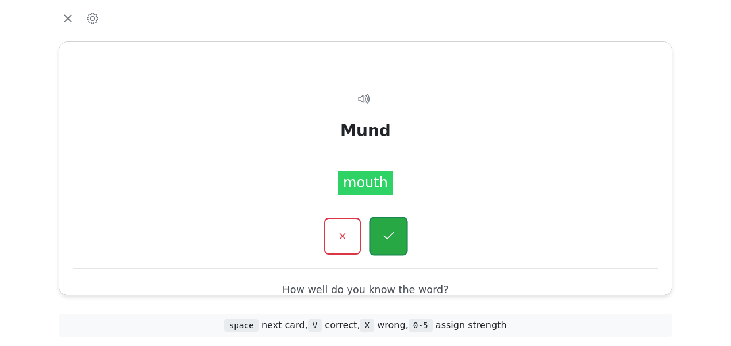
click at [384, 232] on icon "button" at bounding box center [388, 236] width 14 height 14
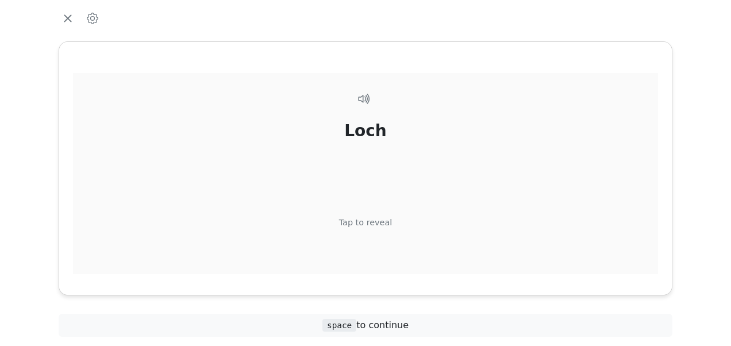
click at [368, 221] on div "Tap to reveal" at bounding box center [365, 223] width 53 height 13
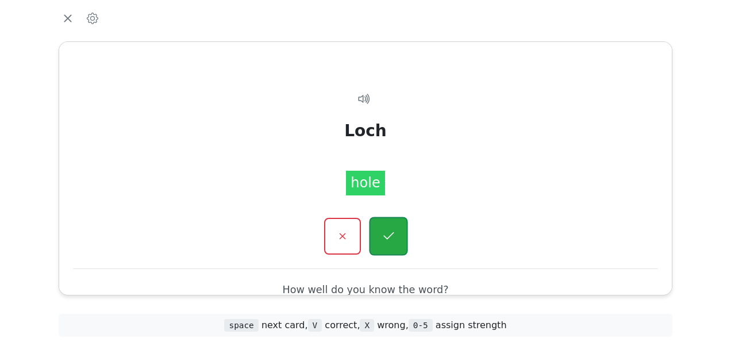
click at [381, 232] on icon "button" at bounding box center [388, 236] width 14 height 14
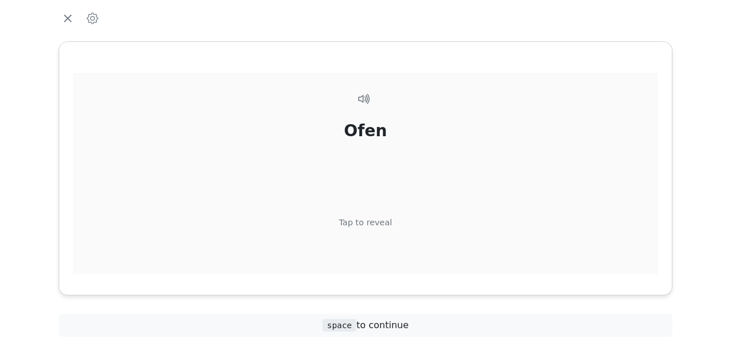
click at [372, 223] on div "Tap to reveal" at bounding box center [365, 223] width 53 height 13
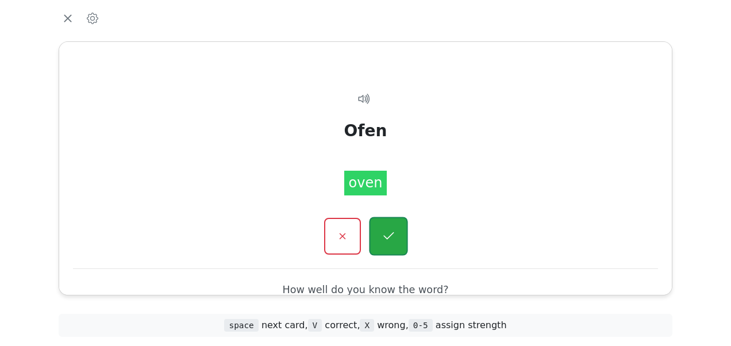
click at [383, 231] on icon "button" at bounding box center [388, 236] width 14 height 14
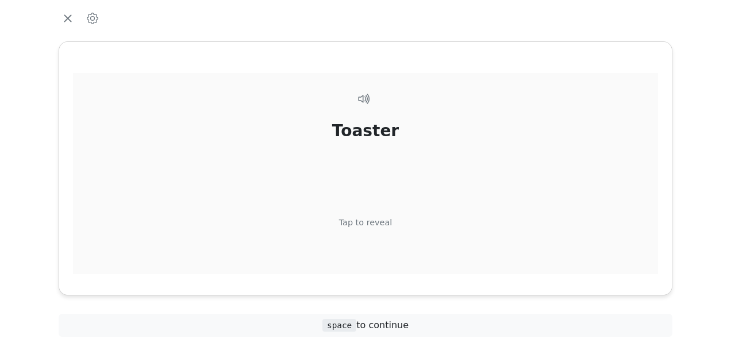
click at [369, 218] on div "Tap to reveal" at bounding box center [365, 223] width 53 height 13
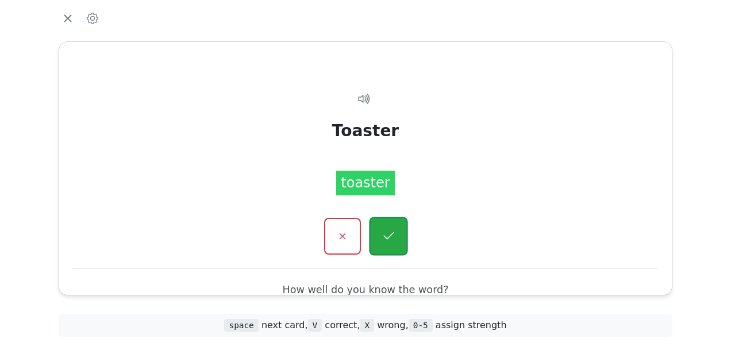
click at [384, 231] on icon "button" at bounding box center [388, 236] width 14 height 14
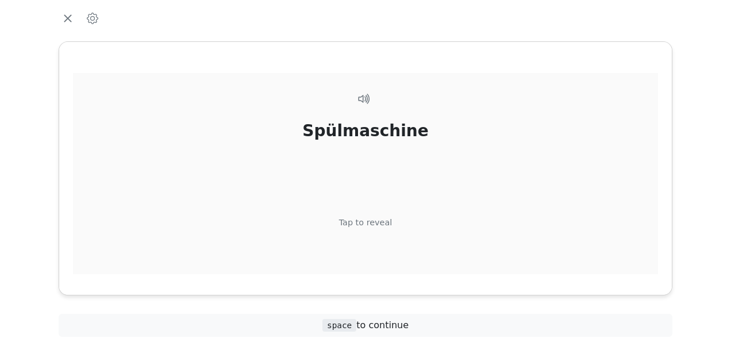
click at [373, 221] on div "Tap to reveal" at bounding box center [365, 223] width 53 height 13
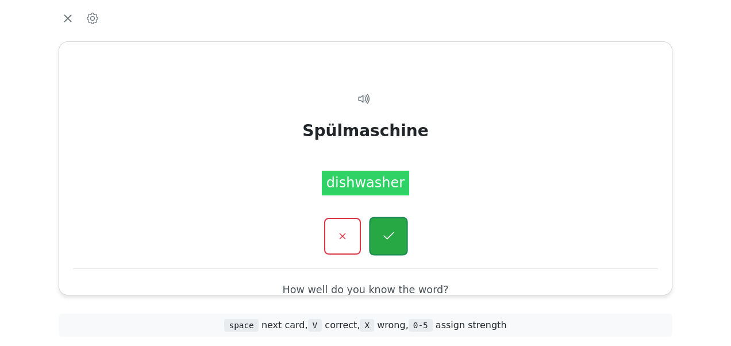
click at [378, 230] on button "button" at bounding box center [388, 236] width 39 height 39
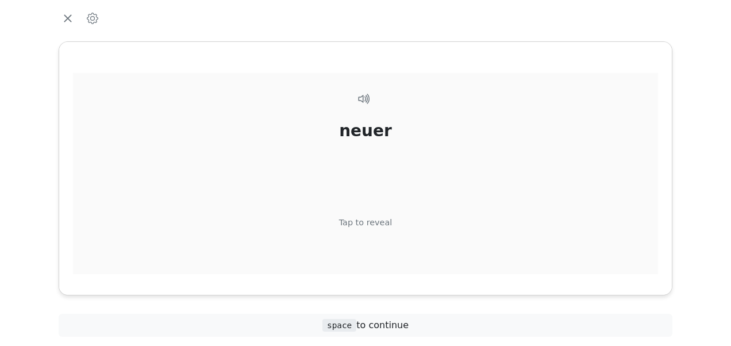
click at [376, 222] on div "Tap to reveal" at bounding box center [365, 223] width 53 height 13
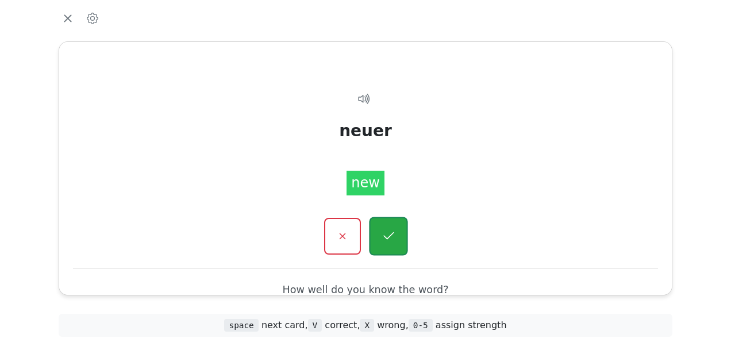
click at [382, 229] on icon "button" at bounding box center [388, 236] width 14 height 14
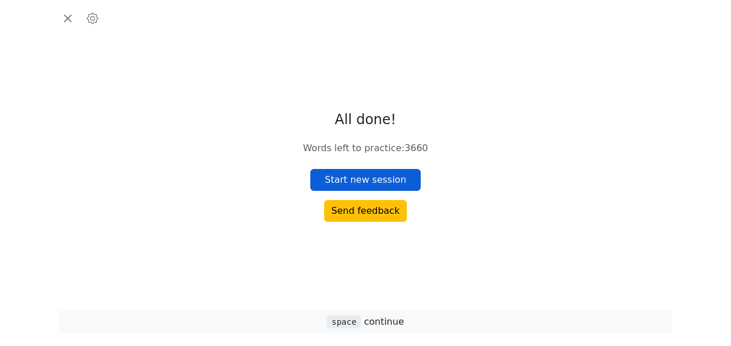
click at [371, 176] on button "Start new session" at bounding box center [365, 180] width 110 height 22
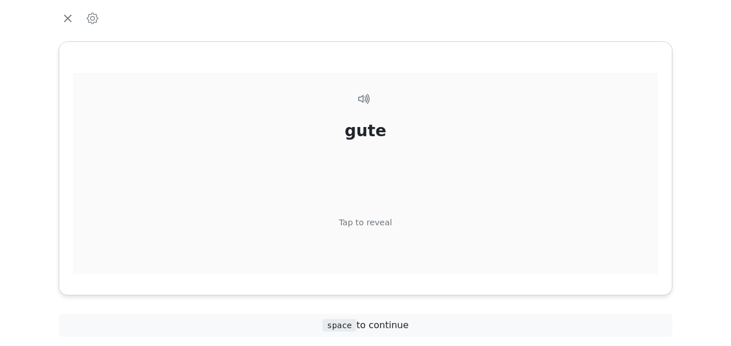
click at [374, 224] on div "Tap to reveal" at bounding box center [365, 223] width 53 height 13
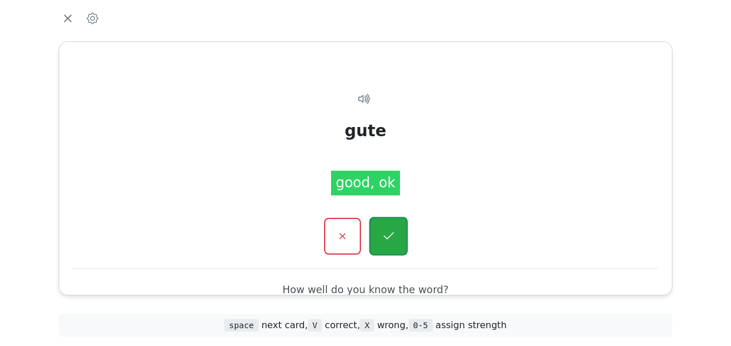
click at [394, 230] on icon "button" at bounding box center [388, 236] width 14 height 14
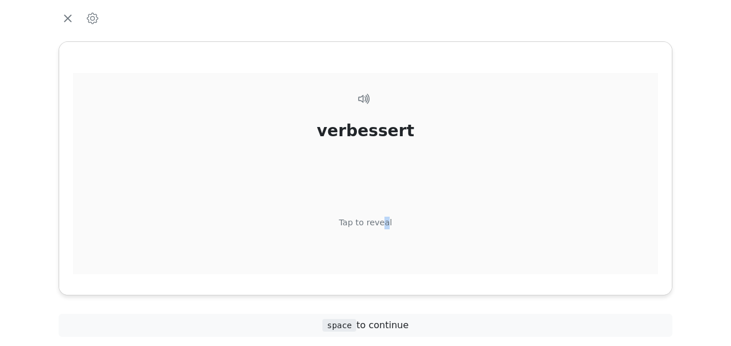
click at [384, 220] on div "Tap to reveal" at bounding box center [365, 223] width 53 height 13
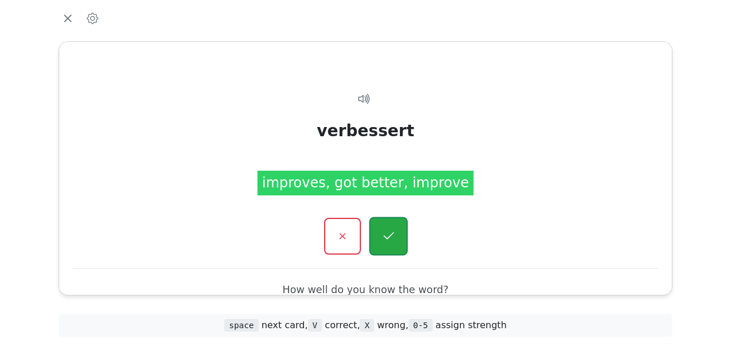
drag, startPoint x: 384, startPoint y: 220, endPoint x: 390, endPoint y: 247, distance: 28.2
click at [390, 247] on button "button" at bounding box center [388, 236] width 39 height 39
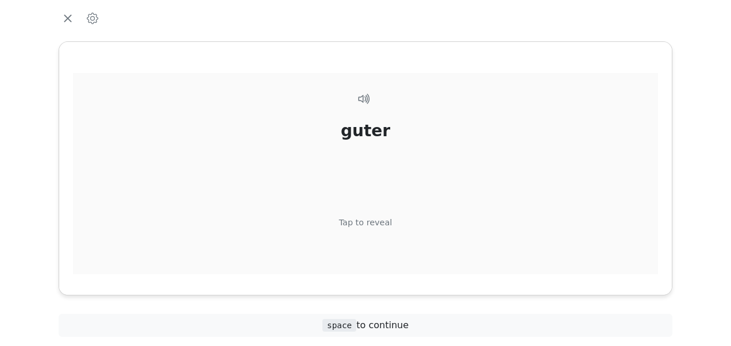
click at [374, 225] on div "Tap to reveal" at bounding box center [365, 223] width 53 height 13
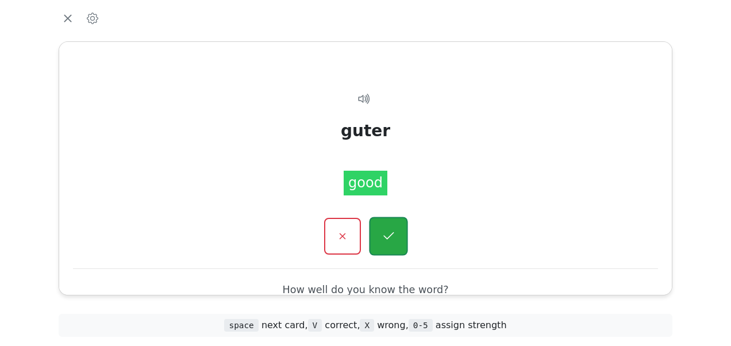
click at [372, 238] on button "button" at bounding box center [388, 236] width 39 height 39
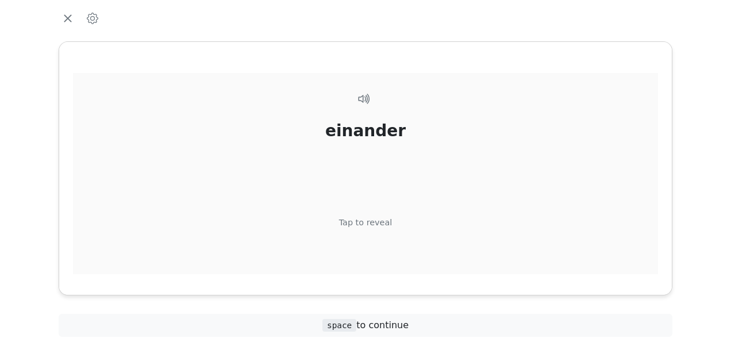
click at [366, 222] on div "Tap to reveal" at bounding box center [365, 223] width 53 height 13
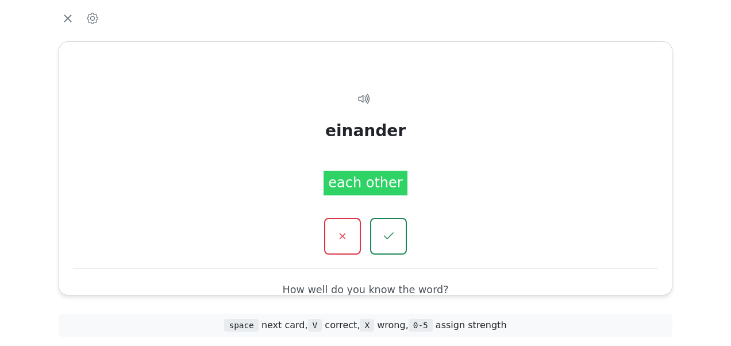
click at [368, 228] on div at bounding box center [365, 236] width 585 height 37
click at [379, 237] on button "button" at bounding box center [388, 236] width 39 height 39
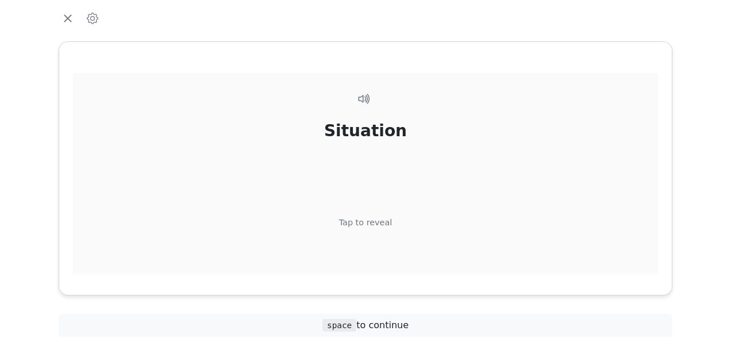
click at [374, 220] on div "Tap to reveal" at bounding box center [365, 223] width 53 height 13
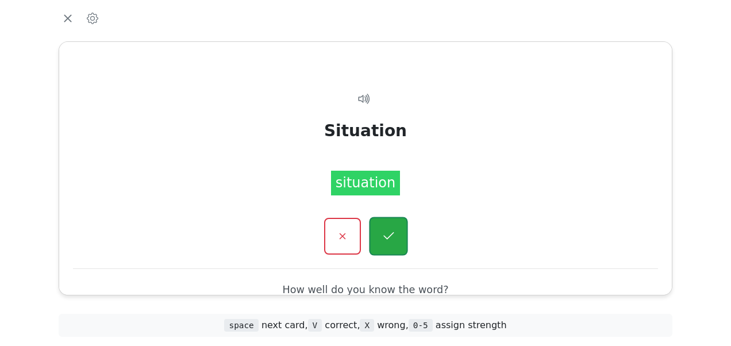
click at [387, 238] on icon "button" at bounding box center [388, 235] width 10 height 7
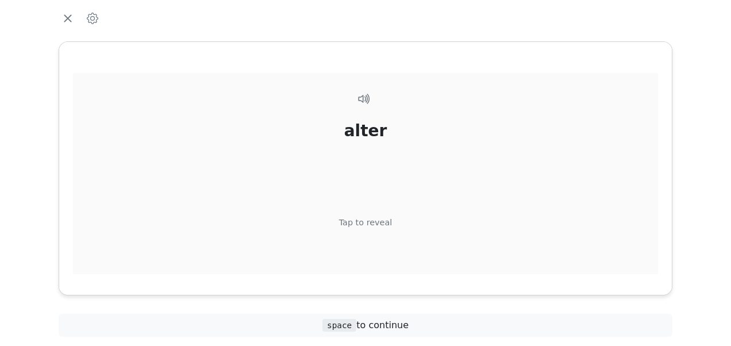
click at [372, 222] on div "Tap to reveal" at bounding box center [365, 223] width 53 height 13
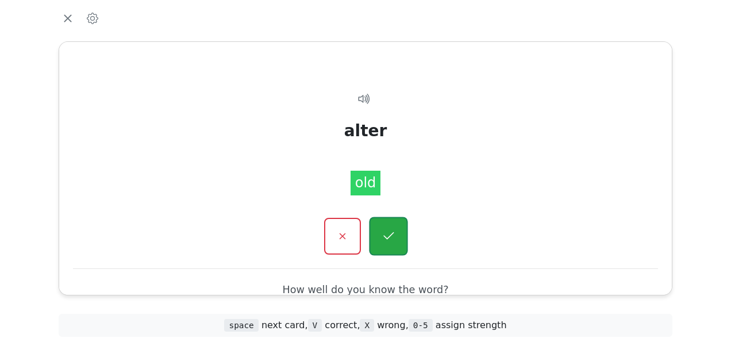
click at [380, 229] on button "button" at bounding box center [388, 236] width 39 height 39
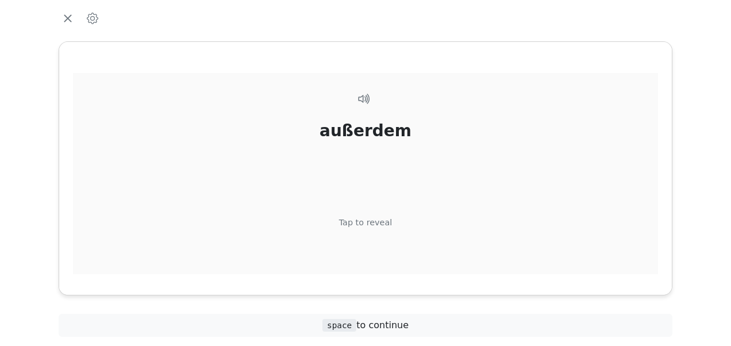
click at [370, 224] on div "Tap to reveal" at bounding box center [365, 223] width 53 height 13
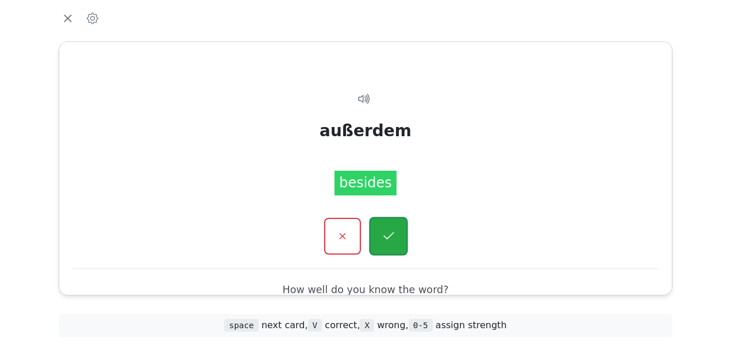
click at [380, 232] on button "button" at bounding box center [388, 236] width 39 height 39
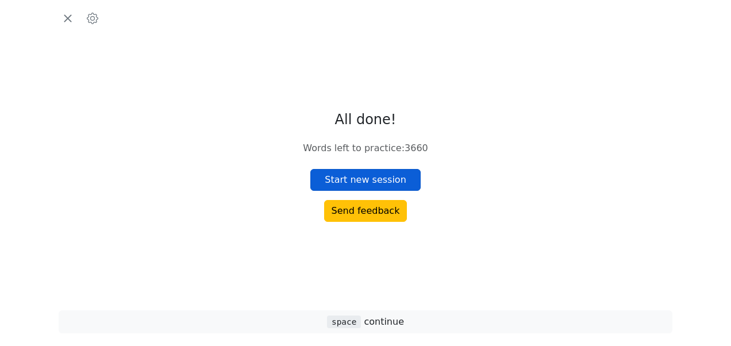
click at [370, 175] on button "Start new session" at bounding box center [365, 180] width 110 height 22
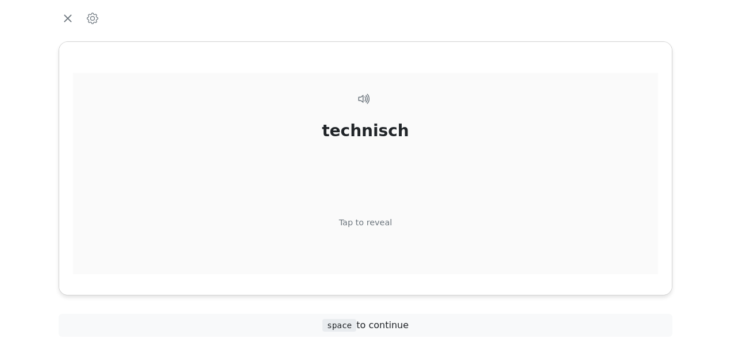
click at [363, 217] on div "Tap to reveal" at bounding box center [365, 223] width 53 height 13
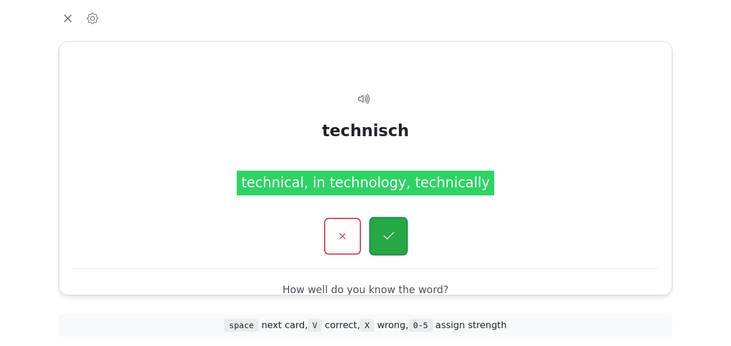
click at [377, 227] on button "button" at bounding box center [388, 236] width 39 height 39
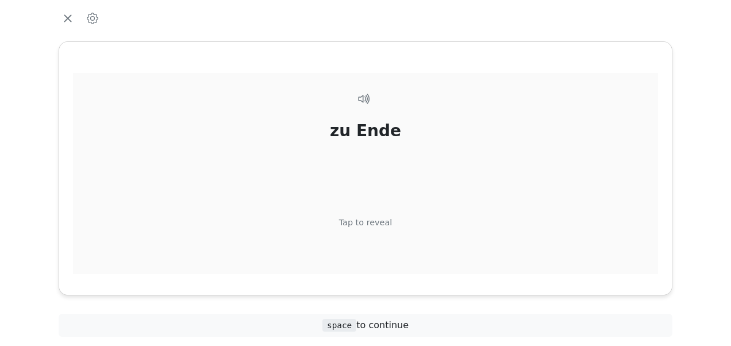
click at [367, 222] on div "Tap to reveal" at bounding box center [365, 223] width 53 height 13
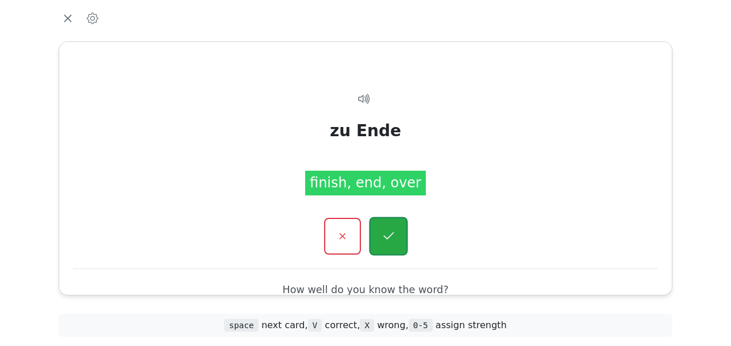
click at [380, 228] on button "button" at bounding box center [388, 236] width 39 height 39
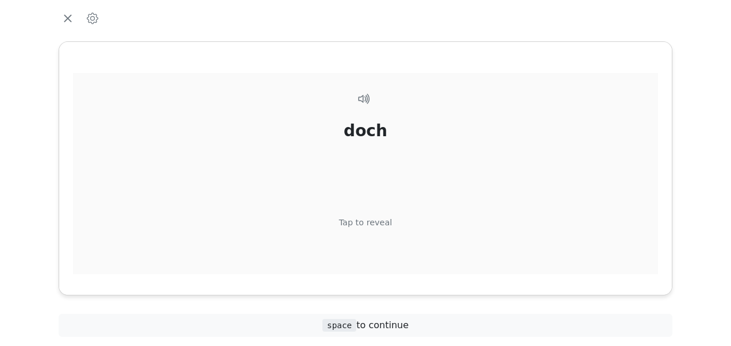
click at [374, 224] on div "Tap to reveal" at bounding box center [365, 223] width 53 height 13
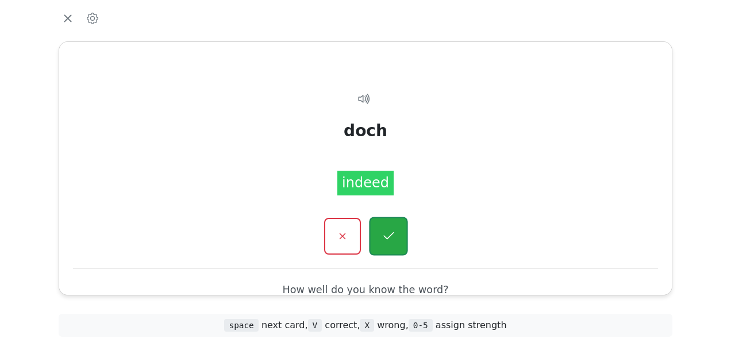
click at [387, 236] on icon "button" at bounding box center [388, 236] width 14 height 14
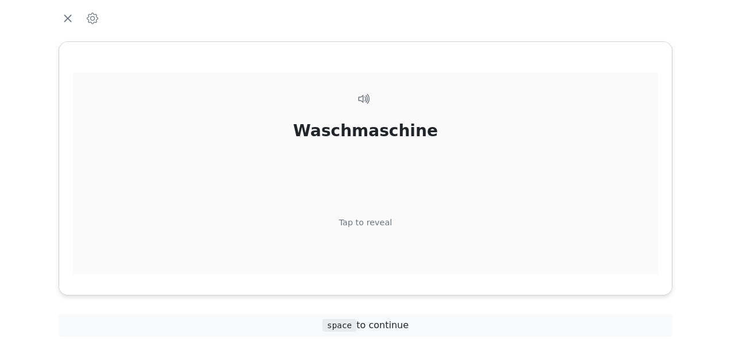
click at [368, 221] on div "Tap to reveal" at bounding box center [365, 223] width 53 height 13
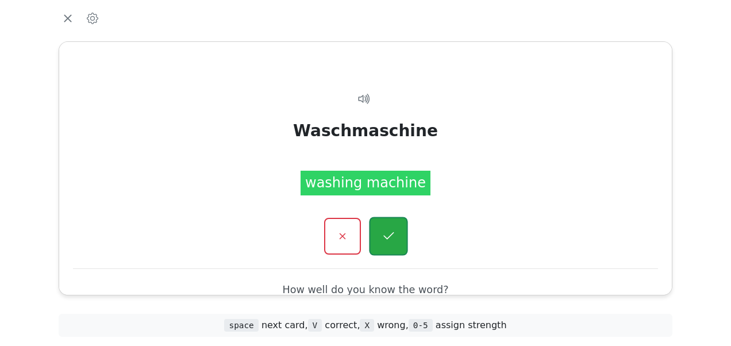
click at [380, 231] on button "button" at bounding box center [388, 236] width 39 height 39
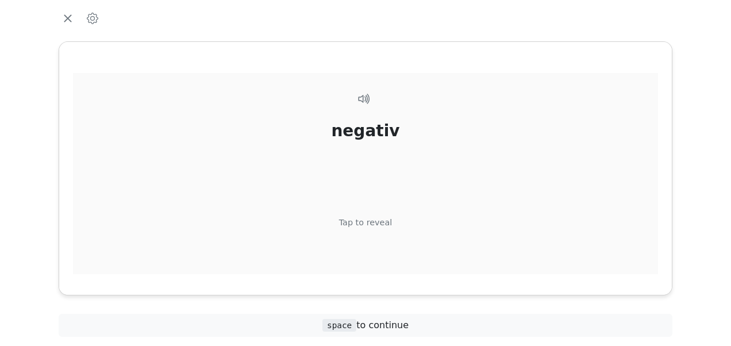
click at [367, 217] on div "Tap to reveal" at bounding box center [365, 223] width 53 height 13
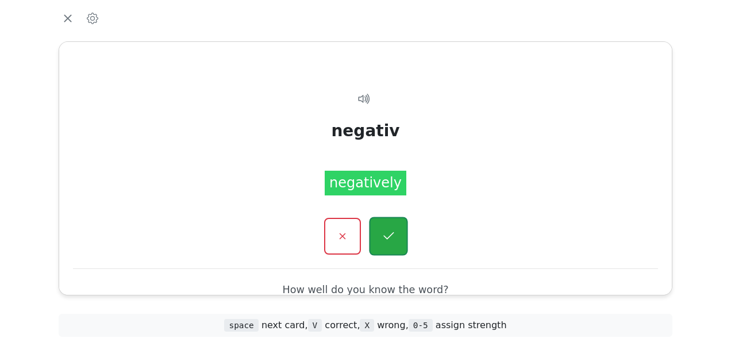
click at [379, 235] on button "button" at bounding box center [388, 236] width 39 height 39
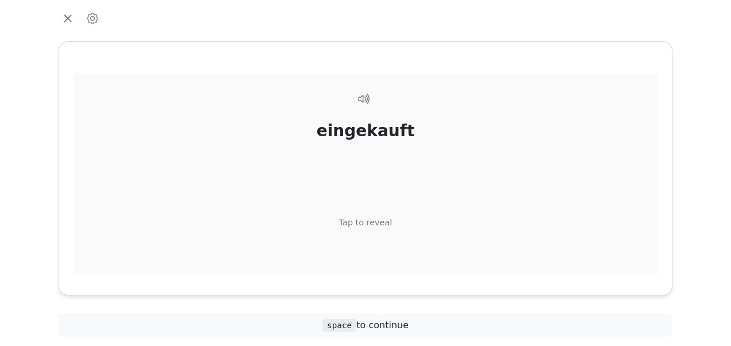
click at [368, 220] on div "Tap to reveal" at bounding box center [365, 223] width 53 height 13
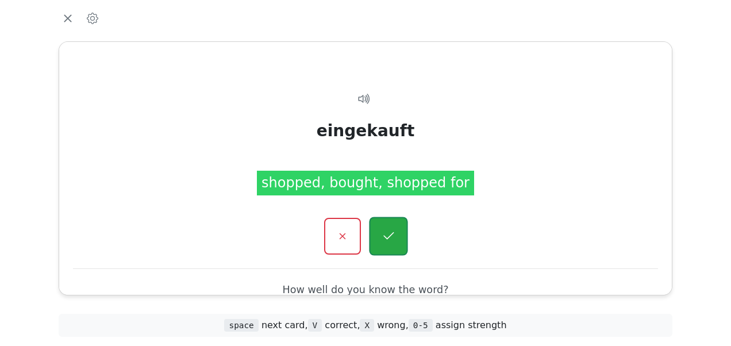
drag, startPoint x: 368, startPoint y: 220, endPoint x: 384, endPoint y: 232, distance: 20.6
click at [384, 232] on icon "button" at bounding box center [388, 236] width 14 height 14
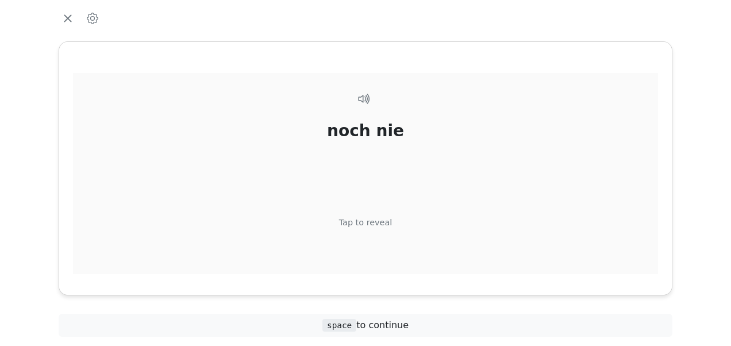
click at [367, 221] on div "Tap to reveal" at bounding box center [365, 223] width 53 height 13
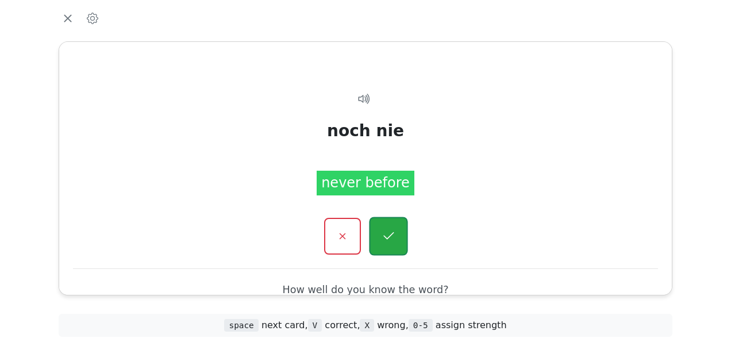
click at [383, 231] on icon "button" at bounding box center [388, 236] width 14 height 14
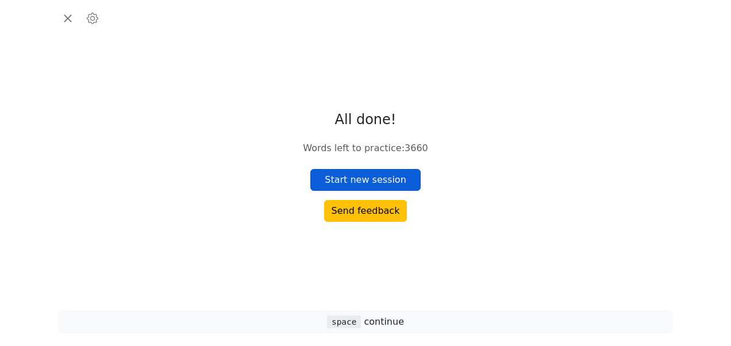
click at [345, 185] on button "Start new session" at bounding box center [365, 180] width 110 height 22
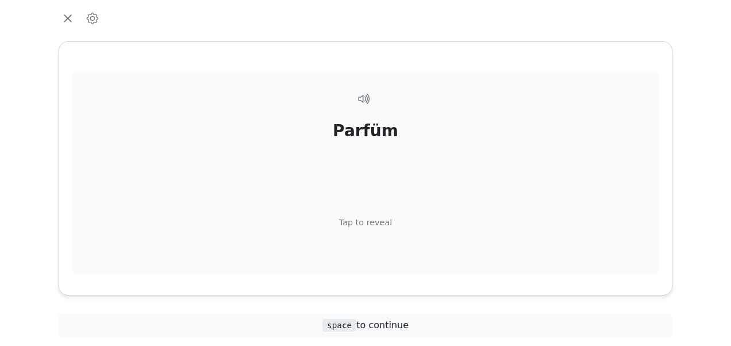
click at [374, 221] on div "Tap to reveal" at bounding box center [365, 223] width 53 height 13
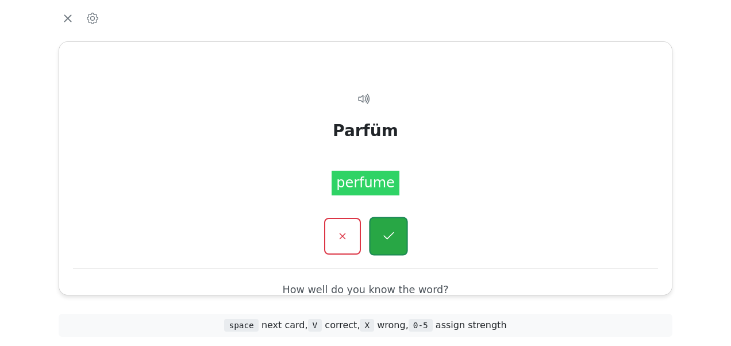
click at [384, 232] on icon "button" at bounding box center [388, 236] width 14 height 14
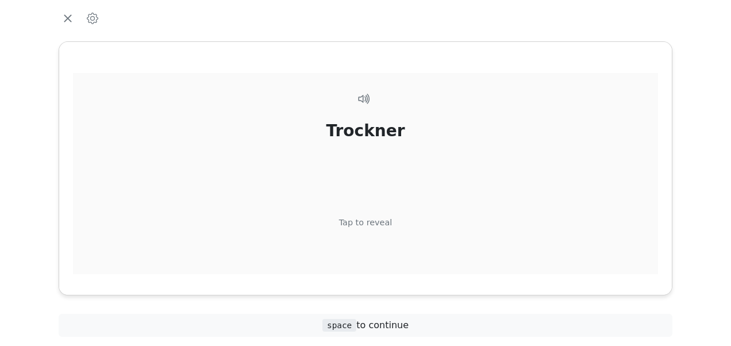
click at [372, 218] on div "Tap to reveal" at bounding box center [365, 223] width 53 height 13
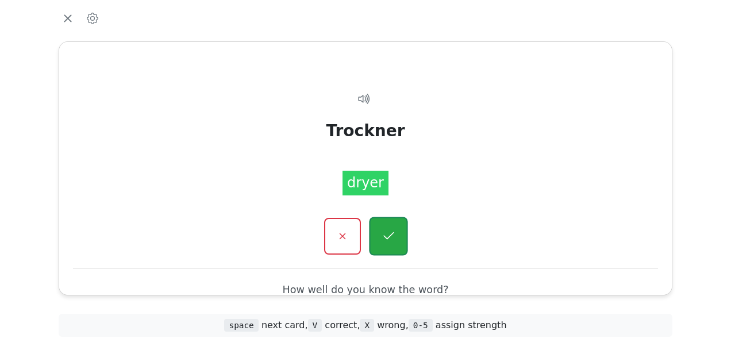
click at [380, 229] on button "button" at bounding box center [388, 236] width 39 height 39
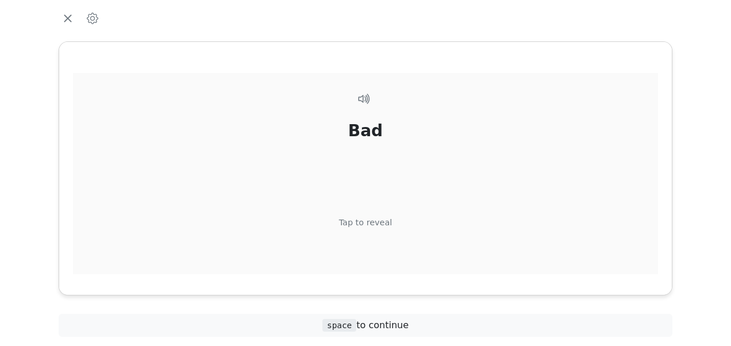
click at [372, 224] on div "Tap to reveal" at bounding box center [365, 223] width 53 height 13
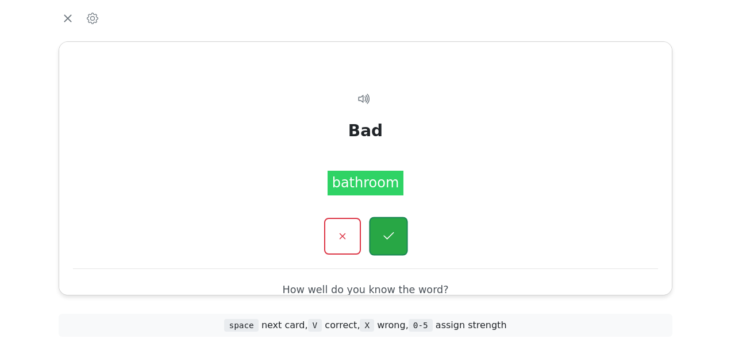
click at [382, 229] on icon "button" at bounding box center [388, 236] width 14 height 14
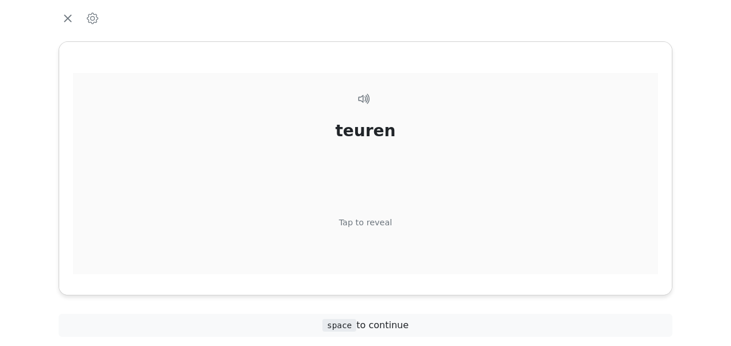
click at [372, 220] on div "Tap to reveal" at bounding box center [365, 223] width 53 height 13
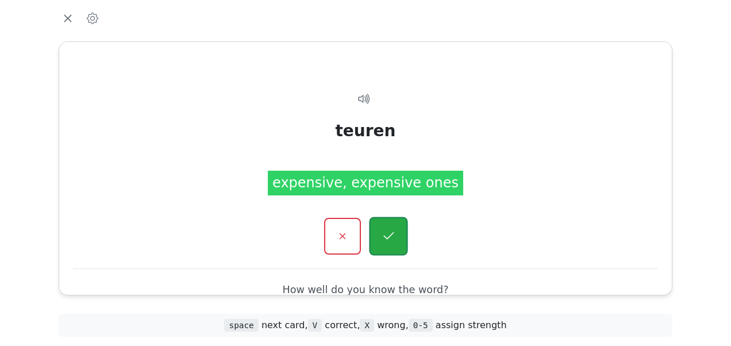
click at [385, 230] on icon "button" at bounding box center [388, 236] width 14 height 14
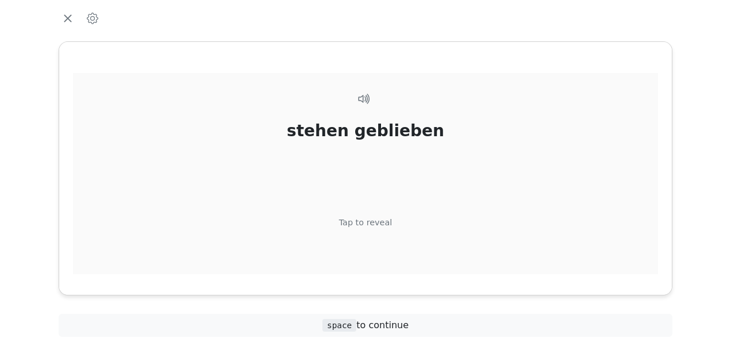
click at [374, 218] on div "Tap to reveal" at bounding box center [365, 223] width 53 height 13
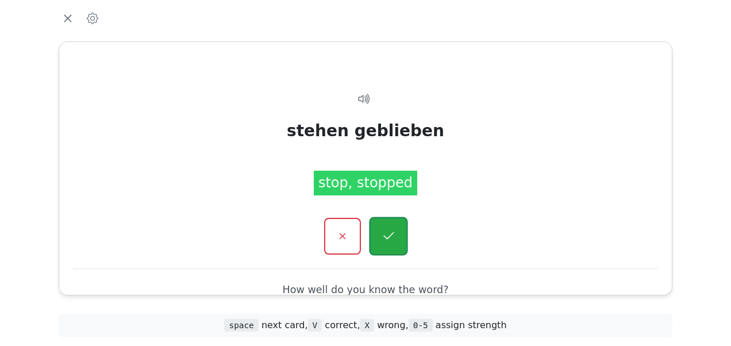
click at [384, 229] on icon "button" at bounding box center [388, 236] width 14 height 14
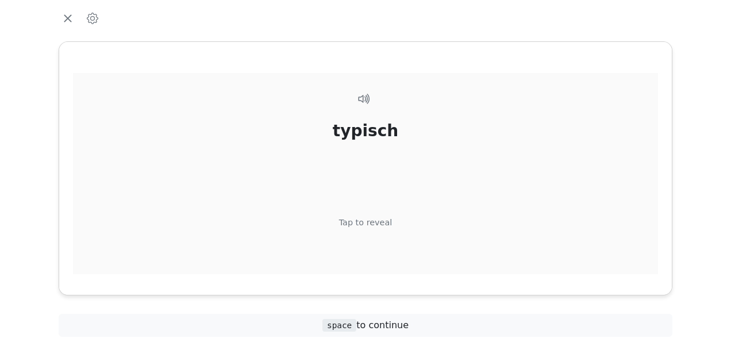
click at [375, 220] on div "Tap to reveal" at bounding box center [365, 223] width 53 height 13
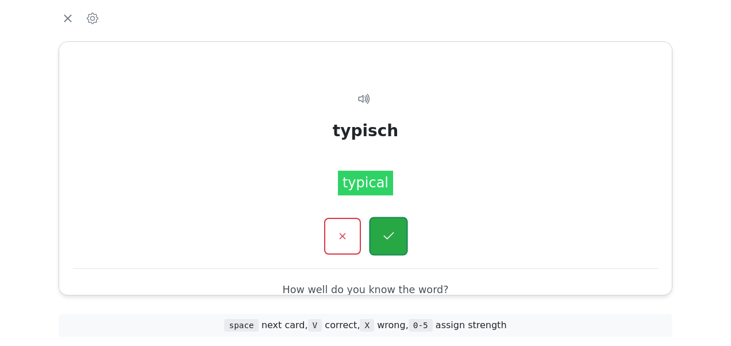
click at [383, 229] on icon "button" at bounding box center [388, 236] width 14 height 14
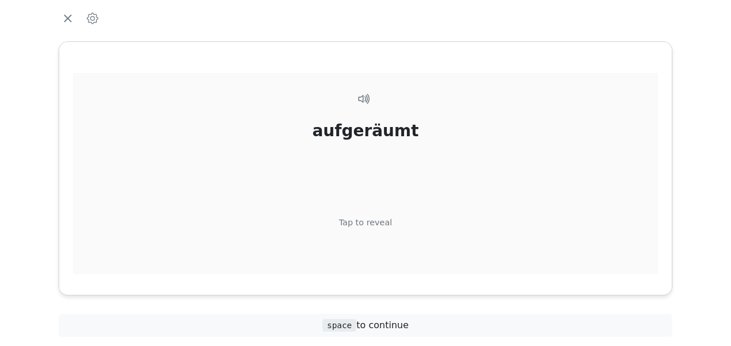
click at [377, 220] on div "Tap to reveal" at bounding box center [365, 223] width 53 height 13
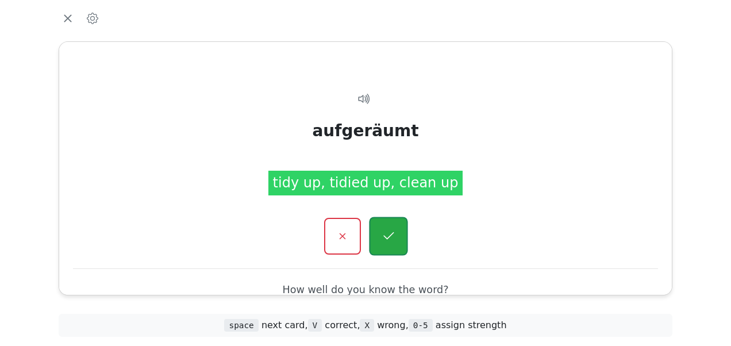
click at [387, 232] on icon "button" at bounding box center [388, 236] width 14 height 14
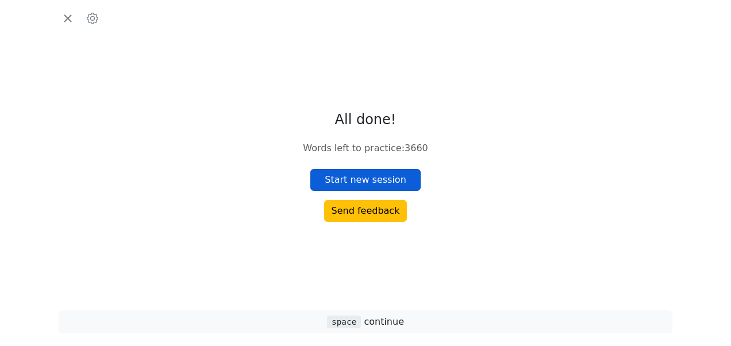
click at [375, 182] on button "Start new session" at bounding box center [365, 180] width 110 height 22
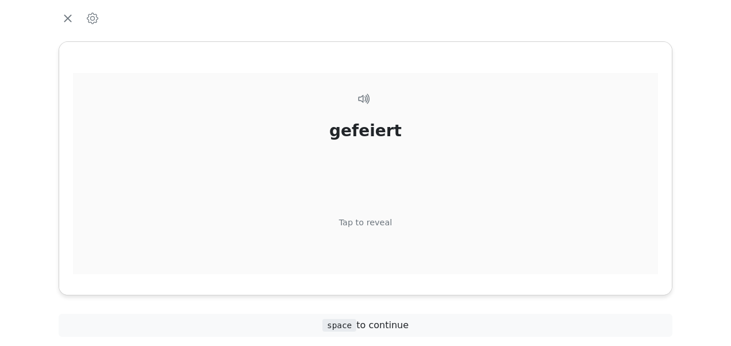
click at [378, 221] on div "Tap to reveal" at bounding box center [365, 223] width 53 height 13
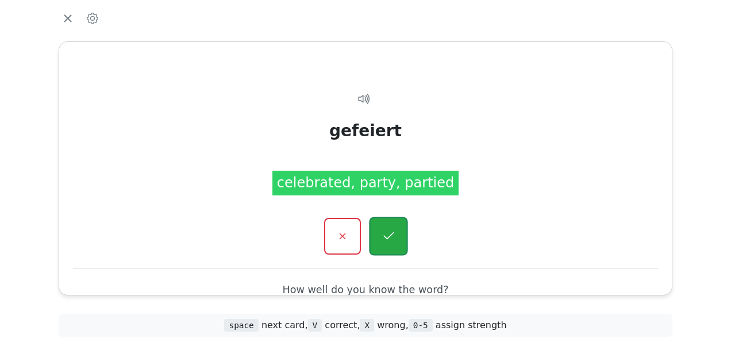
click at [379, 222] on button "button" at bounding box center [388, 236] width 39 height 39
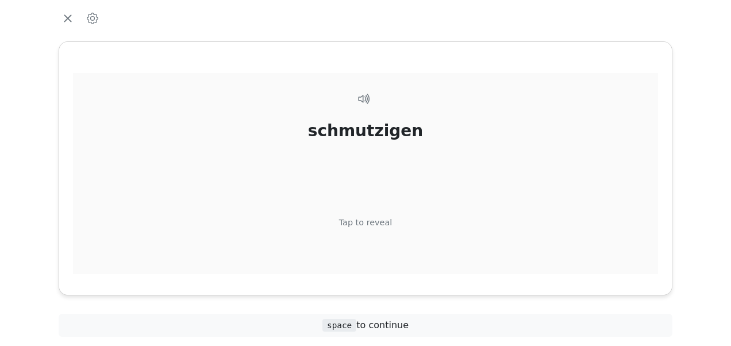
click at [367, 222] on div "Tap to reveal" at bounding box center [365, 223] width 53 height 13
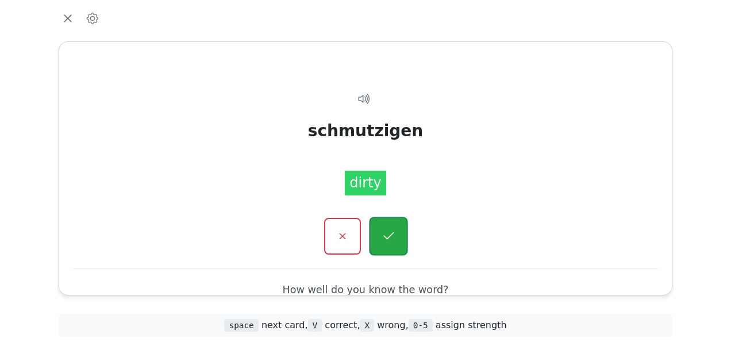
click at [382, 228] on button "button" at bounding box center [388, 236] width 39 height 39
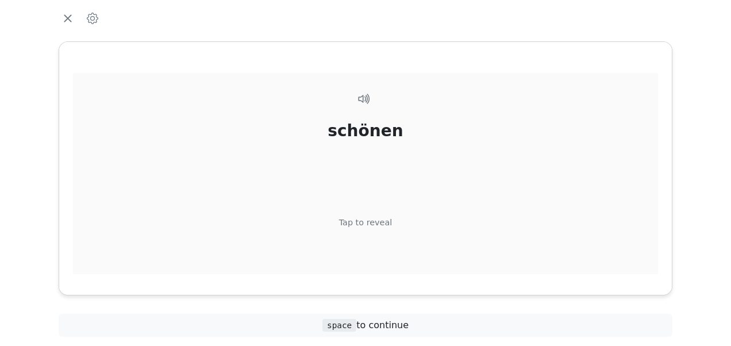
click at [372, 218] on div "Tap to reveal" at bounding box center [365, 223] width 53 height 13
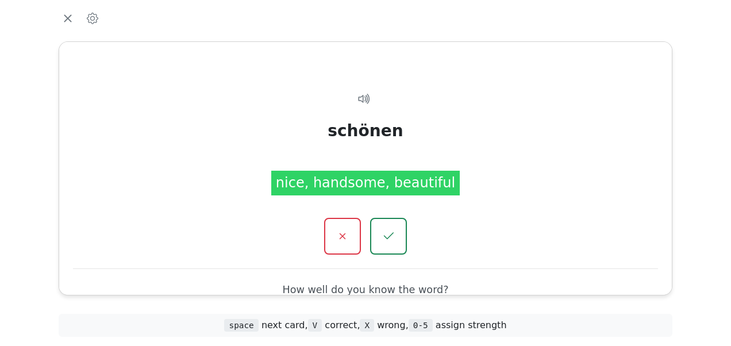
click at [372, 218] on button "button" at bounding box center [388, 236] width 37 height 37
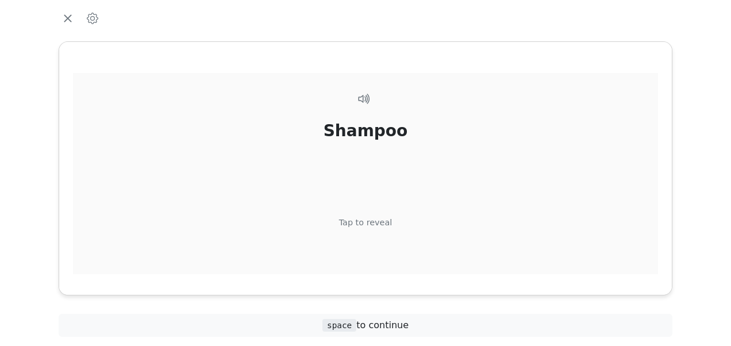
click at [368, 223] on div "Tap to reveal" at bounding box center [365, 223] width 53 height 13
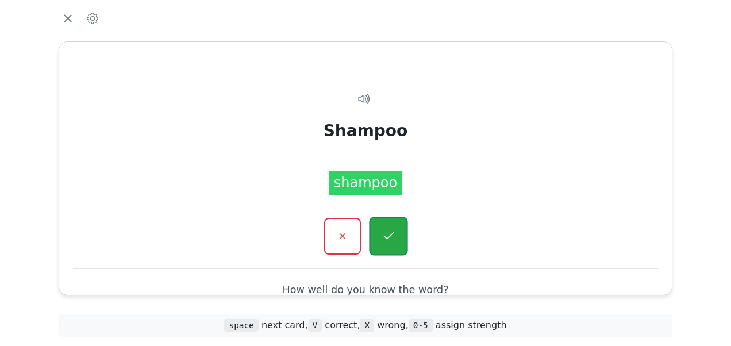
click at [380, 230] on button "button" at bounding box center [388, 236] width 39 height 39
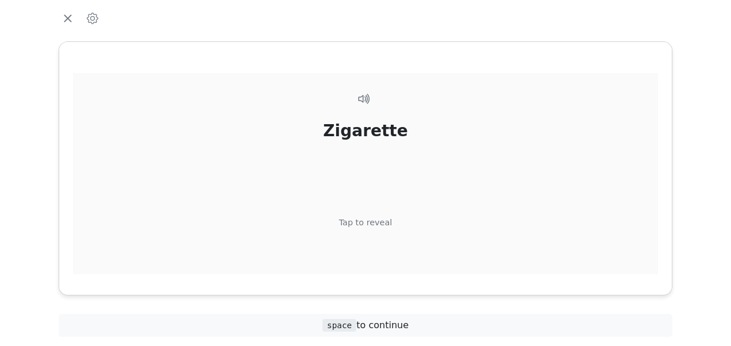
click at [373, 220] on div "Tap to reveal" at bounding box center [365, 223] width 53 height 13
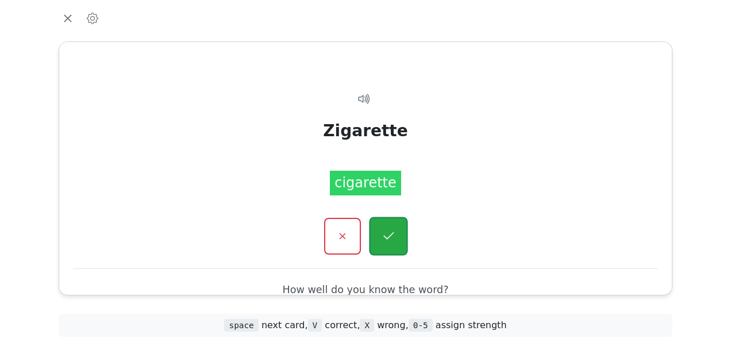
click at [384, 229] on icon "button" at bounding box center [388, 236] width 14 height 14
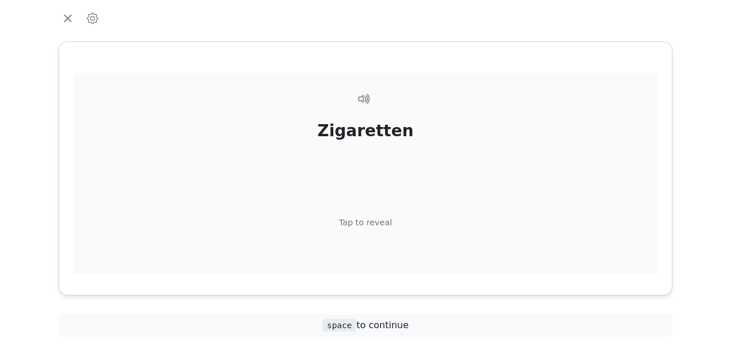
click at [375, 220] on div "Tap to reveal" at bounding box center [365, 223] width 53 height 13
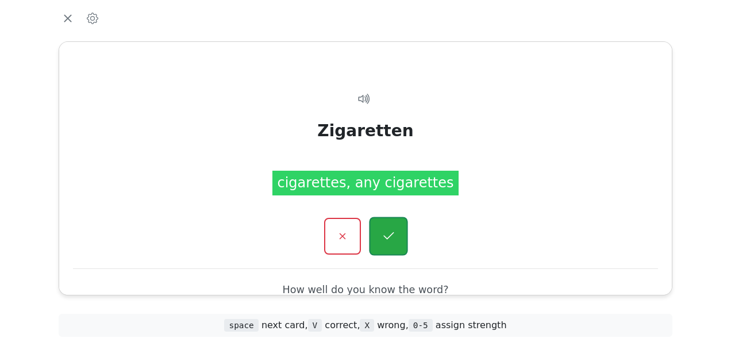
click at [383, 230] on icon "button" at bounding box center [388, 236] width 14 height 14
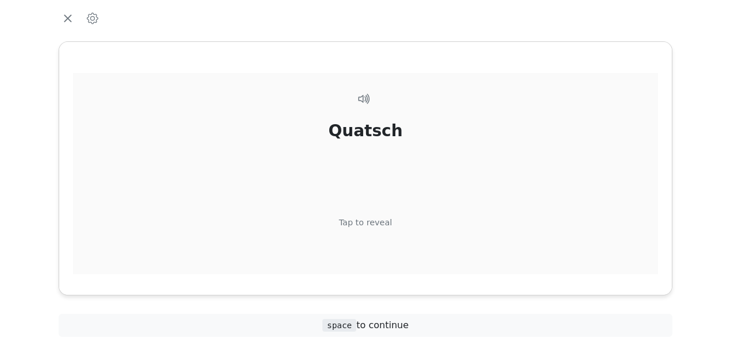
click at [377, 220] on div "Tap to reveal" at bounding box center [365, 223] width 53 height 13
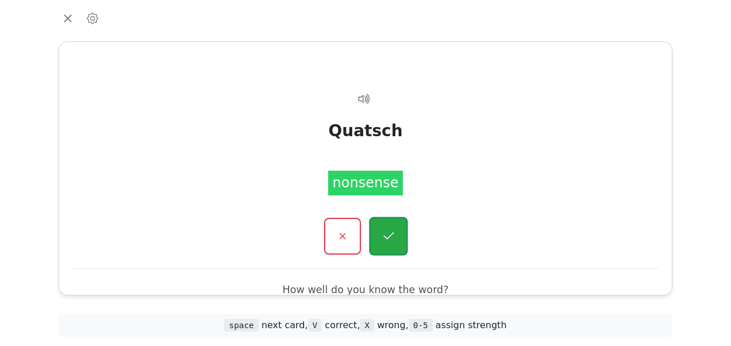
click at [387, 234] on icon "button" at bounding box center [388, 236] width 14 height 14
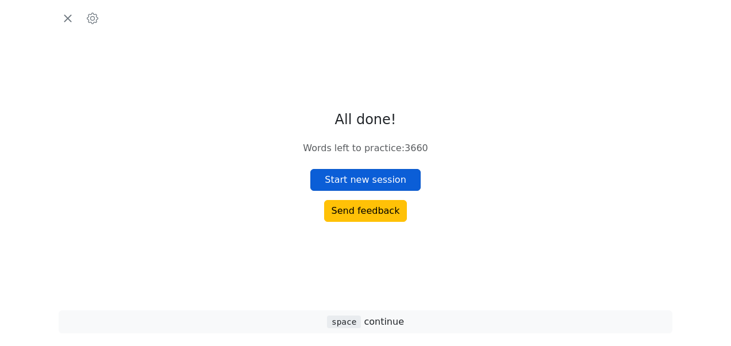
click at [374, 182] on button "Start new session" at bounding box center [365, 180] width 110 height 22
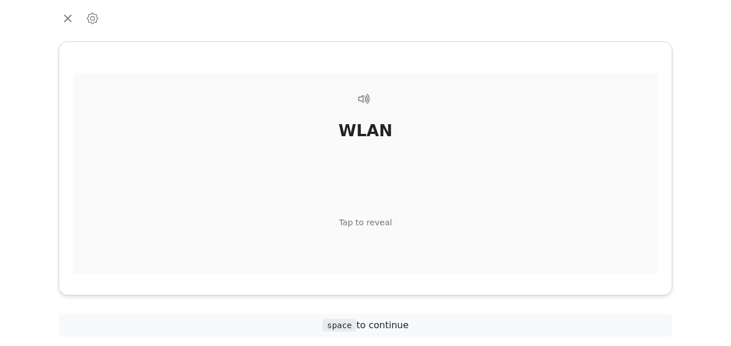
click at [374, 220] on div "Tap to reveal" at bounding box center [365, 223] width 53 height 13
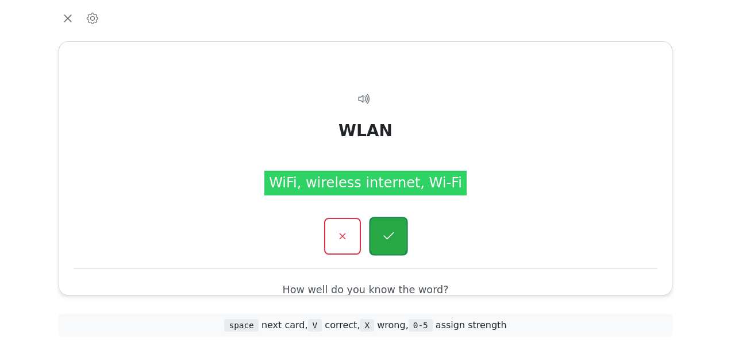
click at [381, 226] on button "button" at bounding box center [388, 236] width 39 height 39
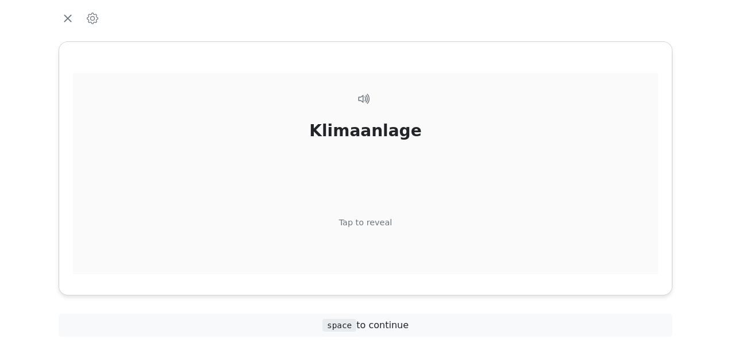
click at [376, 221] on div "Tap to reveal" at bounding box center [365, 223] width 53 height 13
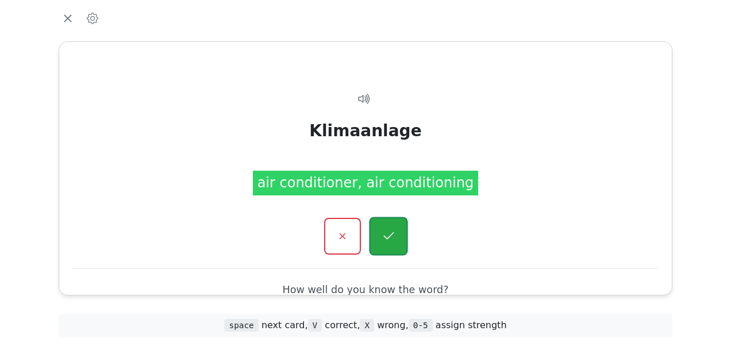
click at [379, 224] on button "button" at bounding box center [388, 236] width 39 height 39
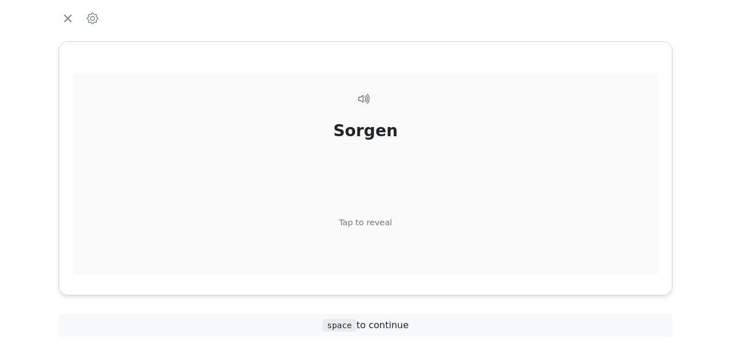
click at [379, 224] on div "Tap to reveal" at bounding box center [365, 223] width 53 height 13
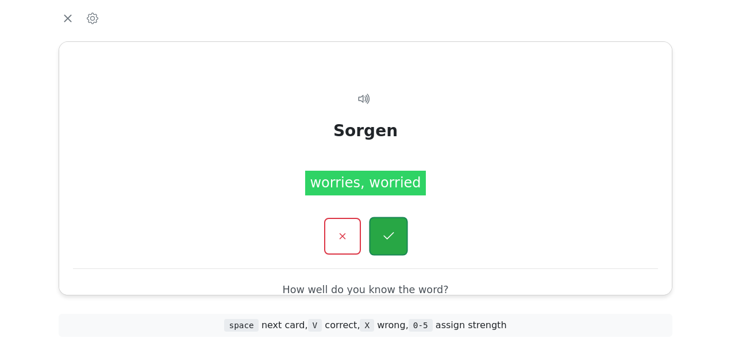
click at [378, 227] on button "button" at bounding box center [388, 236] width 39 height 39
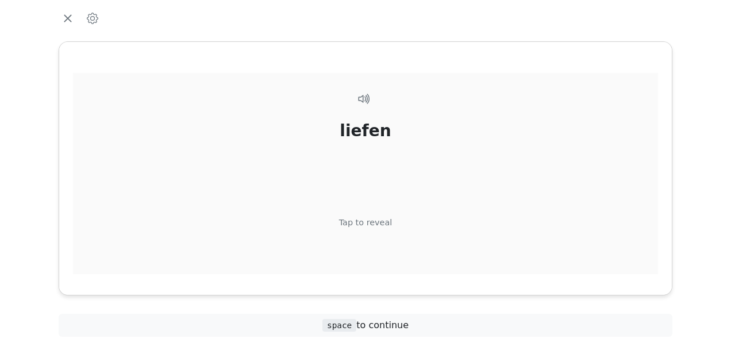
click at [377, 220] on div "Tap to reveal" at bounding box center [365, 223] width 53 height 13
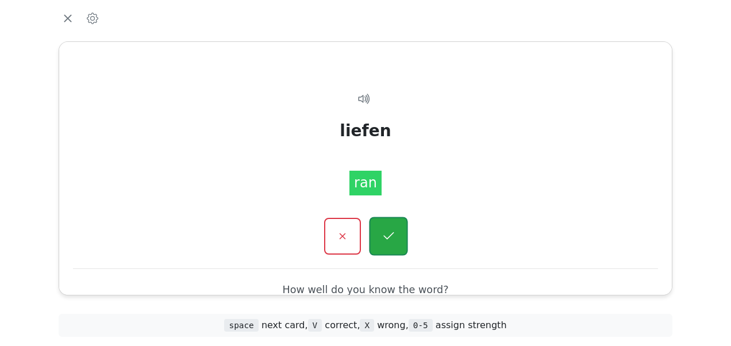
click at [382, 234] on icon "button" at bounding box center [388, 236] width 14 height 14
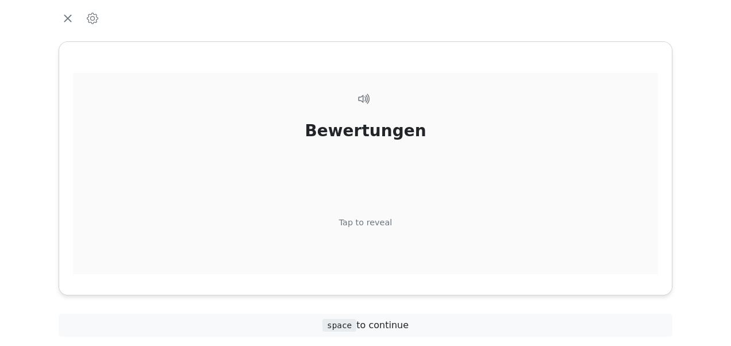
click at [370, 220] on div "Tap to reveal" at bounding box center [365, 223] width 53 height 13
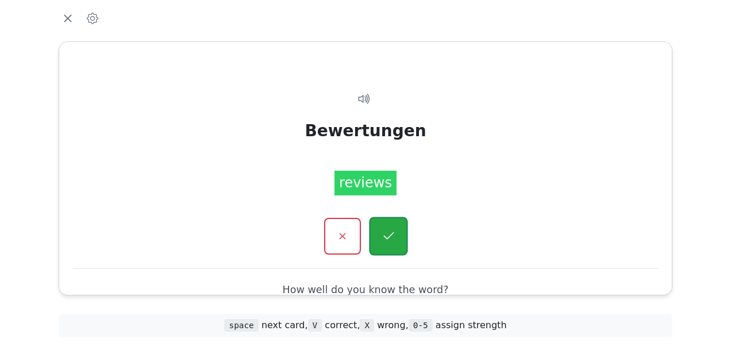
click at [380, 231] on button "button" at bounding box center [388, 236] width 39 height 39
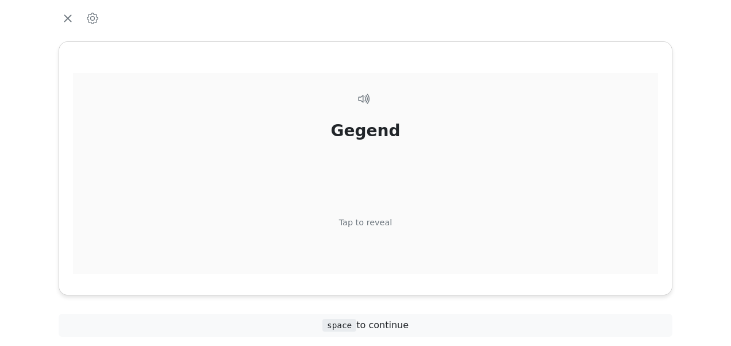
click at [373, 219] on div "Tap to reveal" at bounding box center [365, 223] width 53 height 13
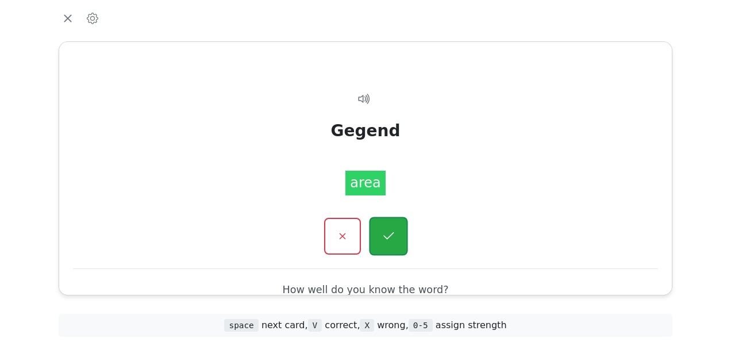
click at [380, 229] on button "button" at bounding box center [388, 236] width 39 height 39
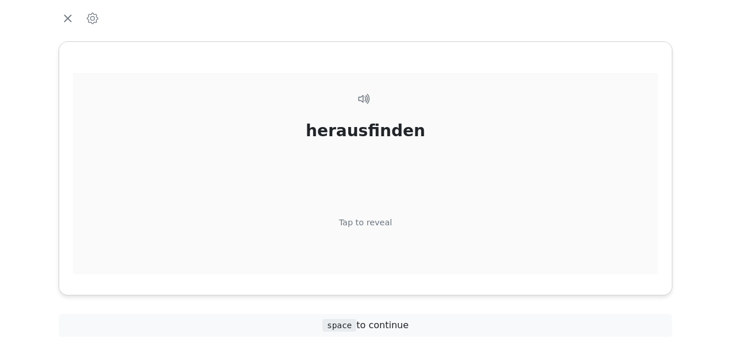
click at [370, 217] on div "Tap to reveal" at bounding box center [365, 223] width 53 height 13
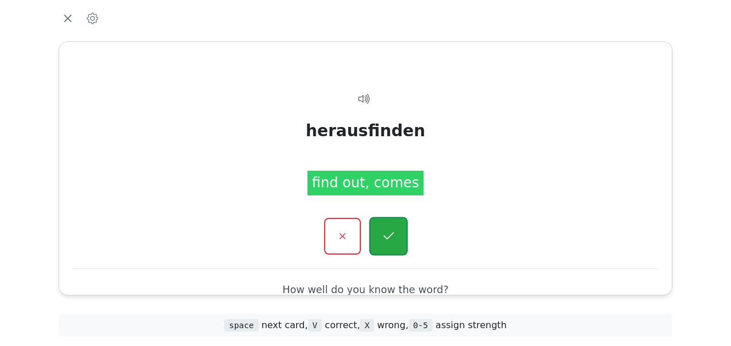
click at [382, 228] on button "button" at bounding box center [388, 236] width 39 height 39
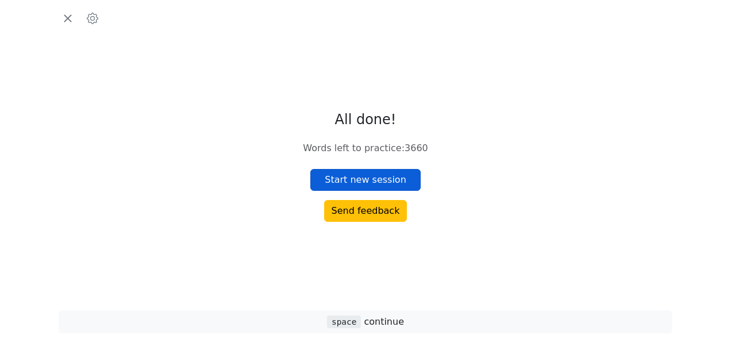
click at [376, 185] on button "Start new session" at bounding box center [365, 180] width 110 height 22
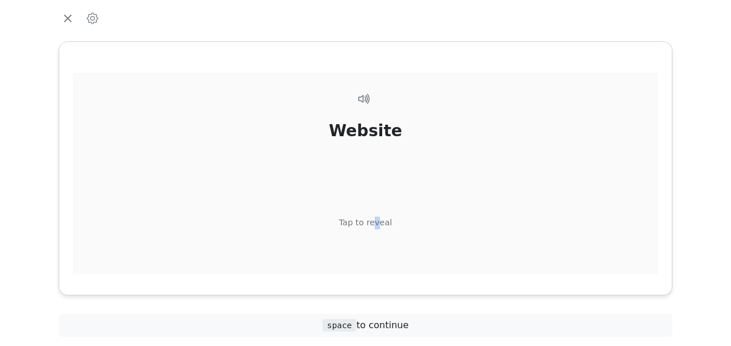
click at [376, 221] on div "Tap to reveal" at bounding box center [365, 223] width 53 height 13
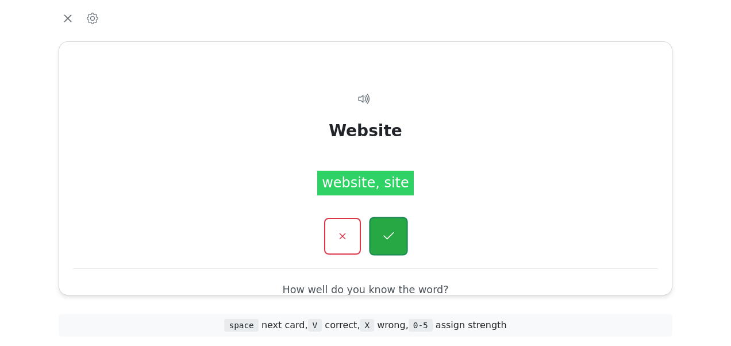
drag, startPoint x: 376, startPoint y: 221, endPoint x: 387, endPoint y: 232, distance: 16.3
click at [387, 232] on icon "button" at bounding box center [388, 236] width 14 height 14
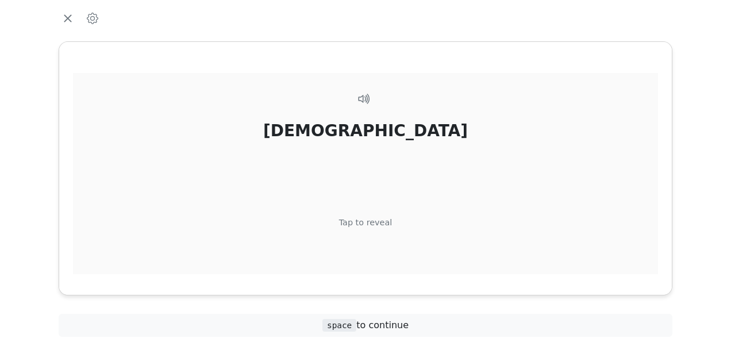
click at [372, 224] on div "Tap to reveal" at bounding box center [365, 223] width 53 height 13
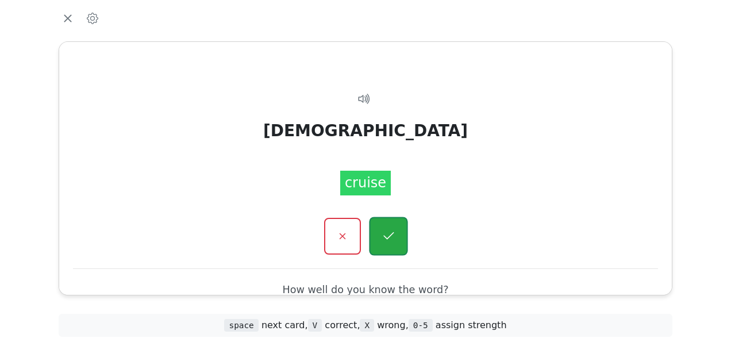
click at [383, 233] on icon "button" at bounding box center [388, 236] width 14 height 14
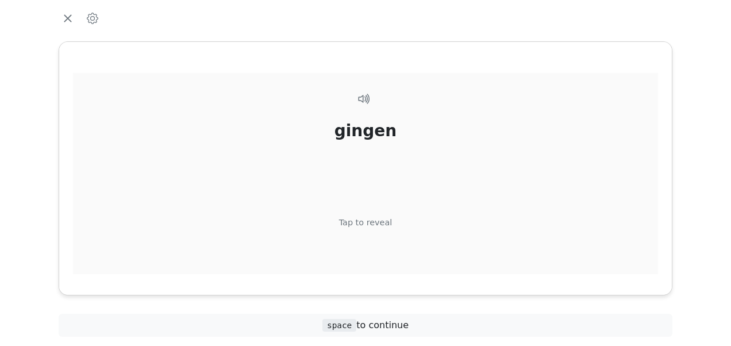
click at [376, 220] on div "Tap to reveal" at bounding box center [365, 223] width 53 height 13
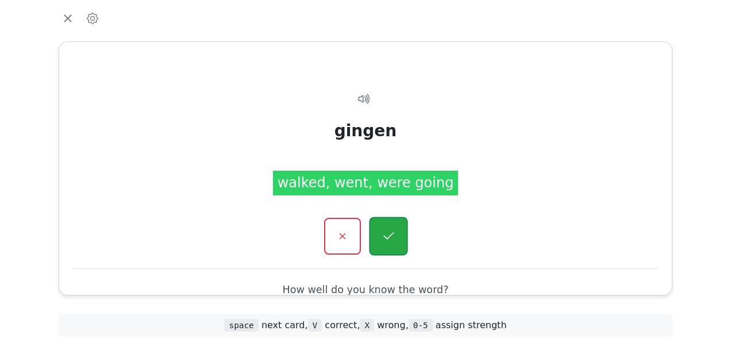
click at [381, 229] on icon "button" at bounding box center [388, 236] width 14 height 14
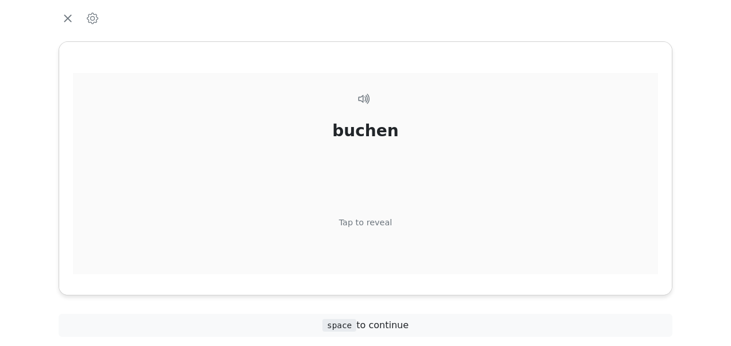
click at [375, 222] on div "Tap to reveal" at bounding box center [365, 223] width 53 height 13
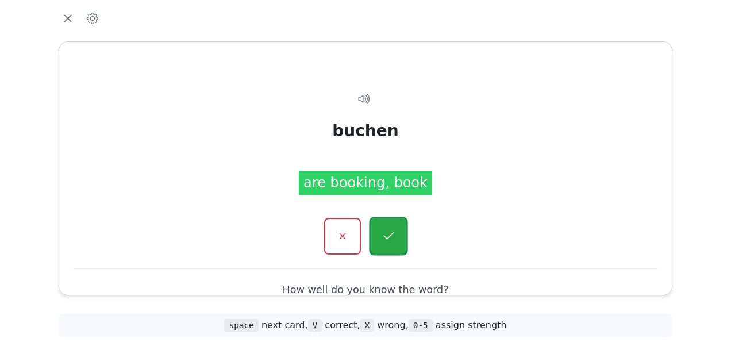
click at [380, 227] on button "button" at bounding box center [388, 236] width 39 height 39
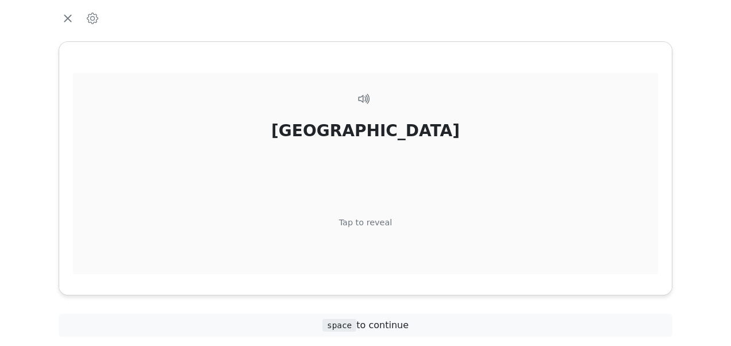
click at [374, 220] on div "Tap to reveal" at bounding box center [365, 223] width 53 height 13
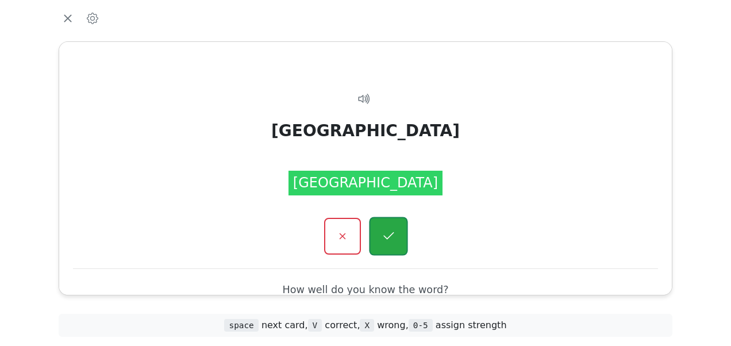
click at [383, 229] on icon "button" at bounding box center [388, 236] width 14 height 14
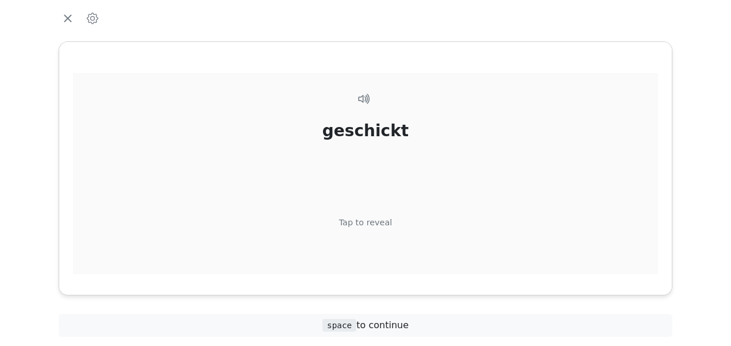
click at [378, 223] on div "Tap to reveal" at bounding box center [365, 223] width 53 height 13
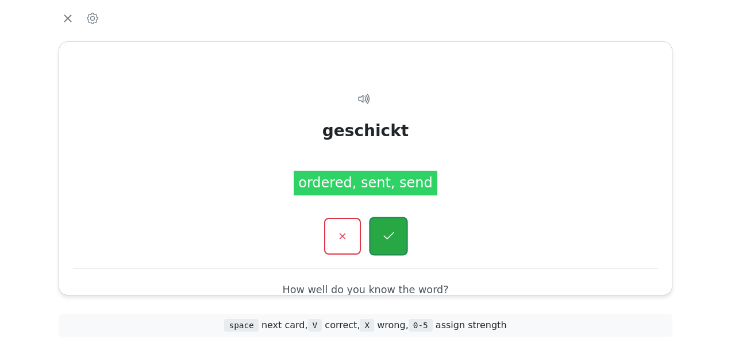
click at [387, 225] on button "button" at bounding box center [388, 236] width 39 height 39
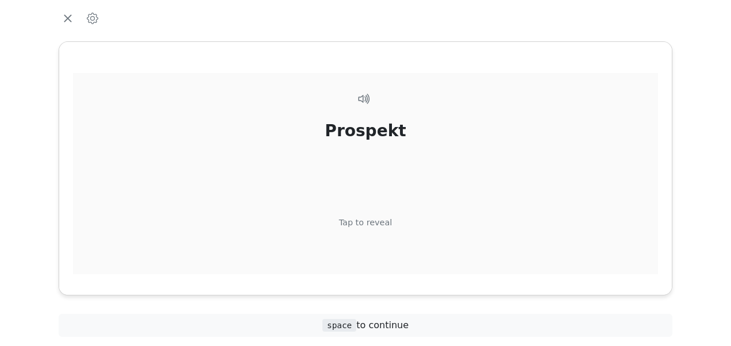
click at [381, 223] on div "Tap to reveal" at bounding box center [365, 223] width 53 height 13
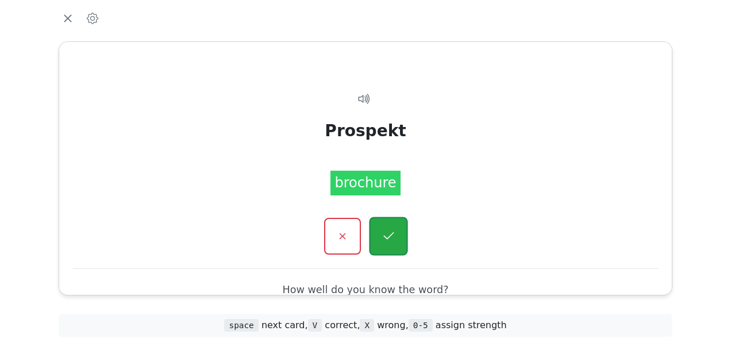
click at [386, 230] on button "button" at bounding box center [388, 236] width 39 height 39
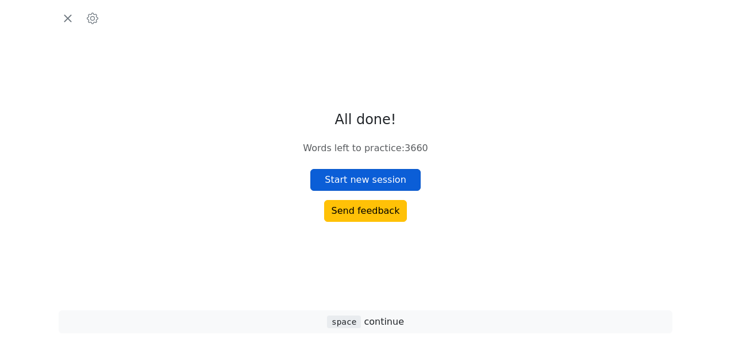
click at [375, 184] on button "Start new session" at bounding box center [365, 180] width 110 height 22
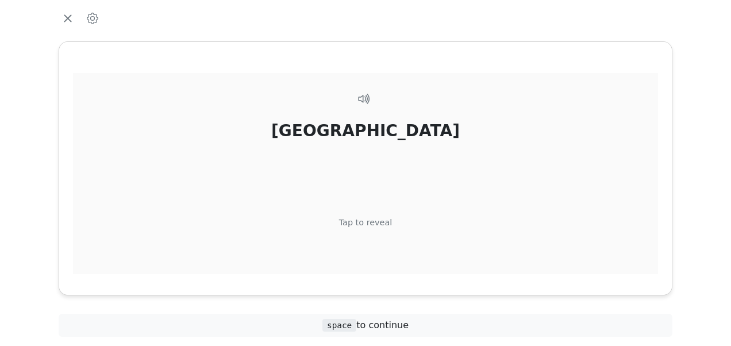
click at [379, 214] on div "Nordamerika Tap to reveal" at bounding box center [365, 194] width 585 height 242
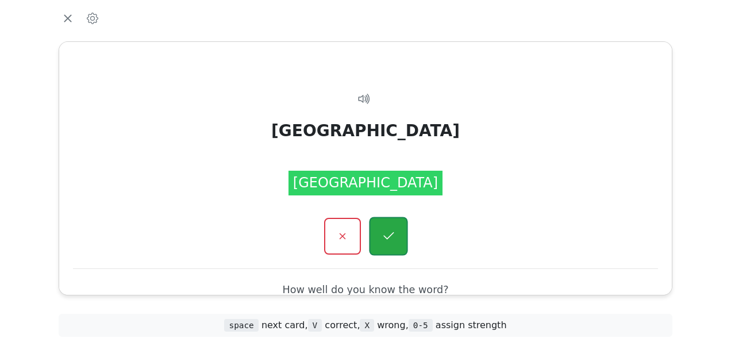
click at [392, 229] on button "button" at bounding box center [388, 236] width 39 height 39
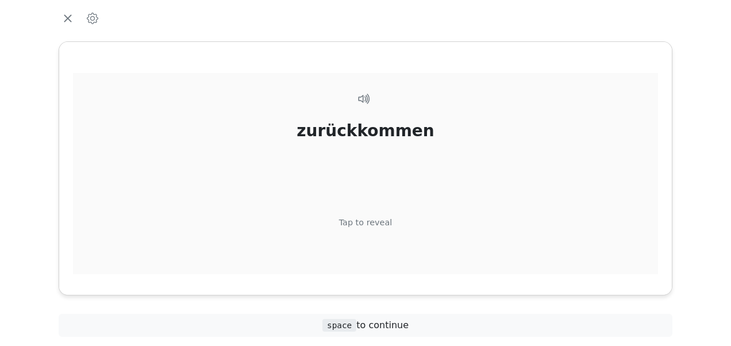
click at [379, 218] on div "Tap to reveal" at bounding box center [365, 223] width 53 height 13
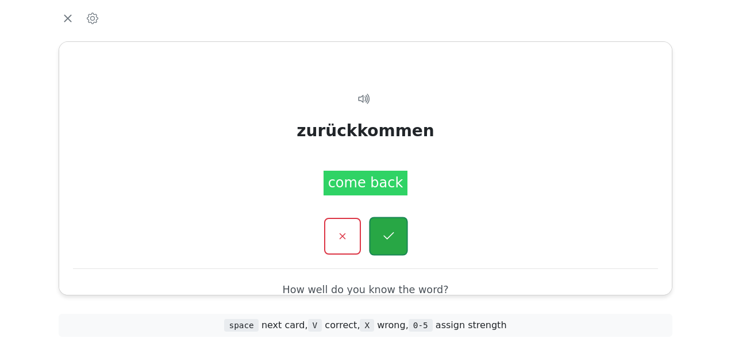
click at [384, 230] on icon "button" at bounding box center [388, 236] width 14 height 14
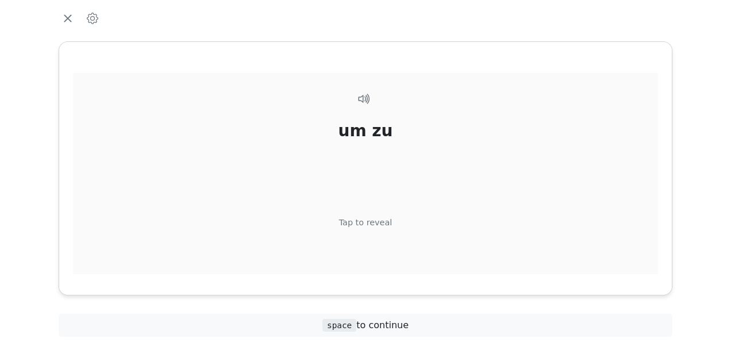
click at [378, 221] on div "Tap to reveal" at bounding box center [365, 223] width 53 height 13
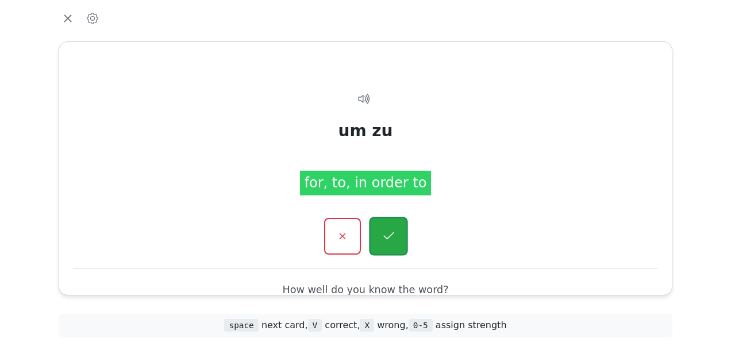
click at [384, 228] on button "button" at bounding box center [388, 236] width 39 height 39
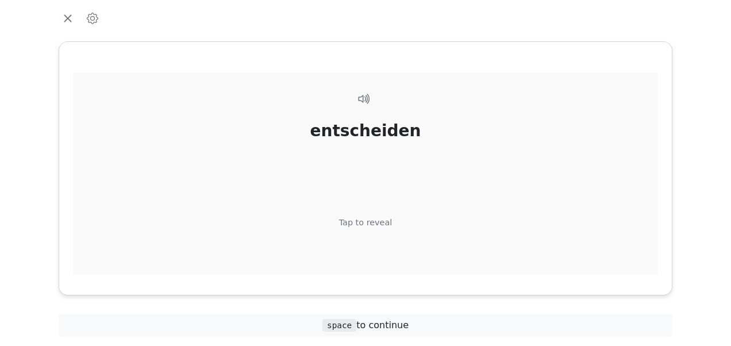
click at [376, 223] on div "Tap to reveal" at bounding box center [365, 223] width 53 height 13
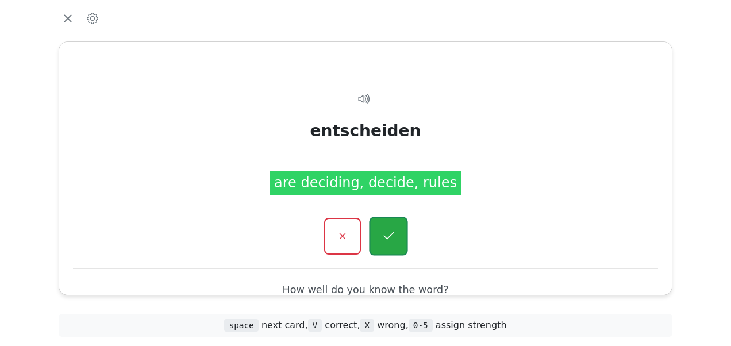
click at [391, 232] on icon "button" at bounding box center [388, 236] width 14 height 14
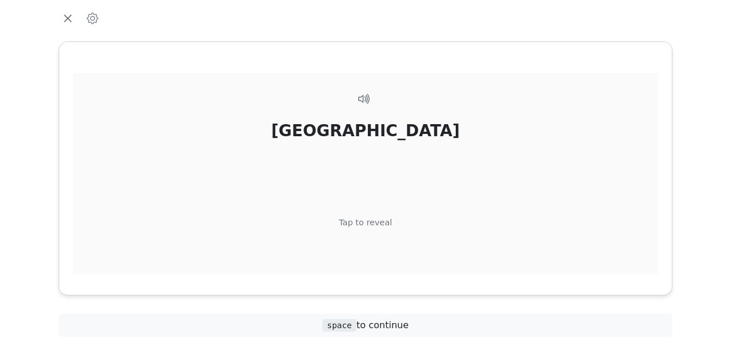
click at [375, 221] on div "Tap to reveal" at bounding box center [365, 223] width 53 height 13
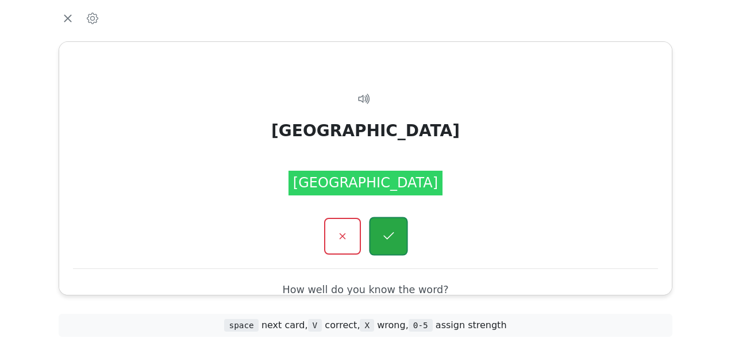
click at [386, 234] on icon "button" at bounding box center [388, 236] width 14 height 14
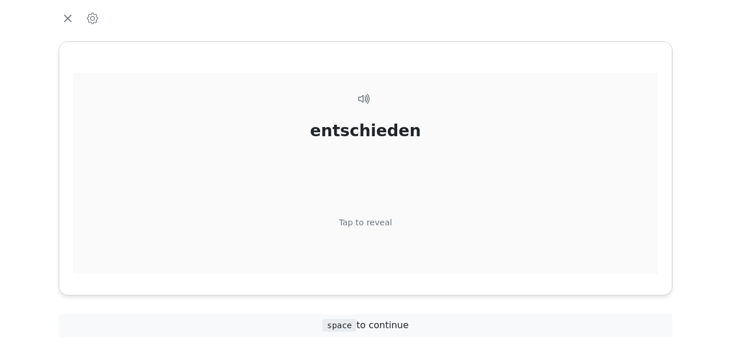
click at [377, 224] on div "Tap to reveal" at bounding box center [365, 223] width 53 height 13
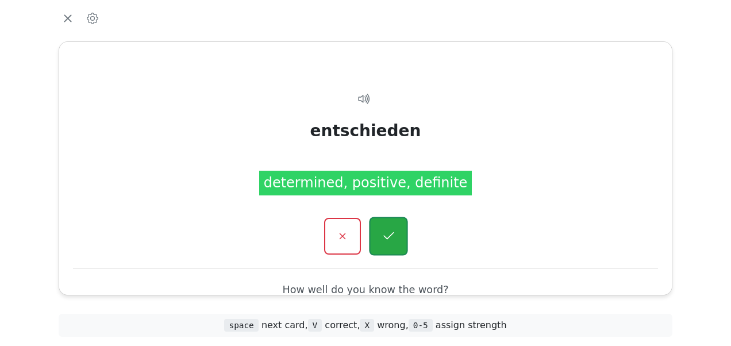
click at [386, 234] on icon "button" at bounding box center [388, 236] width 14 height 14
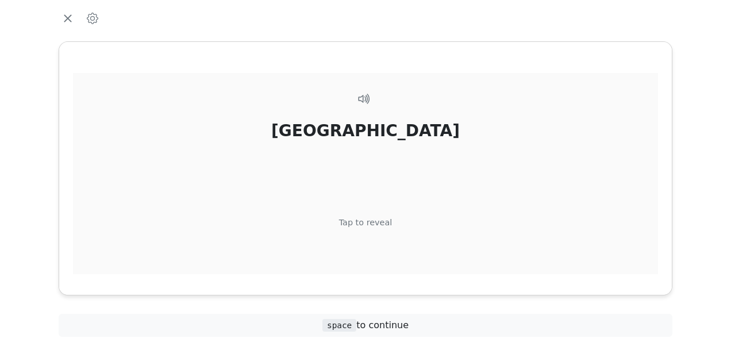
click at [374, 219] on div "Tap to reveal" at bounding box center [365, 223] width 53 height 13
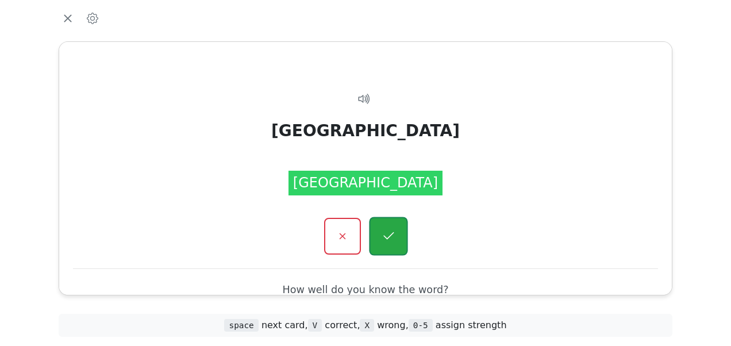
click at [389, 232] on icon "button" at bounding box center [388, 236] width 14 height 14
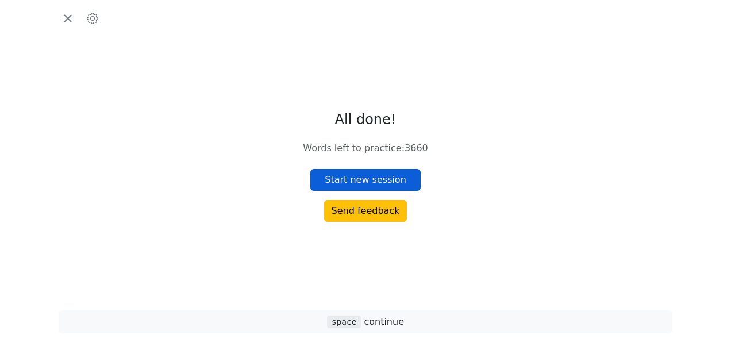
click at [370, 180] on button "Start new session" at bounding box center [365, 180] width 110 height 22
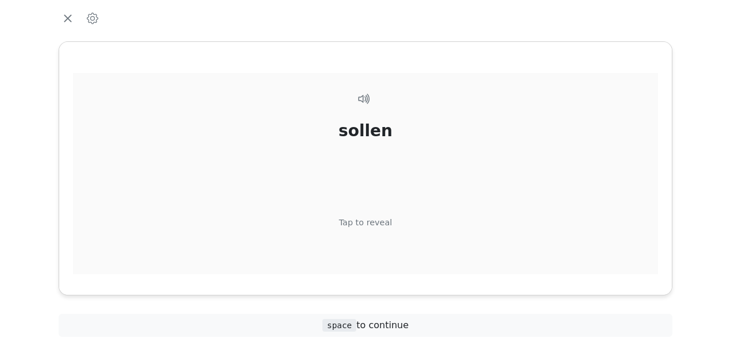
click at [371, 223] on div "Tap to reveal" at bounding box center [365, 223] width 53 height 13
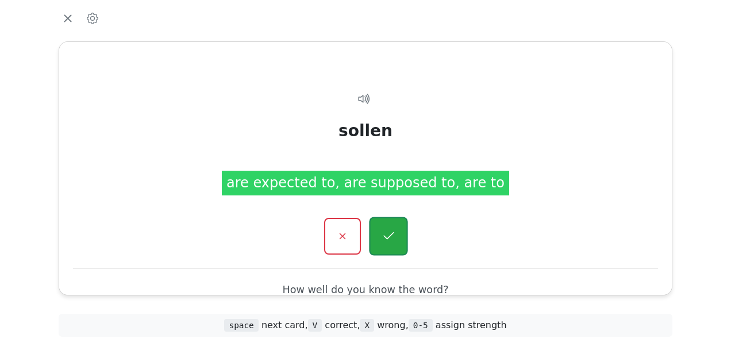
click at [379, 234] on button "button" at bounding box center [388, 236] width 39 height 39
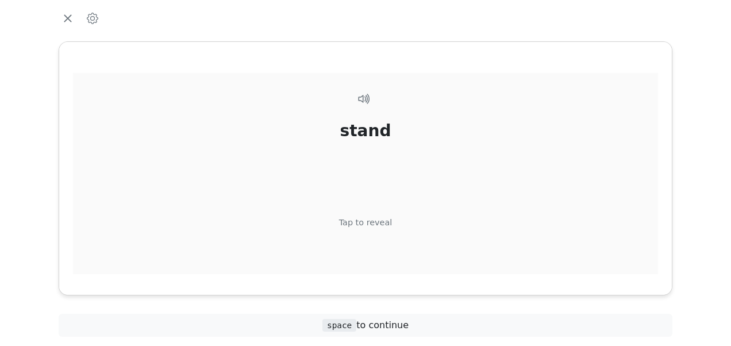
click at [369, 214] on div "stand Tap to reveal" at bounding box center [365, 194] width 585 height 242
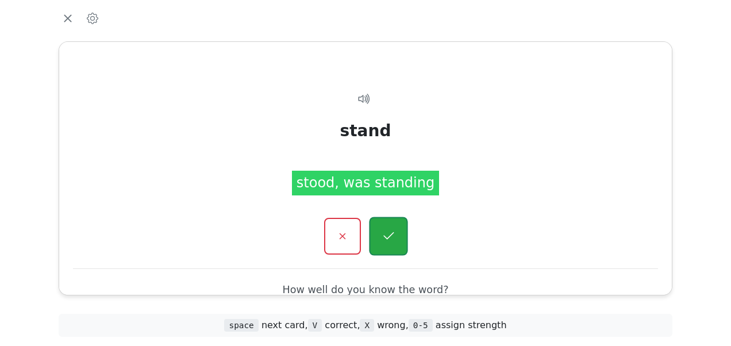
click at [382, 229] on icon "button" at bounding box center [388, 236] width 14 height 14
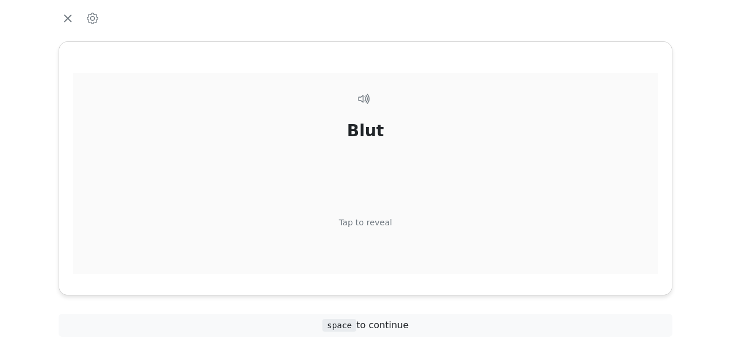
click at [380, 223] on div "Tap to reveal" at bounding box center [365, 223] width 53 height 13
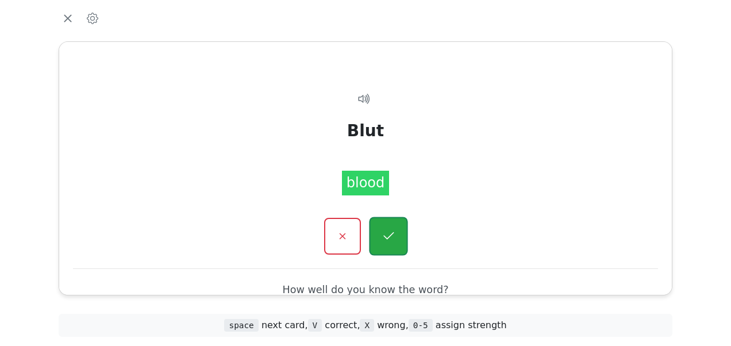
click at [388, 235] on icon "button" at bounding box center [388, 236] width 14 height 14
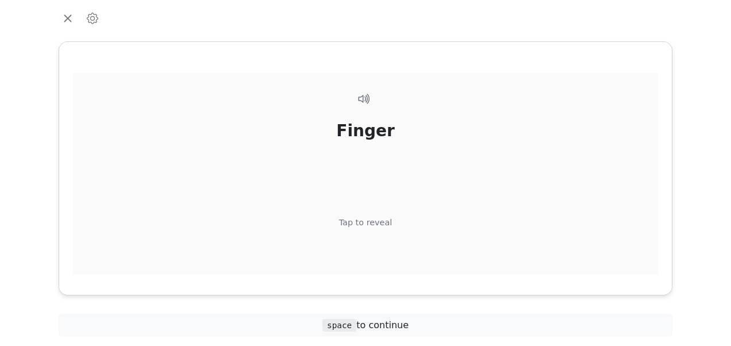
click at [383, 218] on div "Tap to reveal" at bounding box center [365, 223] width 53 height 13
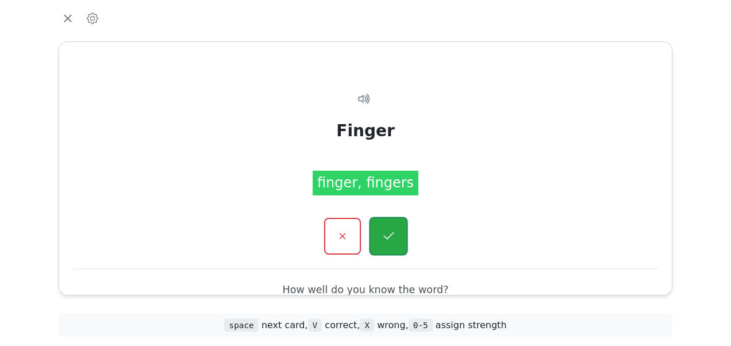
click at [390, 223] on button "button" at bounding box center [388, 236] width 39 height 39
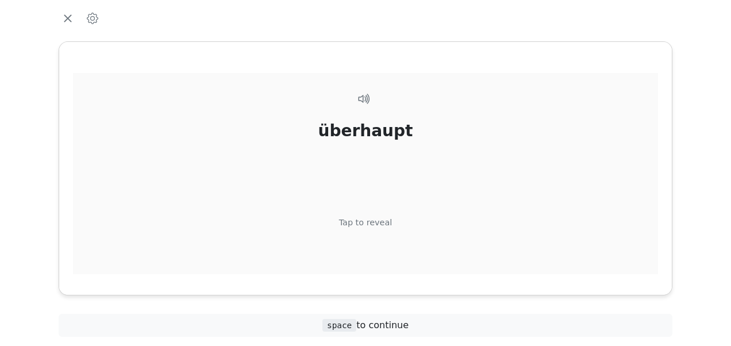
click at [378, 221] on div "Tap to reveal" at bounding box center [365, 223] width 53 height 13
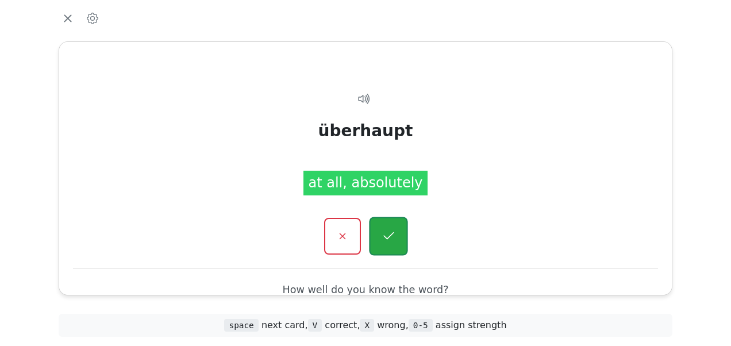
click at [380, 229] on button "button" at bounding box center [388, 236] width 39 height 39
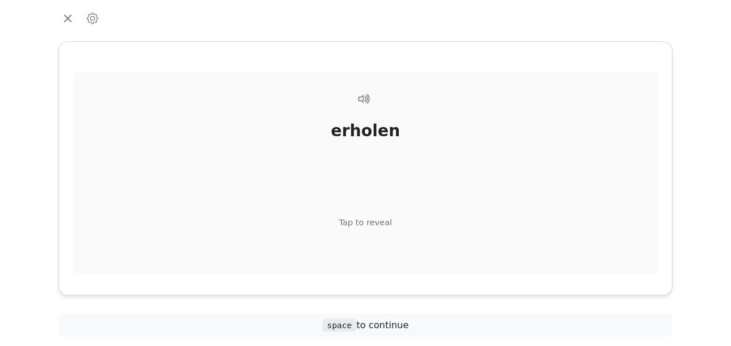
click at [372, 222] on div "Tap to reveal" at bounding box center [365, 223] width 53 height 13
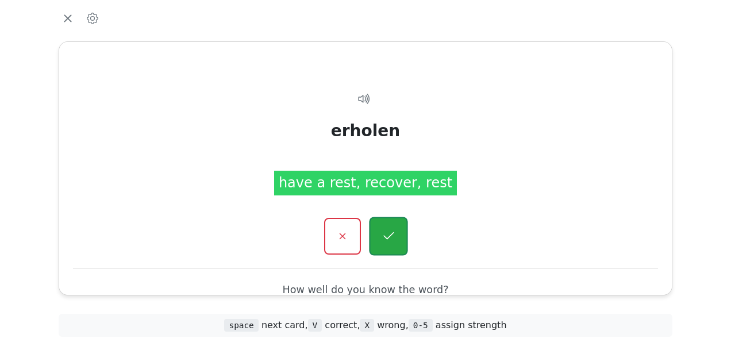
click at [378, 226] on button "button" at bounding box center [388, 236] width 39 height 39
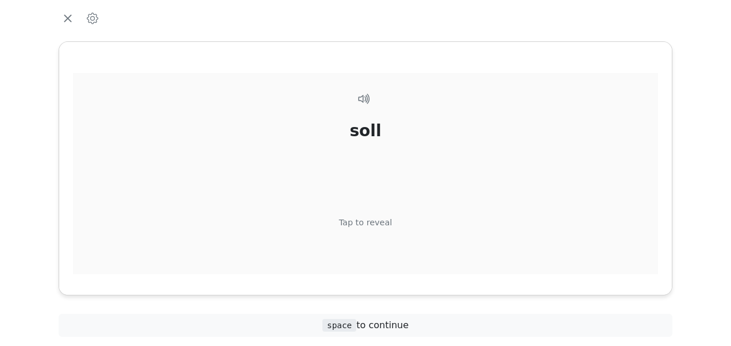
click at [375, 218] on div "Tap to reveal" at bounding box center [365, 223] width 53 height 13
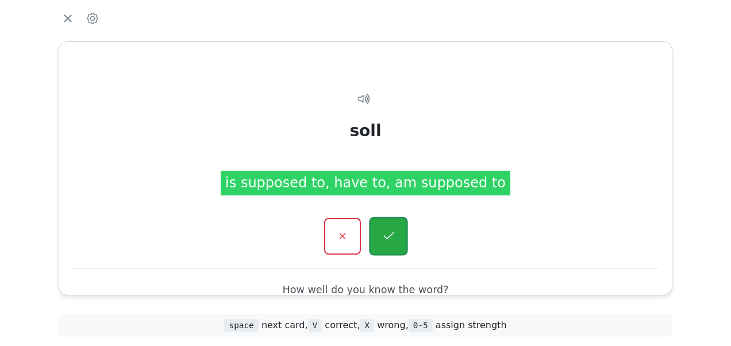
click at [378, 227] on button "button" at bounding box center [388, 236] width 39 height 39
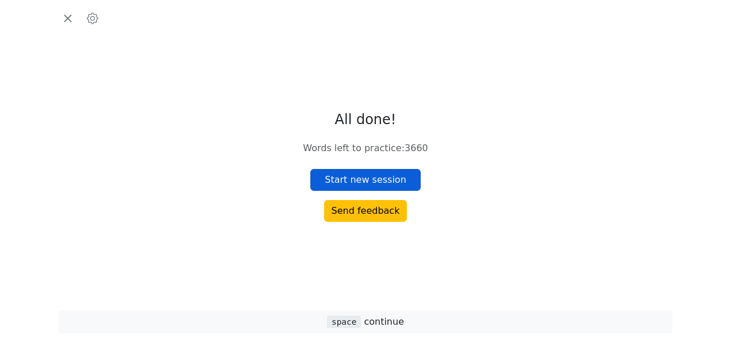
click at [370, 174] on button "Start new session" at bounding box center [365, 180] width 110 height 22
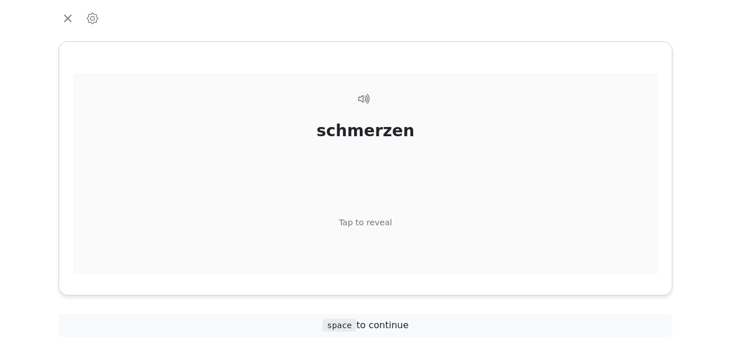
click at [374, 221] on div "Tap to reveal" at bounding box center [365, 223] width 53 height 13
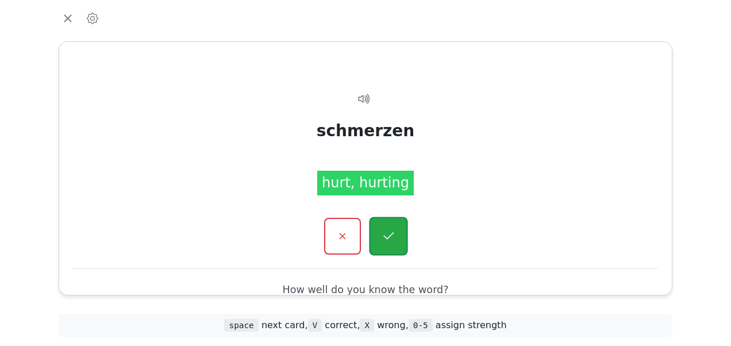
click at [382, 230] on icon "button" at bounding box center [388, 236] width 14 height 14
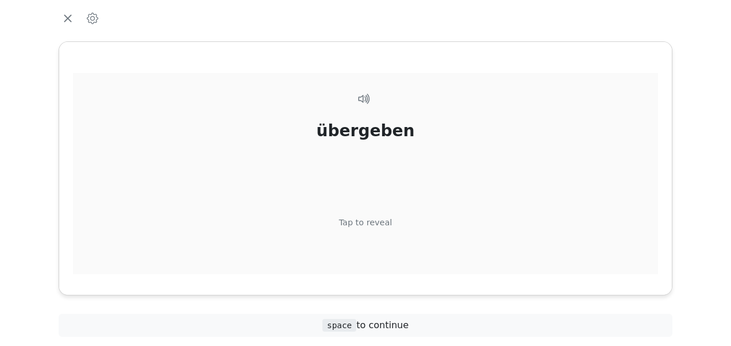
click at [374, 220] on div "Tap to reveal" at bounding box center [365, 223] width 53 height 13
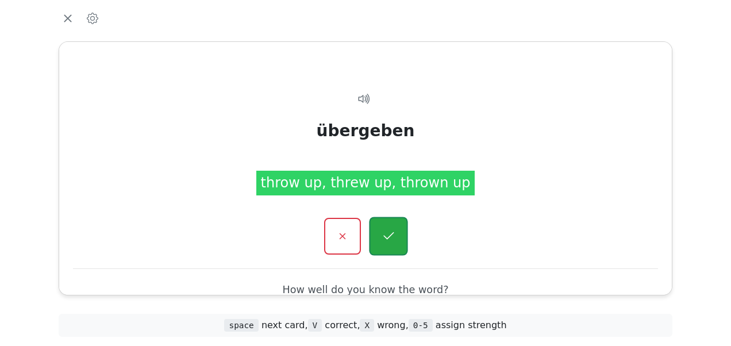
click at [385, 229] on icon "button" at bounding box center [388, 236] width 14 height 14
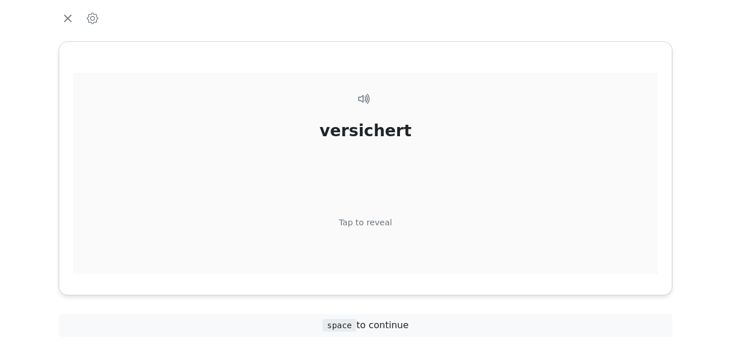
click at [375, 222] on div "Tap to reveal" at bounding box center [365, 223] width 53 height 13
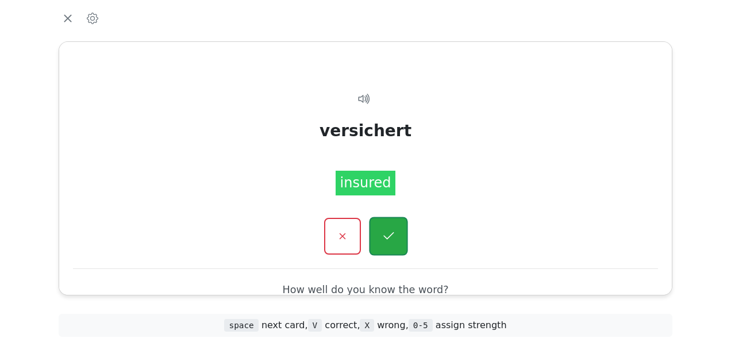
click at [382, 224] on button "button" at bounding box center [388, 236] width 39 height 39
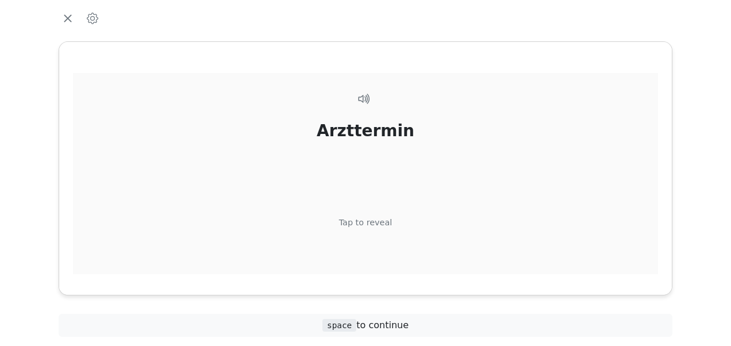
click at [379, 223] on div "Tap to reveal" at bounding box center [365, 223] width 53 height 13
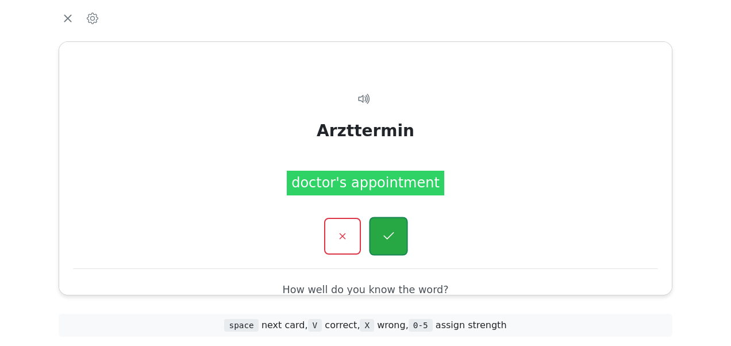
click at [384, 230] on icon "button" at bounding box center [388, 236] width 14 height 14
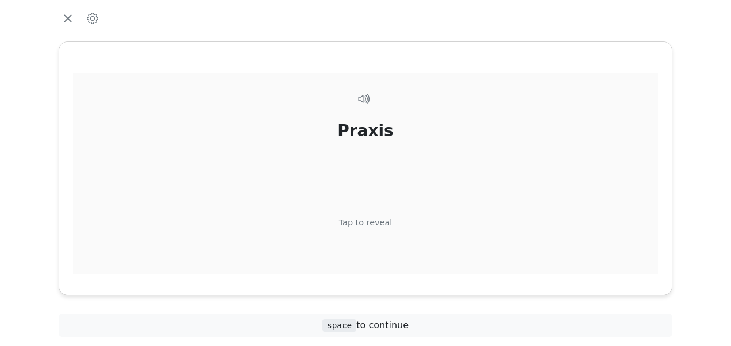
click at [376, 223] on div "Tap to reveal" at bounding box center [365, 223] width 53 height 13
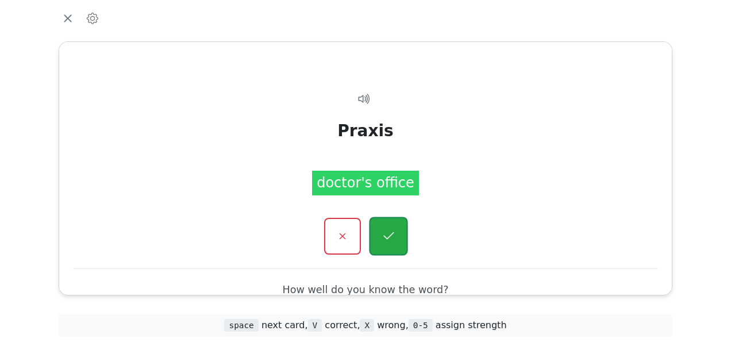
click at [379, 225] on button "button" at bounding box center [388, 236] width 39 height 39
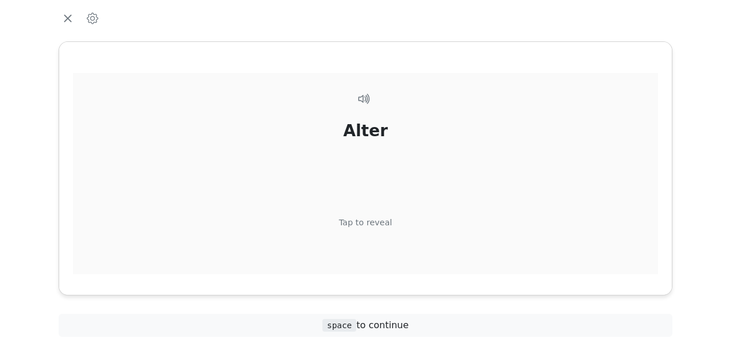
click at [375, 222] on div "Tap to reveal" at bounding box center [365, 223] width 53 height 13
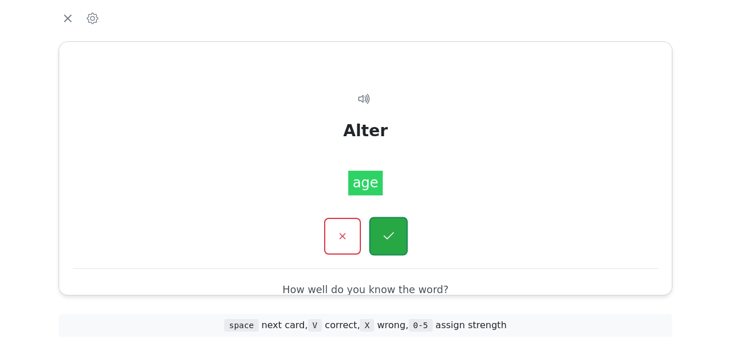
click at [380, 224] on button "button" at bounding box center [388, 236] width 39 height 39
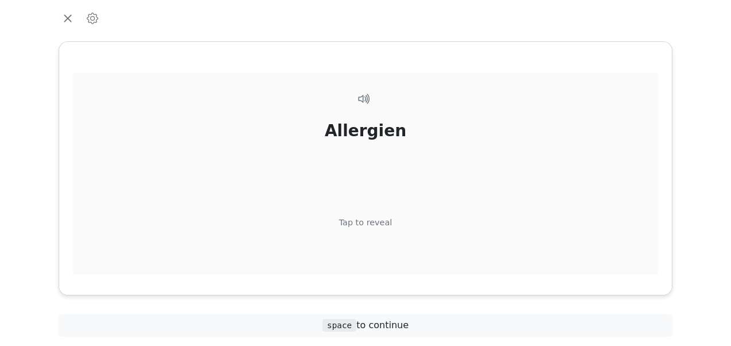
click at [378, 222] on div "Tap to reveal" at bounding box center [365, 223] width 53 height 13
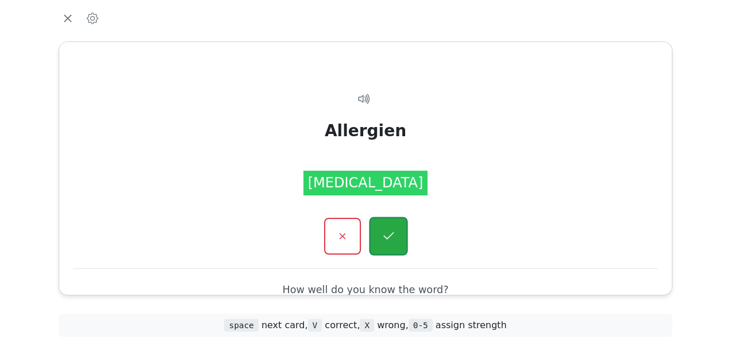
click at [381, 229] on button "button" at bounding box center [388, 236] width 39 height 39
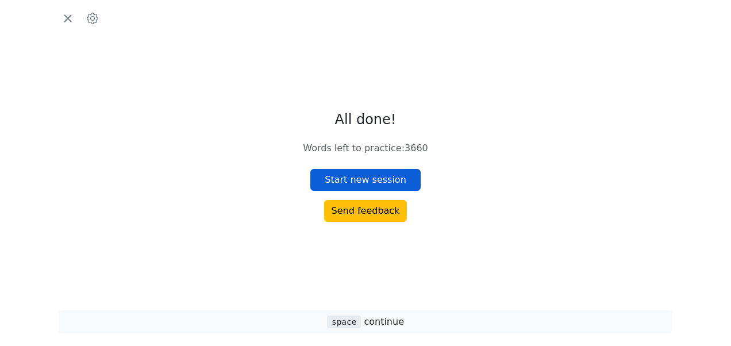
click at [384, 183] on button "Start new session" at bounding box center [365, 180] width 110 height 22
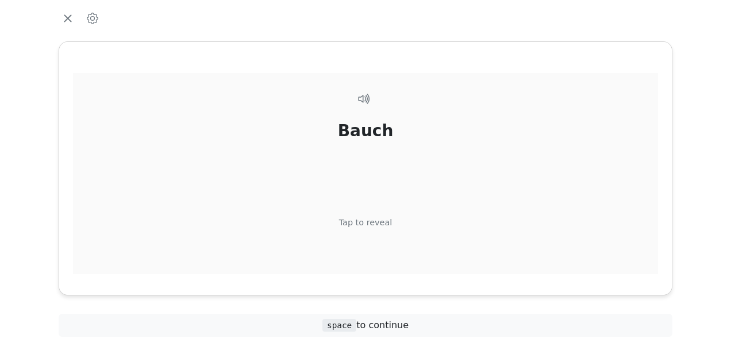
click at [380, 221] on div "Tap to reveal" at bounding box center [365, 223] width 53 height 13
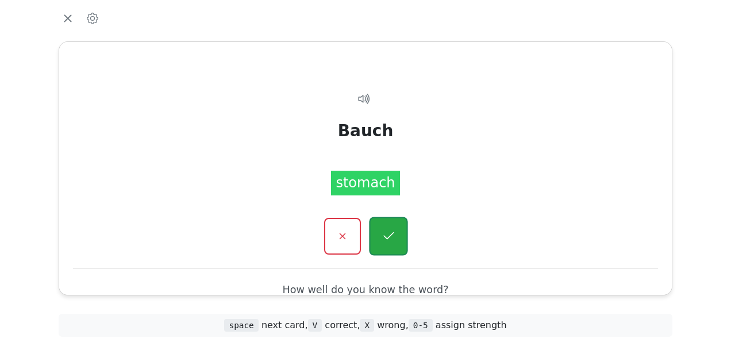
click at [382, 220] on button "button" at bounding box center [388, 236] width 39 height 39
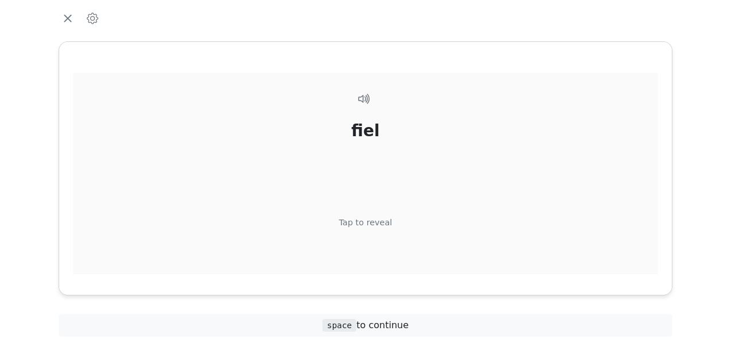
click at [382, 225] on div "Tap to reveal" at bounding box center [365, 223] width 53 height 13
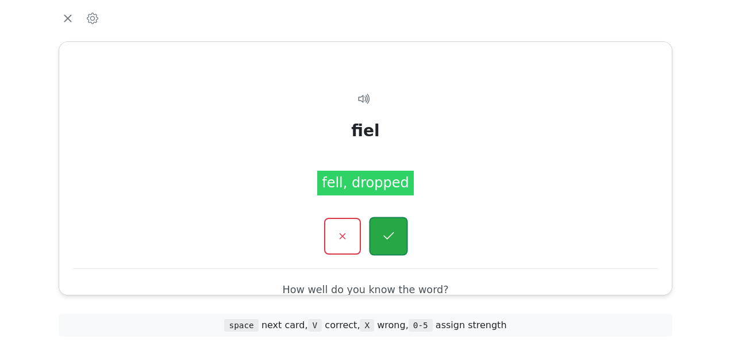
click at [386, 227] on button "button" at bounding box center [388, 236] width 39 height 39
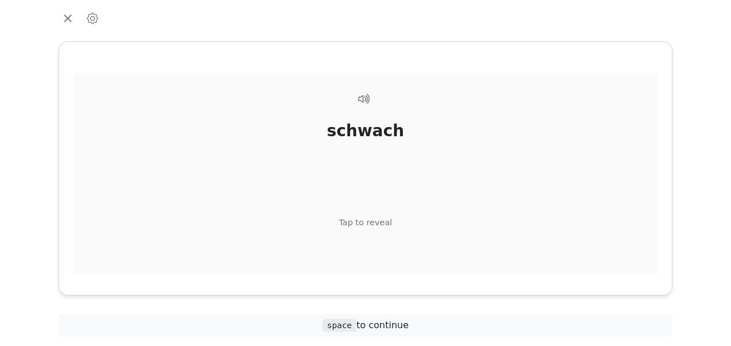
click at [380, 225] on div "Tap to reveal" at bounding box center [365, 223] width 53 height 13
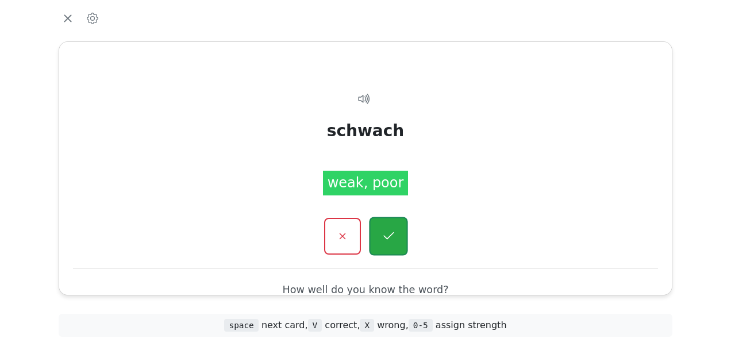
click at [384, 232] on icon "button" at bounding box center [388, 236] width 14 height 14
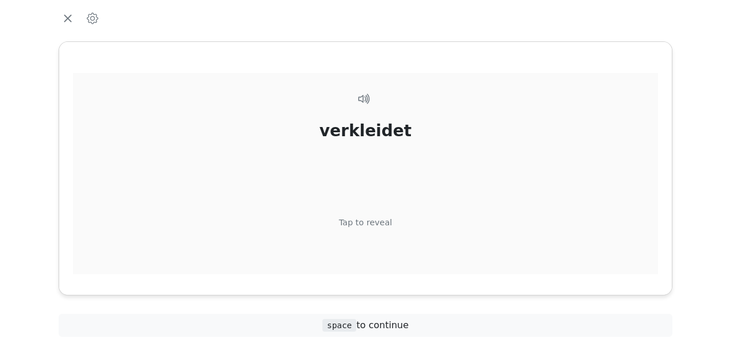
click at [382, 220] on div "Tap to reveal" at bounding box center [365, 223] width 53 height 13
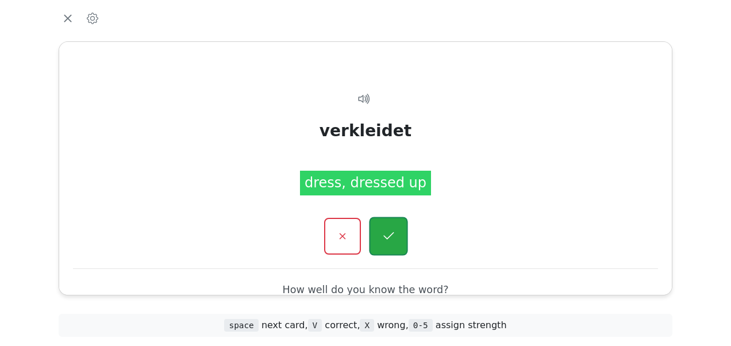
click at [383, 224] on button "button" at bounding box center [388, 236] width 39 height 39
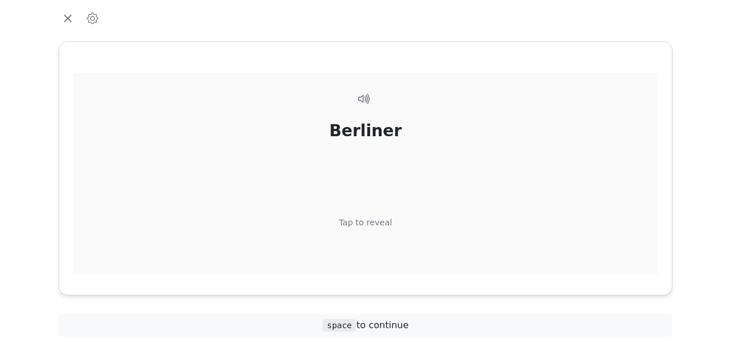
click at [381, 222] on div "Tap to reveal" at bounding box center [365, 223] width 53 height 13
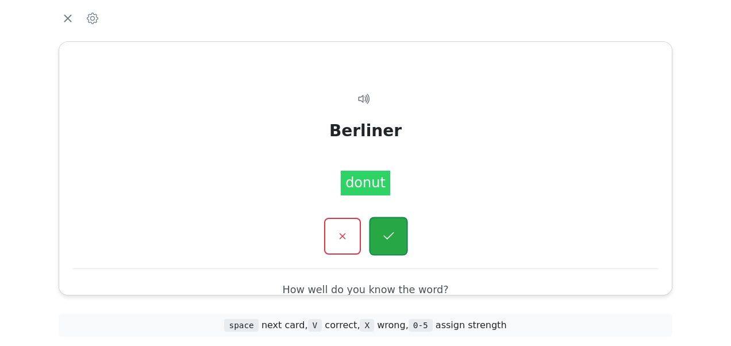
click at [387, 229] on icon "button" at bounding box center [388, 236] width 14 height 14
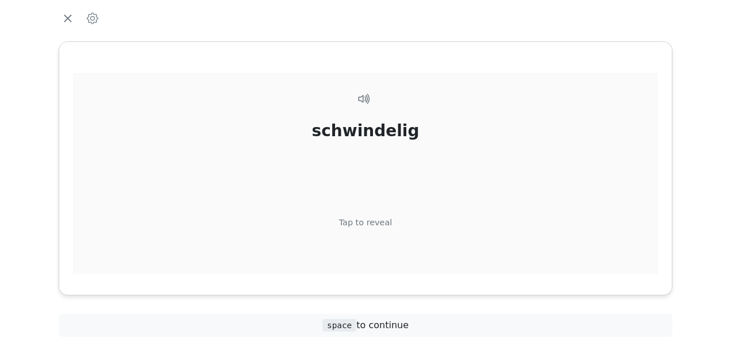
click at [382, 225] on div "Tap to reveal" at bounding box center [365, 223] width 53 height 13
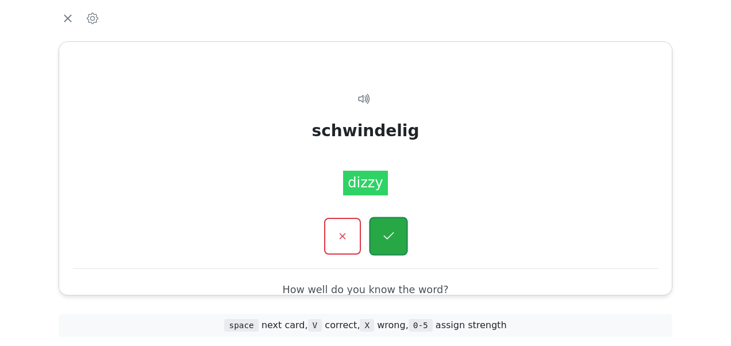
click at [389, 236] on icon "button" at bounding box center [388, 236] width 14 height 14
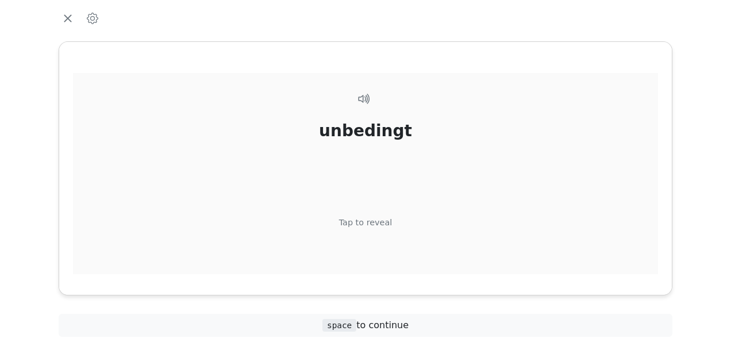
click at [378, 225] on div "Tap to reveal" at bounding box center [365, 223] width 53 height 13
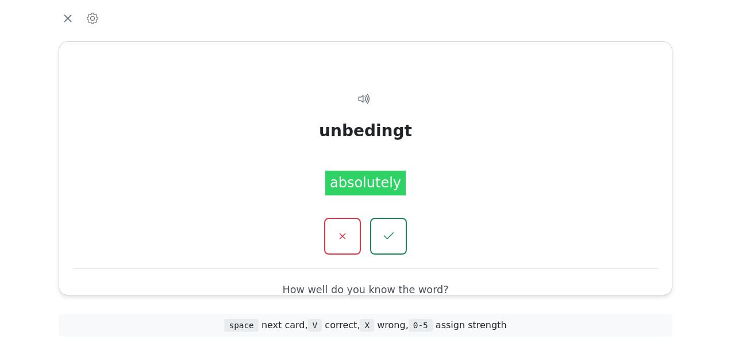
click at [378, 225] on button "button" at bounding box center [388, 236] width 37 height 37
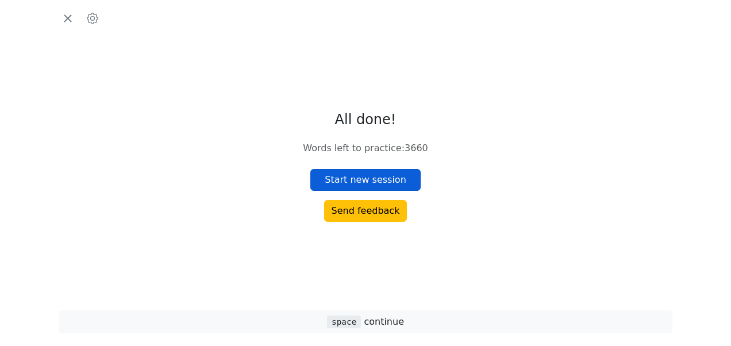
drag, startPoint x: 366, startPoint y: 182, endPoint x: 364, endPoint y: 174, distance: 7.6
click at [364, 174] on button "Start new session" at bounding box center [365, 180] width 110 height 22
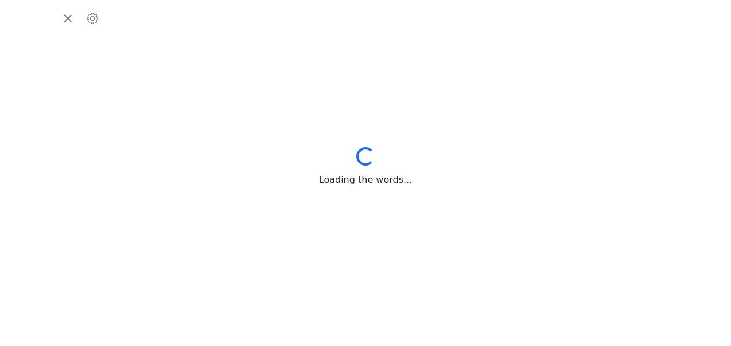
click at [364, 174] on div "Loading the words..." at bounding box center [365, 180] width 93 height 14
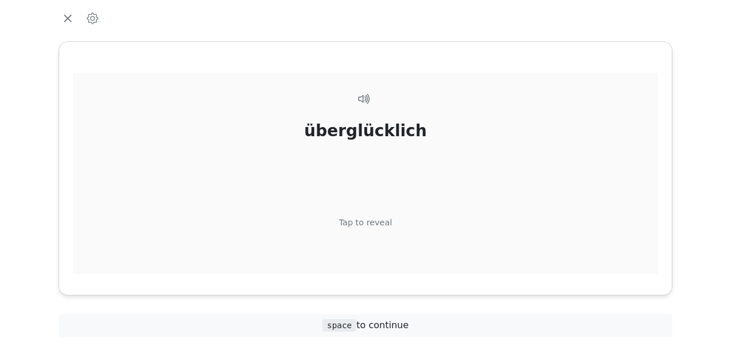
click at [374, 218] on div "Tap to reveal" at bounding box center [365, 223] width 53 height 13
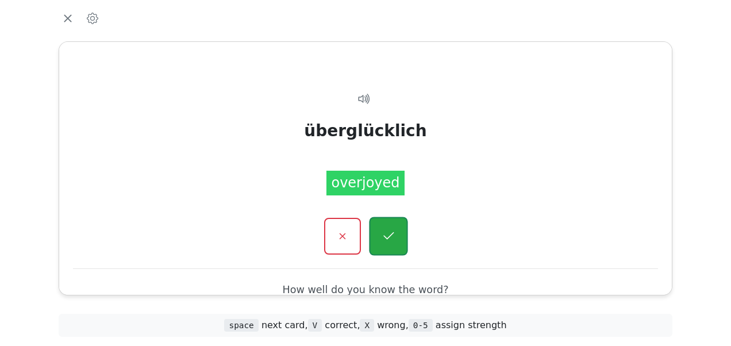
click at [383, 226] on button "button" at bounding box center [388, 236] width 39 height 39
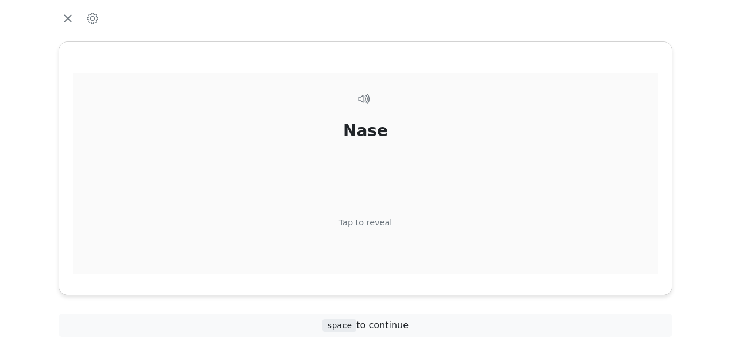
click at [377, 224] on div "Tap to reveal" at bounding box center [365, 223] width 53 height 13
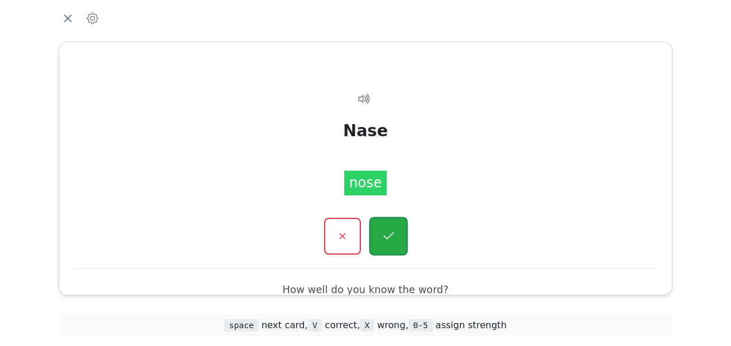
click at [385, 229] on icon "button" at bounding box center [388, 236] width 14 height 14
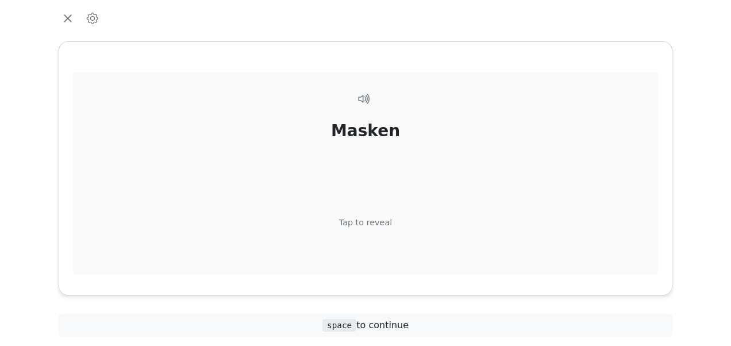
click at [374, 217] on div "Tap to reveal" at bounding box center [365, 223] width 53 height 13
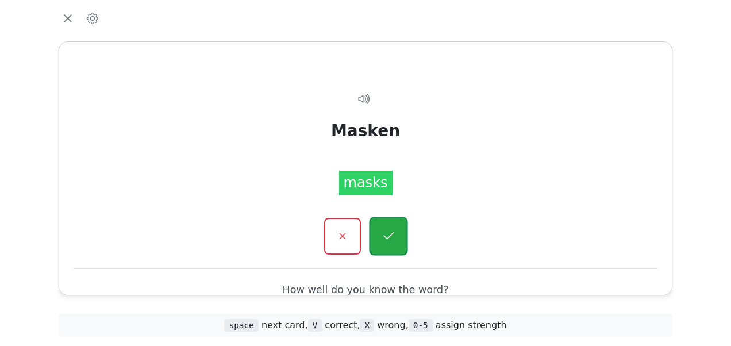
click at [384, 228] on button "button" at bounding box center [388, 236] width 39 height 39
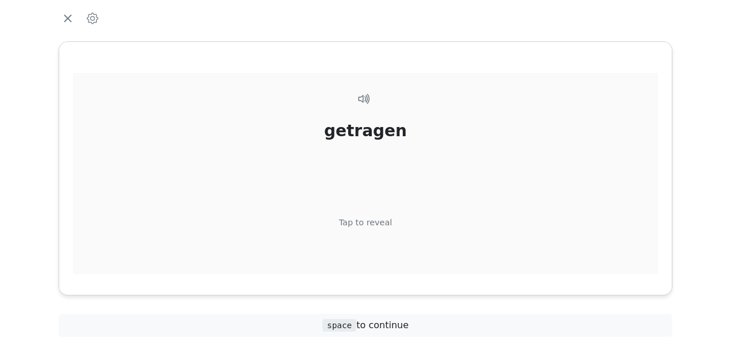
click at [373, 222] on div "Tap to reveal" at bounding box center [365, 223] width 53 height 13
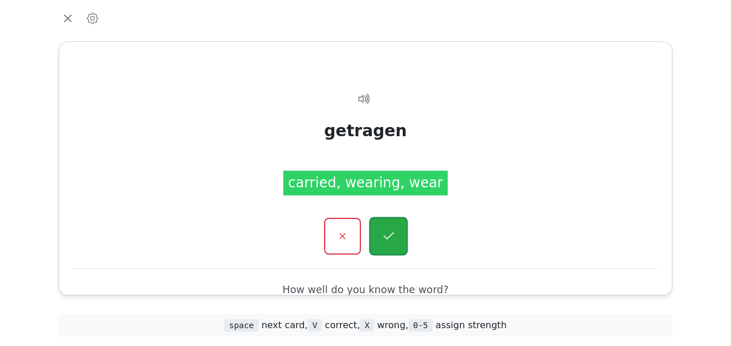
click at [384, 230] on icon "button" at bounding box center [388, 236] width 14 height 14
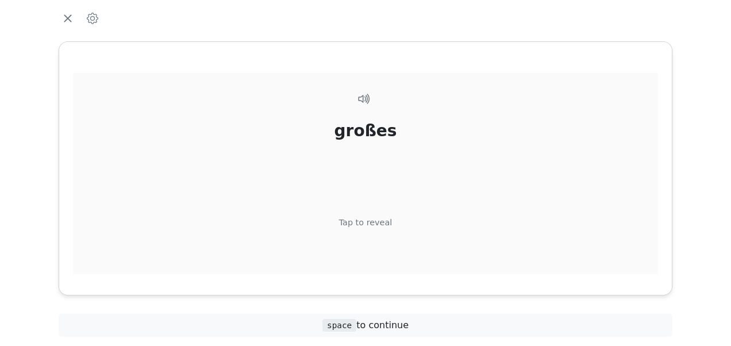
click at [370, 222] on div "Tap to reveal" at bounding box center [365, 223] width 53 height 13
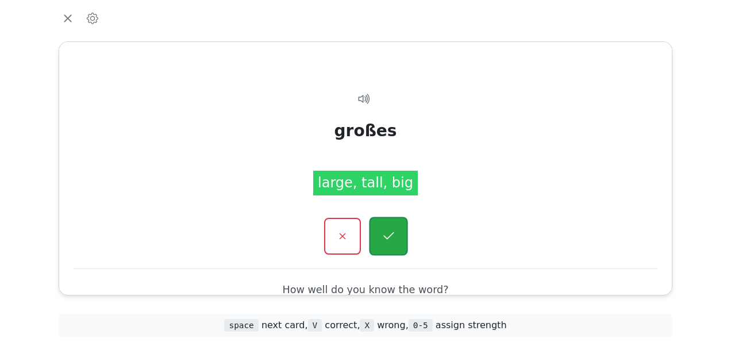
click at [380, 230] on button "button" at bounding box center [388, 236] width 39 height 39
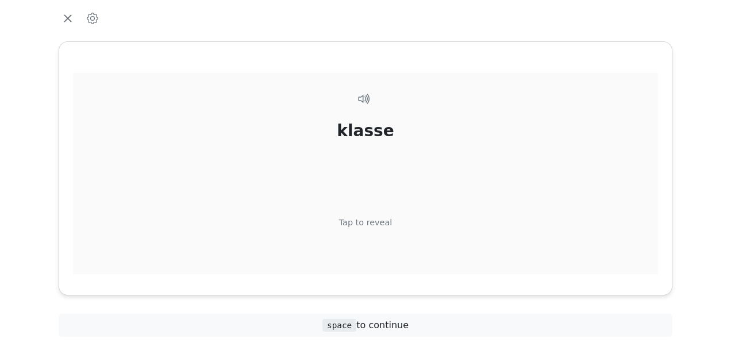
click at [373, 219] on div "Tap to reveal" at bounding box center [365, 223] width 53 height 13
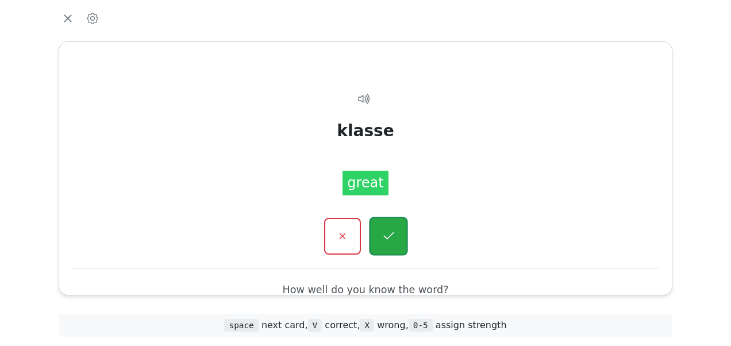
click at [392, 232] on icon "button" at bounding box center [388, 235] width 10 height 7
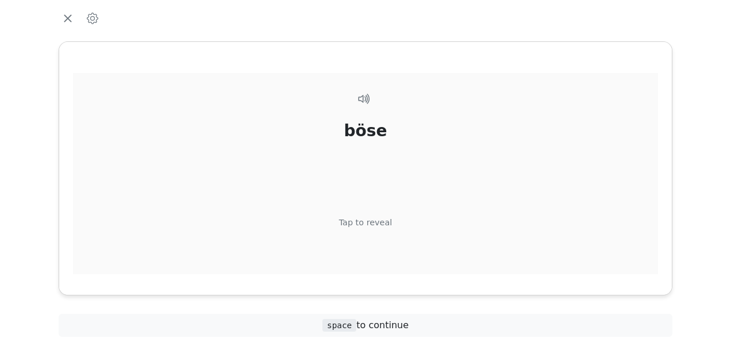
click at [382, 220] on div "Tap to reveal" at bounding box center [365, 223] width 53 height 13
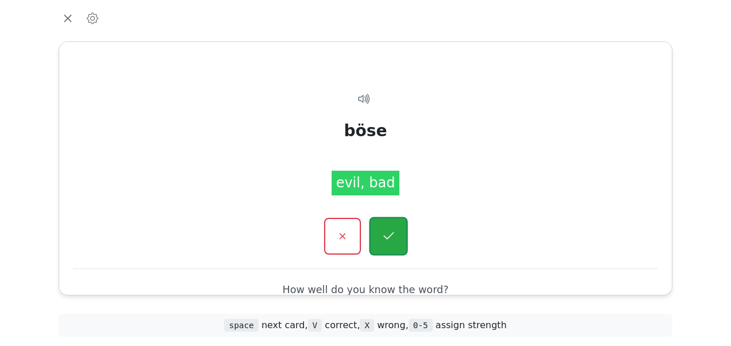
click at [391, 234] on icon "button" at bounding box center [388, 235] width 10 height 7
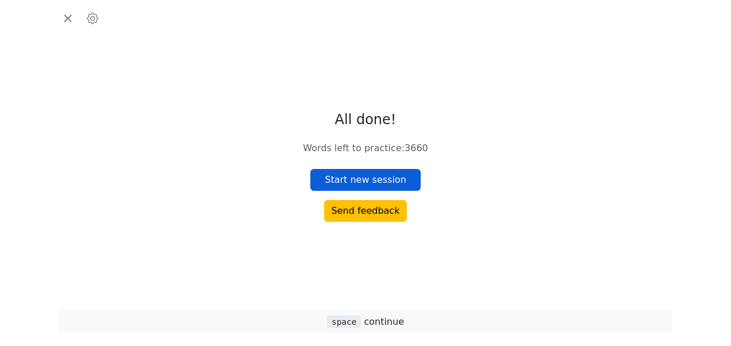
click at [379, 182] on button "Start new session" at bounding box center [365, 180] width 110 height 22
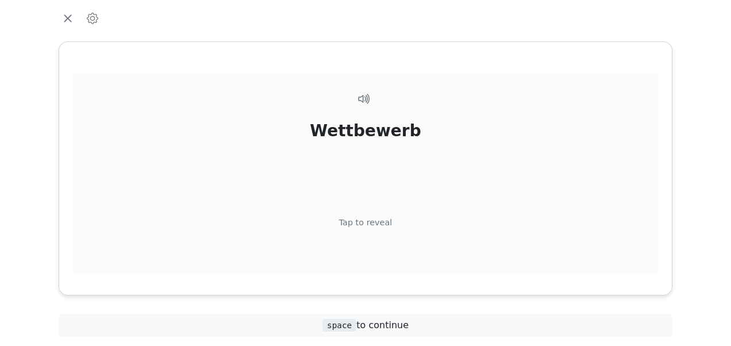
click at [369, 225] on div "Tap to reveal" at bounding box center [365, 223] width 53 height 13
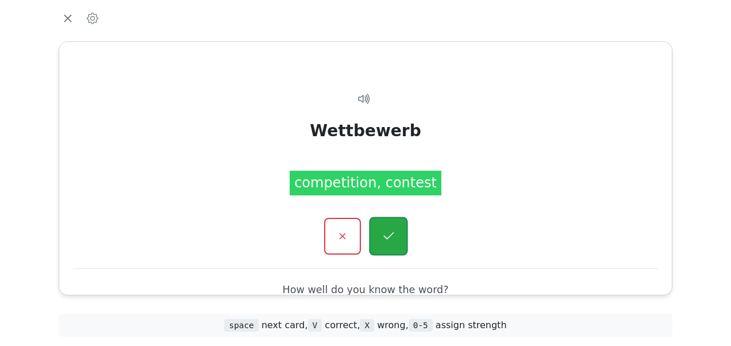
click at [390, 229] on icon "button" at bounding box center [388, 236] width 14 height 14
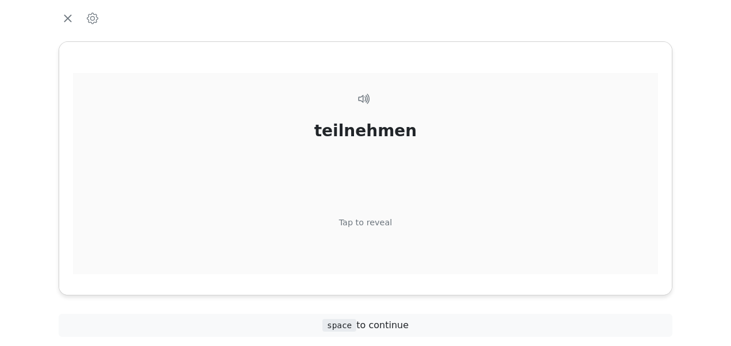
click at [378, 215] on div "teilnehmen Tap to reveal" at bounding box center [365, 194] width 585 height 242
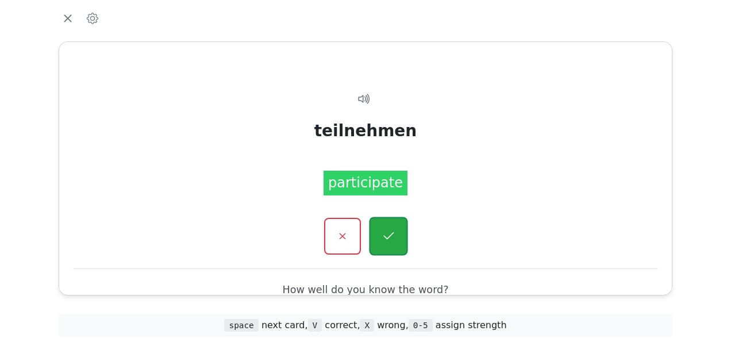
click at [388, 223] on button "button" at bounding box center [388, 236] width 39 height 39
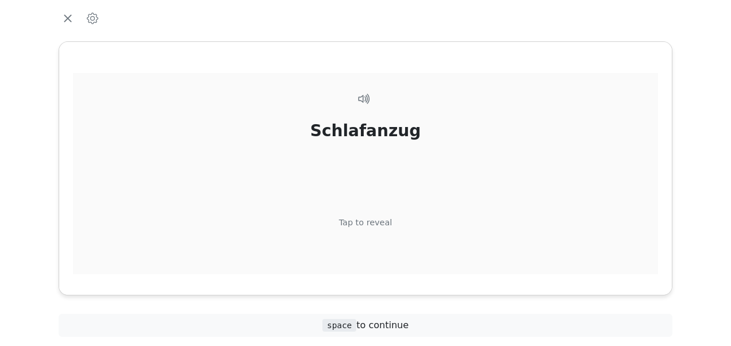
click at [371, 222] on div "Tap to reveal" at bounding box center [365, 223] width 53 height 13
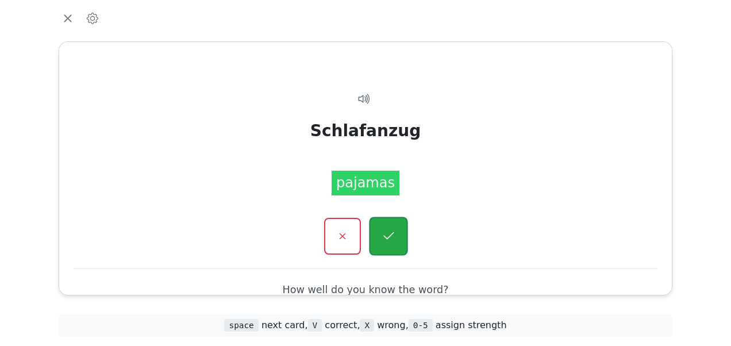
click at [383, 226] on button "button" at bounding box center [388, 236] width 39 height 39
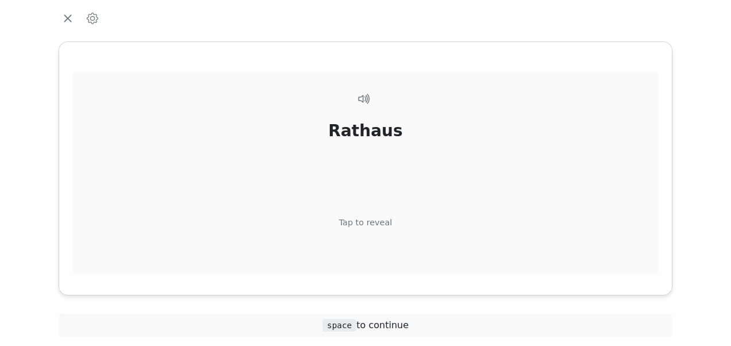
click at [377, 223] on div "Tap to reveal" at bounding box center [365, 223] width 53 height 13
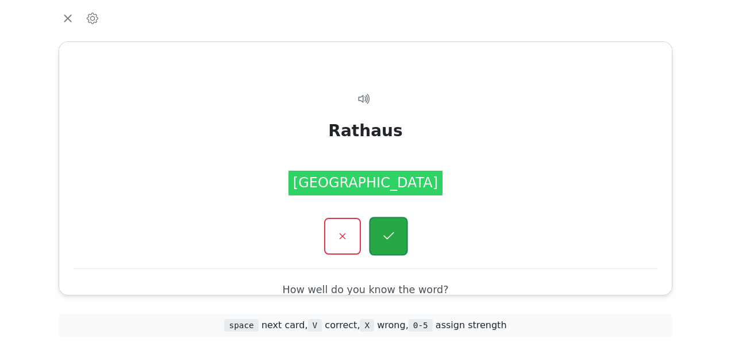
click at [391, 230] on icon "button" at bounding box center [388, 236] width 14 height 14
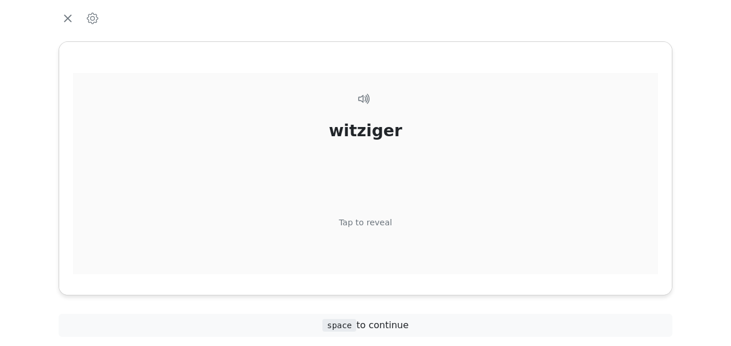
click at [372, 218] on div "Tap to reveal" at bounding box center [365, 223] width 53 height 13
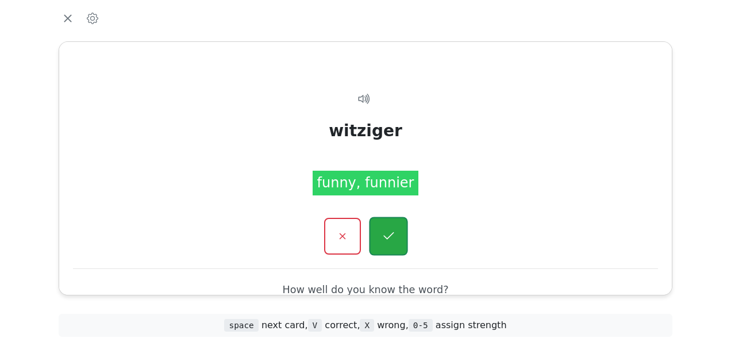
click at [385, 233] on icon "button" at bounding box center [388, 236] width 14 height 14
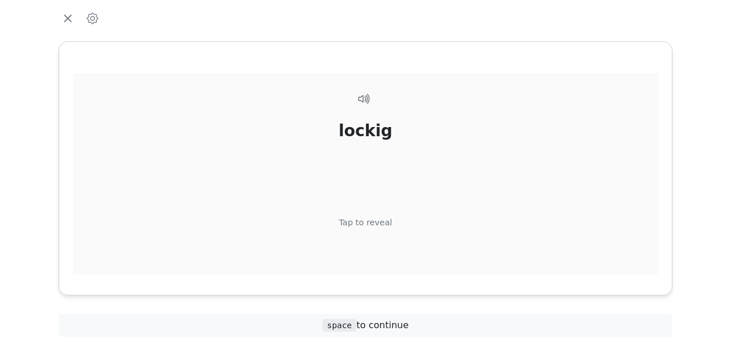
click at [375, 221] on div "Tap to reveal" at bounding box center [365, 223] width 53 height 13
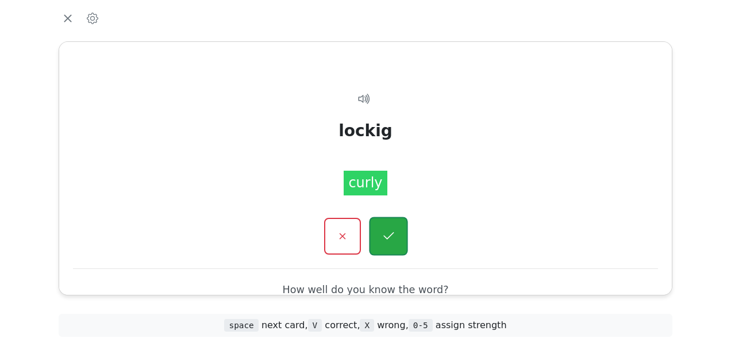
click at [383, 232] on icon "button" at bounding box center [388, 236] width 14 height 14
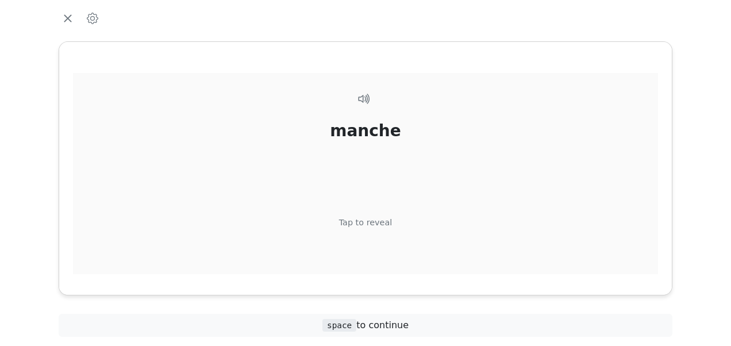
click at [374, 221] on div "Tap to reveal" at bounding box center [365, 223] width 53 height 13
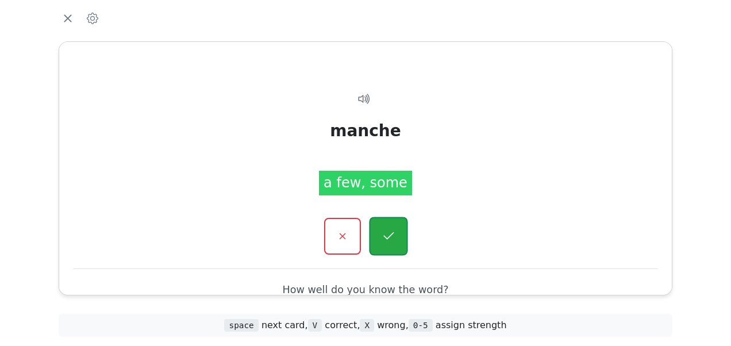
click at [383, 230] on icon "button" at bounding box center [388, 236] width 14 height 14
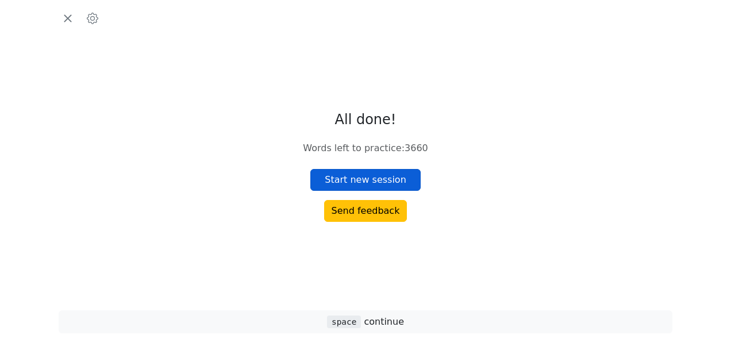
click at [367, 177] on button "Start new session" at bounding box center [365, 180] width 110 height 22
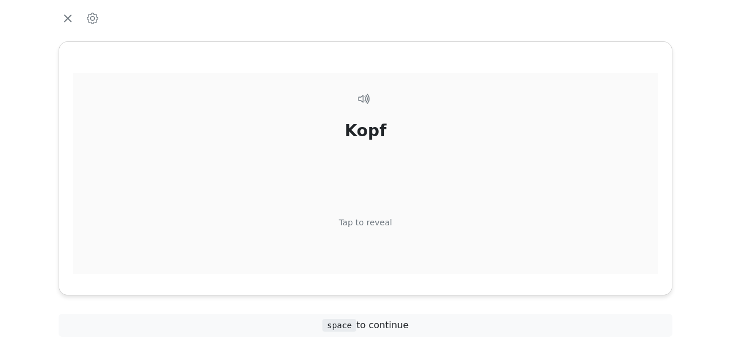
click at [372, 222] on div "Tap to reveal" at bounding box center [365, 223] width 53 height 13
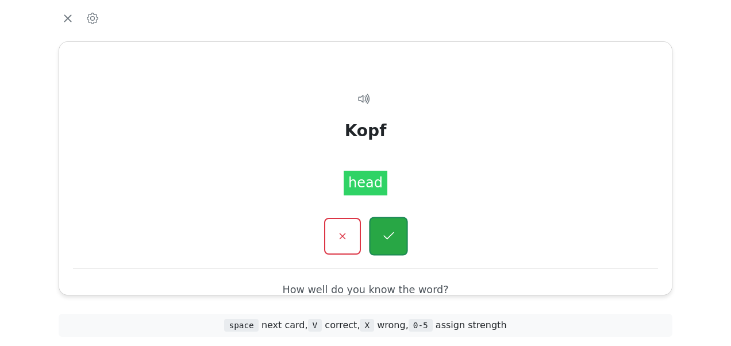
click at [380, 225] on button "button" at bounding box center [388, 236] width 39 height 39
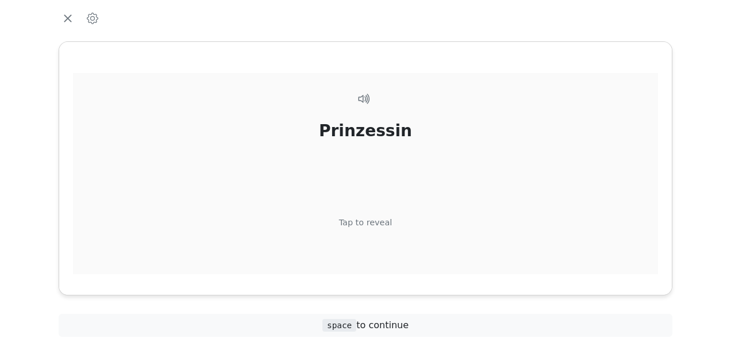
click at [371, 217] on div "Tap to reveal" at bounding box center [365, 223] width 53 height 13
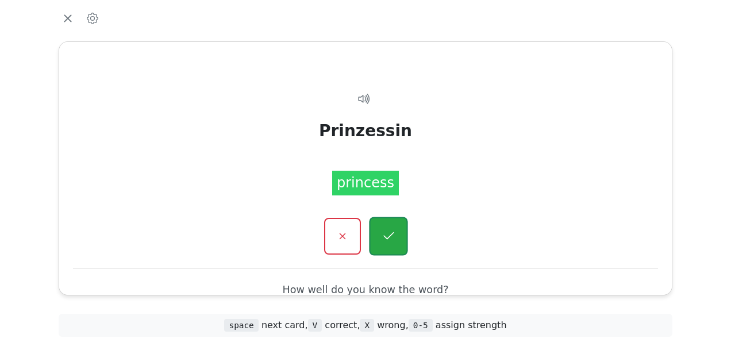
click at [386, 227] on button "button" at bounding box center [388, 236] width 39 height 39
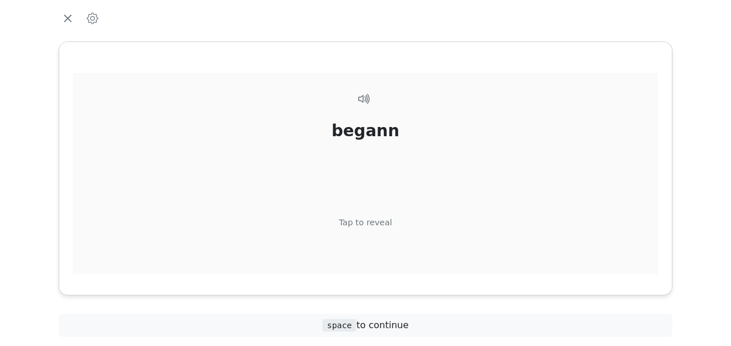
click at [376, 218] on div "Tap to reveal" at bounding box center [365, 223] width 53 height 13
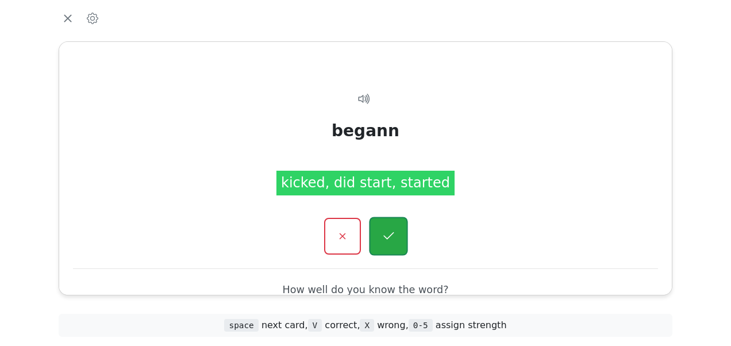
click at [378, 229] on button "button" at bounding box center [388, 236] width 39 height 39
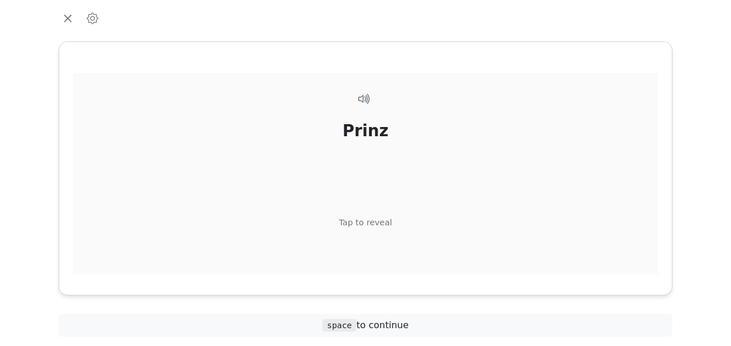
click at [376, 221] on div "Tap to reveal" at bounding box center [365, 223] width 53 height 13
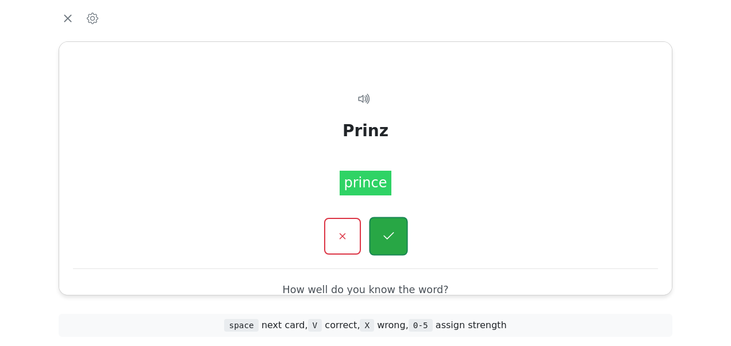
click at [387, 234] on icon "button" at bounding box center [388, 236] width 14 height 14
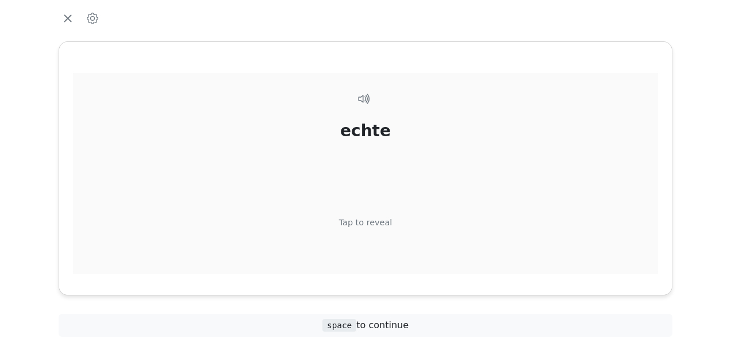
click at [376, 218] on div "Tap to reveal" at bounding box center [365, 223] width 53 height 13
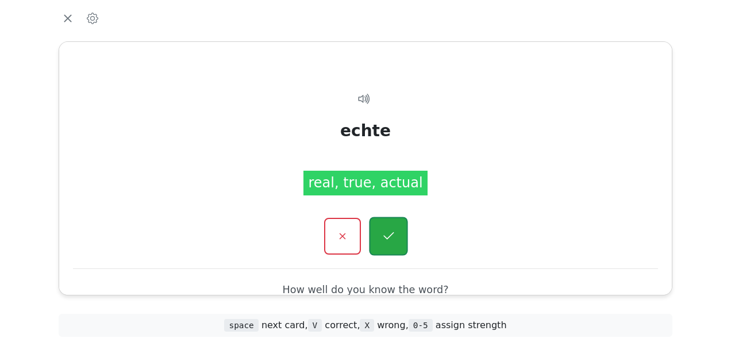
click at [389, 225] on button "button" at bounding box center [388, 236] width 39 height 39
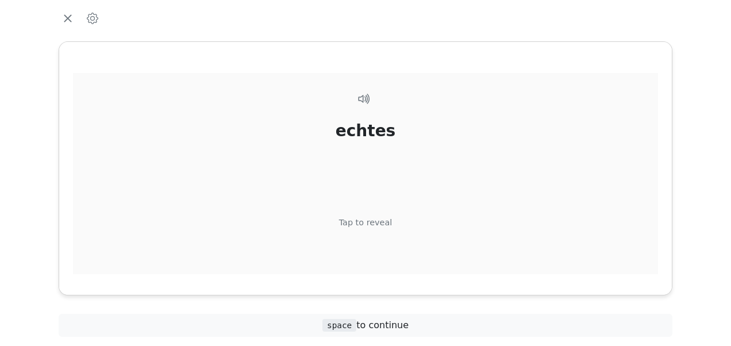
click at [378, 220] on div "Tap to reveal" at bounding box center [365, 223] width 53 height 13
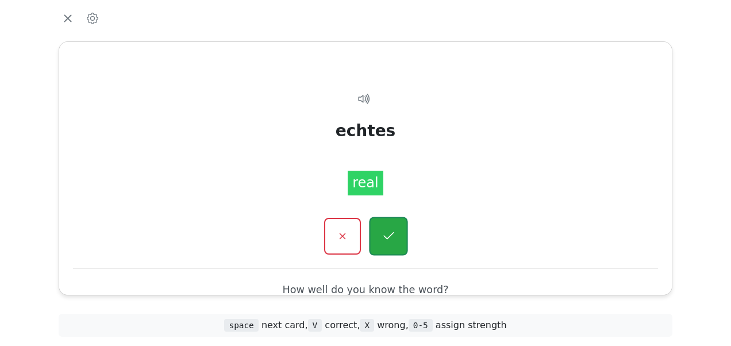
click at [384, 228] on button "button" at bounding box center [388, 236] width 39 height 39
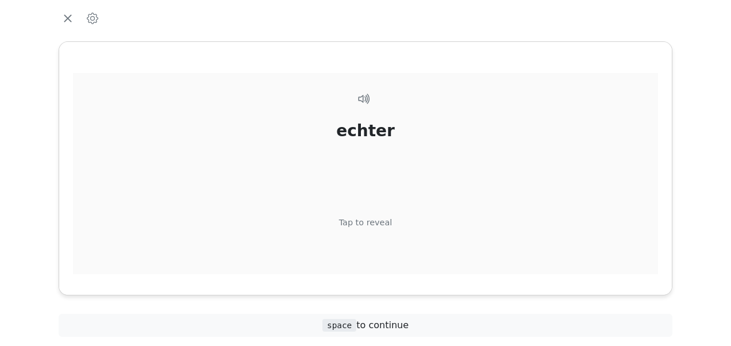
click at [377, 221] on div "Tap to reveal" at bounding box center [365, 223] width 53 height 13
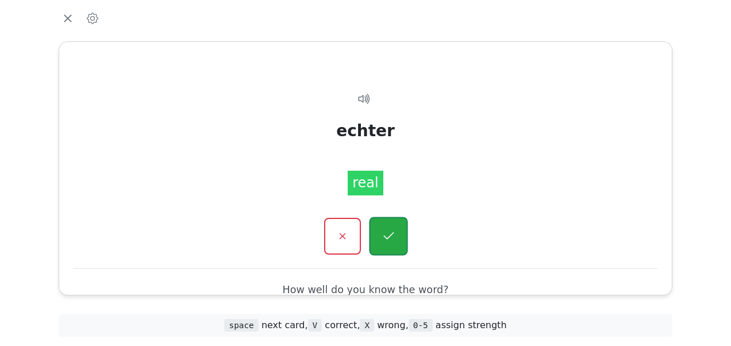
click at [383, 225] on button "button" at bounding box center [388, 236] width 39 height 39
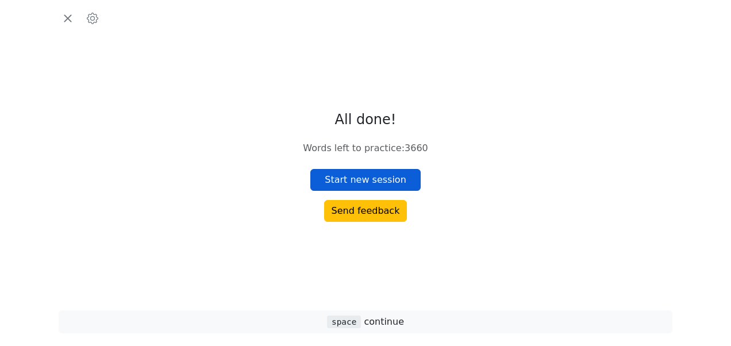
click at [367, 184] on button "Start new session" at bounding box center [365, 180] width 110 height 22
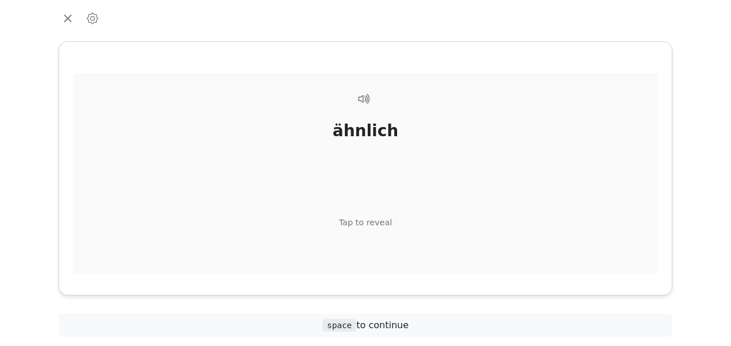
click at [372, 220] on div "Tap to reveal" at bounding box center [365, 223] width 53 height 13
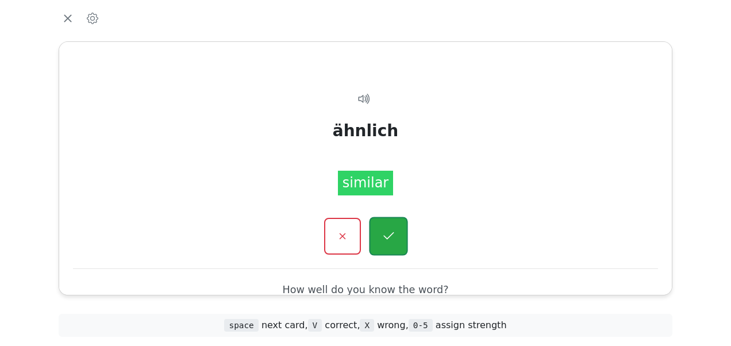
click at [383, 225] on button "button" at bounding box center [388, 236] width 39 height 39
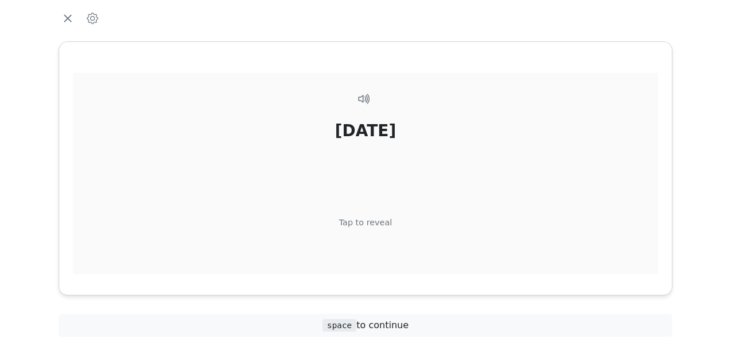
click at [377, 218] on div "Tap to reveal" at bounding box center [365, 223] width 53 height 13
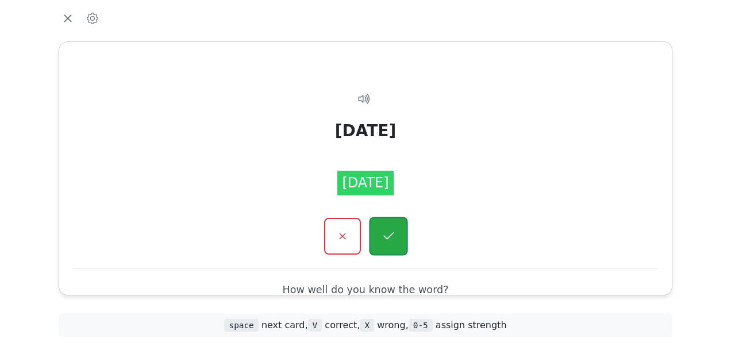
click at [386, 223] on button "button" at bounding box center [388, 236] width 39 height 39
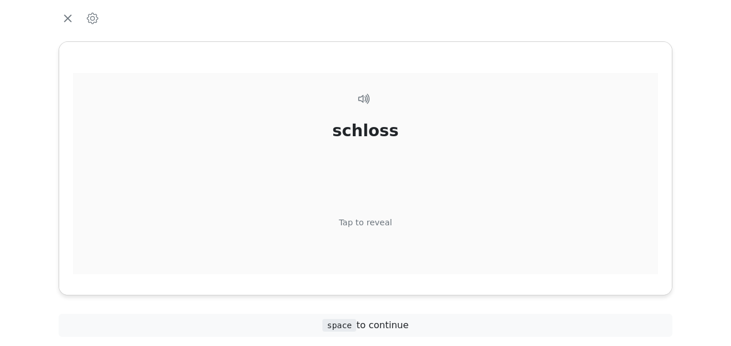
click at [376, 218] on div "Tap to reveal" at bounding box center [365, 223] width 53 height 13
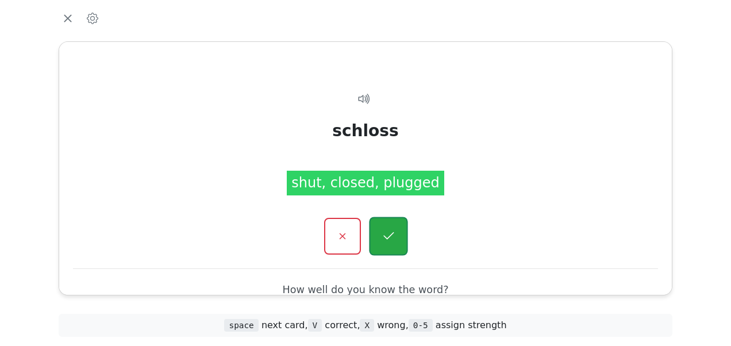
click at [383, 229] on icon "button" at bounding box center [388, 236] width 14 height 14
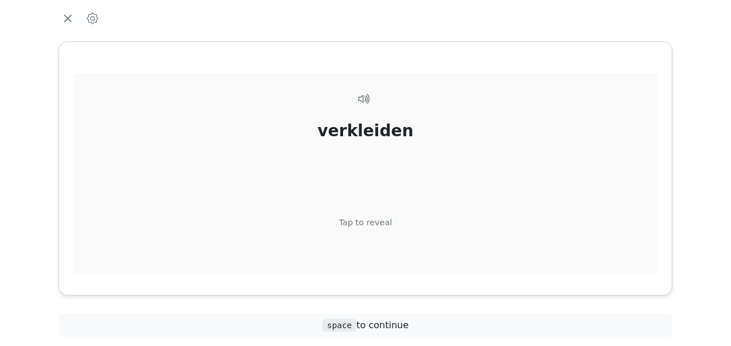
click at [372, 217] on div "Tap to reveal" at bounding box center [365, 223] width 53 height 13
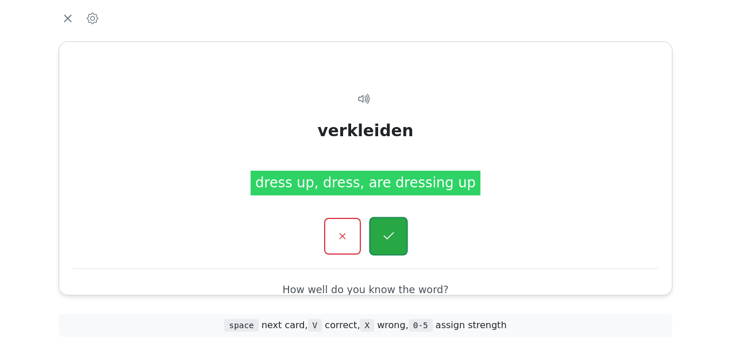
click at [376, 233] on button "button" at bounding box center [388, 236] width 39 height 39
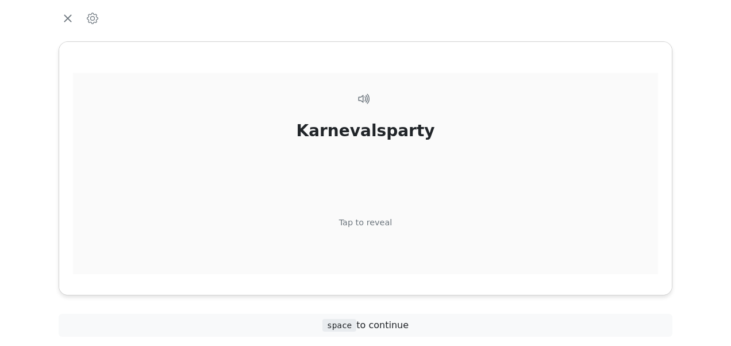
click at [368, 214] on div "Karnevalsparty Tap to reveal" at bounding box center [365, 194] width 585 height 242
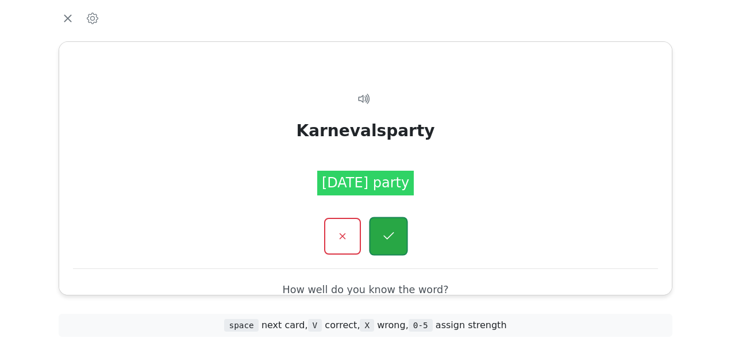
click at [376, 221] on button "button" at bounding box center [388, 236] width 39 height 39
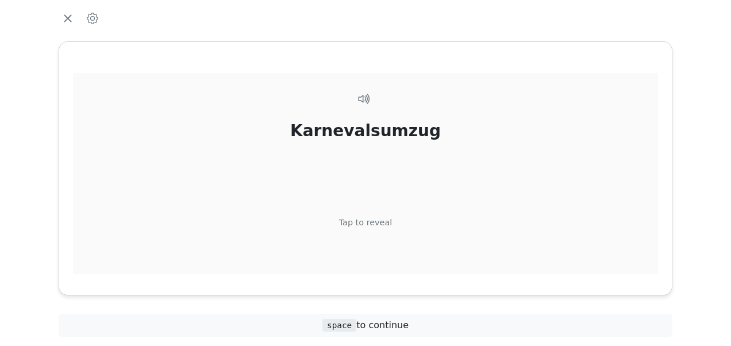
click at [375, 222] on div "Tap to reveal" at bounding box center [365, 223] width 53 height 13
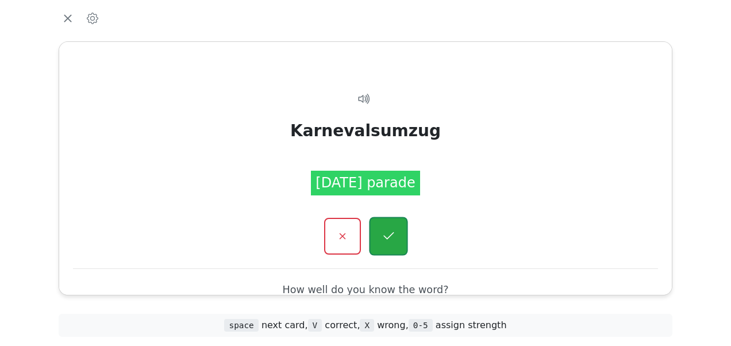
click at [385, 231] on icon "button" at bounding box center [388, 236] width 14 height 14
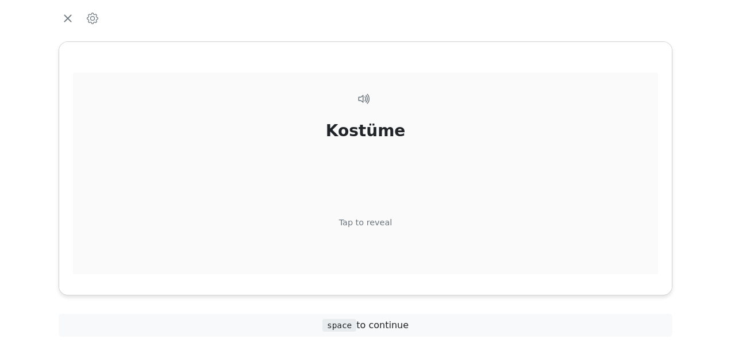
click at [372, 217] on div "Tap to reveal" at bounding box center [365, 223] width 53 height 13
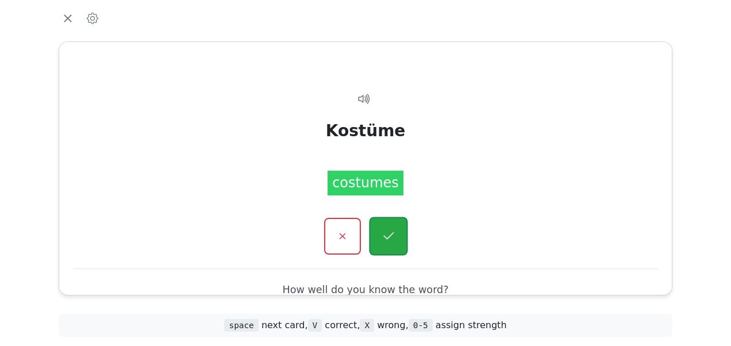
click at [382, 230] on icon "button" at bounding box center [388, 236] width 14 height 14
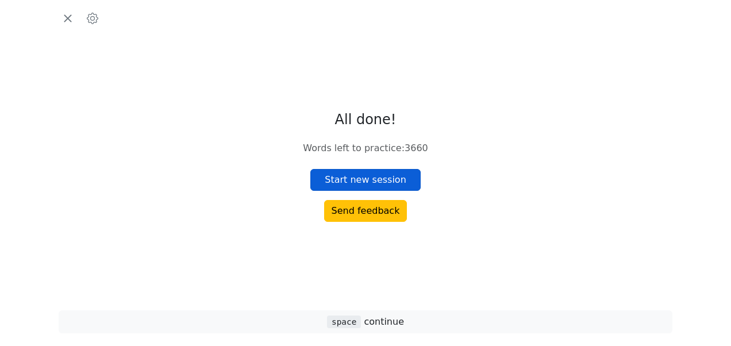
click at [371, 176] on button "Start new session" at bounding box center [365, 180] width 110 height 22
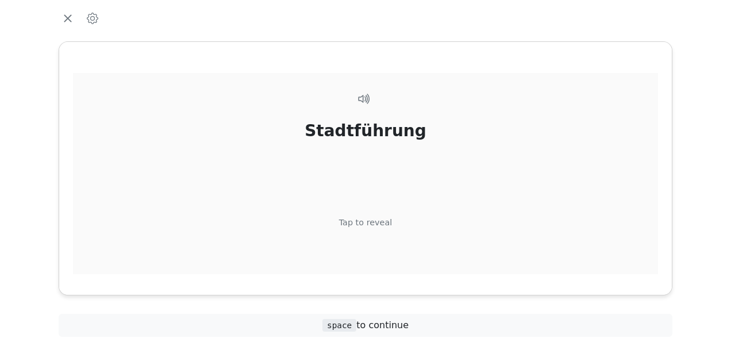
click at [374, 219] on div "Tap to reveal" at bounding box center [365, 223] width 53 height 13
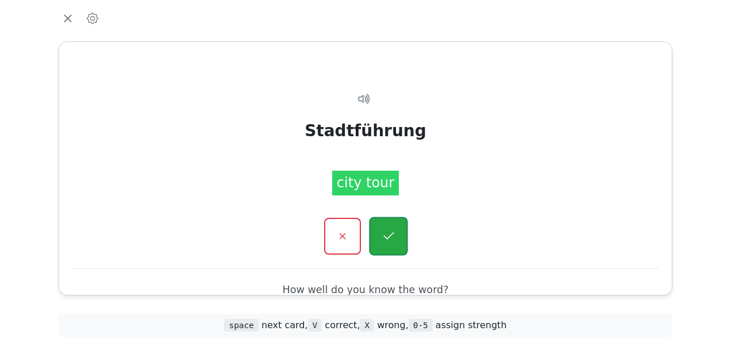
click at [379, 225] on button "button" at bounding box center [388, 236] width 39 height 39
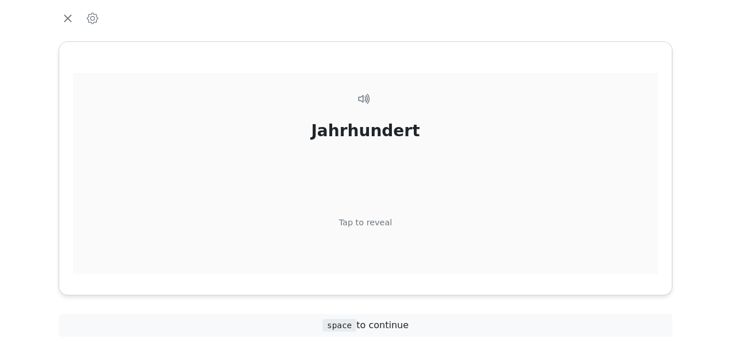
click at [375, 223] on div "Tap to reveal" at bounding box center [365, 223] width 53 height 13
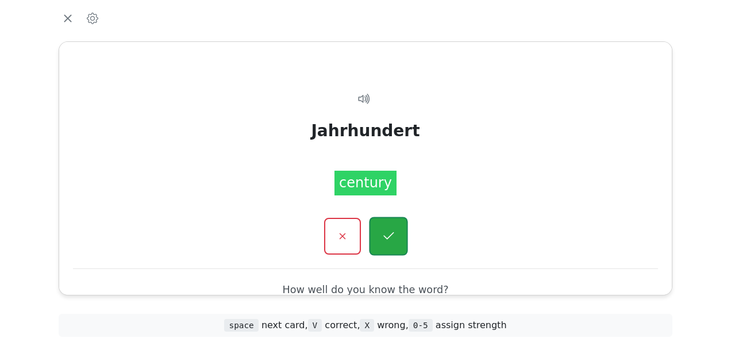
click at [382, 225] on button "button" at bounding box center [388, 236] width 39 height 39
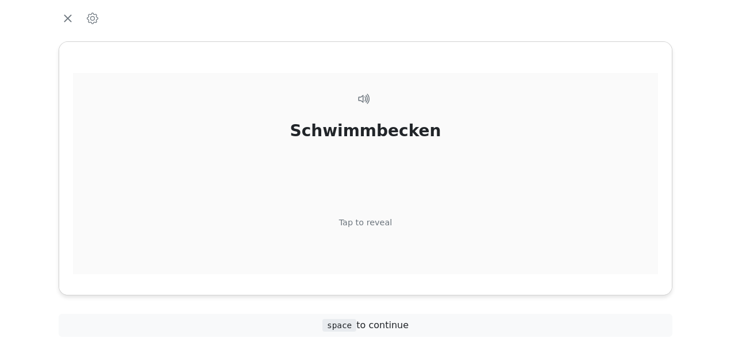
click at [376, 220] on div "Tap to reveal" at bounding box center [365, 223] width 53 height 13
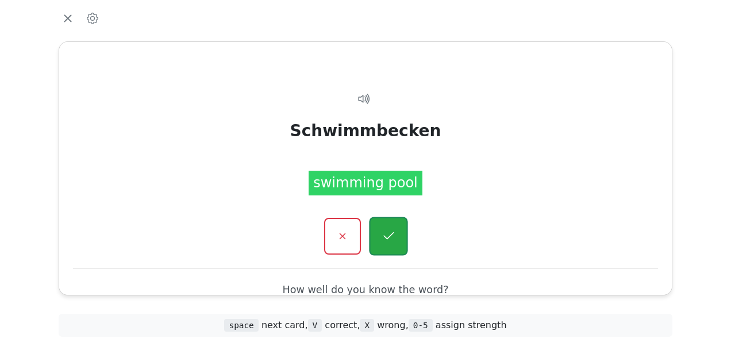
click at [382, 230] on icon "button" at bounding box center [388, 236] width 14 height 14
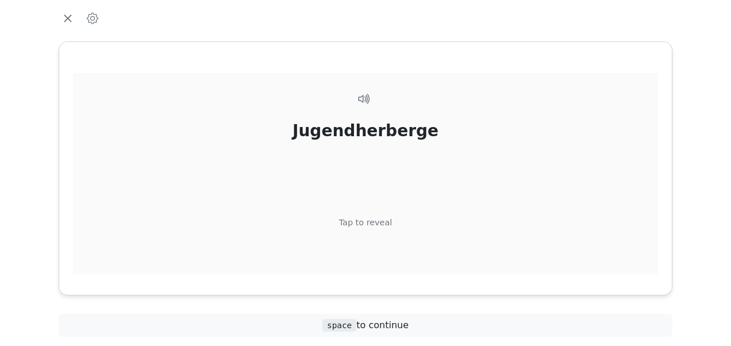
click at [372, 221] on div "Tap to reveal" at bounding box center [365, 223] width 53 height 13
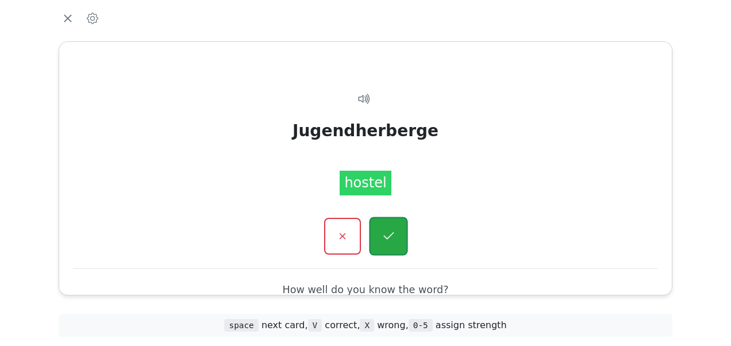
click at [378, 228] on button "button" at bounding box center [388, 236] width 39 height 39
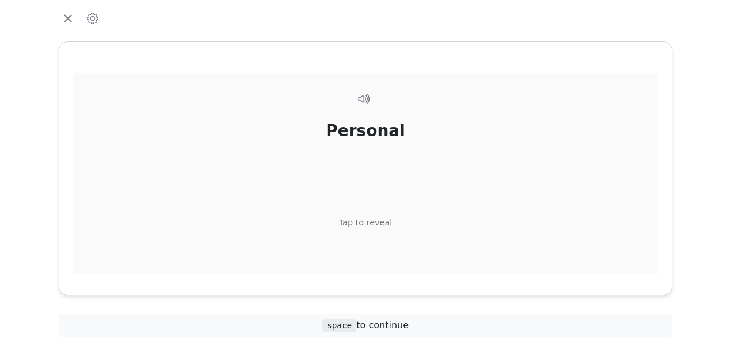
click at [372, 217] on div "Tap to reveal" at bounding box center [365, 223] width 53 height 13
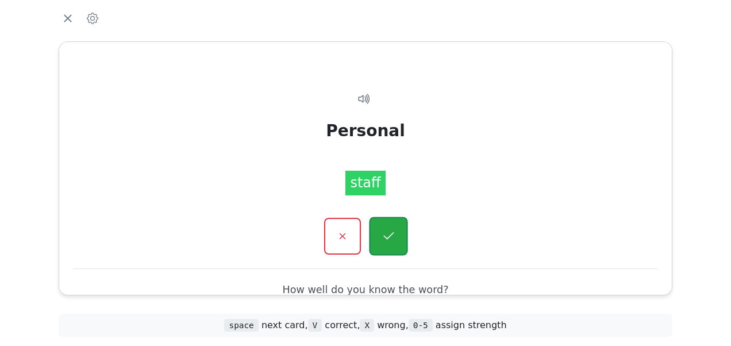
click at [387, 232] on icon "button" at bounding box center [388, 236] width 14 height 14
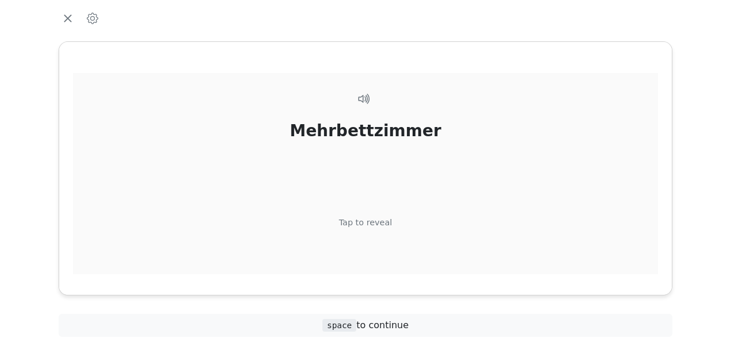
click at [372, 220] on div "Tap to reveal" at bounding box center [365, 223] width 53 height 13
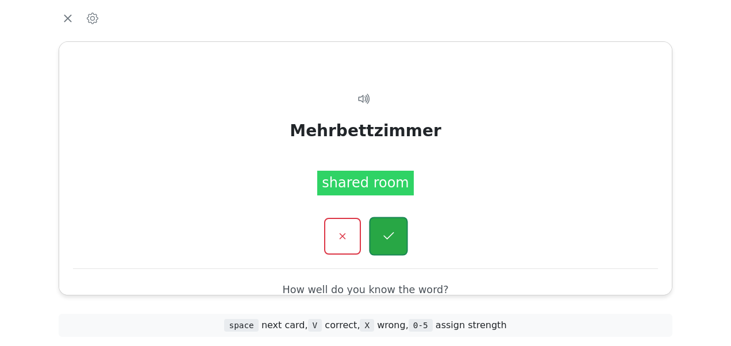
click at [382, 233] on icon "button" at bounding box center [388, 236] width 14 height 14
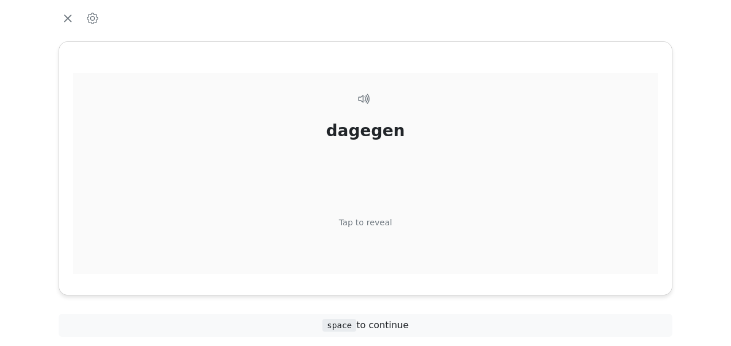
click at [372, 222] on div "Tap to reveal" at bounding box center [365, 223] width 53 height 13
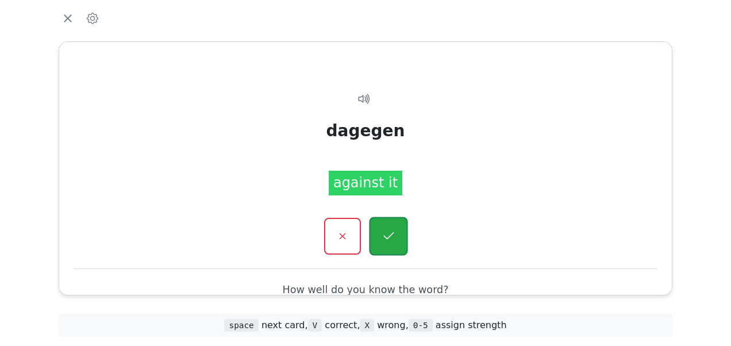
click at [382, 231] on icon "button" at bounding box center [388, 236] width 14 height 14
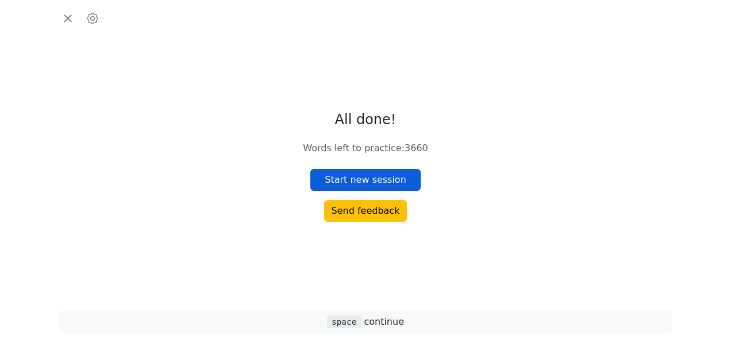
click at [363, 173] on button "Start new session" at bounding box center [365, 180] width 110 height 22
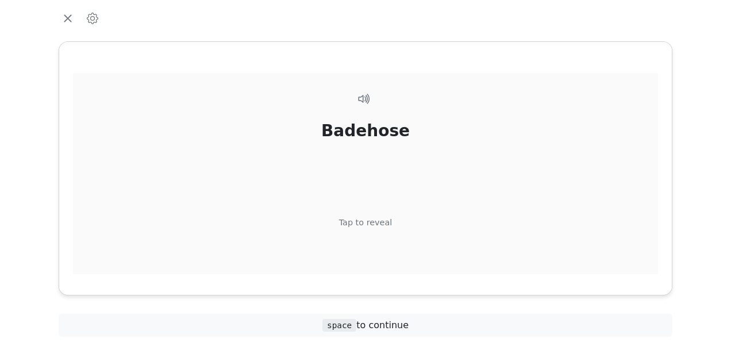
click at [372, 222] on div "Tap to reveal" at bounding box center [365, 223] width 53 height 13
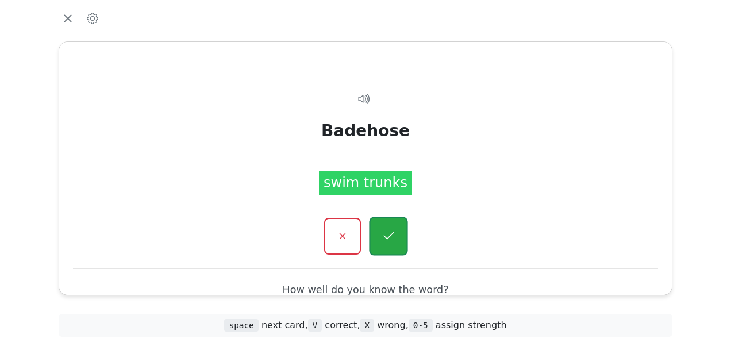
click at [382, 233] on icon "button" at bounding box center [388, 236] width 14 height 14
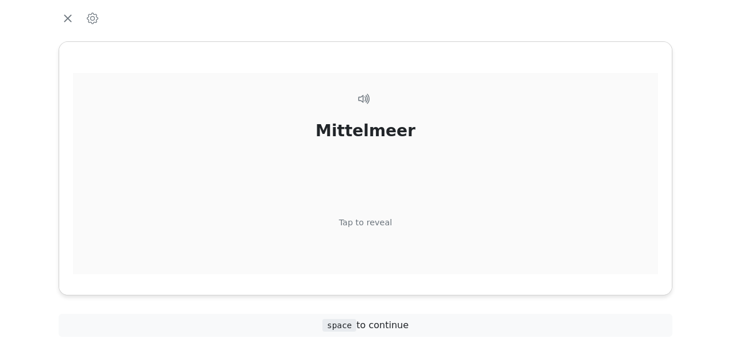
click at [376, 222] on div "Tap to reveal" at bounding box center [365, 223] width 53 height 13
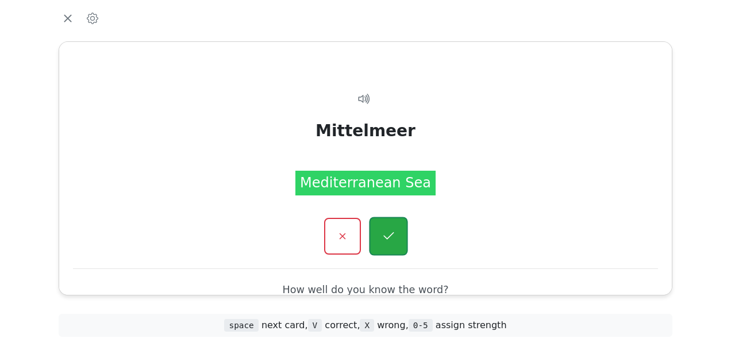
click at [376, 228] on button "button" at bounding box center [388, 236] width 39 height 39
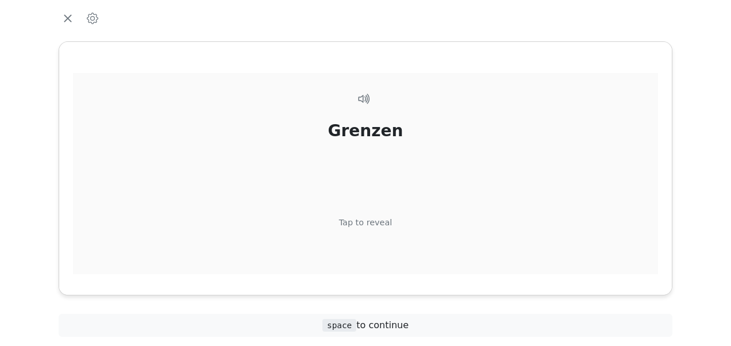
click at [368, 217] on div "Tap to reveal" at bounding box center [365, 223] width 53 height 13
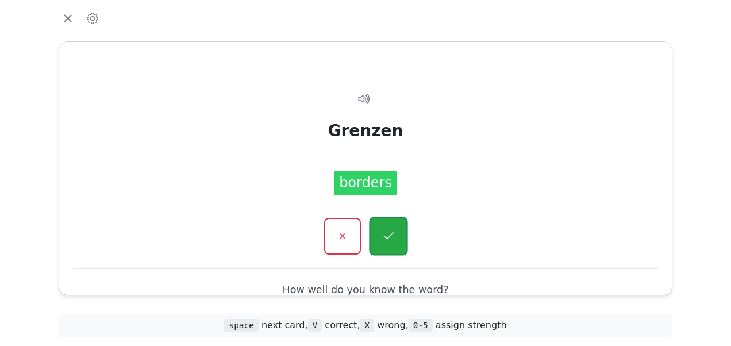
click at [374, 228] on button "button" at bounding box center [388, 236] width 39 height 39
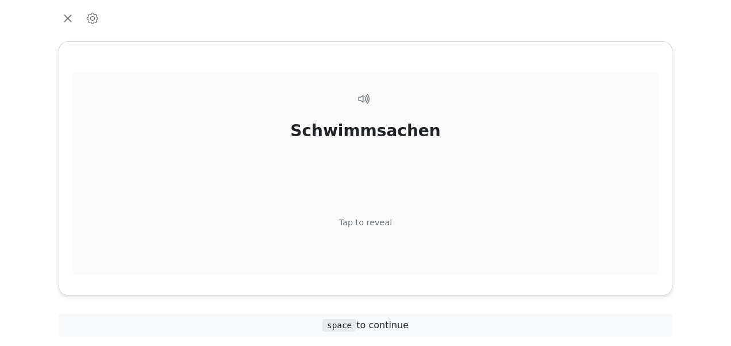
click at [376, 222] on div "Tap to reveal" at bounding box center [365, 223] width 53 height 13
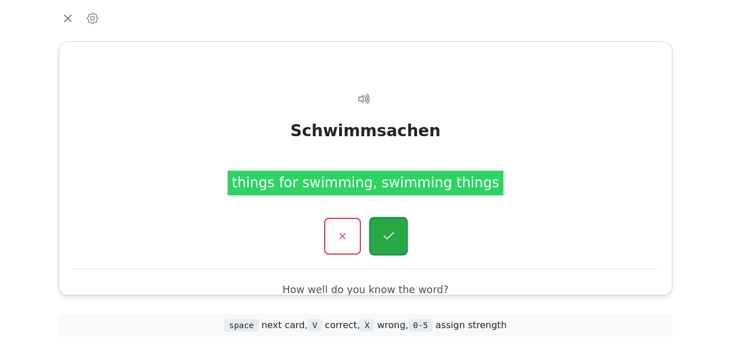
click at [384, 226] on button "button" at bounding box center [388, 236] width 39 height 39
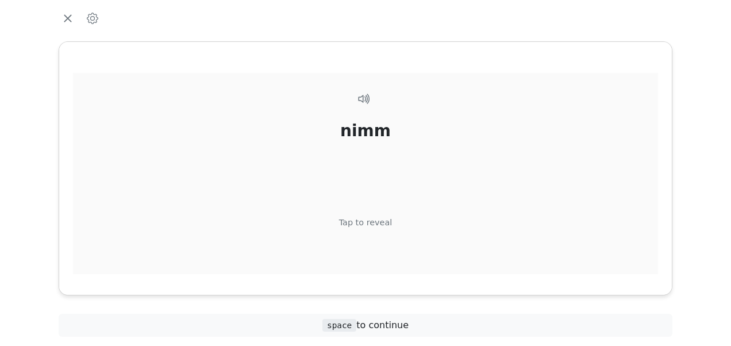
click at [378, 222] on div "Tap to reveal" at bounding box center [365, 223] width 53 height 13
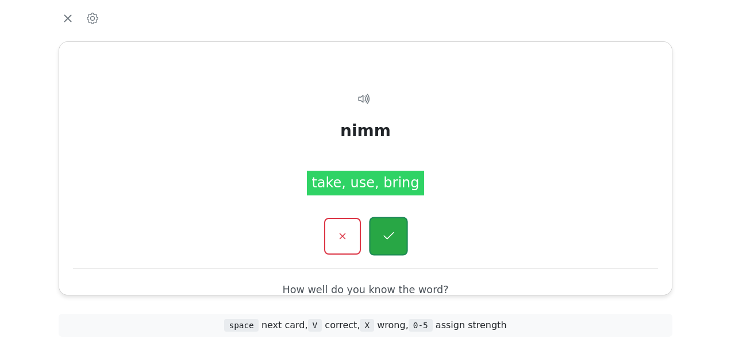
click at [384, 236] on icon "button" at bounding box center [388, 235] width 10 height 7
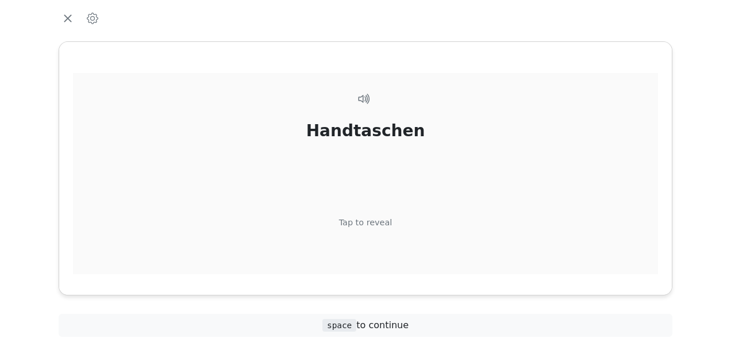
click at [375, 217] on div "Tap to reveal" at bounding box center [365, 223] width 53 height 13
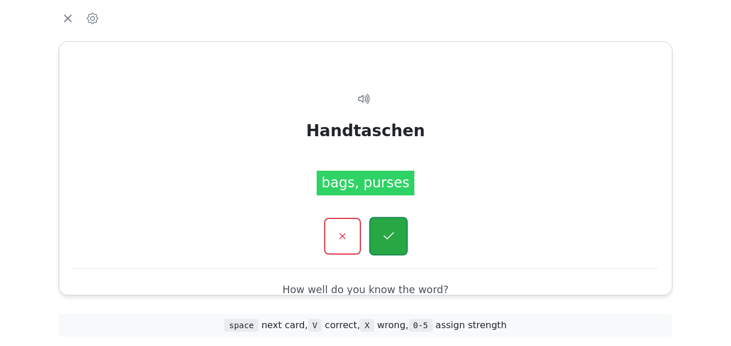
click at [385, 228] on button "button" at bounding box center [388, 236] width 39 height 39
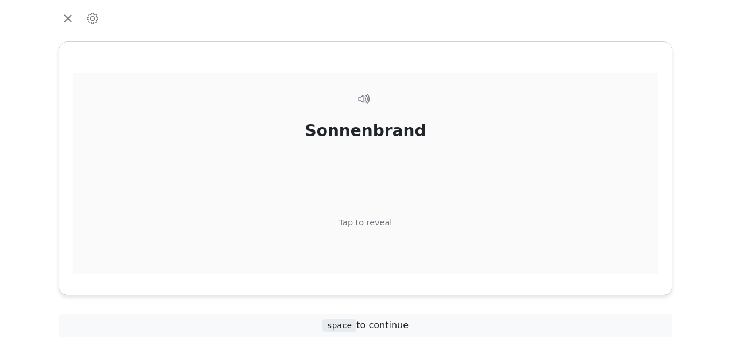
click at [377, 218] on div "Tap to reveal" at bounding box center [365, 223] width 53 height 13
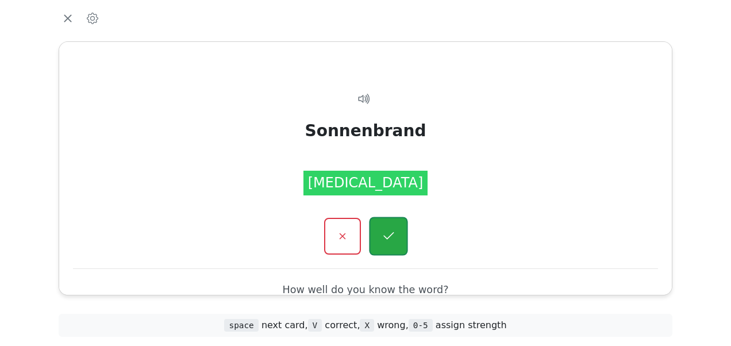
click at [386, 224] on button "button" at bounding box center [388, 236] width 39 height 39
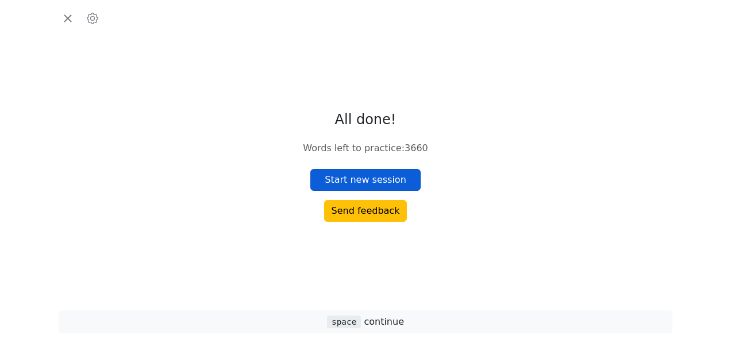
click at [374, 184] on button "Start new session" at bounding box center [365, 180] width 110 height 22
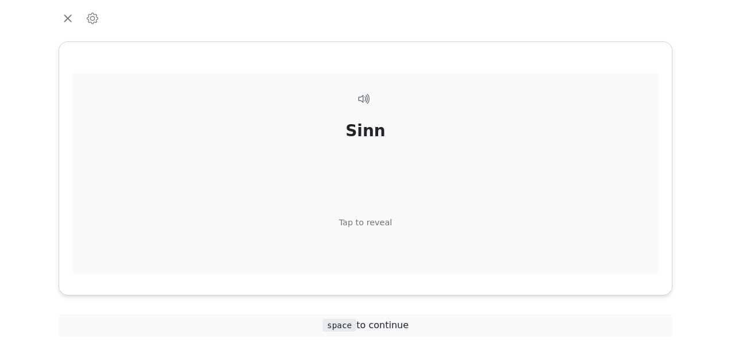
click at [378, 219] on div "Tap to reveal" at bounding box center [365, 223] width 53 height 13
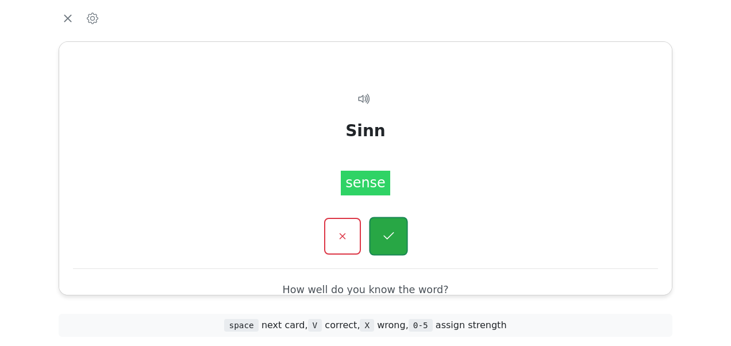
click at [384, 230] on icon "button" at bounding box center [388, 236] width 14 height 14
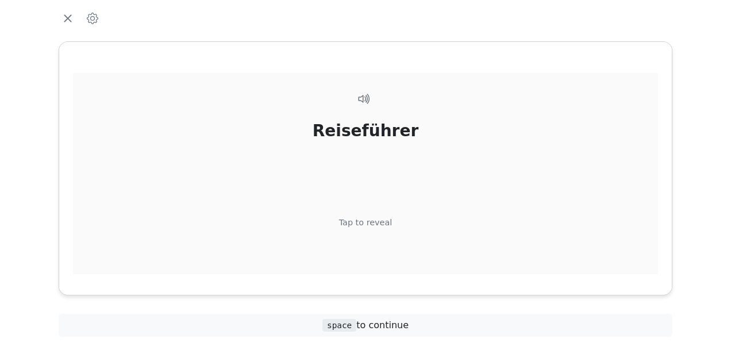
click at [372, 223] on div "Tap to reveal" at bounding box center [365, 223] width 53 height 13
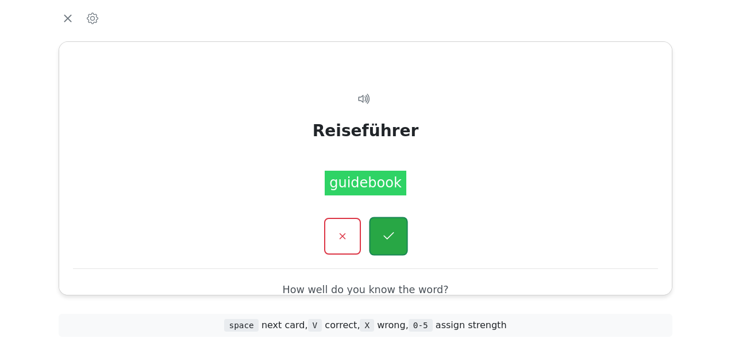
click at [379, 224] on button "button" at bounding box center [388, 236] width 39 height 39
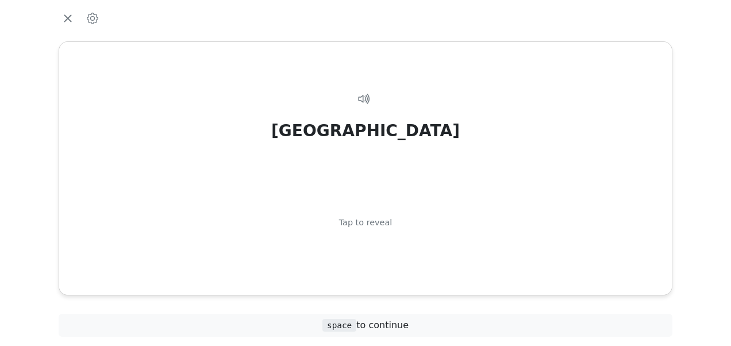
click at [379, 224] on div "Tap to reveal" at bounding box center [365, 223] width 53 height 13
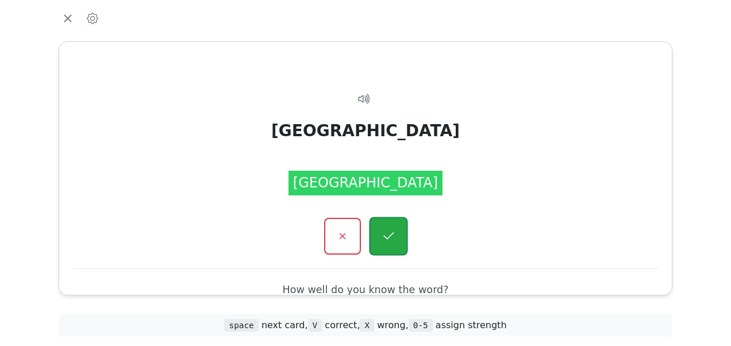
click at [387, 233] on icon "button" at bounding box center [388, 236] width 14 height 14
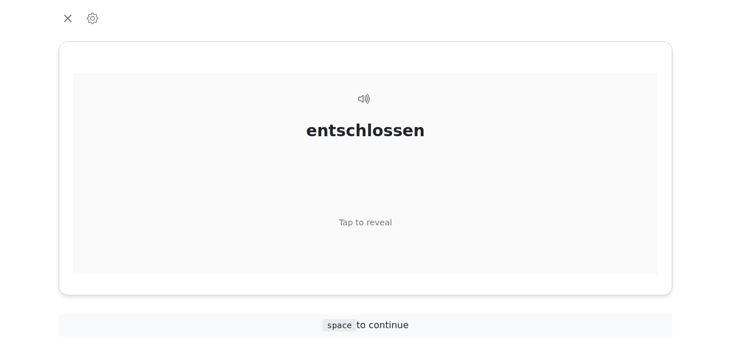
click at [382, 224] on div "Tap to reveal" at bounding box center [365, 223] width 53 height 13
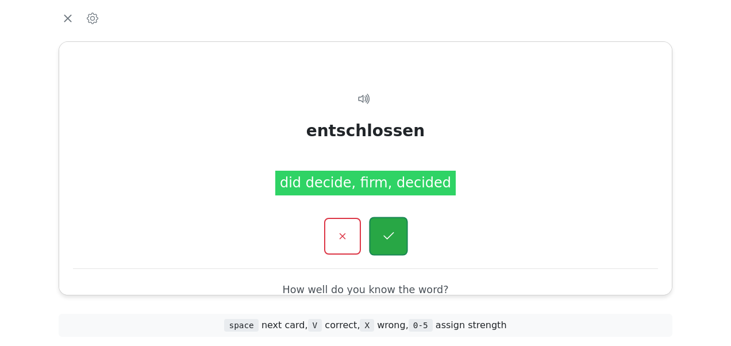
click at [387, 230] on icon "button" at bounding box center [388, 236] width 14 height 14
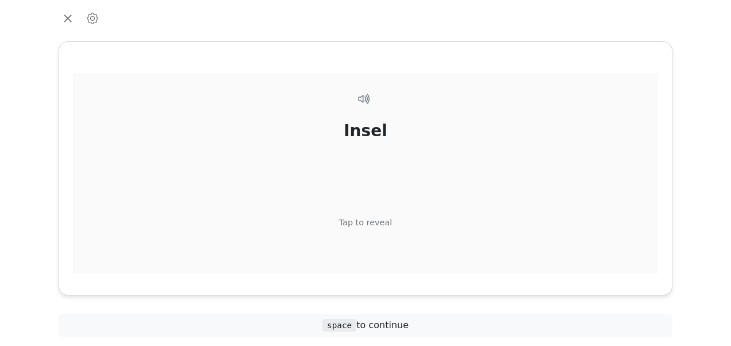
click at [379, 220] on div "Tap to reveal" at bounding box center [365, 223] width 53 height 13
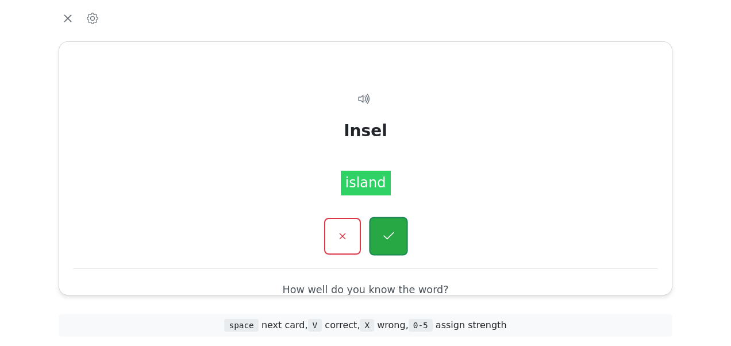
click at [389, 237] on icon "button" at bounding box center [388, 235] width 10 height 7
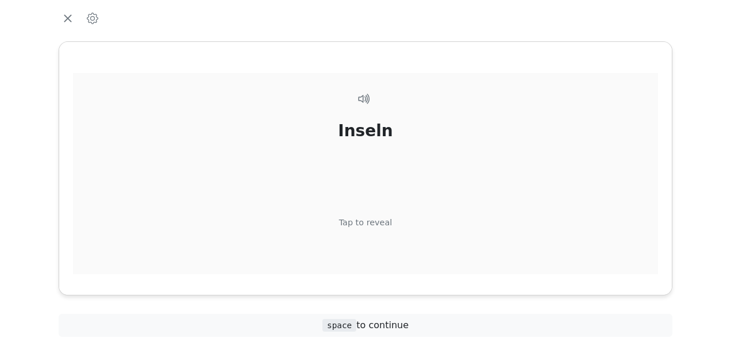
click at [379, 214] on div "Inseln Tap to reveal" at bounding box center [365, 194] width 585 height 242
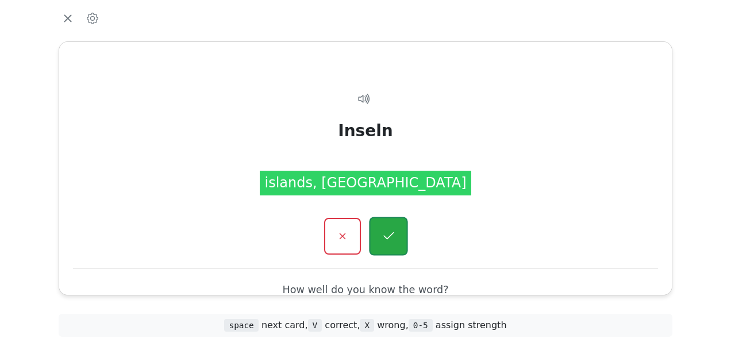
click at [392, 232] on icon "button" at bounding box center [388, 236] width 14 height 14
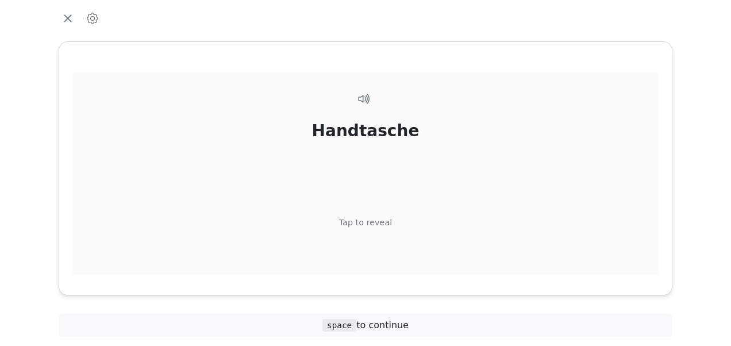
click at [377, 225] on div "Tap to reveal" at bounding box center [365, 223] width 53 height 13
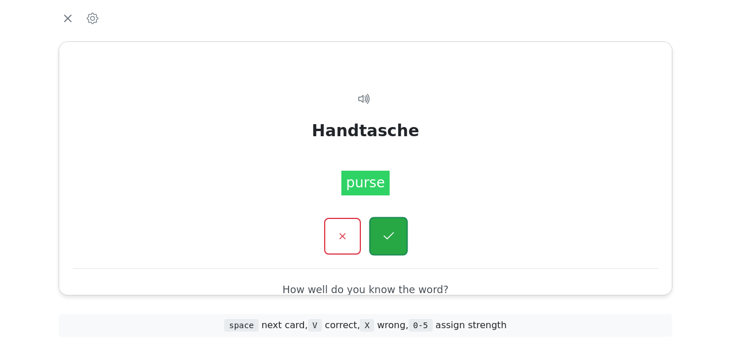
click at [380, 226] on button "button" at bounding box center [388, 236] width 39 height 39
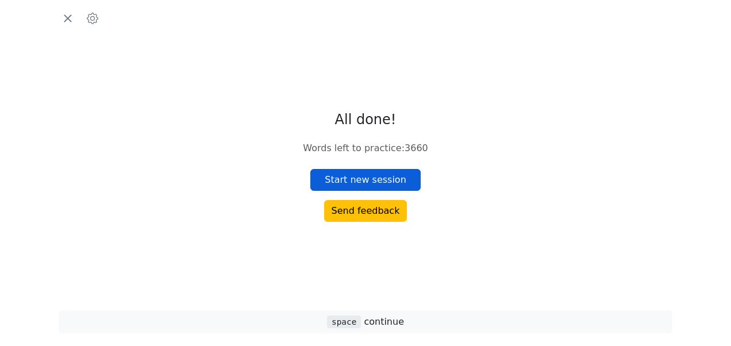
click at [379, 179] on button "Start new session" at bounding box center [365, 180] width 110 height 22
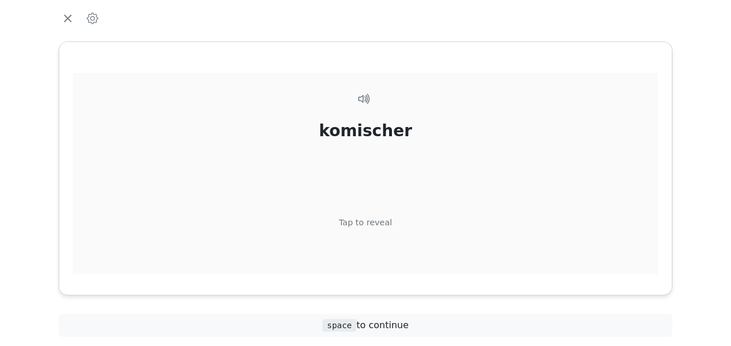
click at [378, 222] on div "Tap to reveal" at bounding box center [365, 223] width 53 height 13
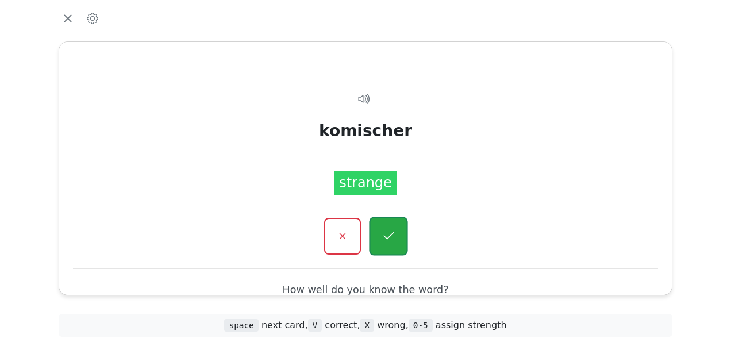
click at [386, 228] on button "button" at bounding box center [388, 236] width 39 height 39
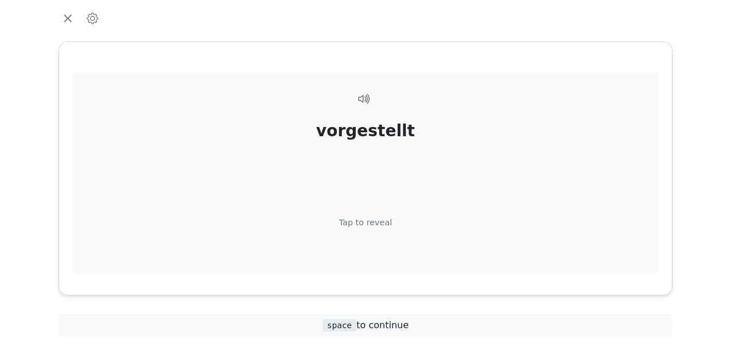
click at [377, 218] on div "Tap to reveal" at bounding box center [365, 223] width 53 height 13
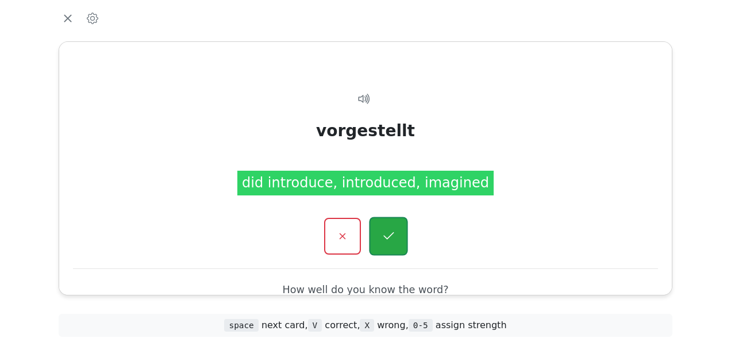
click at [387, 226] on button "button" at bounding box center [388, 236] width 39 height 39
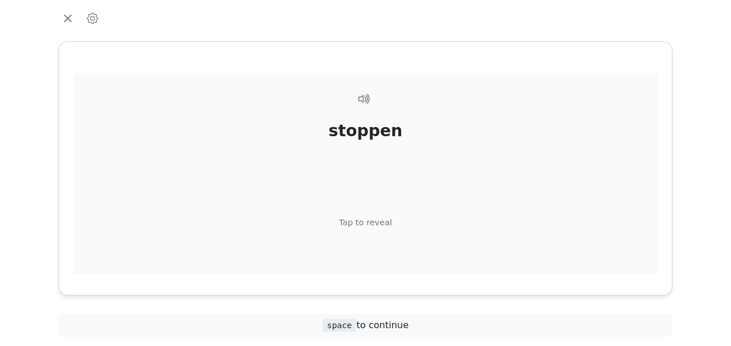
click at [382, 223] on div "Tap to reveal" at bounding box center [365, 223] width 53 height 13
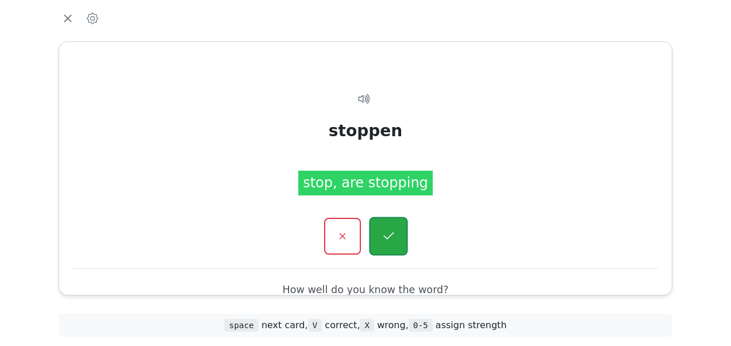
click at [389, 231] on icon "button" at bounding box center [388, 236] width 14 height 14
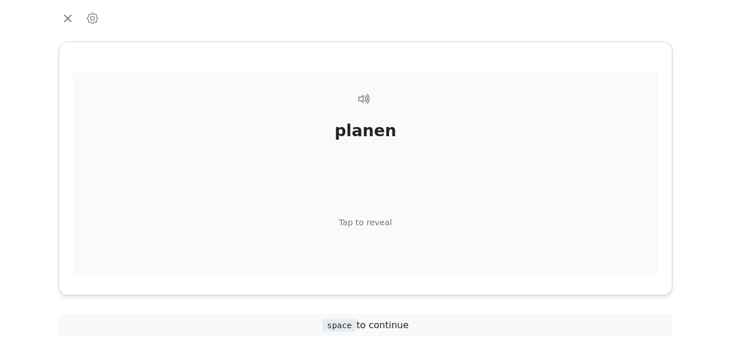
click at [377, 228] on div "Tap to reveal" at bounding box center [365, 223] width 53 height 13
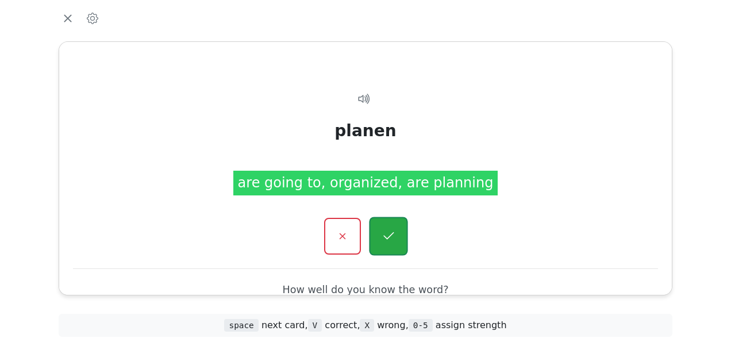
click at [379, 231] on button "button" at bounding box center [388, 236] width 39 height 39
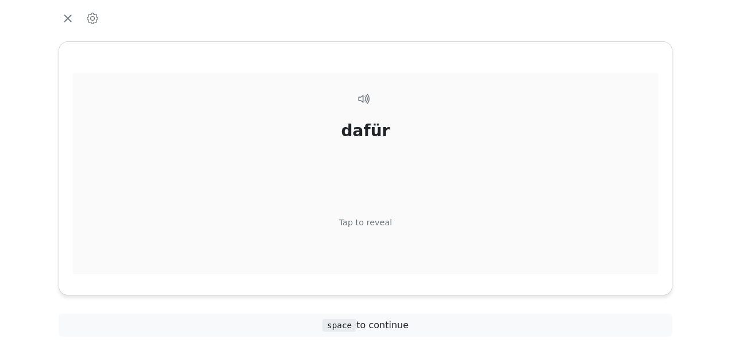
click at [378, 217] on div "Tap to reveal" at bounding box center [365, 223] width 53 height 13
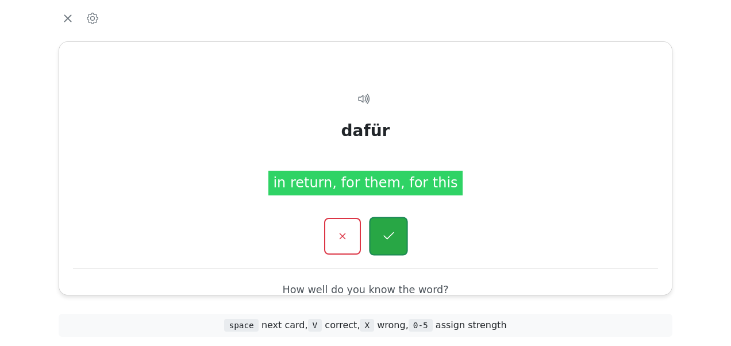
click at [384, 230] on icon "button" at bounding box center [388, 236] width 14 height 14
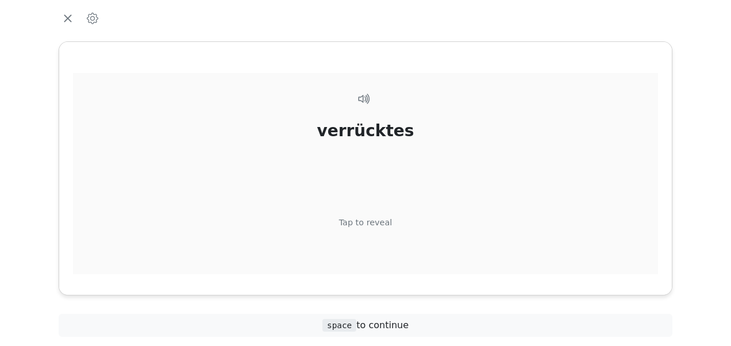
click at [378, 216] on div "verrücktes Tap to reveal" at bounding box center [365, 194] width 585 height 242
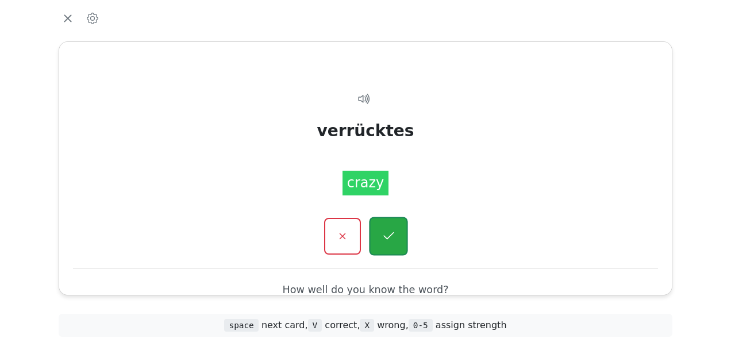
click at [379, 228] on button "button" at bounding box center [388, 236] width 39 height 39
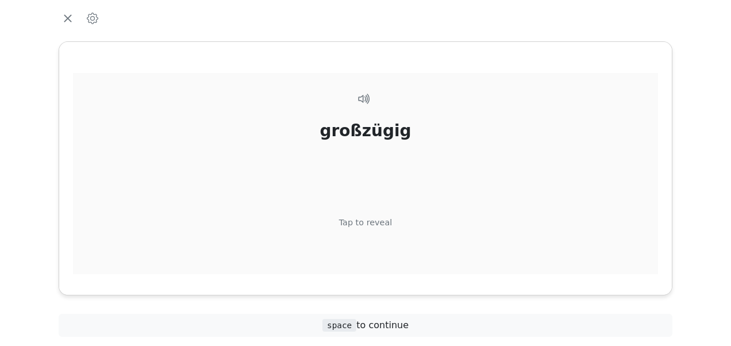
click at [382, 221] on div "Tap to reveal" at bounding box center [365, 223] width 53 height 13
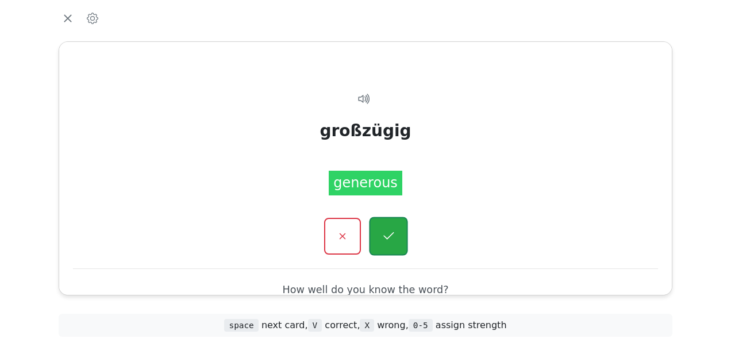
click at [387, 233] on icon "button" at bounding box center [388, 236] width 14 height 14
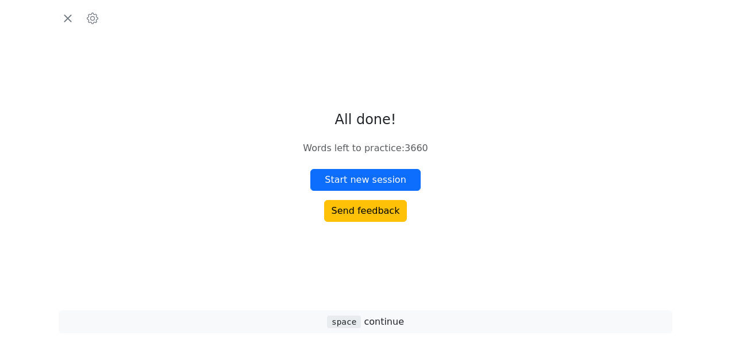
click at [376, 187] on button "Start new session" at bounding box center [365, 180] width 110 height 22
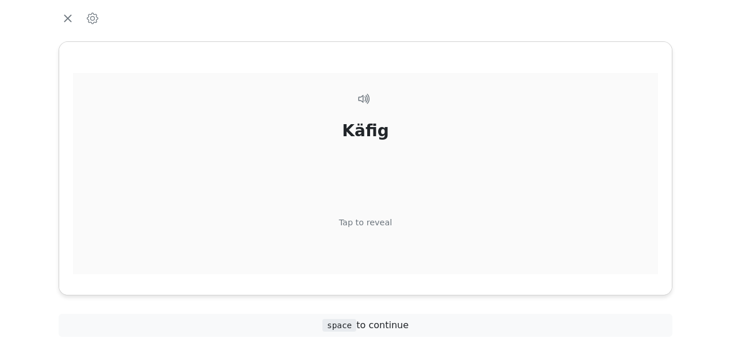
click at [374, 223] on div "Tap to reveal" at bounding box center [365, 223] width 53 height 13
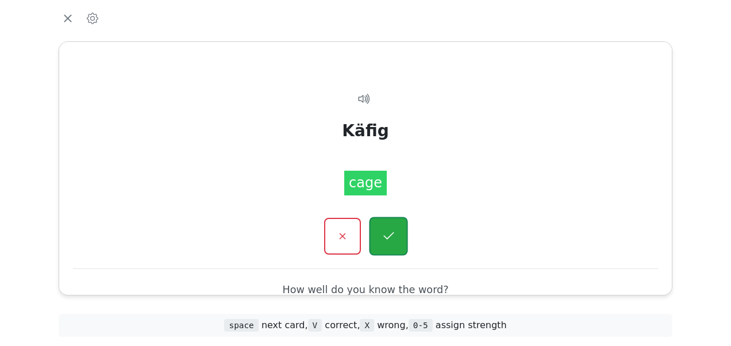
click at [383, 225] on button "button" at bounding box center [388, 236] width 39 height 39
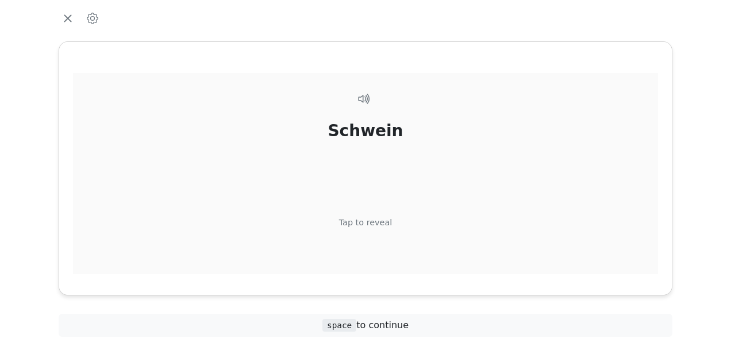
click at [374, 221] on div "Tap to reveal" at bounding box center [365, 223] width 53 height 13
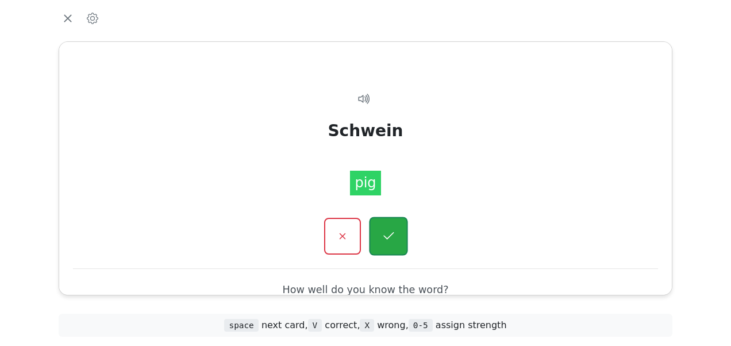
click at [382, 226] on button "button" at bounding box center [388, 236] width 39 height 39
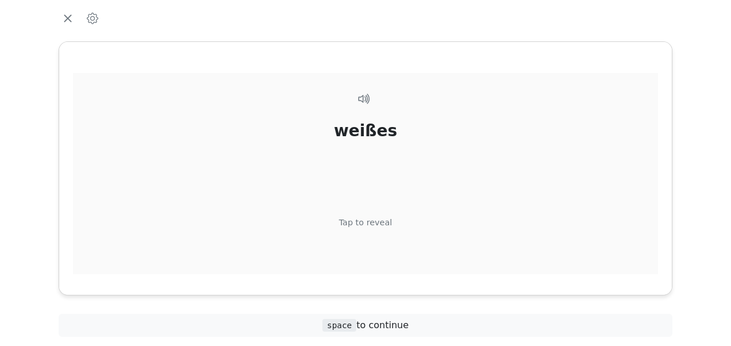
click
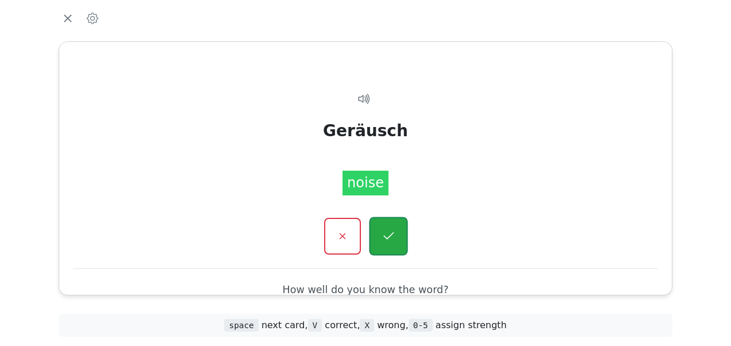
drag, startPoint x: 376, startPoint y: 222, endPoint x: 383, endPoint y: 233, distance: 12.8
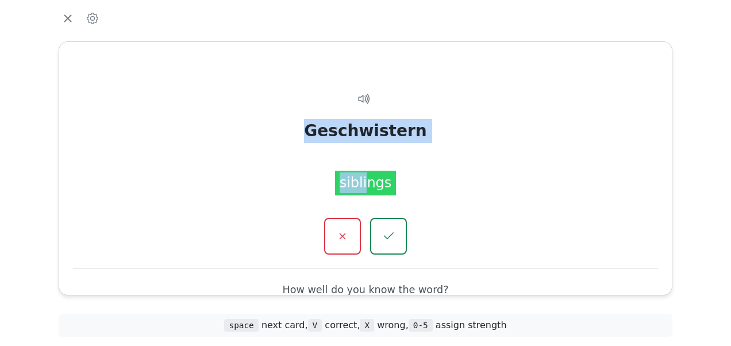
drag, startPoint x: 368, startPoint y: 201, endPoint x: 300, endPoint y: 330, distance: 146.0
drag, startPoint x: 300, startPoint y: 330, endPoint x: 400, endPoint y: 236, distance: 137.0
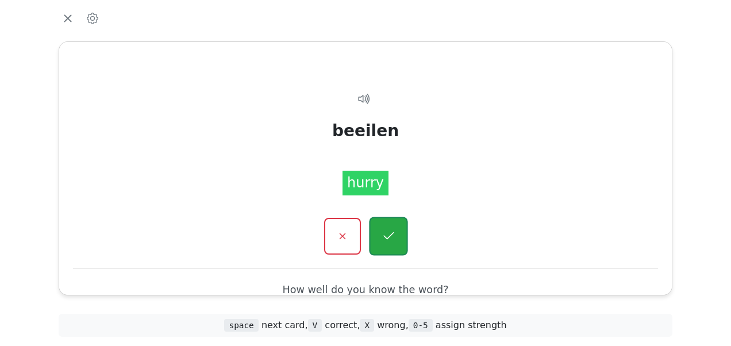
drag, startPoint x: 385, startPoint y: 220, endPoint x: 391, endPoint y: 228, distance: 9.4
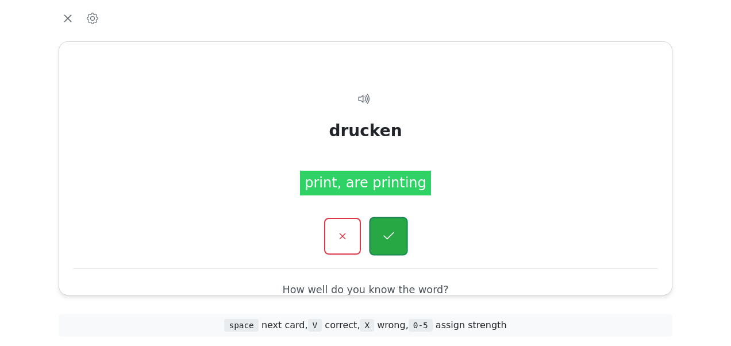
drag, startPoint x: 380, startPoint y: 221, endPoint x: 382, endPoint y: 227, distance: 6.2
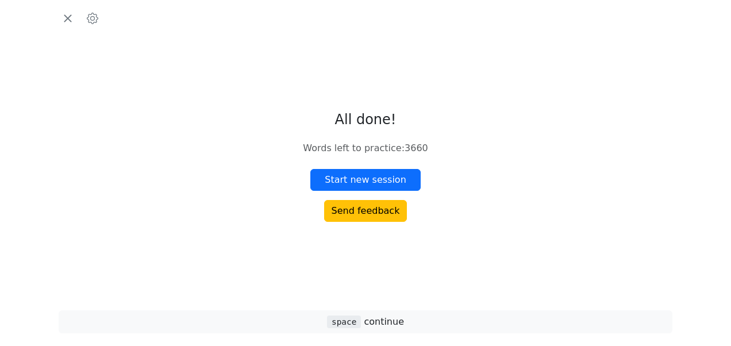
drag, startPoint x: 493, startPoint y: 178, endPoint x: 637, endPoint y: 26, distance: 209.4
drag, startPoint x: 710, startPoint y: 111, endPoint x: 693, endPoint y: 74, distance: 41.9
drag, startPoint x: 694, startPoint y: 0, endPoint x: 497, endPoint y: 44, distance: 202.6
